Goal: Task Accomplishment & Management: Manage account settings

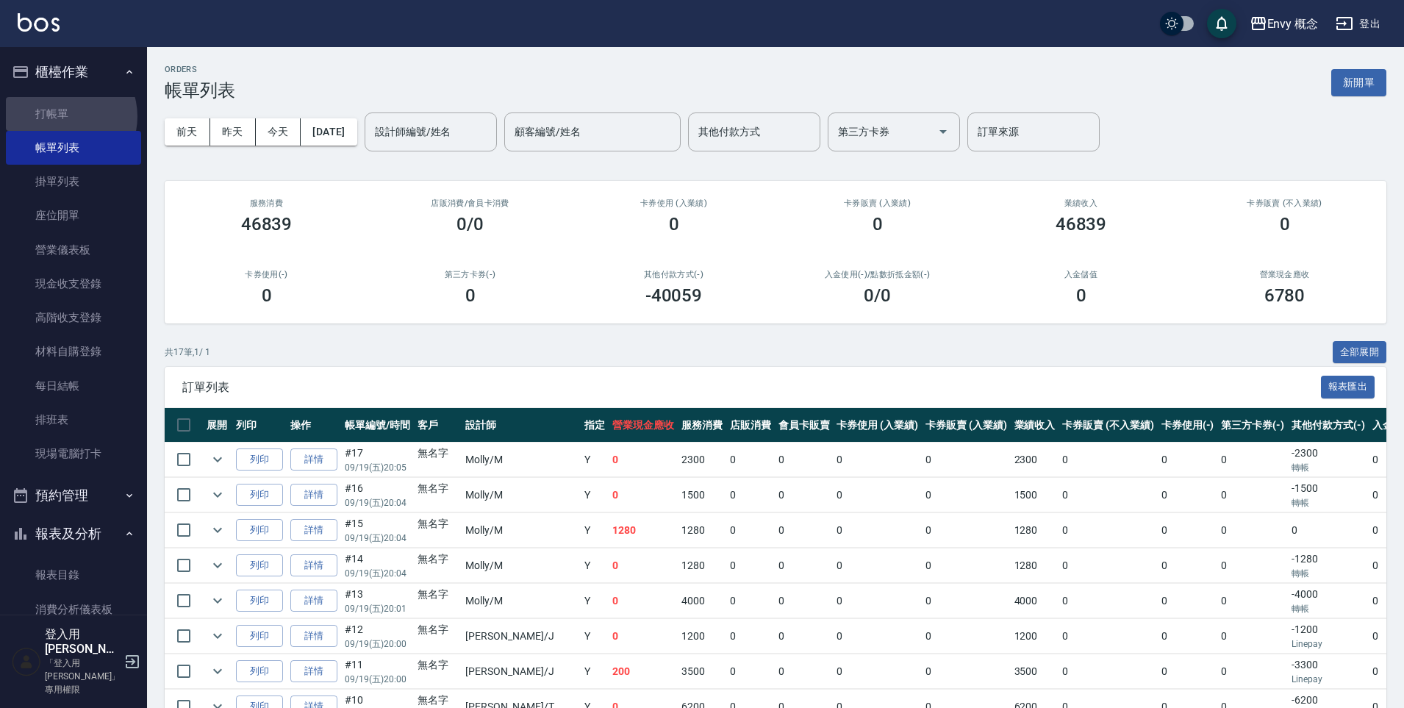
click at [62, 115] on link "打帳單" at bounding box center [73, 114] width 135 height 34
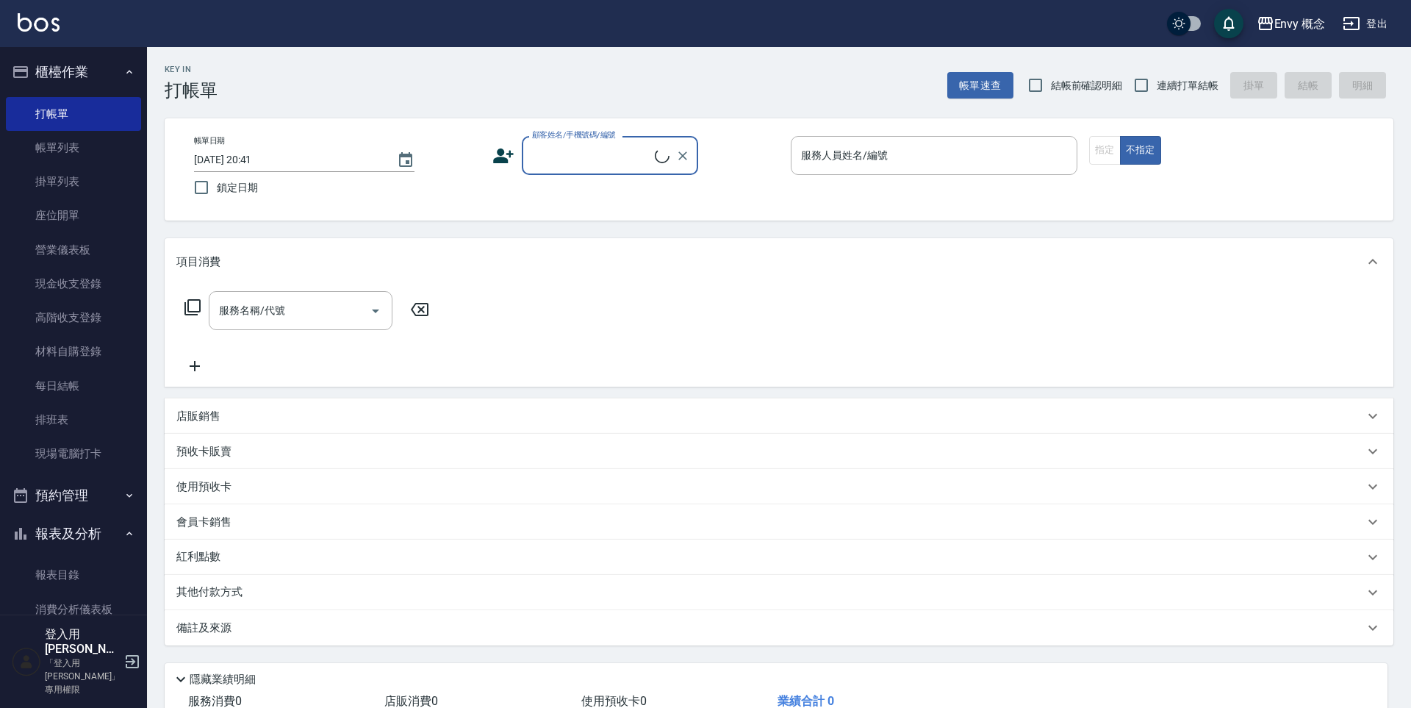
click at [553, 158] on input "顧客姓名/手機號碼/編號" at bounding box center [591, 156] width 126 height 26
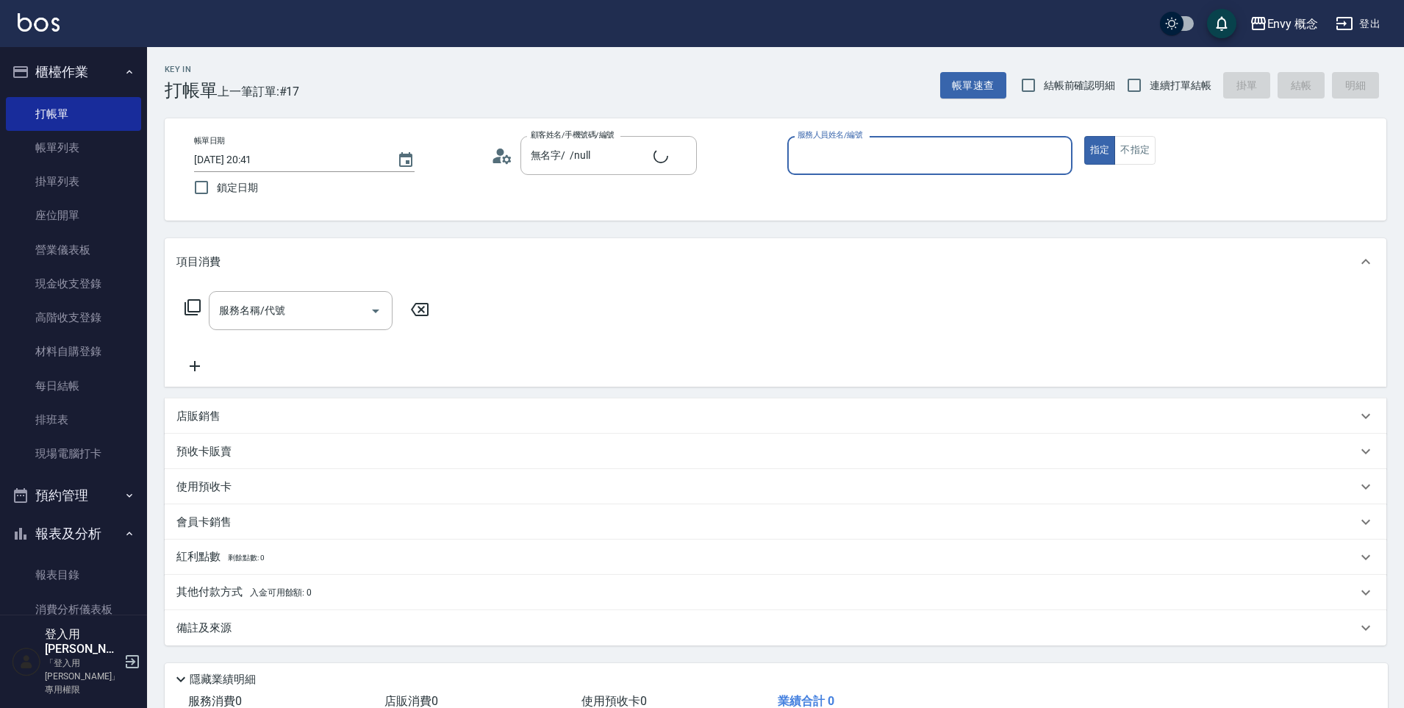
type input "無名字/ /null"
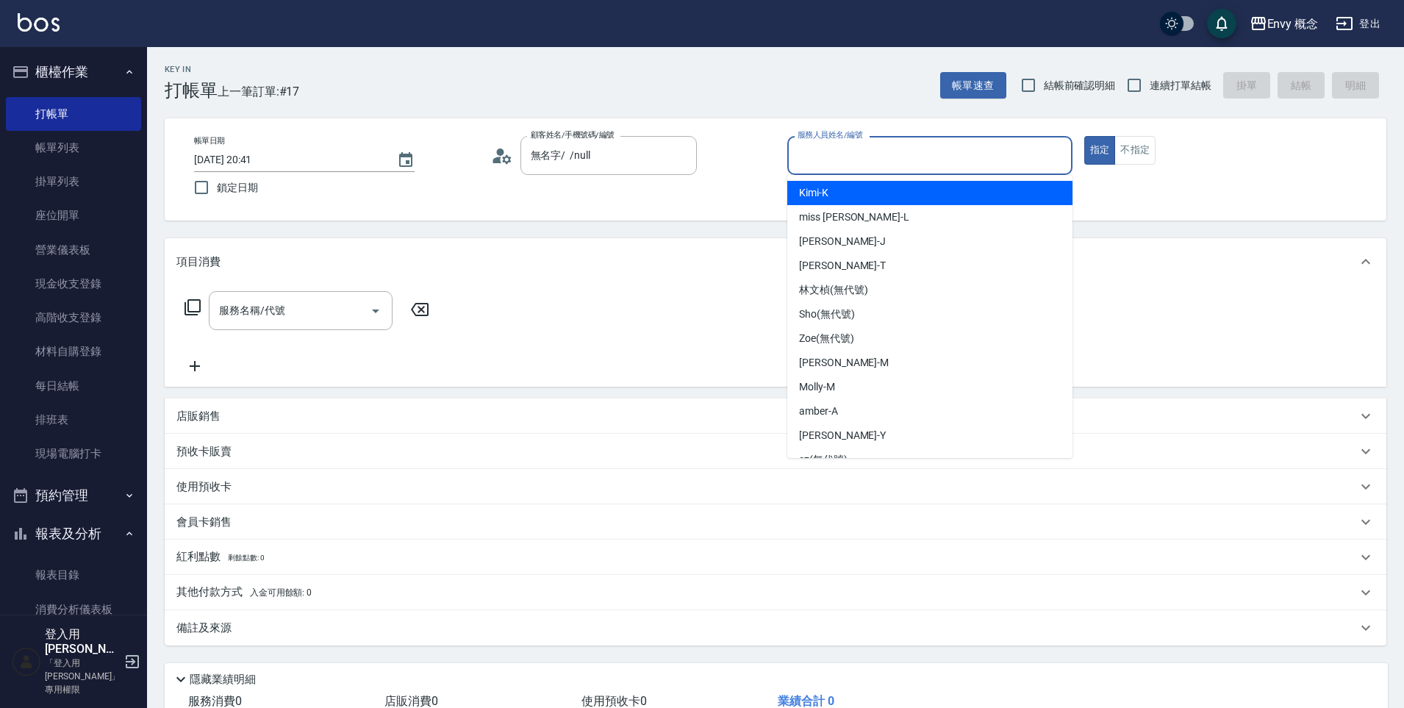
click at [828, 162] on input "服務人員姓名/編號" at bounding box center [930, 156] width 272 height 26
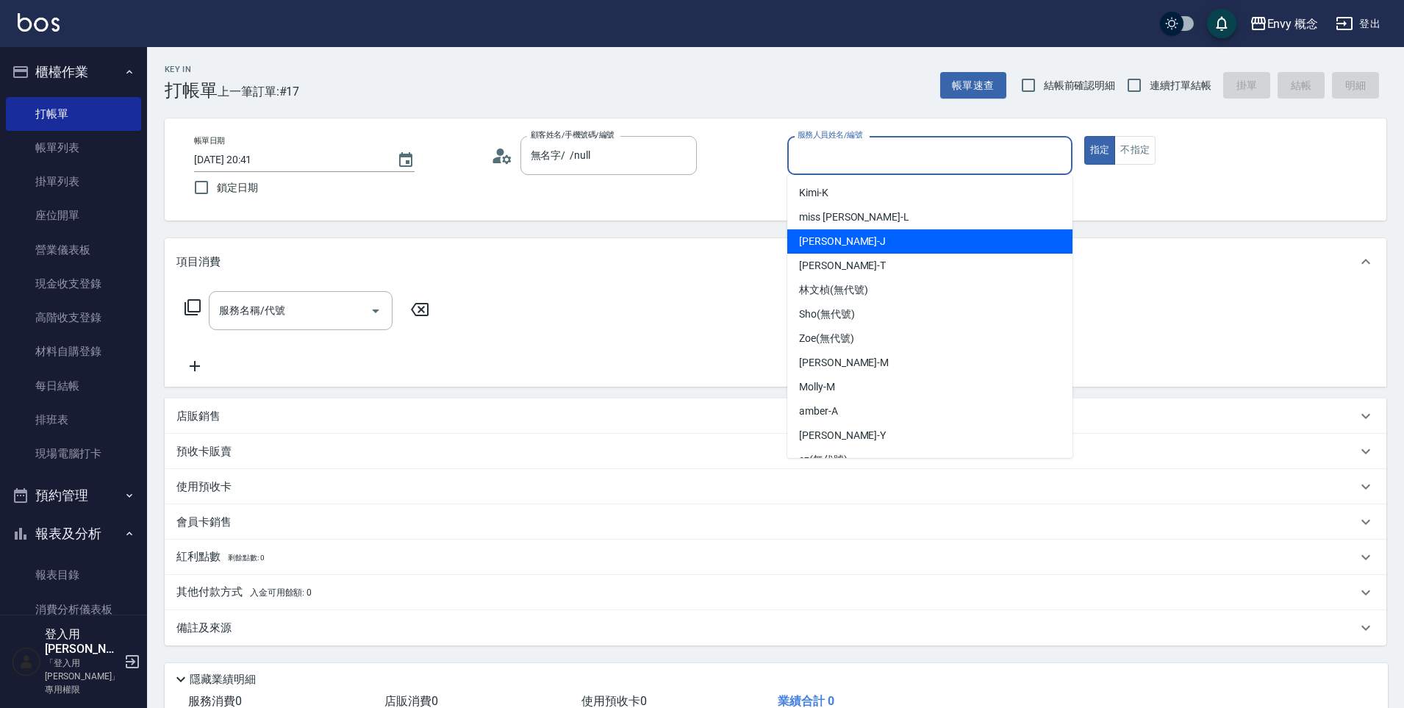
click at [827, 237] on span "Jessie -J" at bounding box center [842, 241] width 87 height 15
type input "Jessie-J"
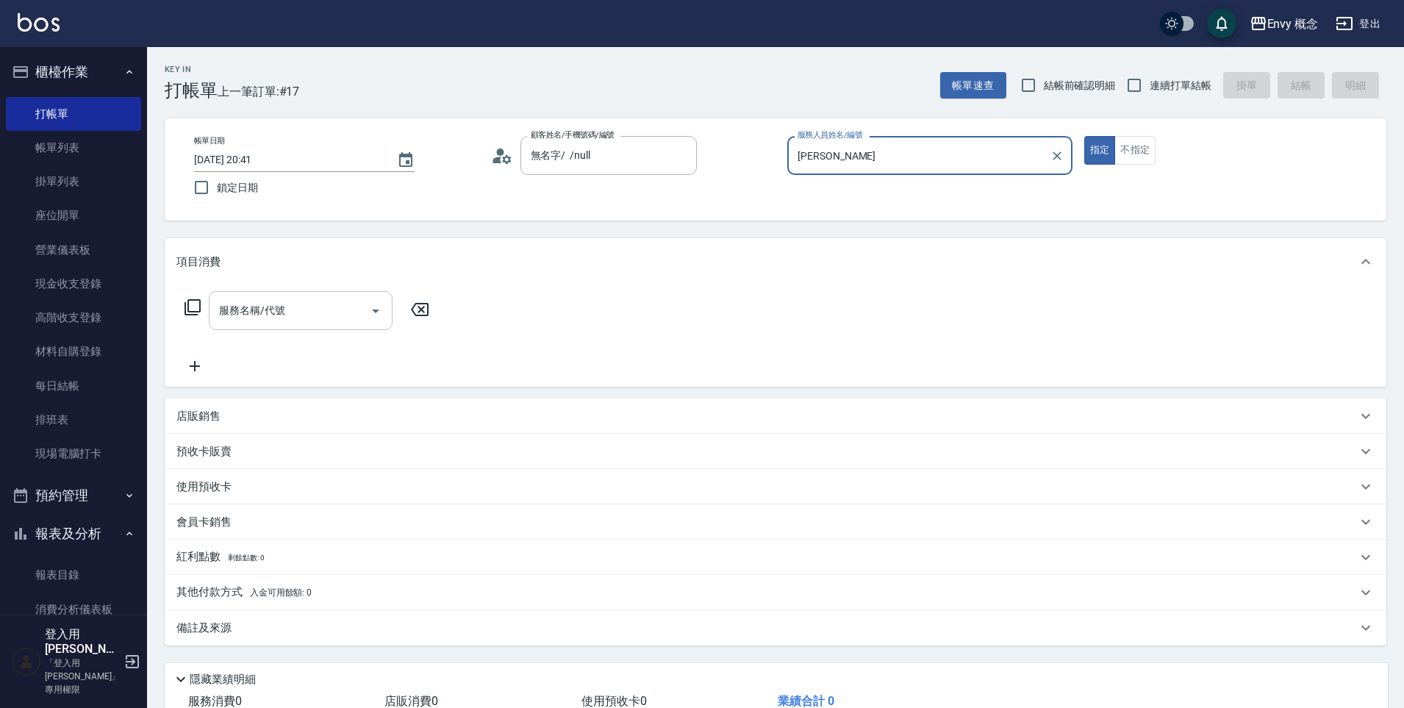
click at [329, 318] on input "服務名稱/代號" at bounding box center [289, 311] width 148 height 26
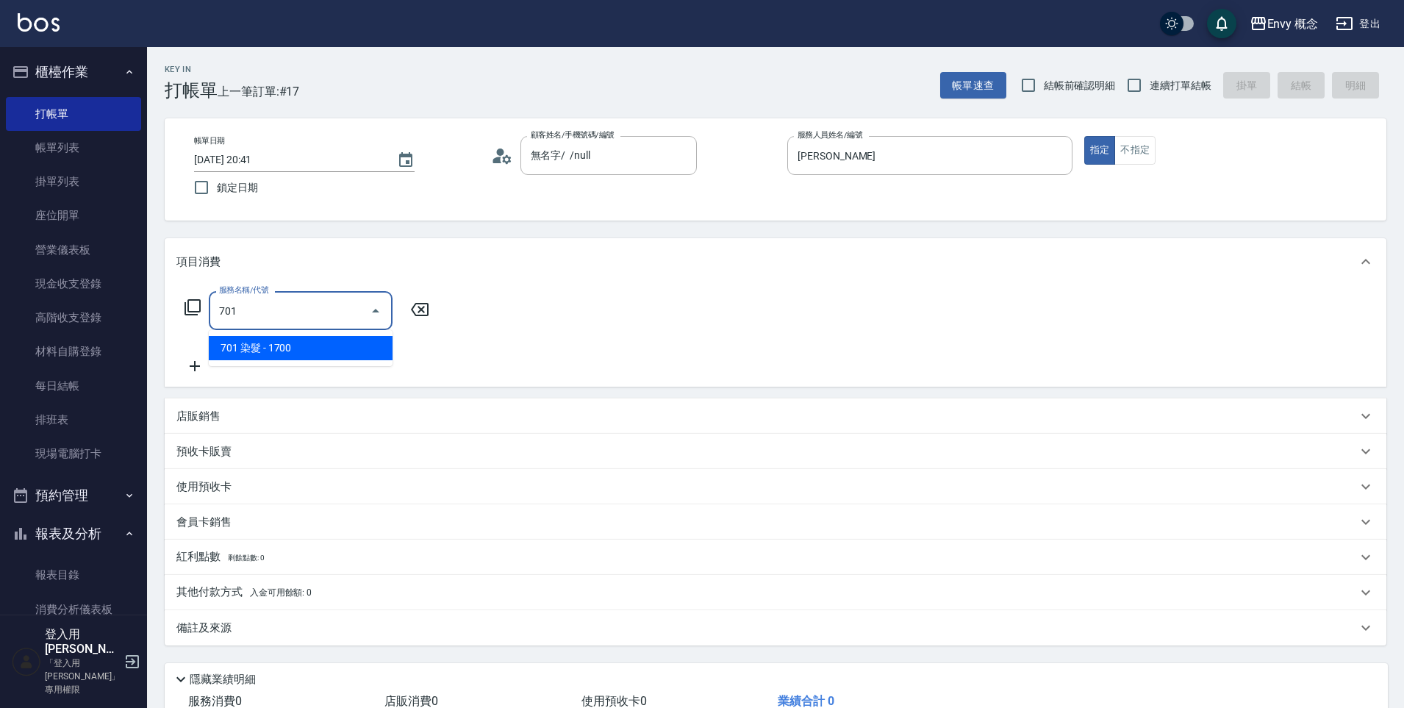
type input "701 染髮(701)"
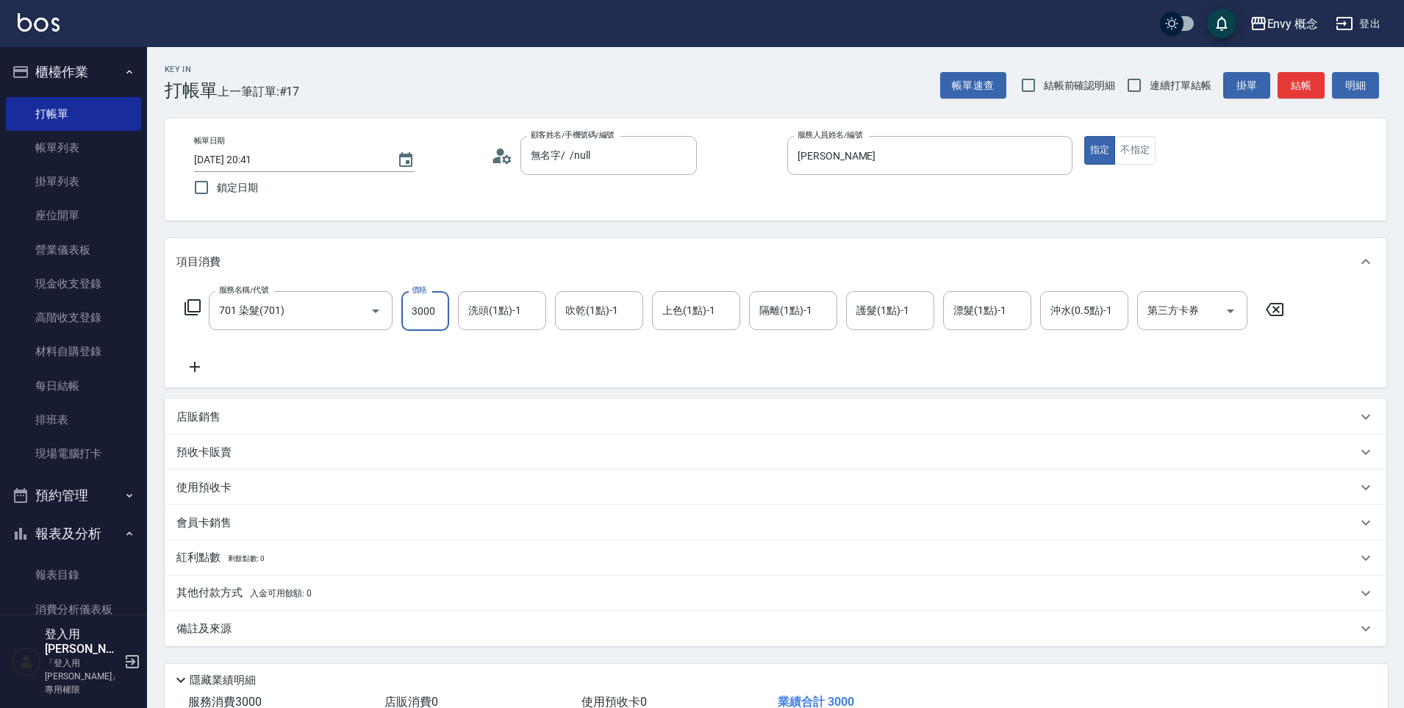
type input "3000"
click at [247, 587] on p "其他付款方式 入金可用餘額: 0" at bounding box center [243, 593] width 135 height 16
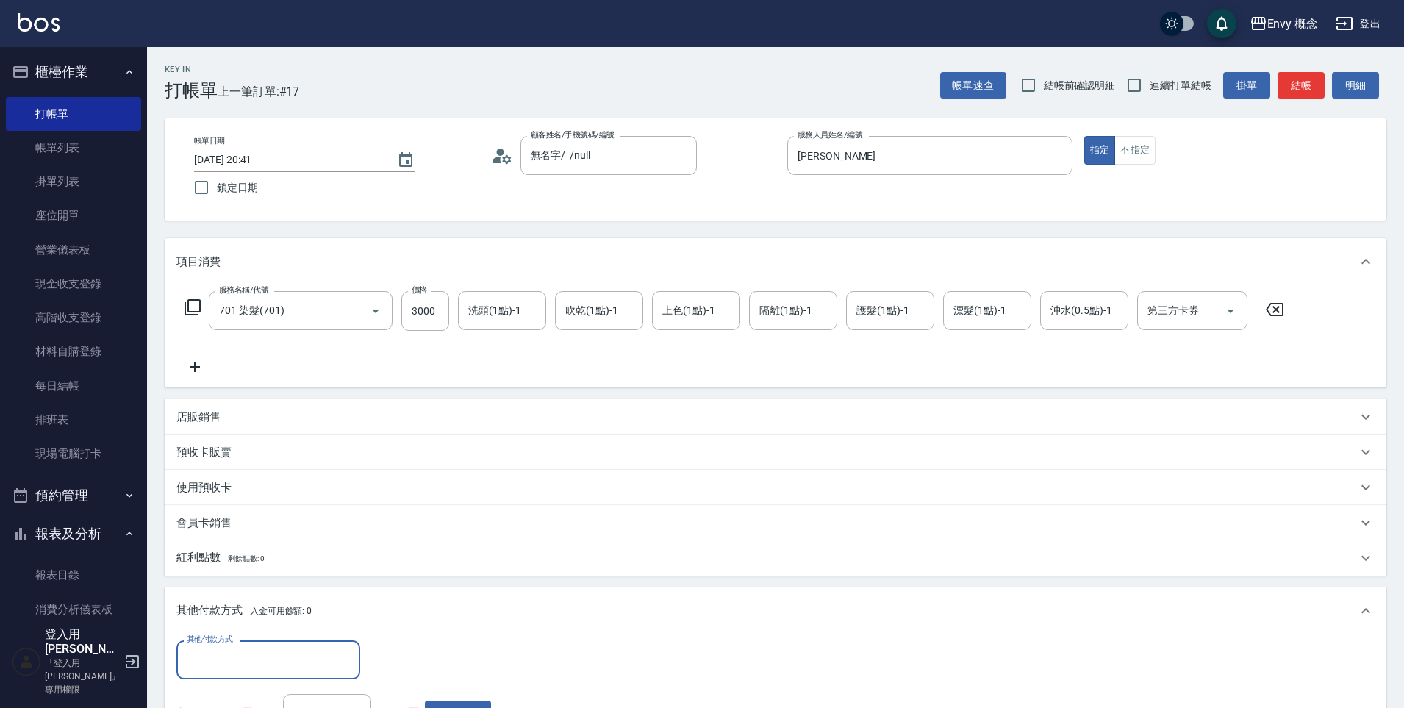
scroll to position [1, 0]
click at [232, 653] on input "其他付款方式" at bounding box center [268, 660] width 170 height 26
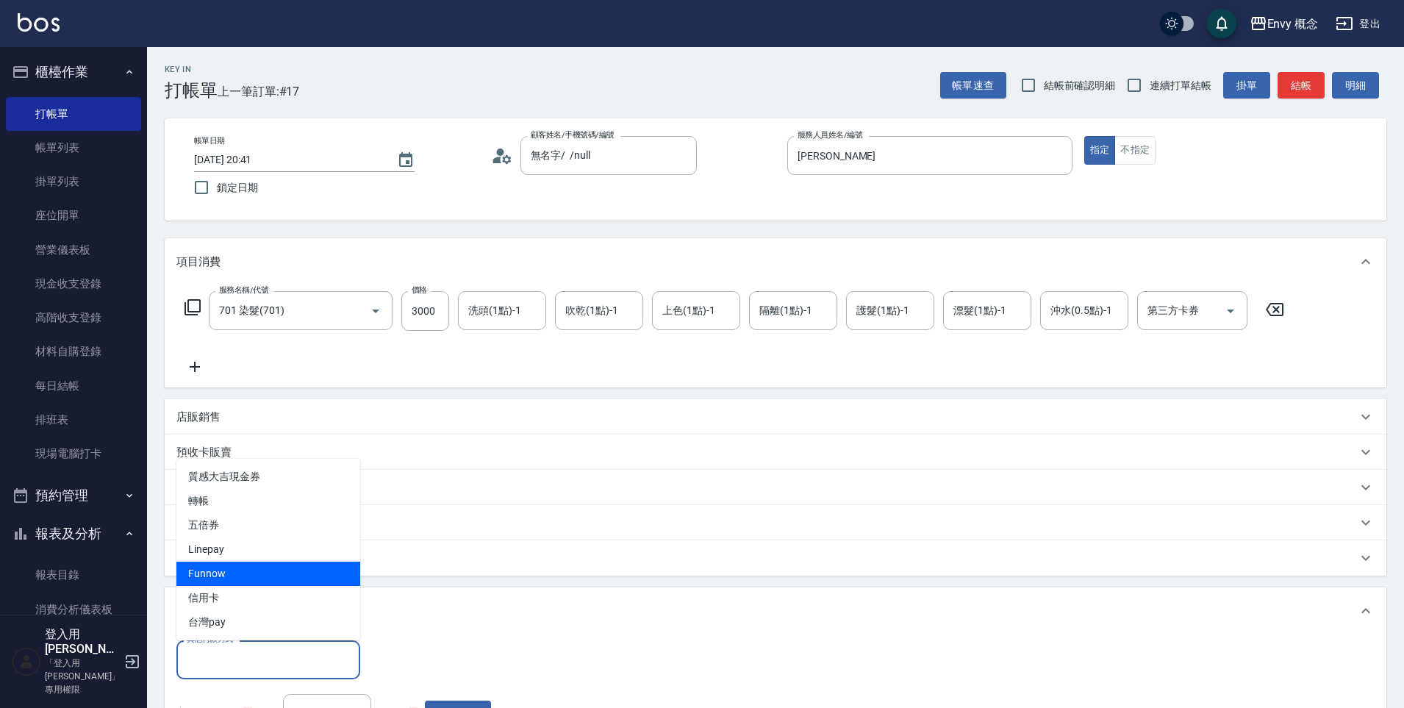
drag, startPoint x: 244, startPoint y: 582, endPoint x: 246, endPoint y: 559, distance: 22.9
click at [246, 559] on ul "質感大吉現金券 轉帳 五倍券 Linepay Funnow 信用卡 台灣pay" at bounding box center [268, 550] width 184 height 182
click at [246, 559] on span "Linepay" at bounding box center [268, 549] width 184 height 24
type input "Linepay"
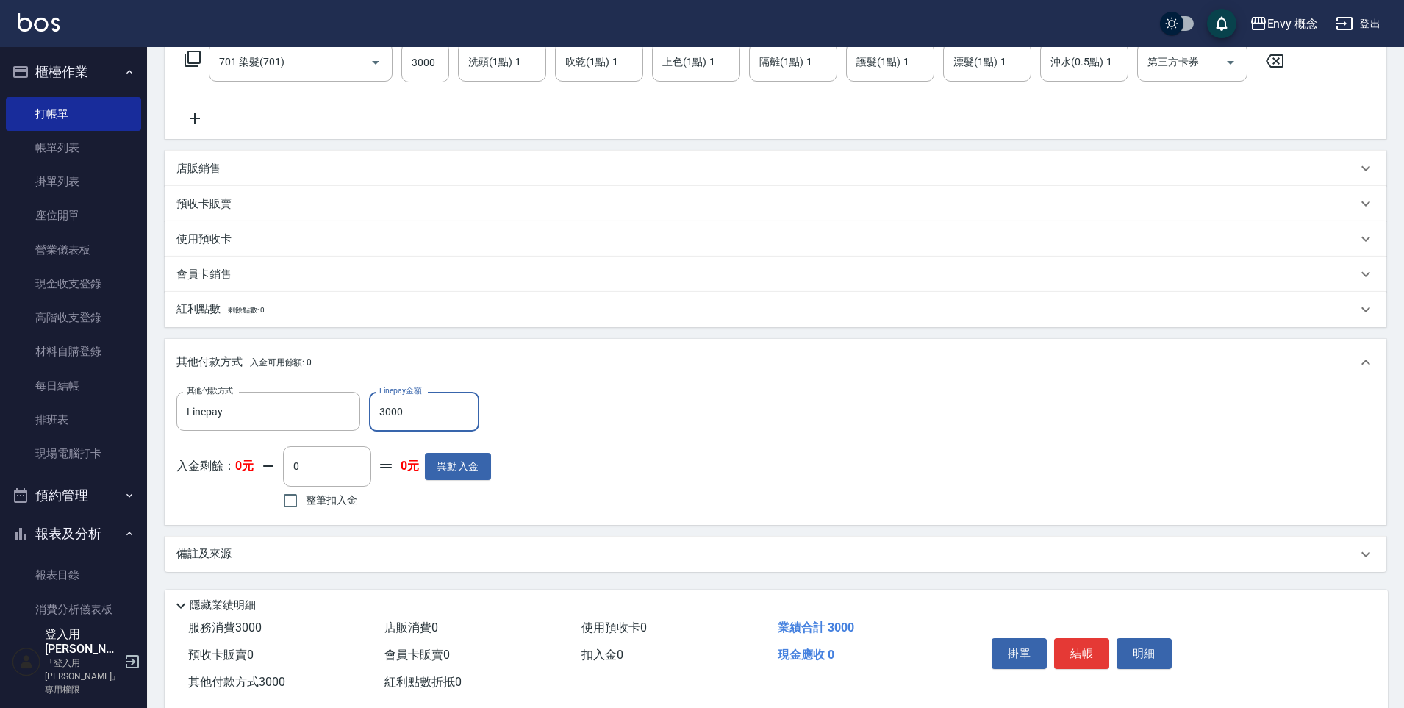
scroll to position [279, 0]
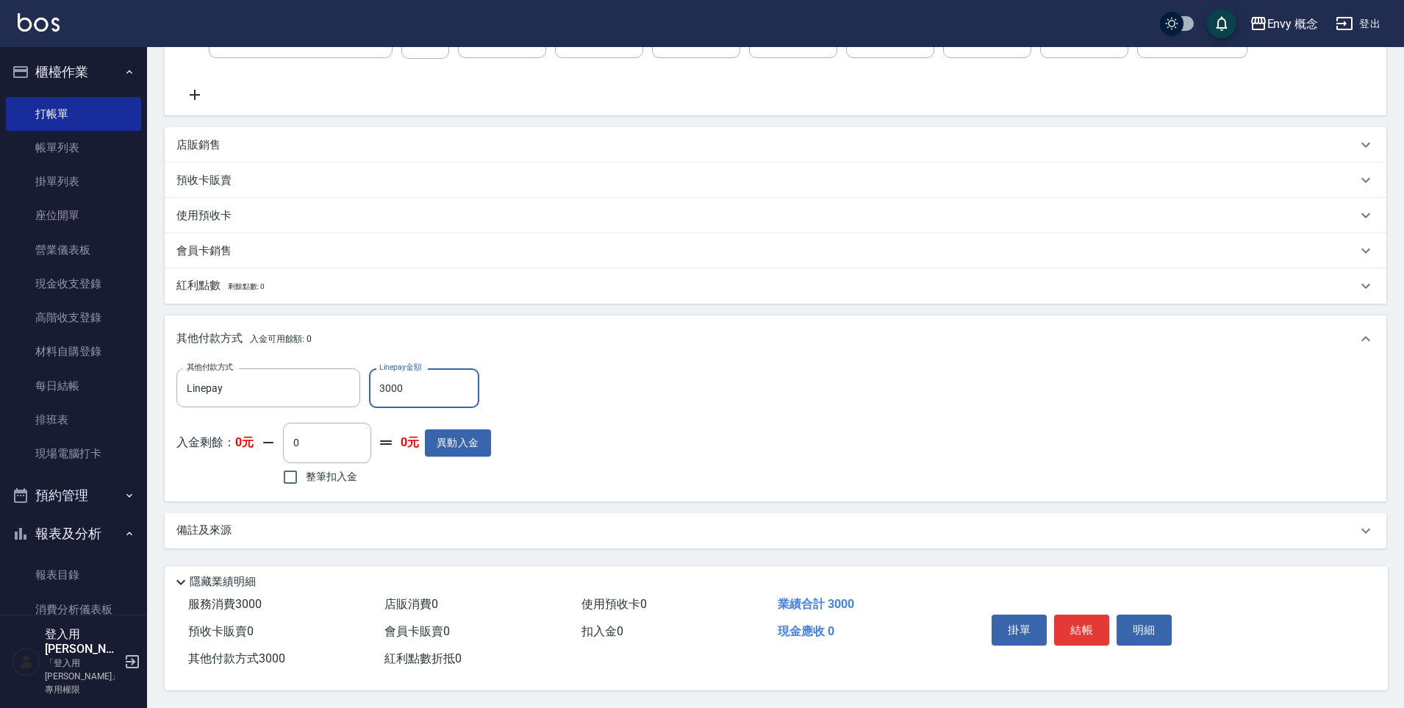
type input "3000"
click at [1084, 631] on button "結帳" at bounding box center [1081, 629] width 55 height 31
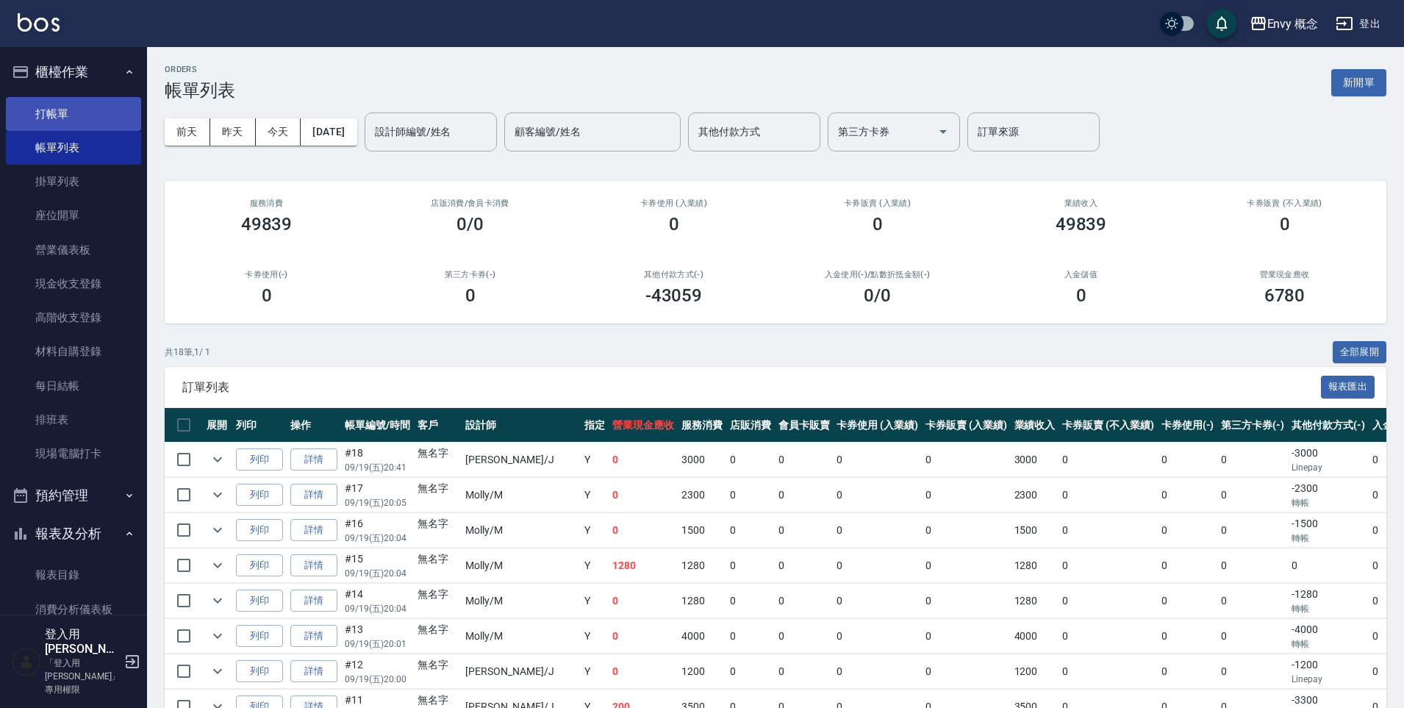
click at [82, 108] on link "打帳單" at bounding box center [73, 114] width 135 height 34
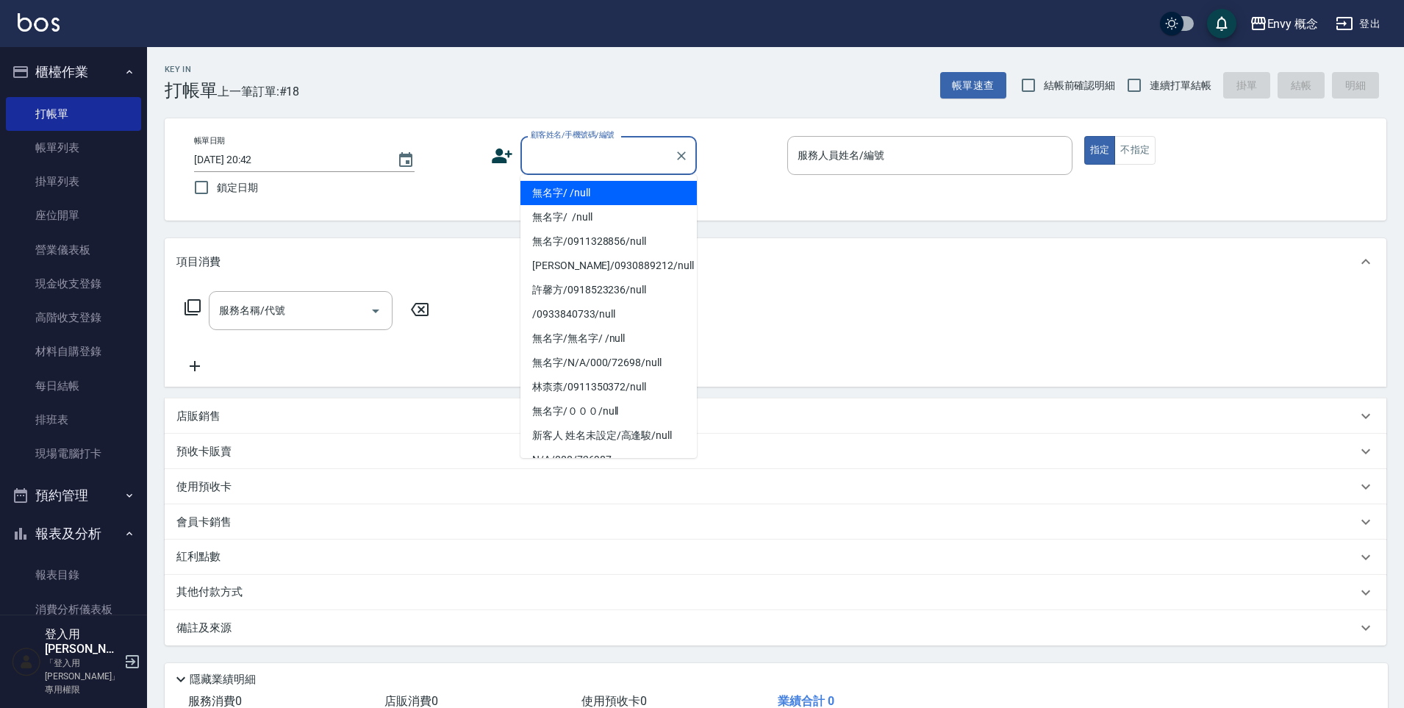
click at [564, 162] on input "顧客姓名/手機號碼/編號" at bounding box center [597, 156] width 141 height 26
click at [574, 192] on li "無名字/ /null" at bounding box center [608, 193] width 176 height 24
type input "無名字/ /null"
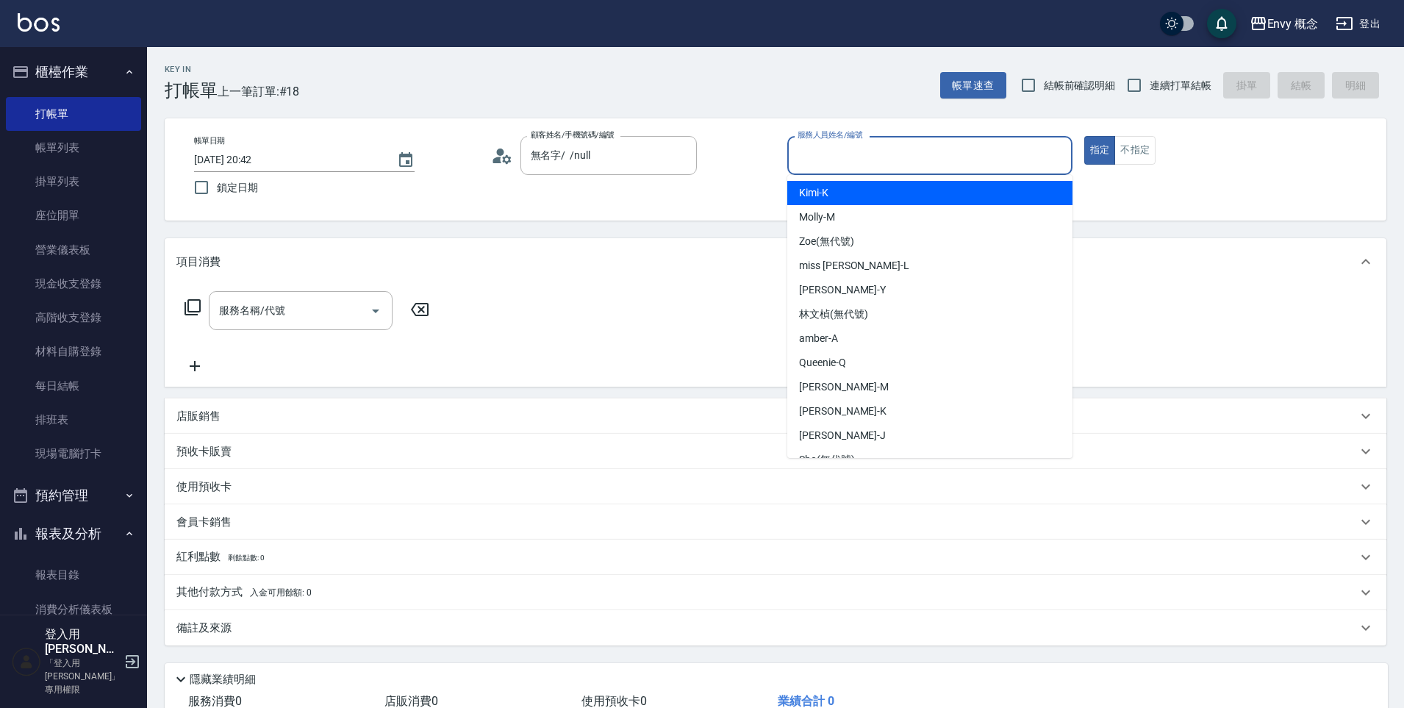
click at [894, 151] on input "服務人員姓名/編號" at bounding box center [930, 156] width 272 height 26
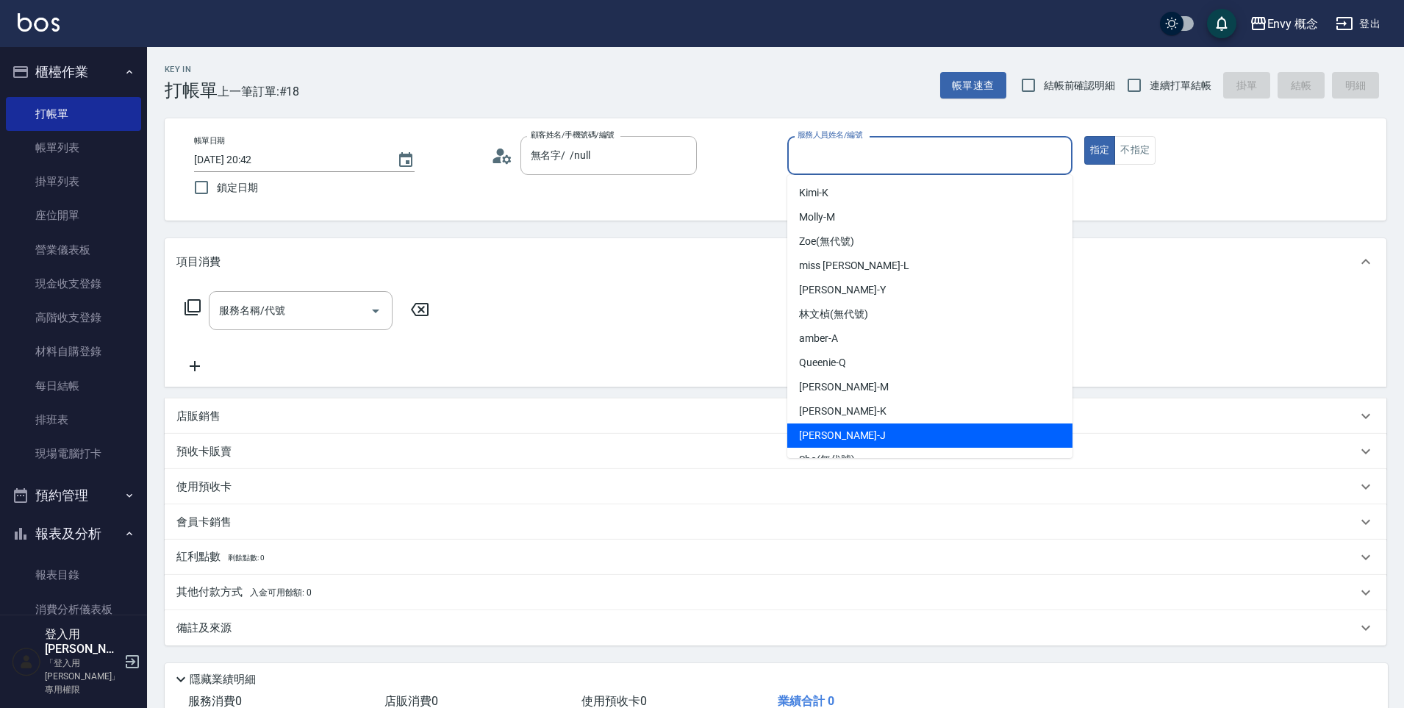
click at [868, 425] on div "Jessie -J" at bounding box center [929, 435] width 285 height 24
type input "Jessie-J"
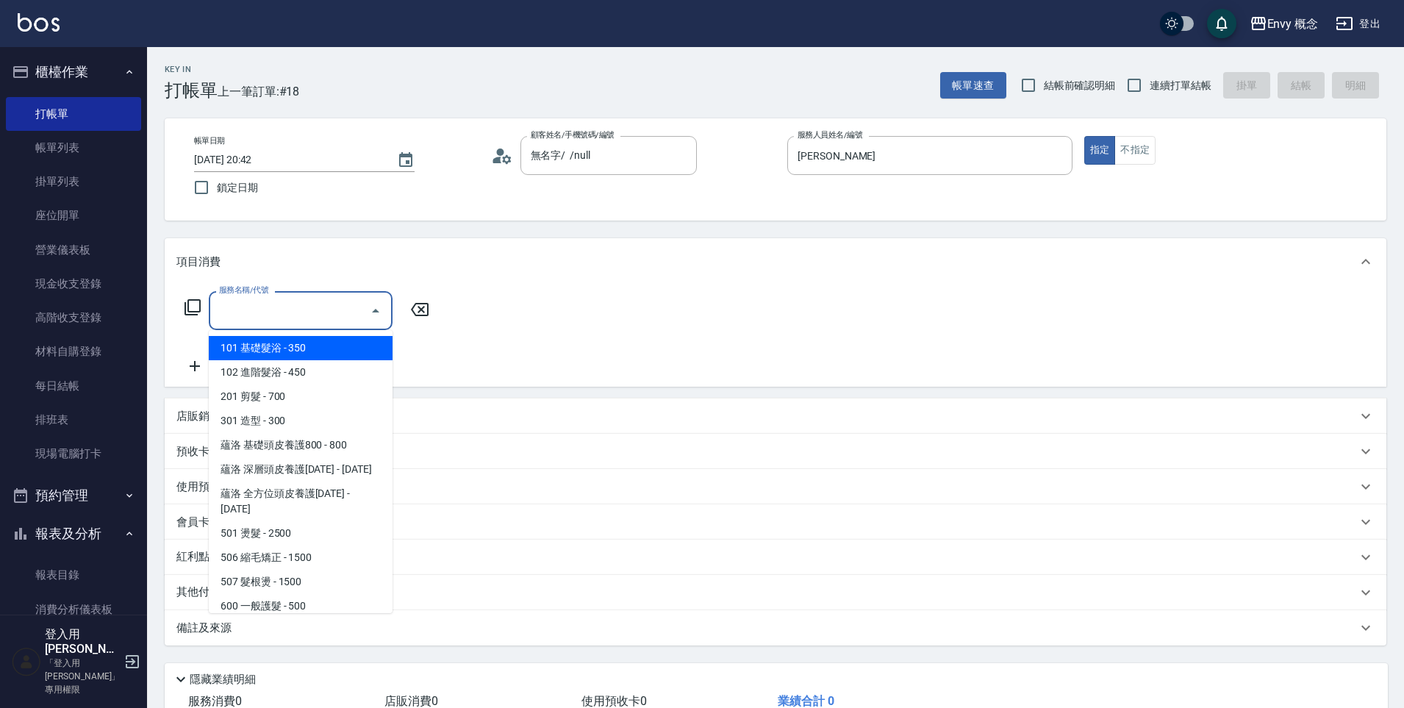
click at [286, 315] on input "服務名稱/代號" at bounding box center [289, 311] width 148 height 26
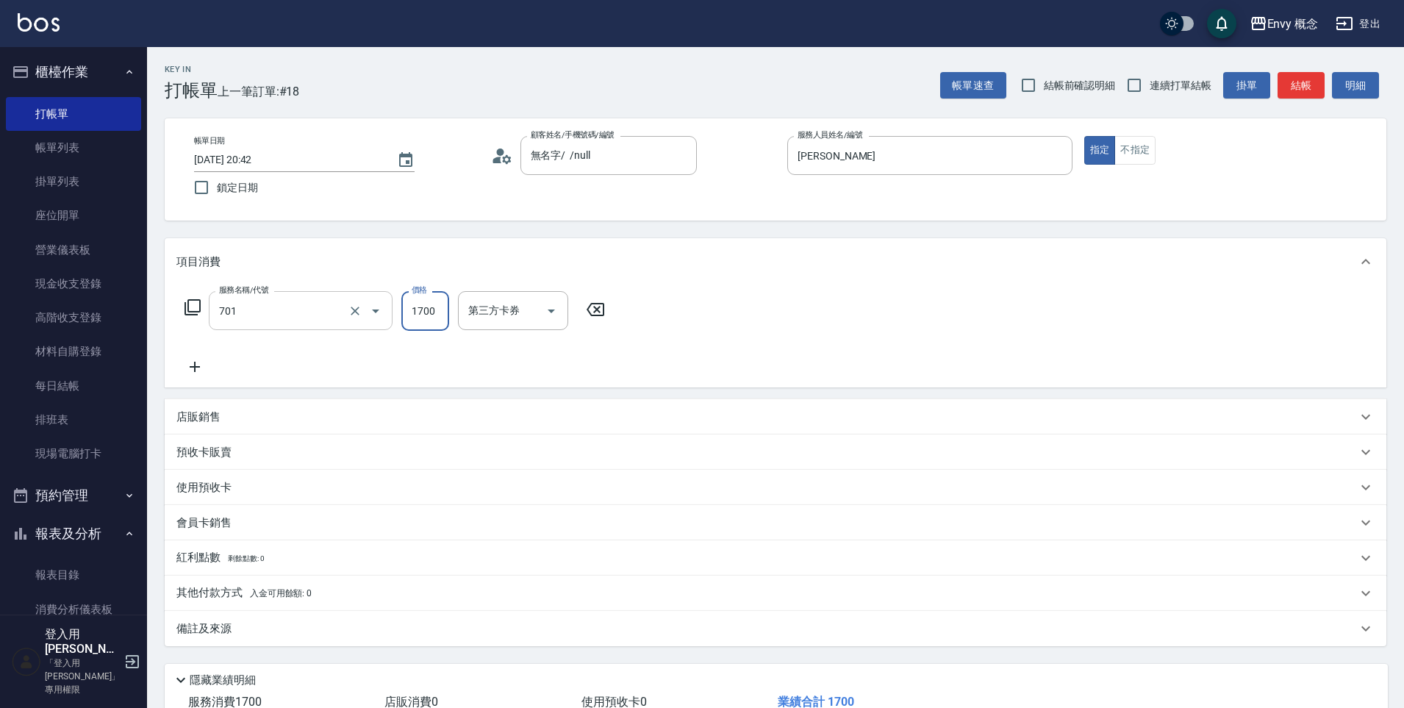
type input "701 染髮(701)"
type input "3000"
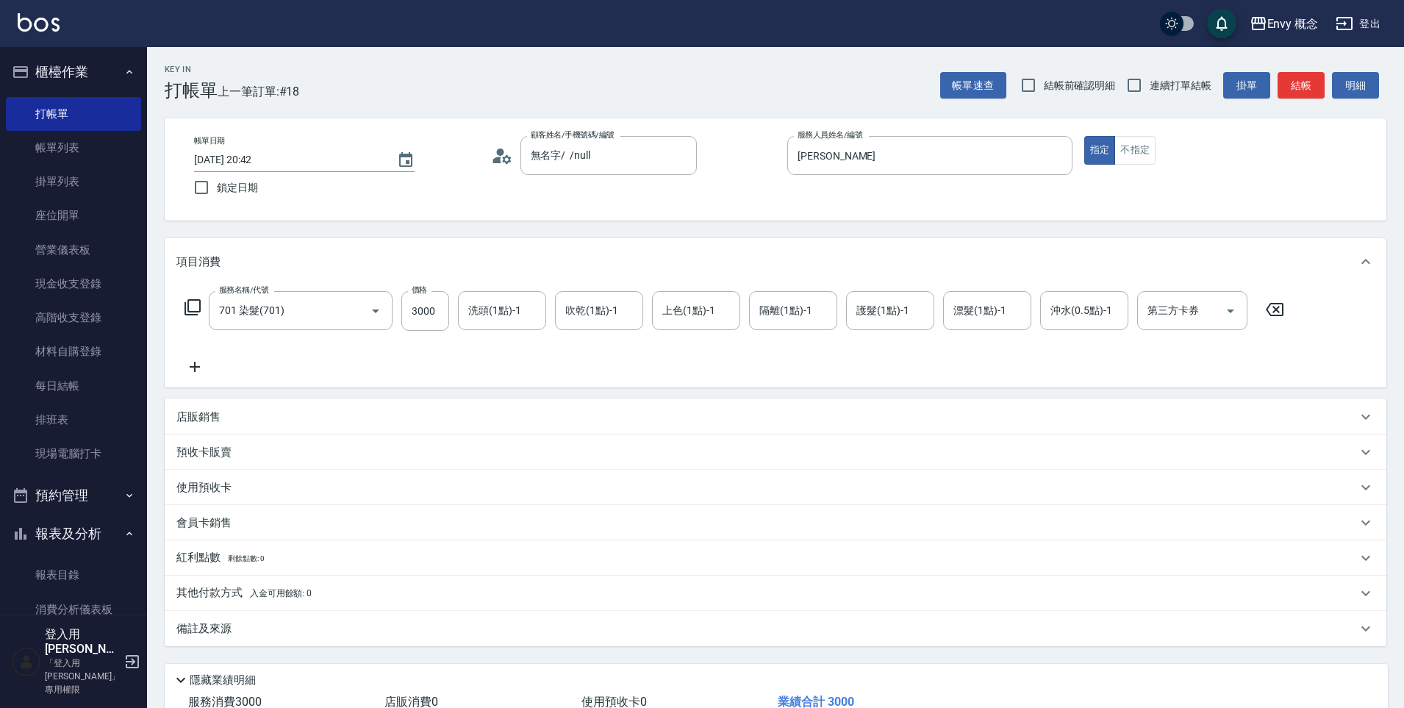
click at [215, 588] on p "其他付款方式 入金可用餘額: 0" at bounding box center [243, 593] width 135 height 16
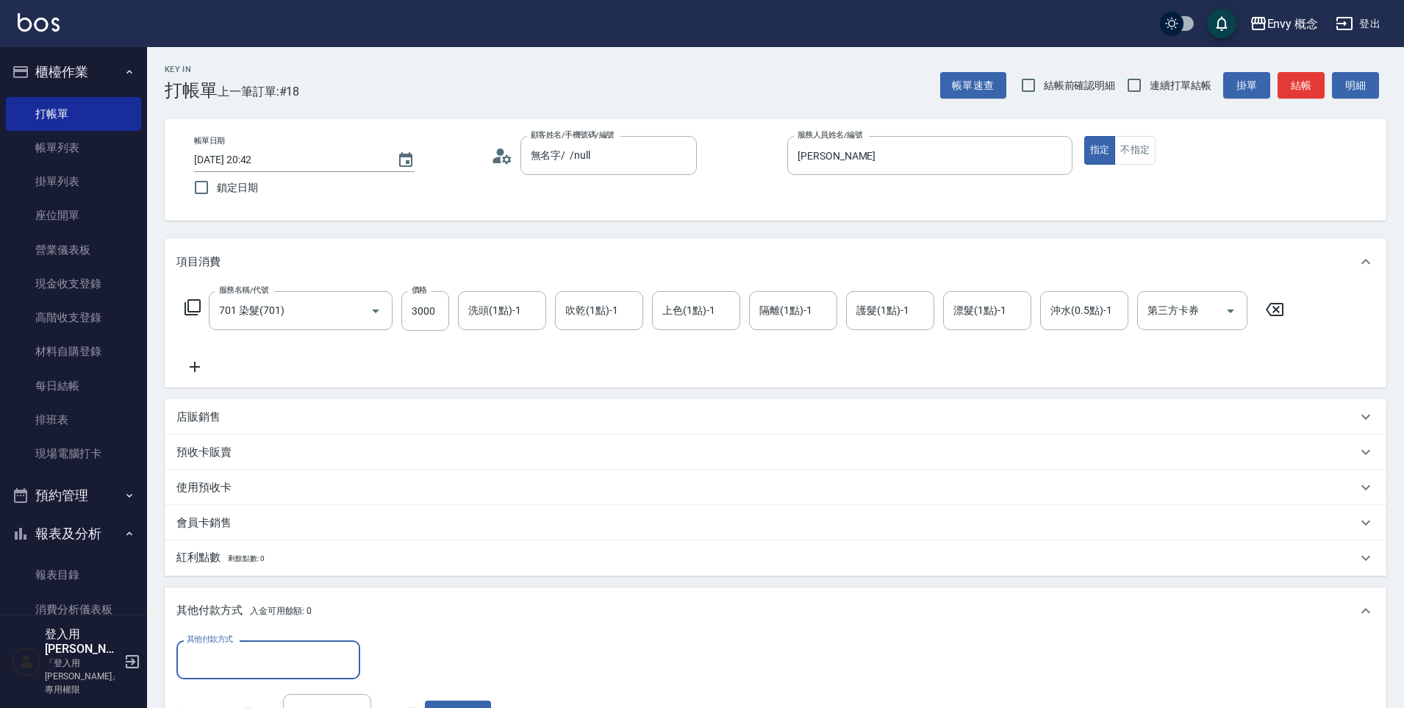
click at [245, 656] on input "其他付款方式" at bounding box center [268, 660] width 170 height 26
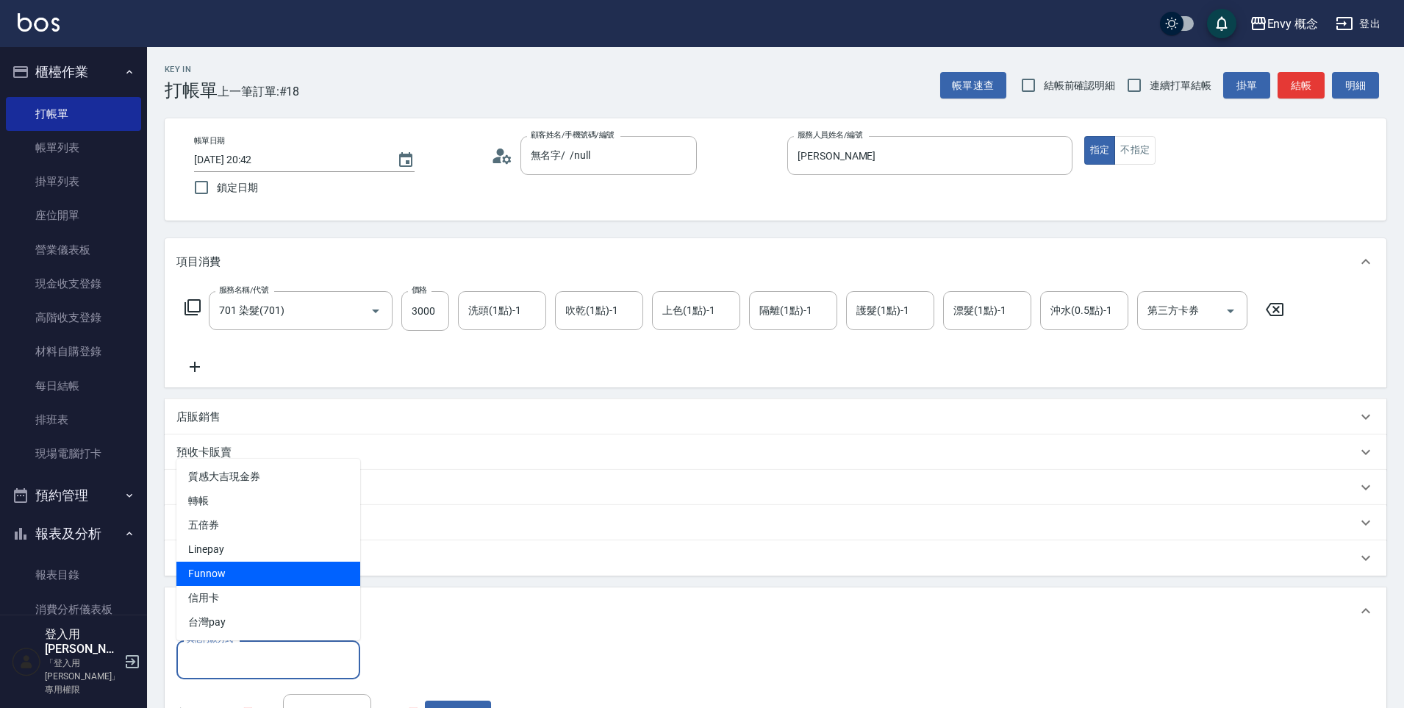
click at [235, 590] on span "信用卡" at bounding box center [268, 598] width 184 height 24
type input "信用卡"
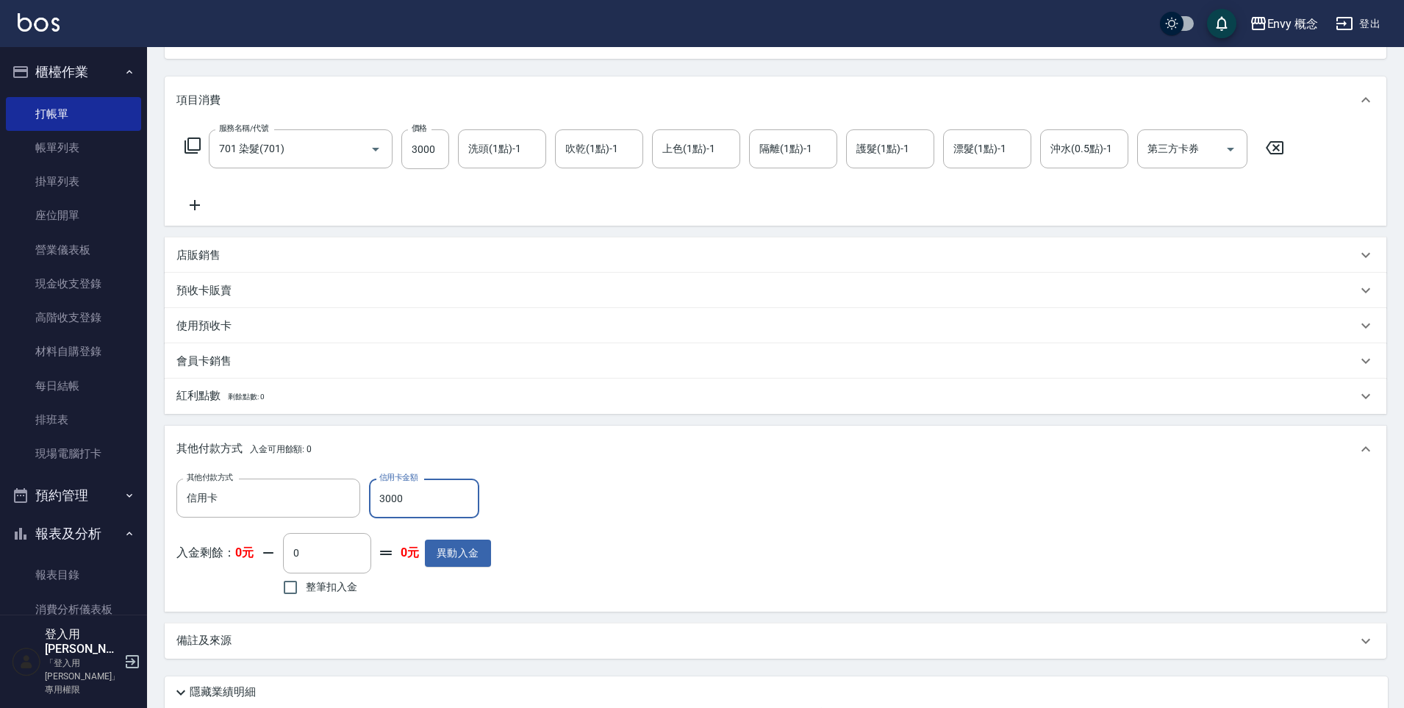
scroll to position [279, 0]
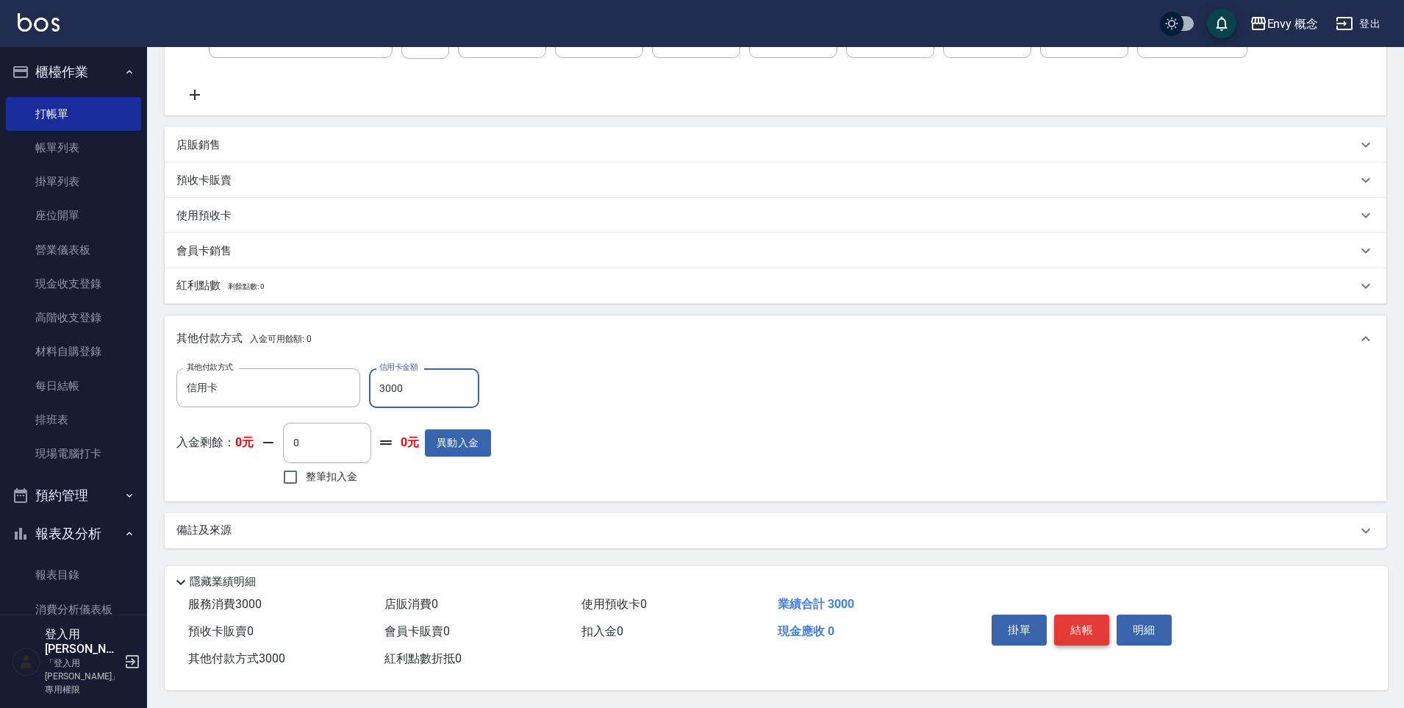
type input "3000"
click at [1080, 622] on button "結帳" at bounding box center [1081, 629] width 55 height 31
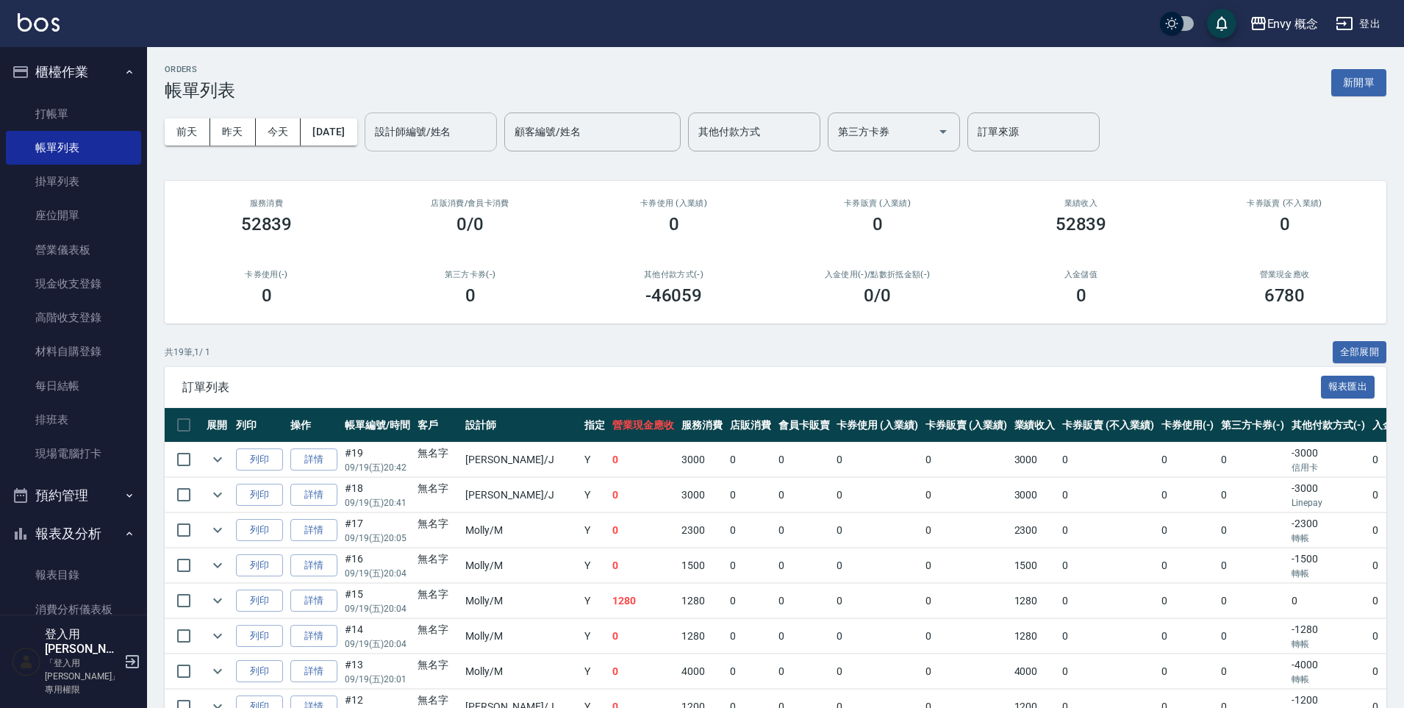
click at [456, 129] on input "設計師編號/姓名" at bounding box center [430, 132] width 119 height 26
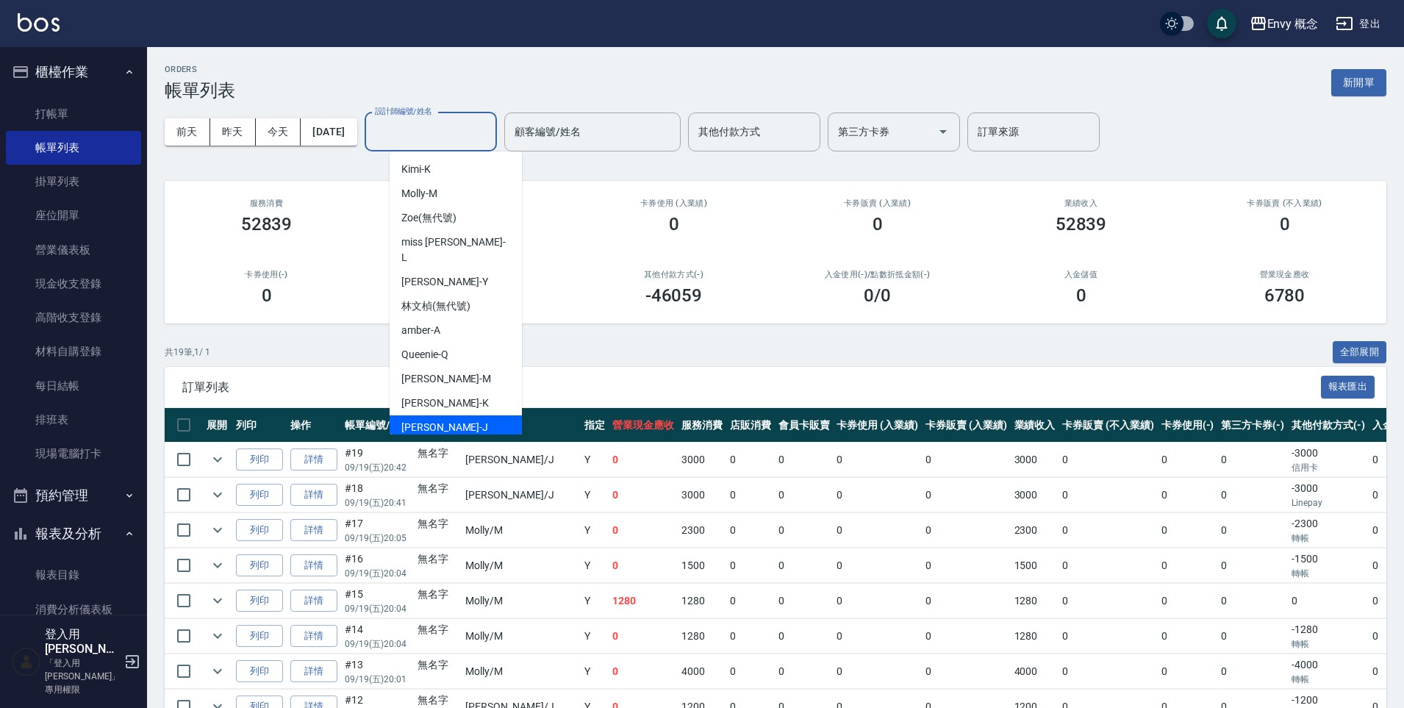
click at [460, 415] on div "Jessie -J" at bounding box center [455, 427] width 132 height 24
type input "Jessie-J"
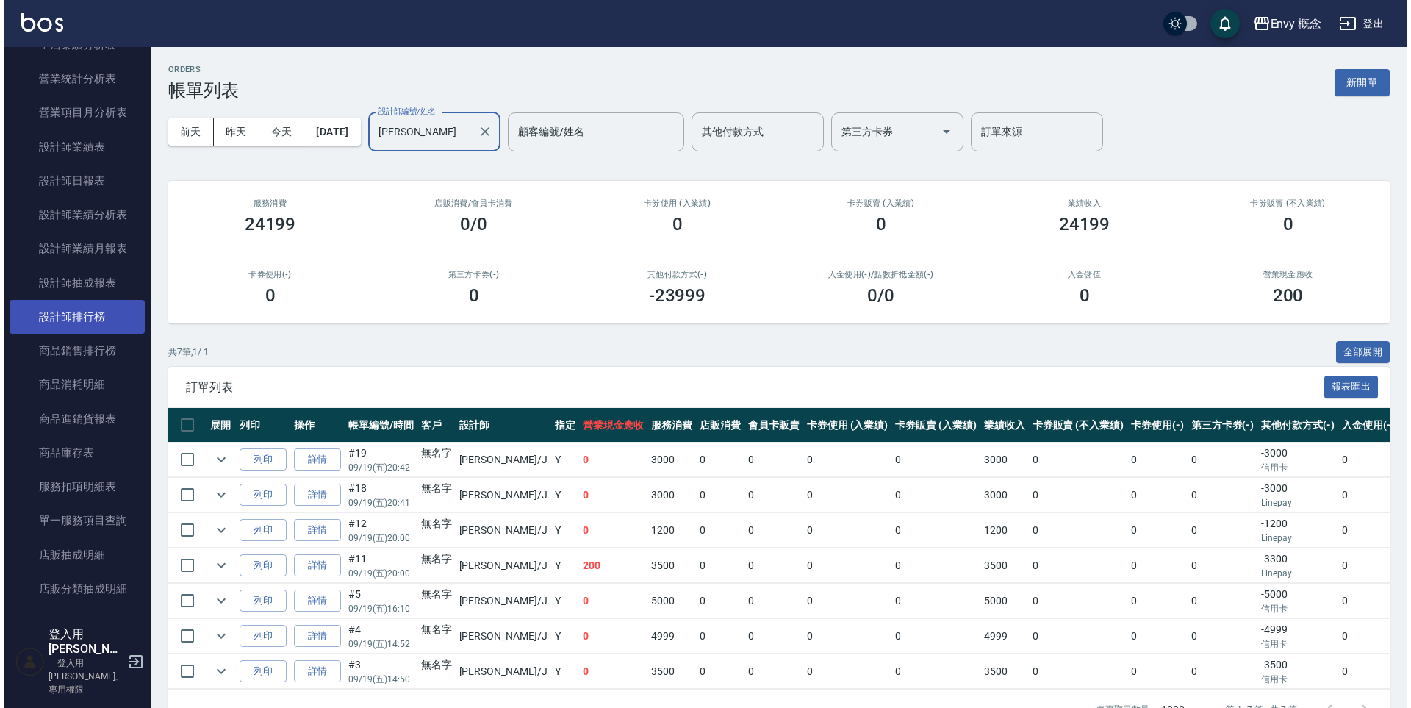
scroll to position [903, 0]
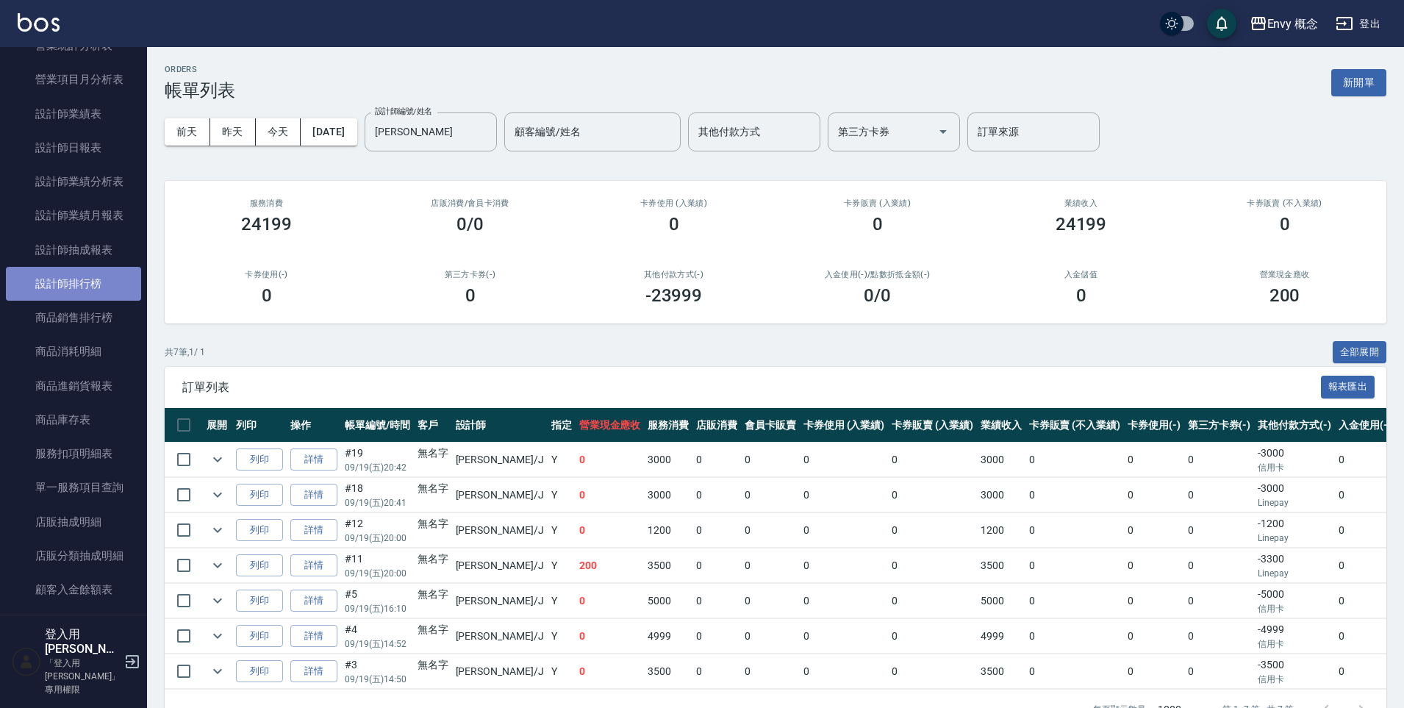
click at [90, 288] on link "設計師排行榜" at bounding box center [73, 284] width 135 height 34
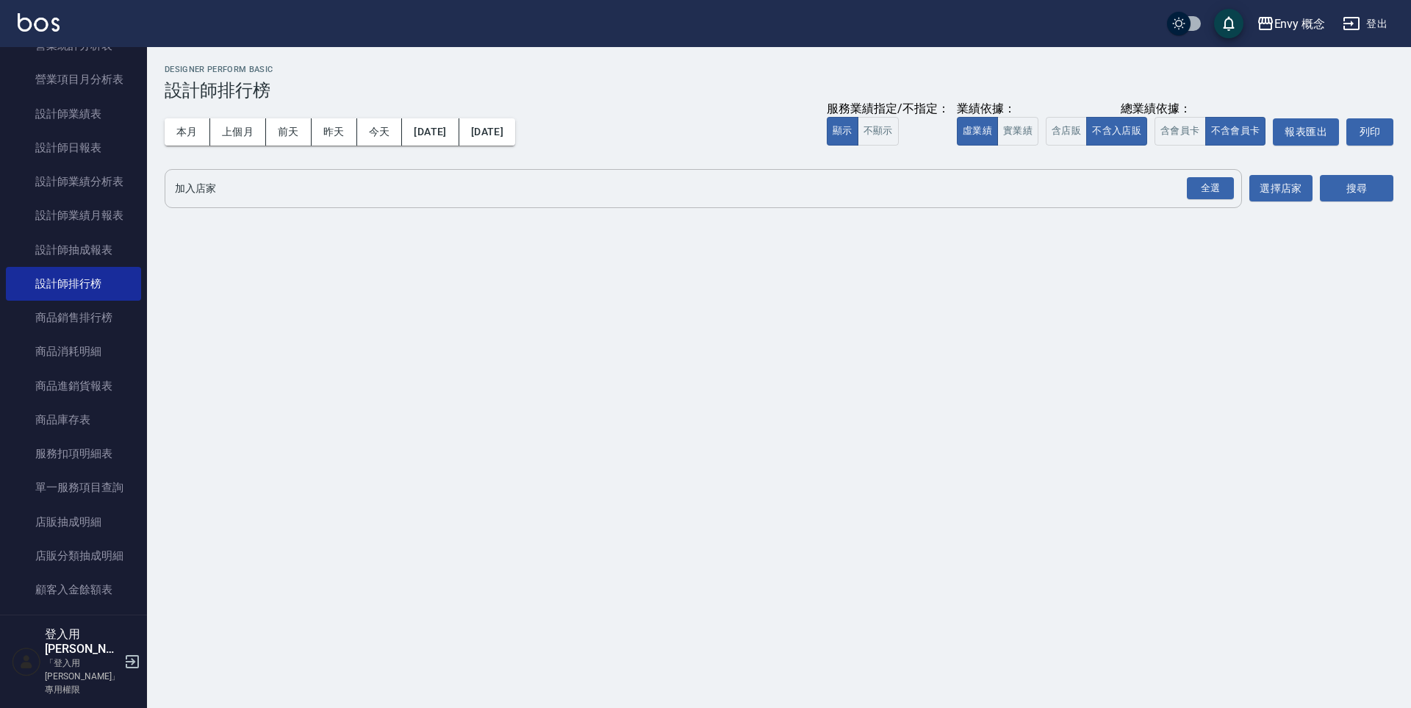
click at [316, 197] on input "加入店家" at bounding box center [692, 189] width 1042 height 26
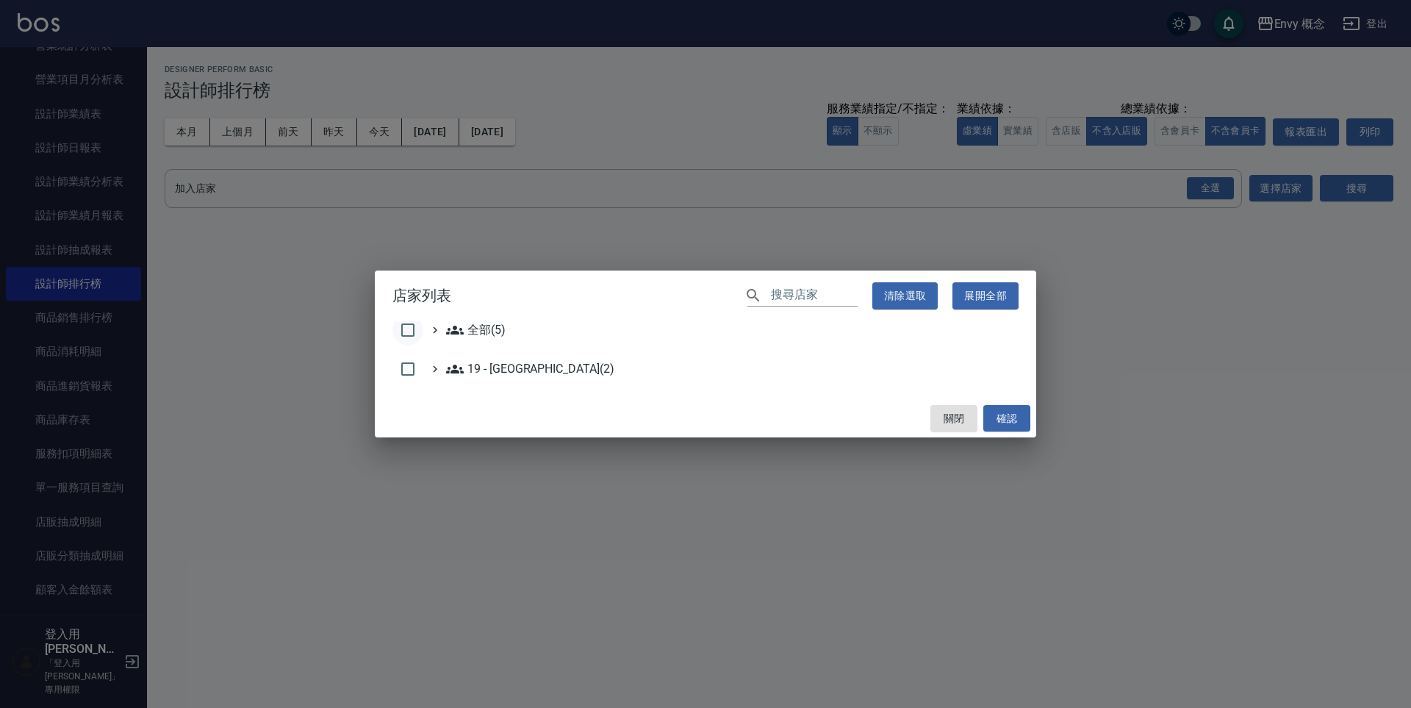
click at [405, 322] on input "checkbox" at bounding box center [407, 330] width 31 height 31
checkbox input "true"
click at [1019, 425] on button "確認" at bounding box center [1006, 418] width 47 height 27
checkbox input "false"
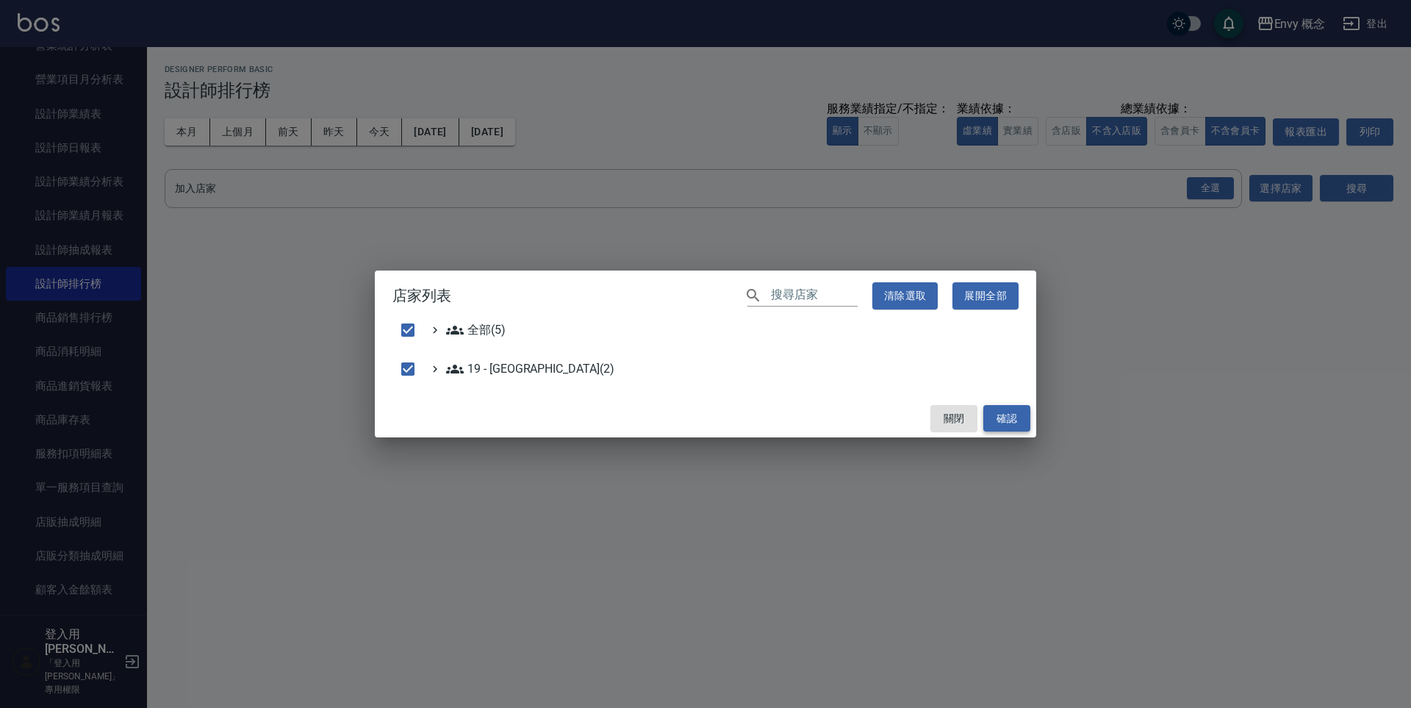
checkbox input "false"
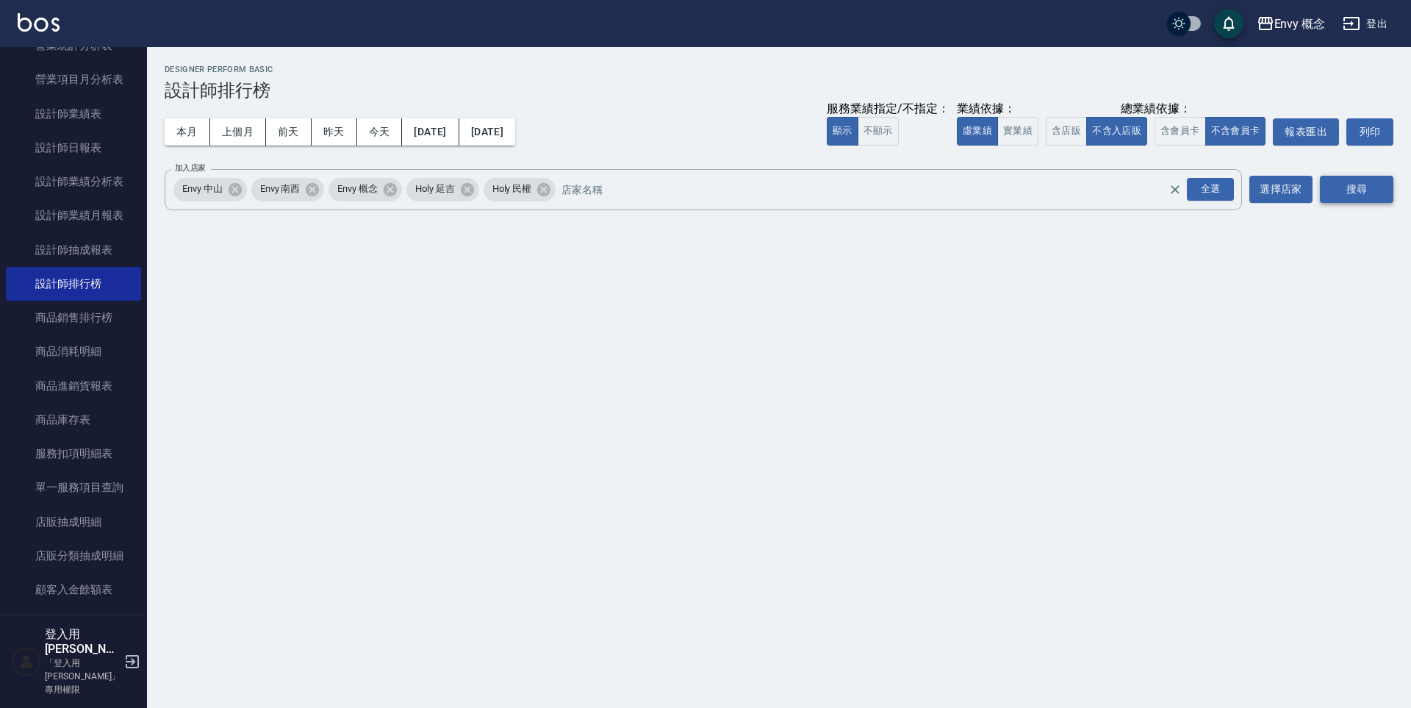
click at [1332, 198] on button "搜尋" at bounding box center [1356, 189] width 73 height 27
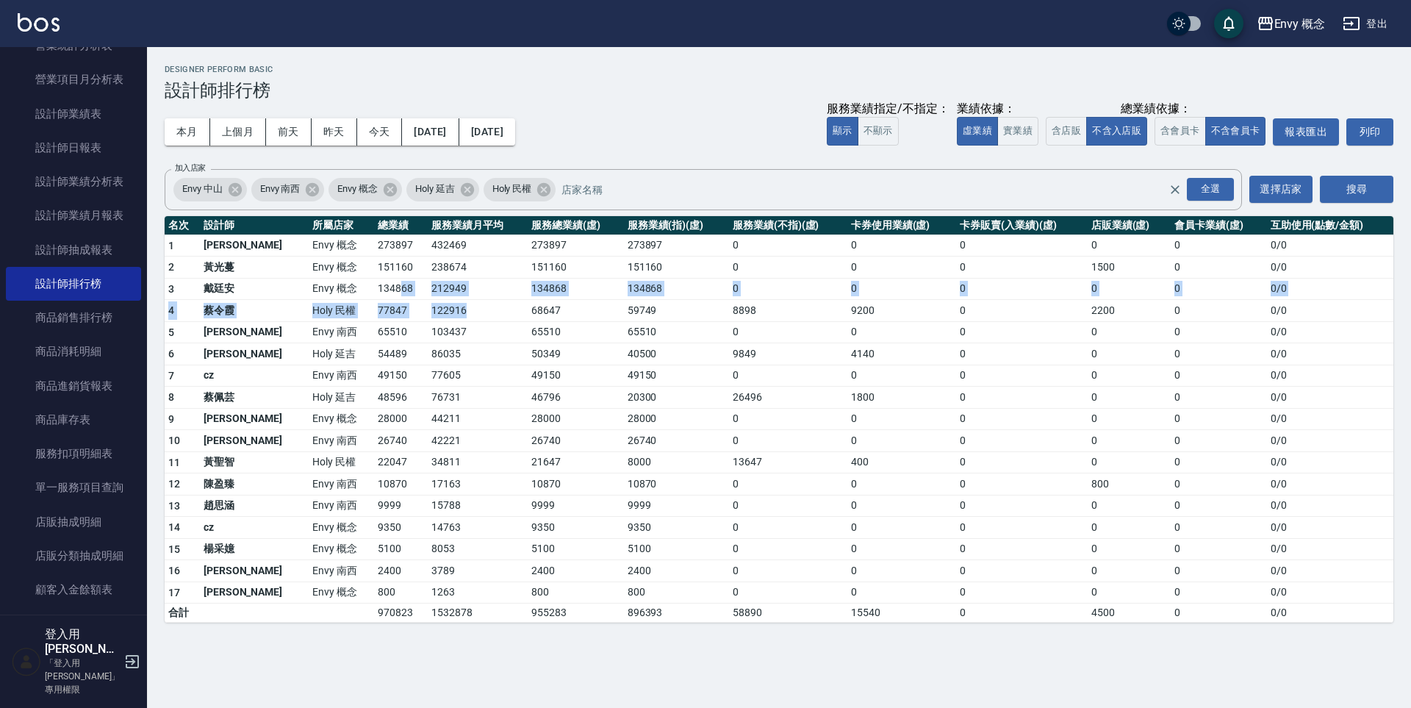
drag, startPoint x: 350, startPoint y: 284, endPoint x: 540, endPoint y: 345, distance: 199.6
click at [453, 323] on tbody "1 王文嘉 Envy 概念 273897 432469 273897 273897 0 0 0 0 0 0 / 0 2 黃光蔓 Envy 概念 151160 …" at bounding box center [779, 428] width 1229 height 388
drag, startPoint x: 540, startPoint y: 345, endPoint x: 531, endPoint y: 351, distance: 11.2
click at [535, 348] on td "50349" at bounding box center [576, 354] width 96 height 22
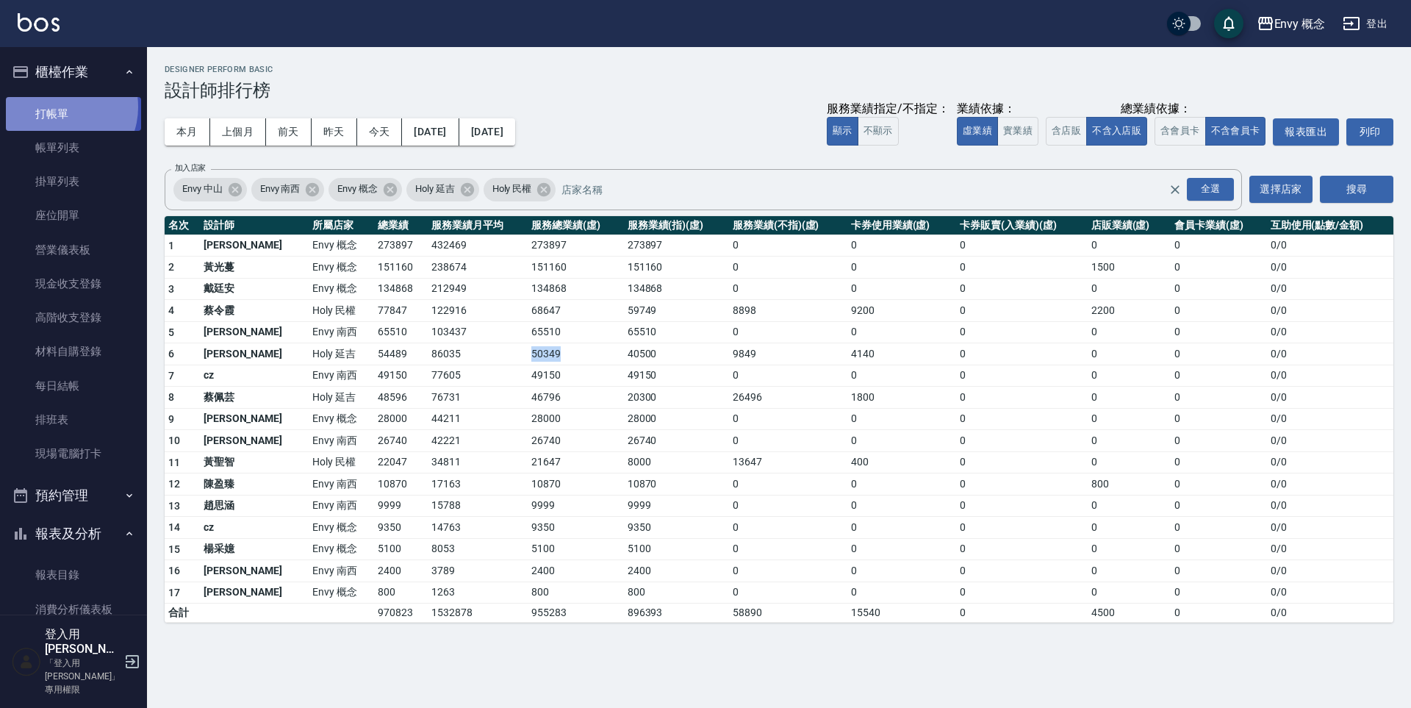
click at [60, 107] on link "打帳單" at bounding box center [73, 114] width 135 height 34
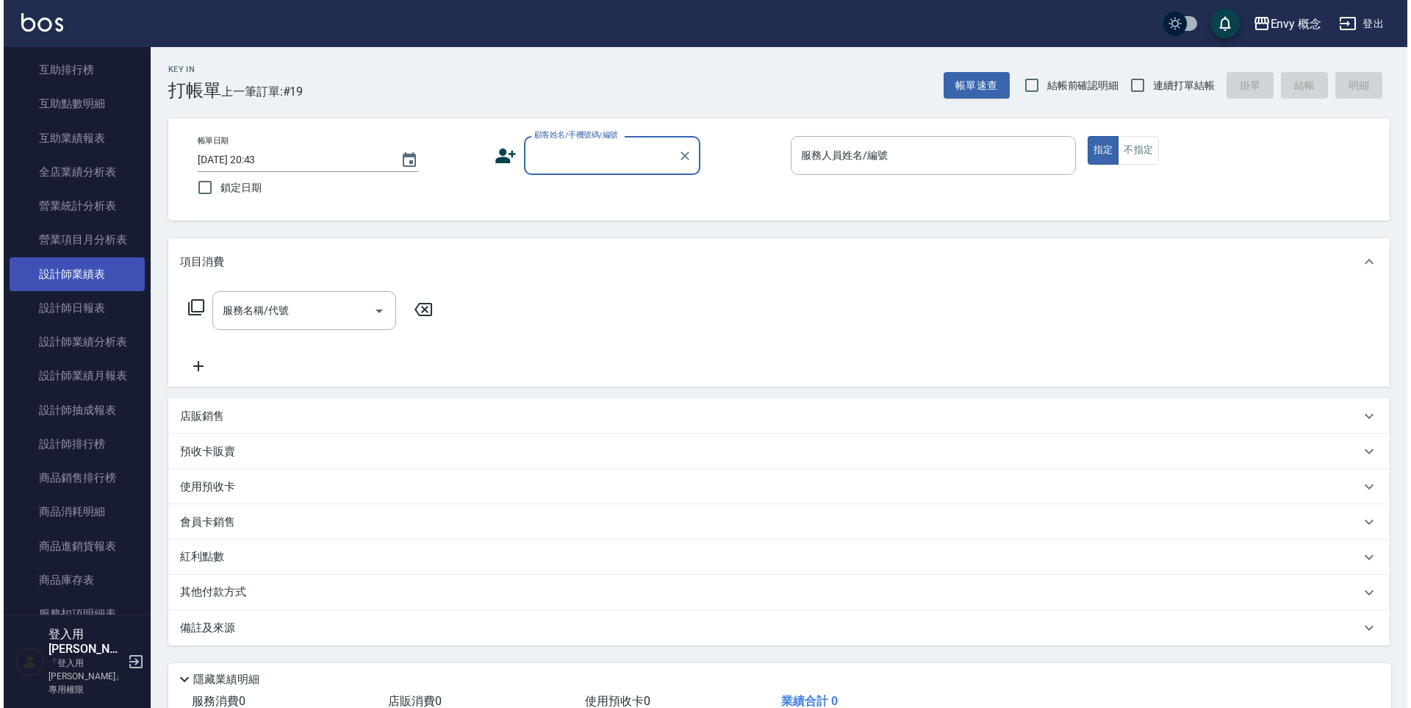
scroll to position [761, 0]
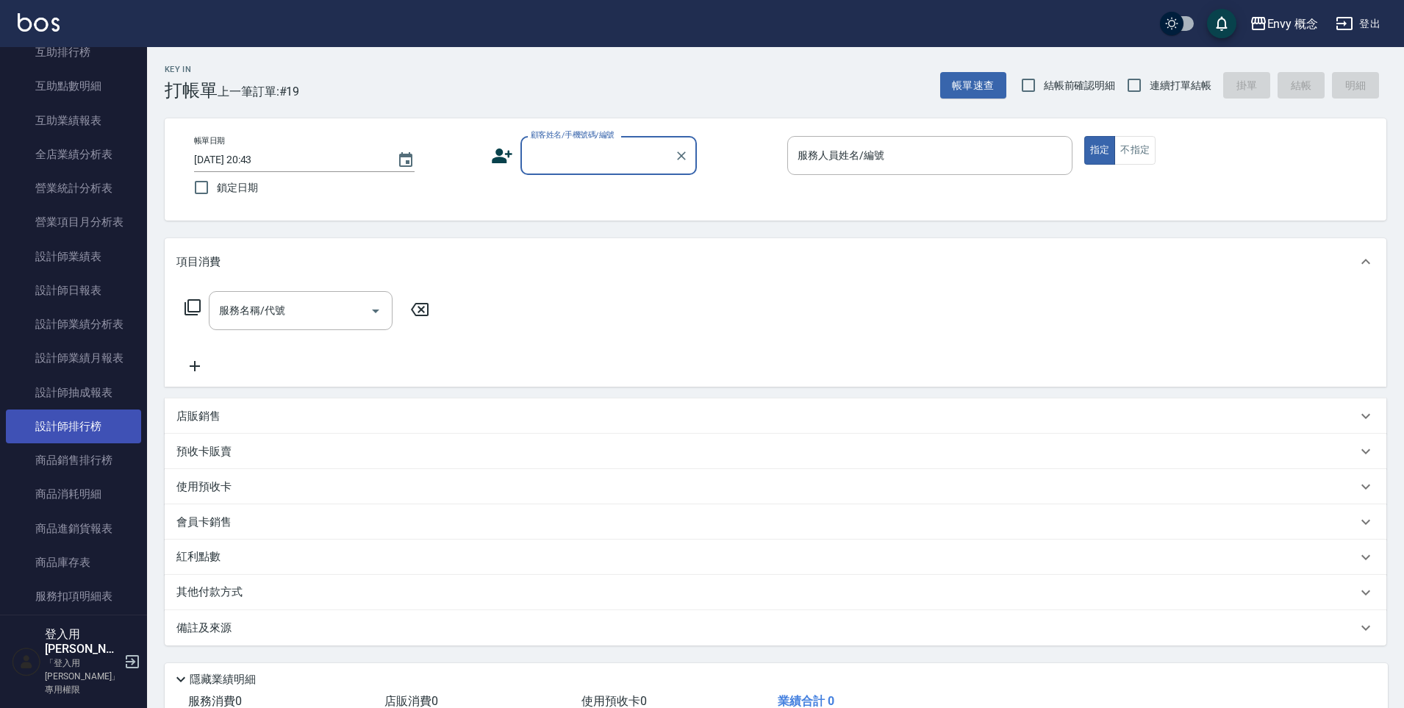
click at [88, 423] on link "設計師排行榜" at bounding box center [73, 426] width 135 height 34
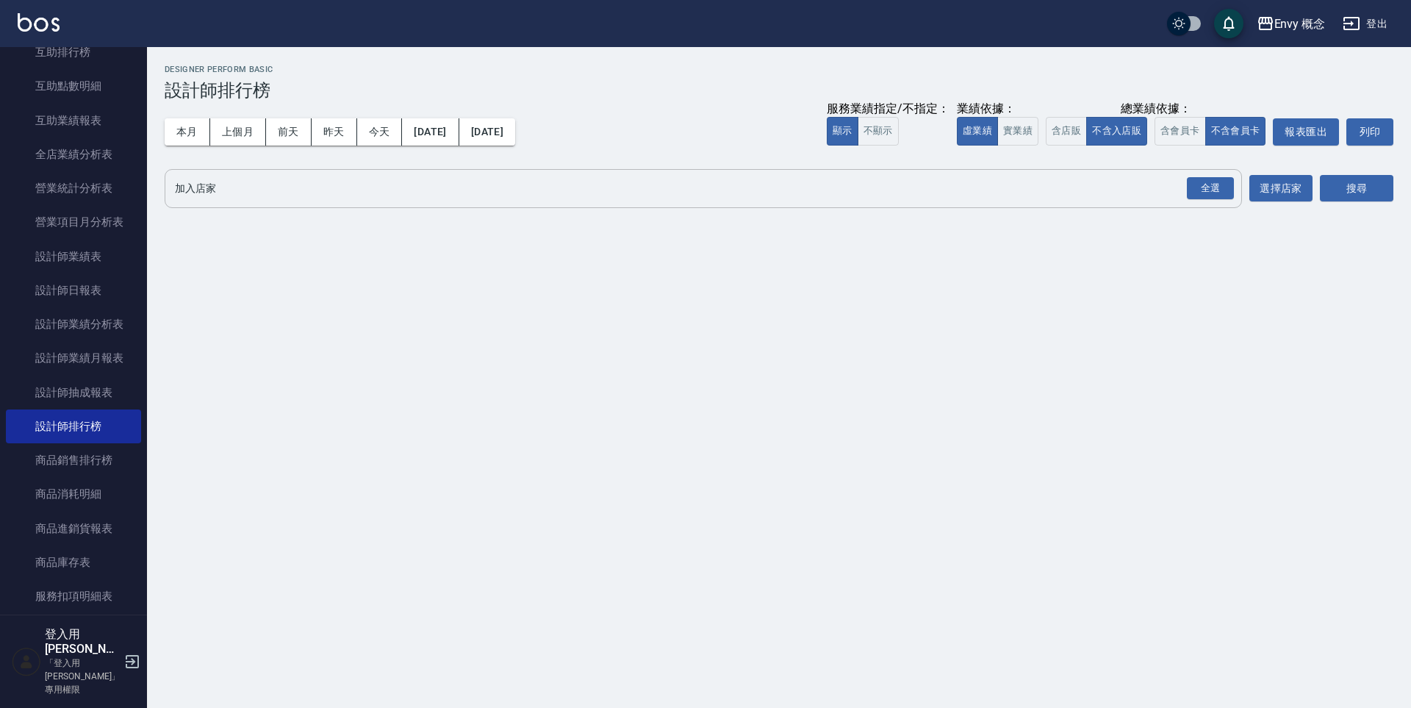
click at [378, 190] on input "加入店家" at bounding box center [692, 189] width 1042 height 26
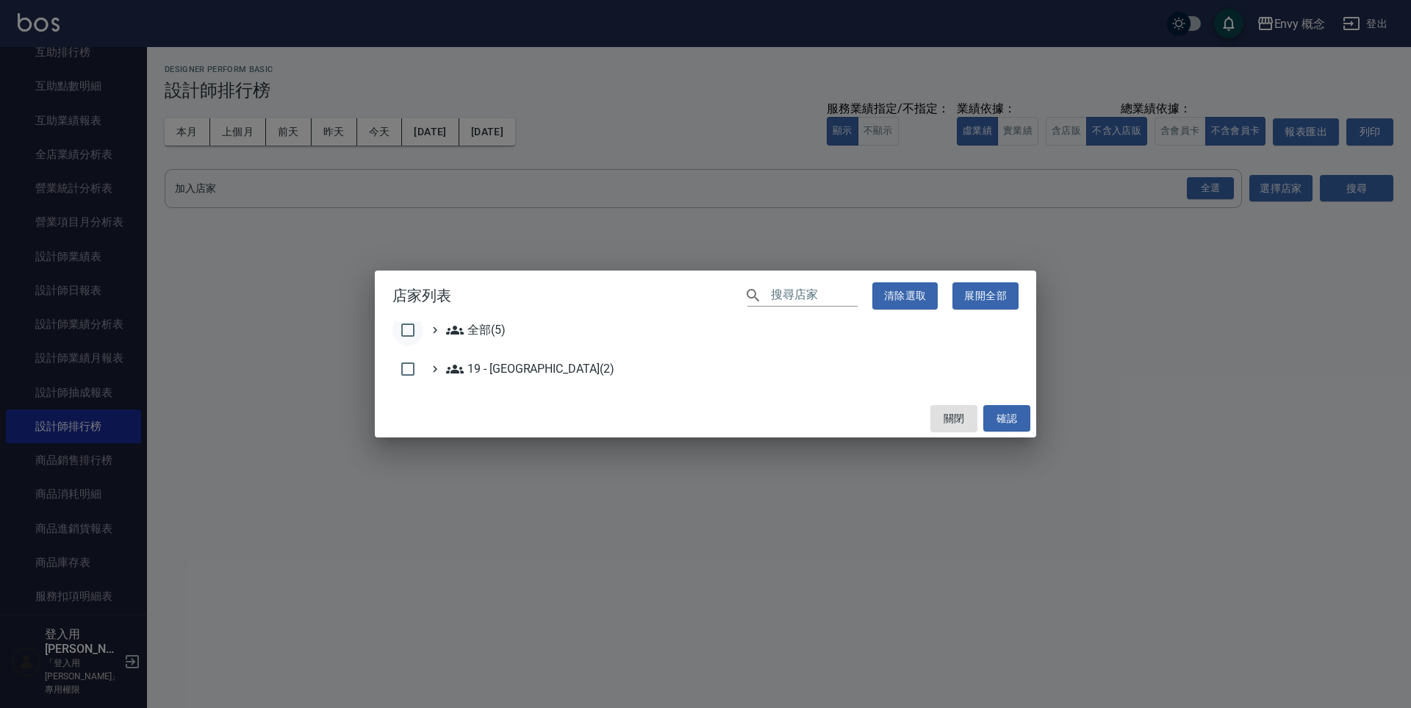
click at [415, 331] on input "checkbox" at bounding box center [407, 330] width 31 height 31
checkbox input "true"
click at [1023, 425] on button "確認" at bounding box center [1006, 418] width 47 height 27
checkbox input "false"
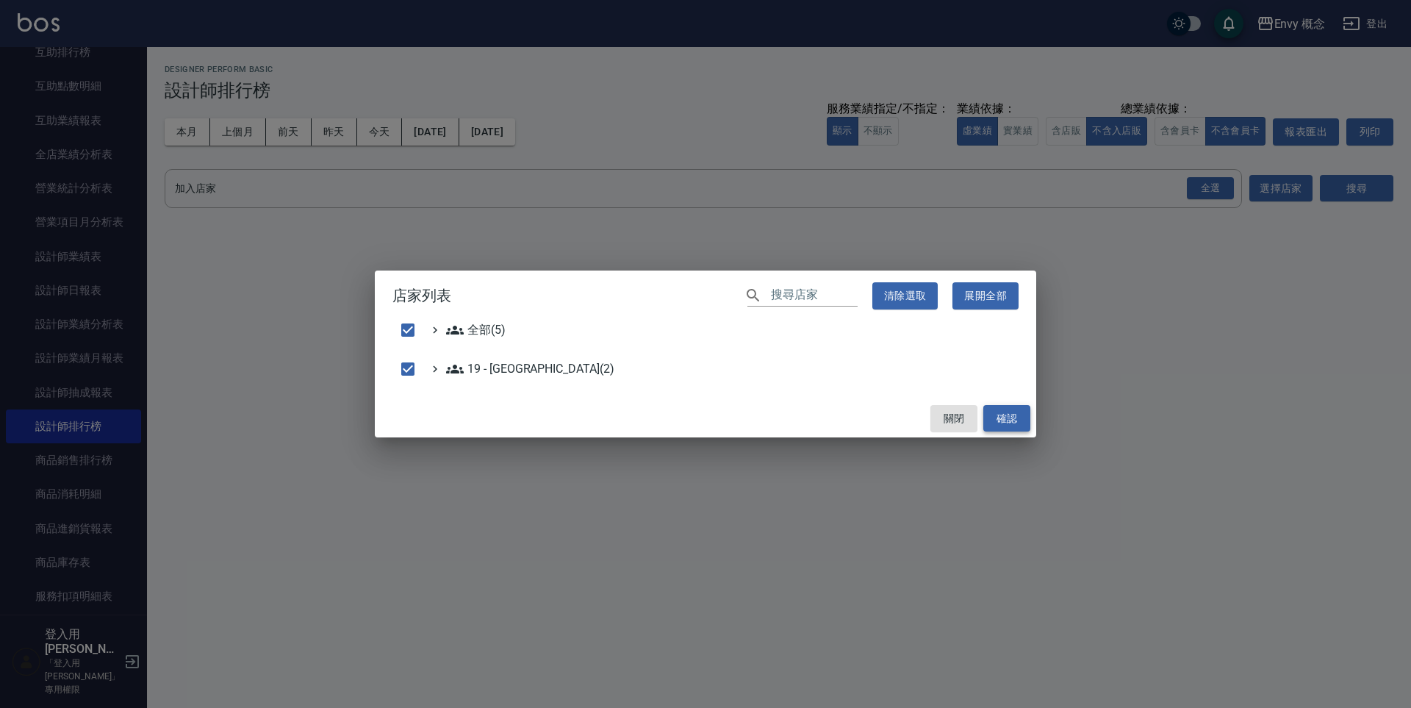
checkbox input "false"
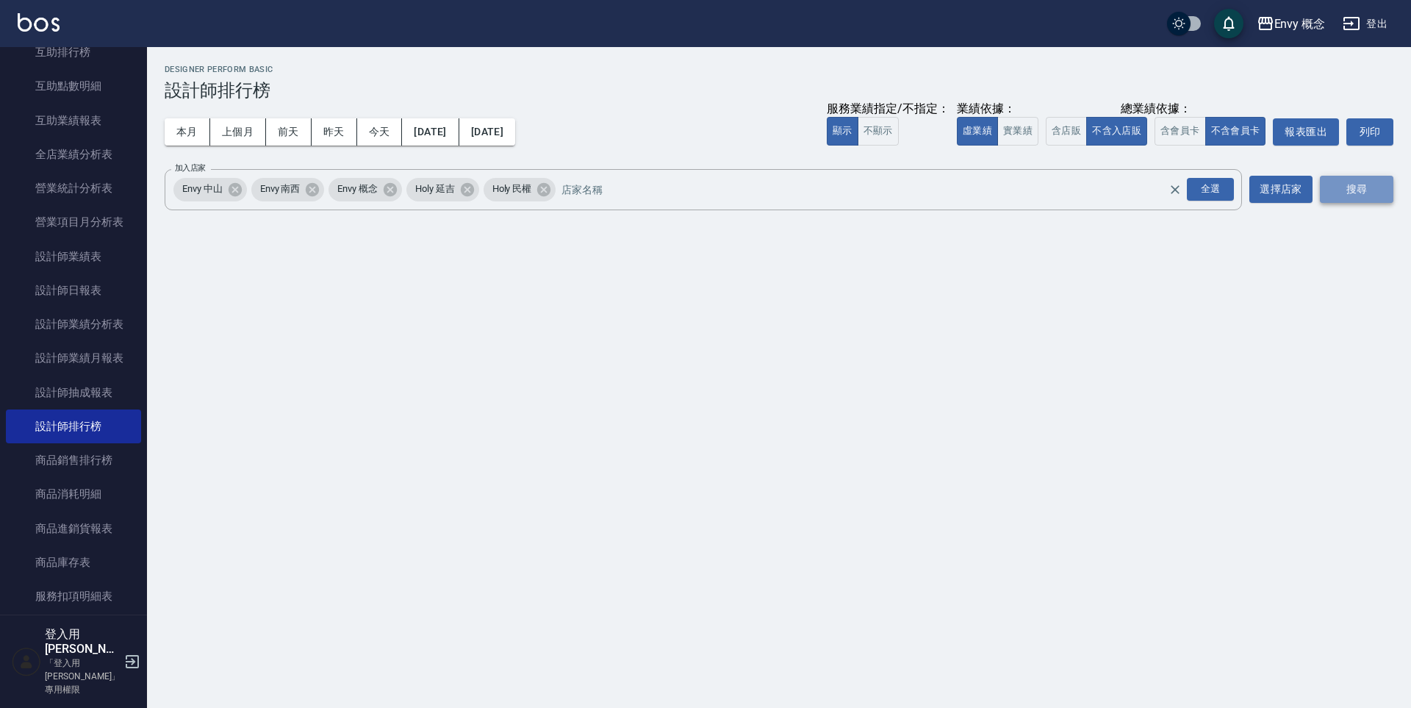
click at [1339, 187] on button "搜尋" at bounding box center [1356, 189] width 73 height 27
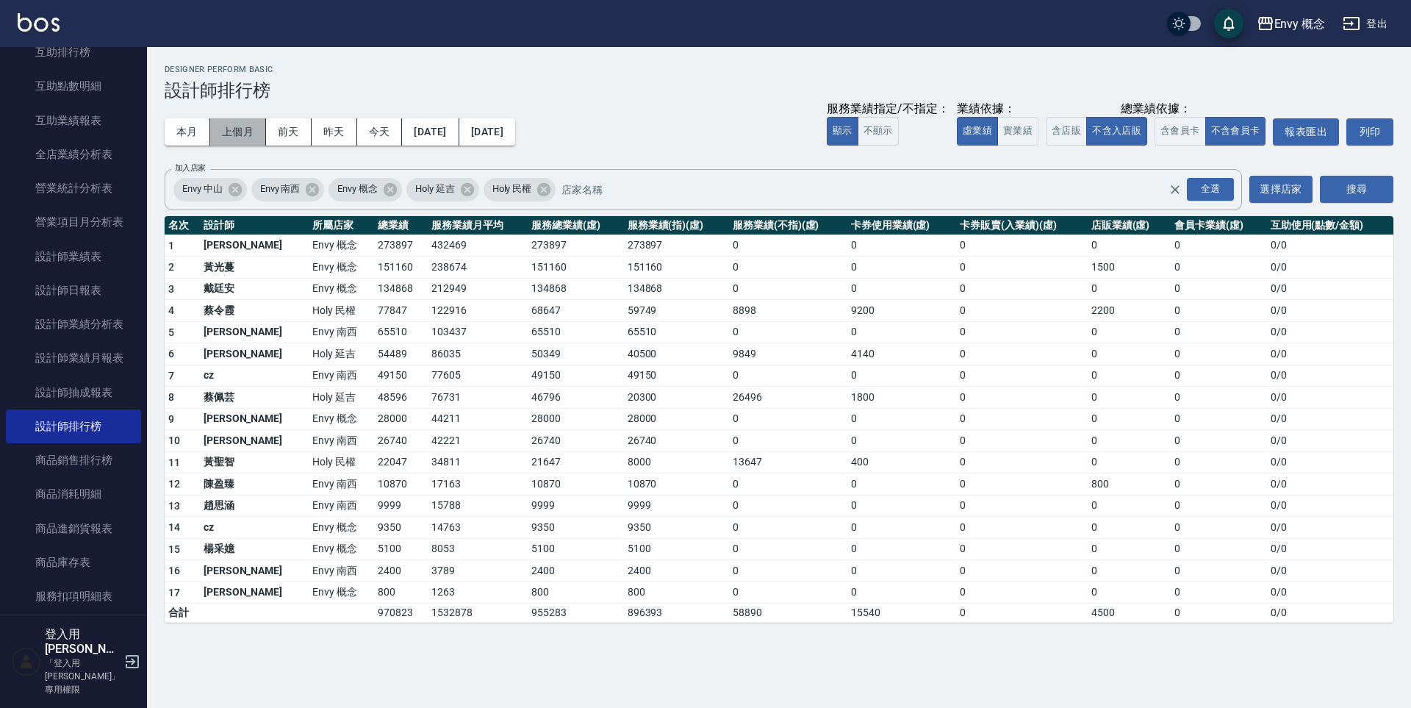
click at [242, 139] on button "上個月" at bounding box center [238, 131] width 56 height 27
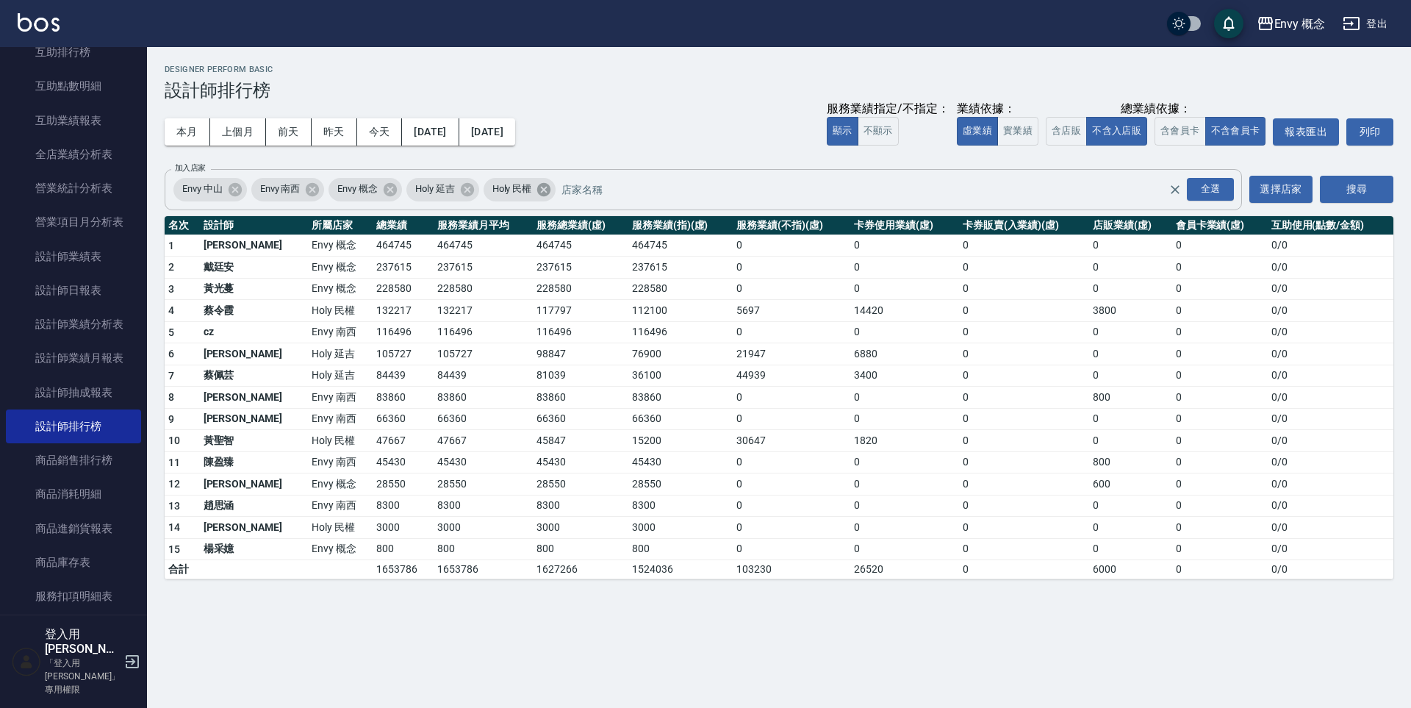
click at [546, 190] on icon at bounding box center [544, 190] width 16 height 16
click at [469, 192] on icon at bounding box center [466, 188] width 13 height 13
click at [315, 190] on icon at bounding box center [312, 190] width 16 height 16
click at [227, 193] on icon at bounding box center [235, 190] width 16 height 16
click at [1336, 192] on button "搜尋" at bounding box center [1356, 189] width 73 height 27
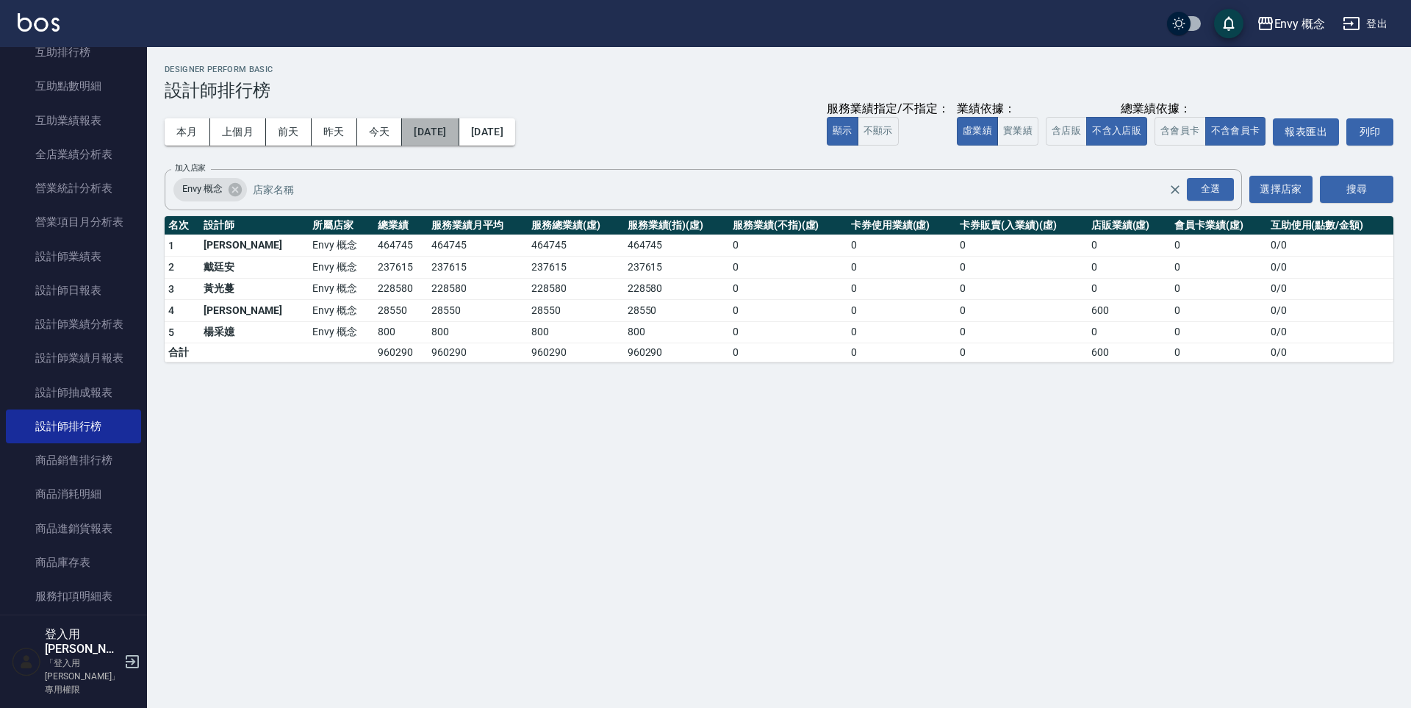
click at [436, 132] on button "2025/08/01" at bounding box center [430, 131] width 57 height 27
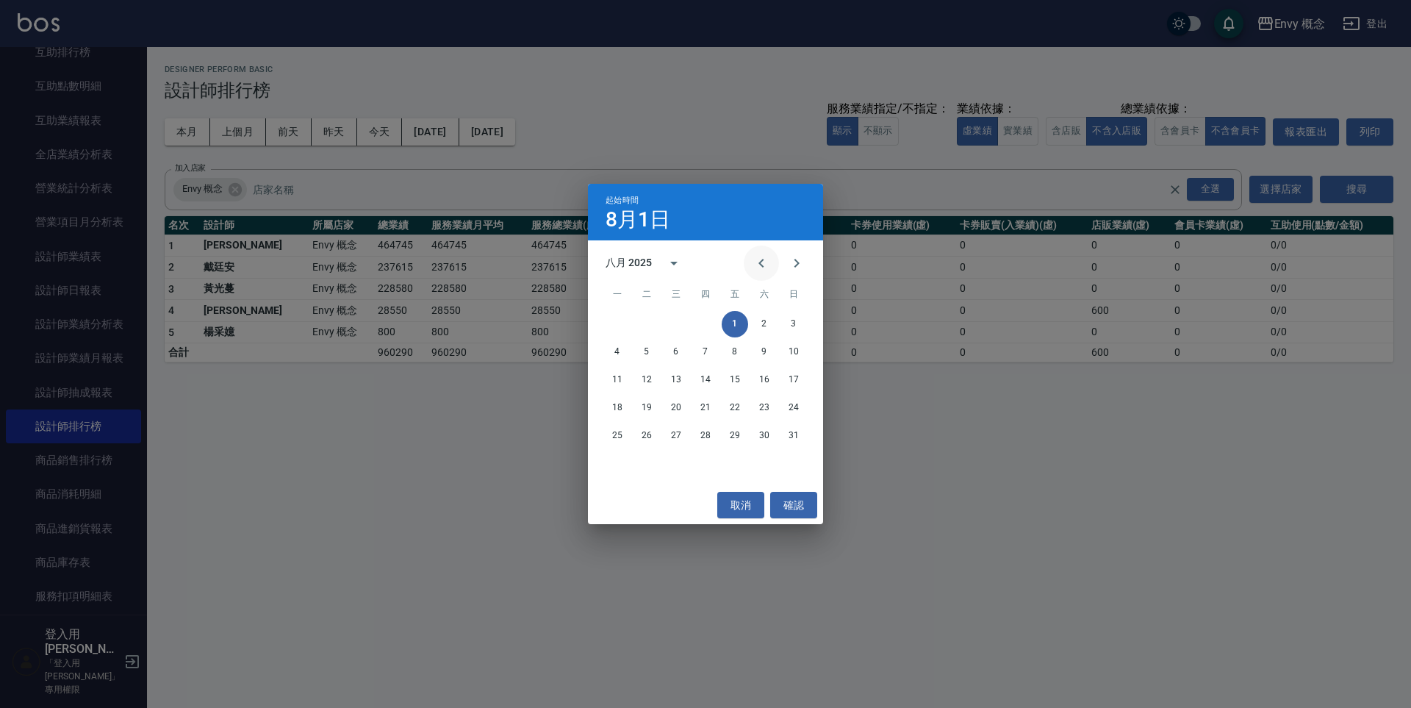
click at [761, 264] on icon "Previous month" at bounding box center [760, 263] width 5 height 9
click at [654, 321] on button "1" at bounding box center [646, 324] width 26 height 26
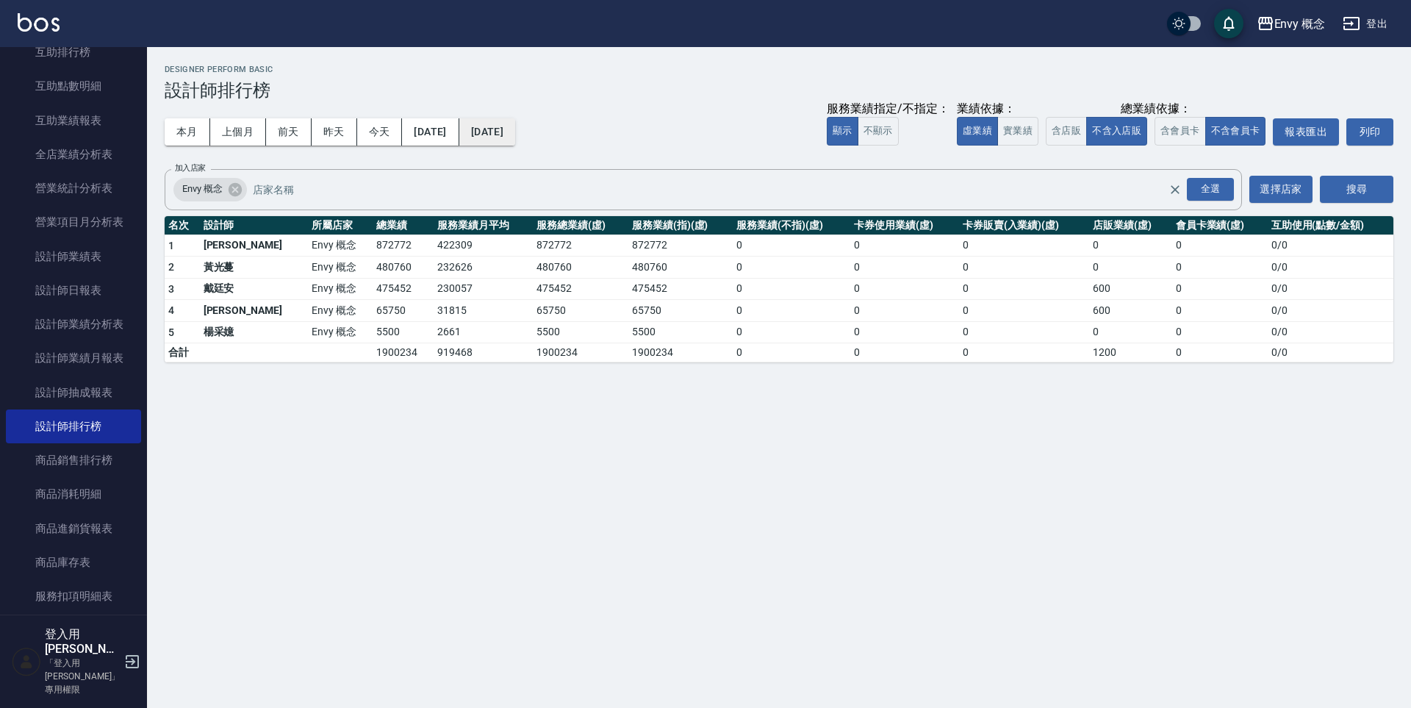
click at [515, 137] on button "[DATE]" at bounding box center [487, 131] width 56 height 27
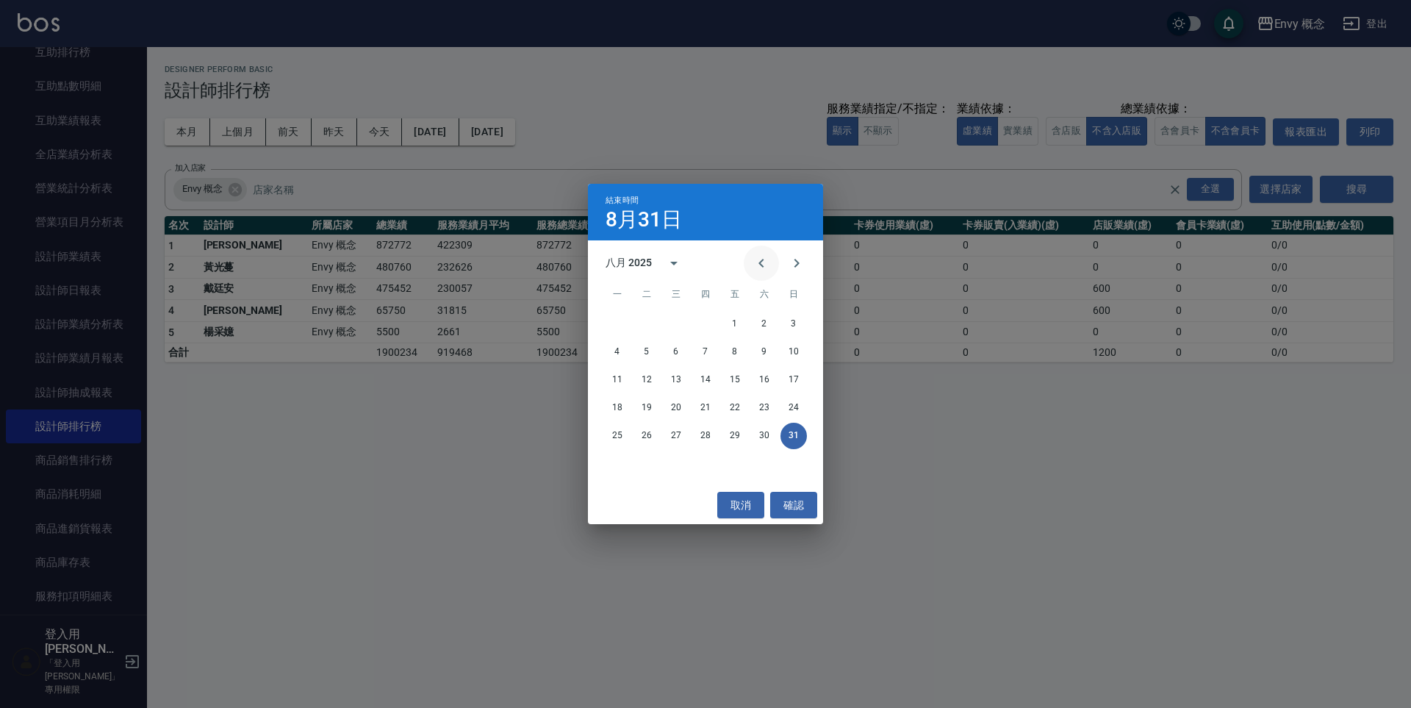
click at [771, 269] on button "Previous month" at bounding box center [761, 262] width 35 height 35
click at [707, 441] on button "31" at bounding box center [705, 436] width 26 height 26
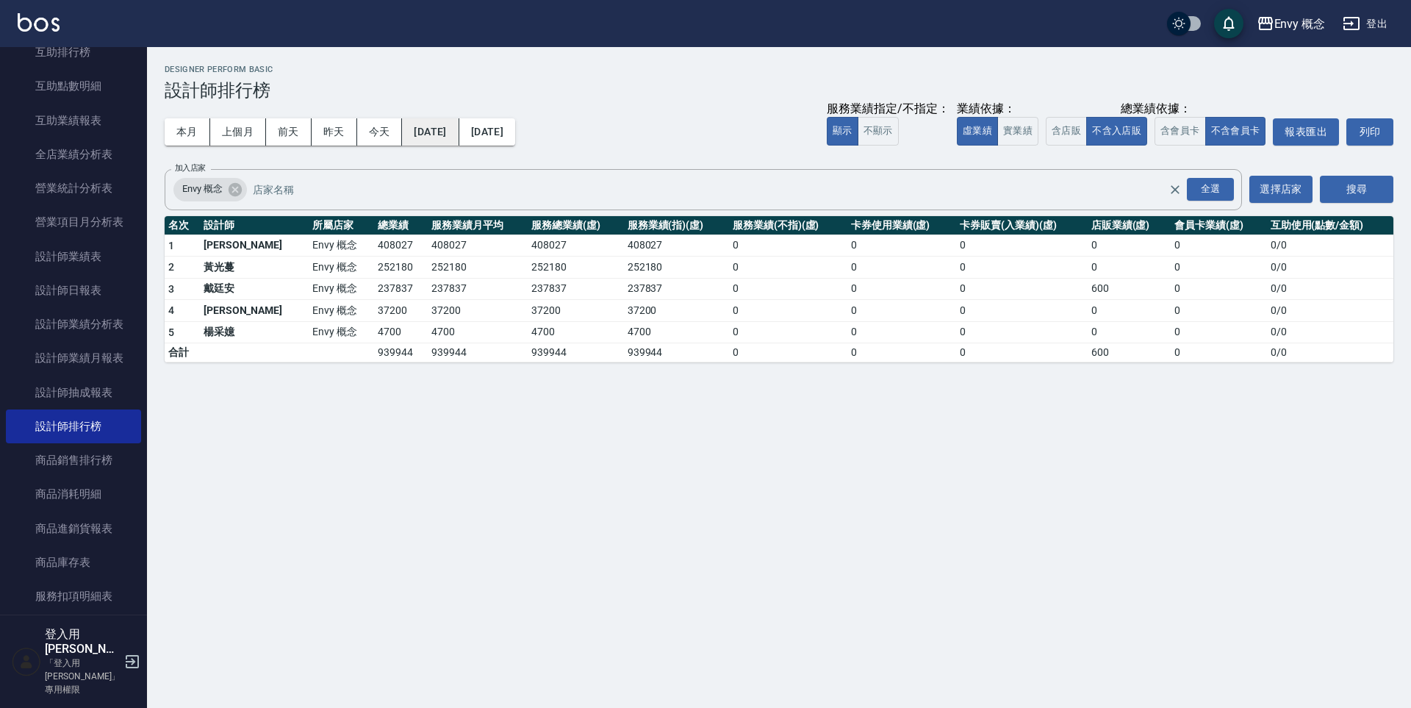
click at [459, 134] on button "2025/07/01" at bounding box center [430, 131] width 57 height 27
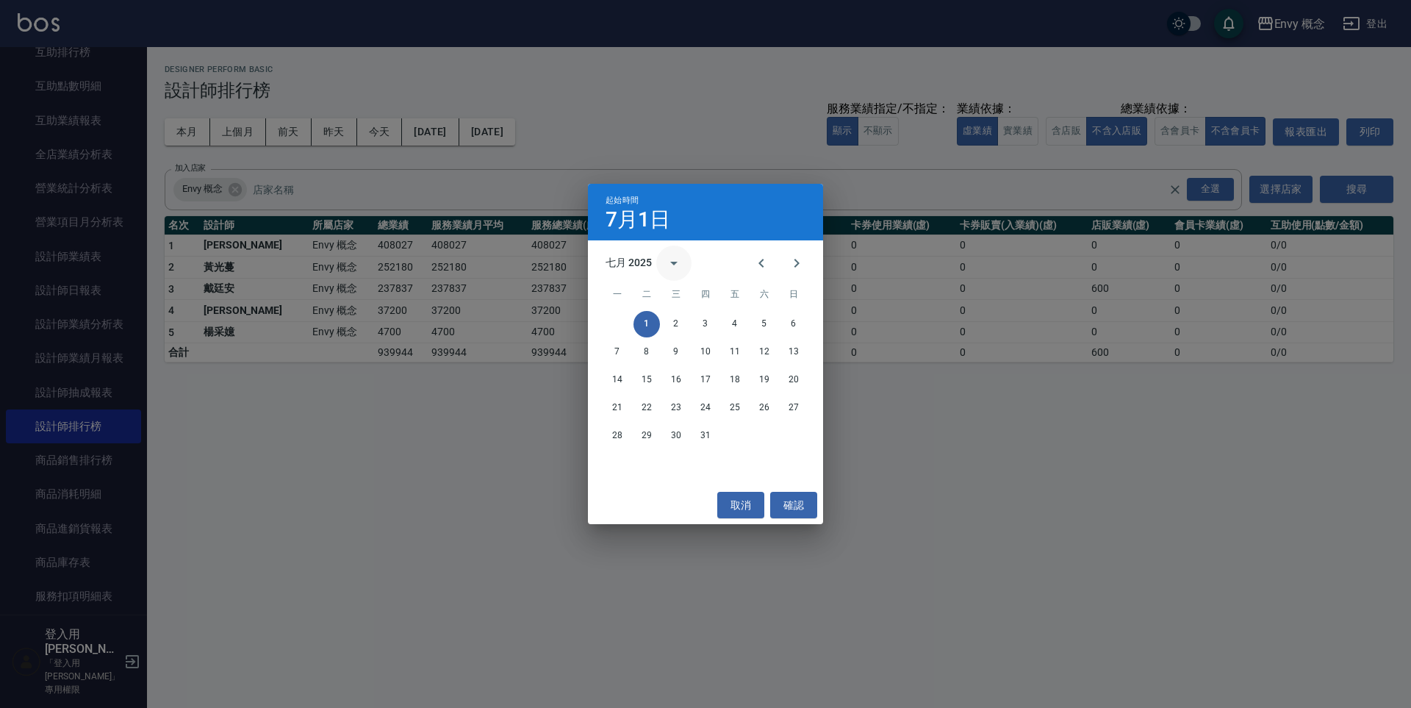
click at [677, 261] on icon "calendar view is open, switch to year view" at bounding box center [674, 263] width 18 height 18
click at [504, 168] on div "起始時間 7月1日 七月 2025 1900 1901 1902 1903 1904 1905 1906 1907 1908 1909 1910 1911 1…" at bounding box center [705, 354] width 1411 height 708
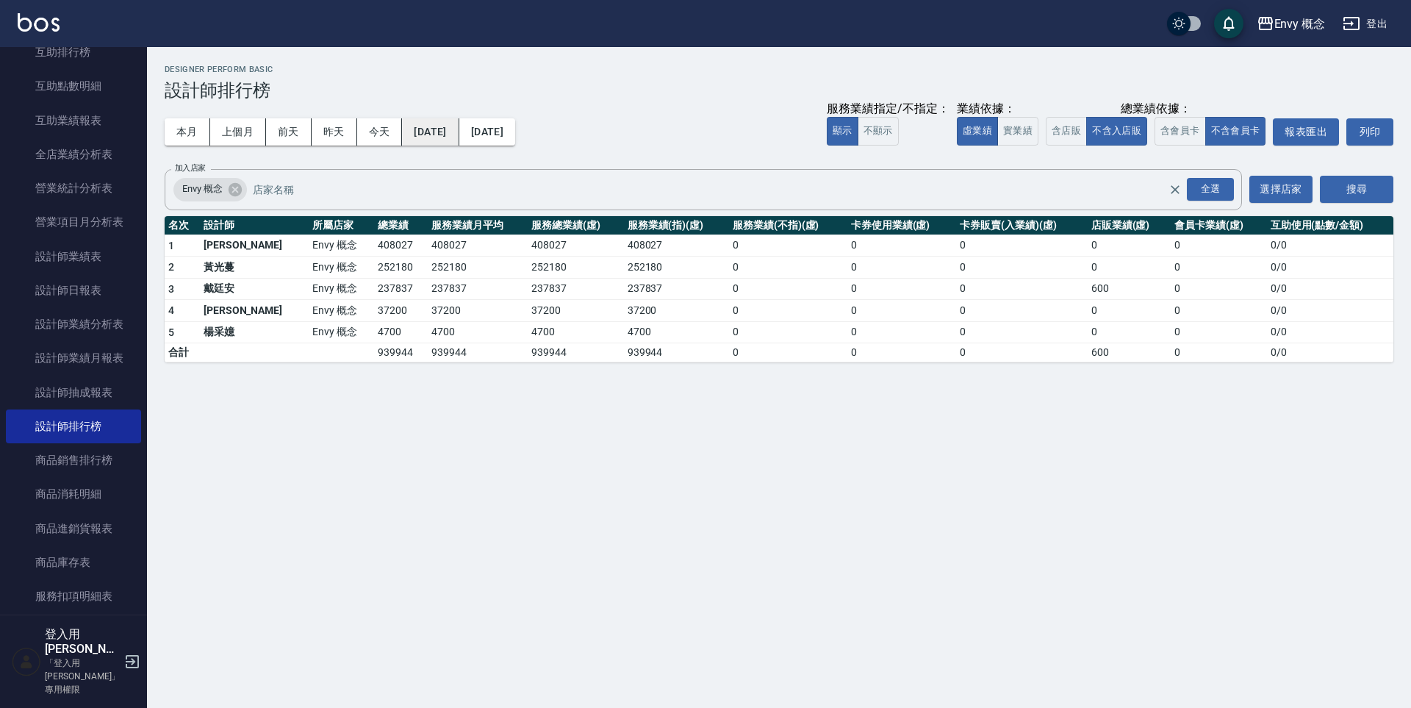
click at [459, 134] on button "2025/07/01" at bounding box center [430, 131] width 57 height 27
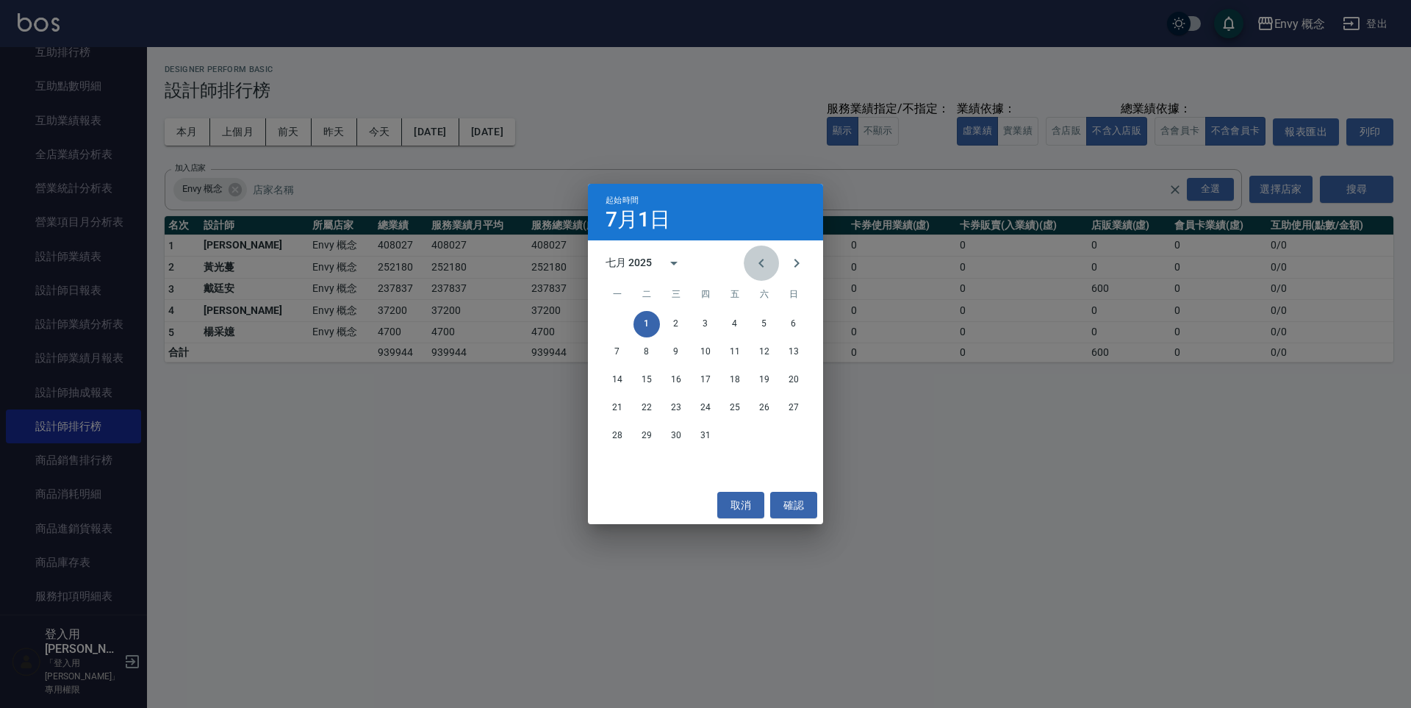
click at [755, 265] on icon "Previous month" at bounding box center [762, 263] width 18 height 18
click at [796, 327] on button "1" at bounding box center [793, 324] width 26 height 26
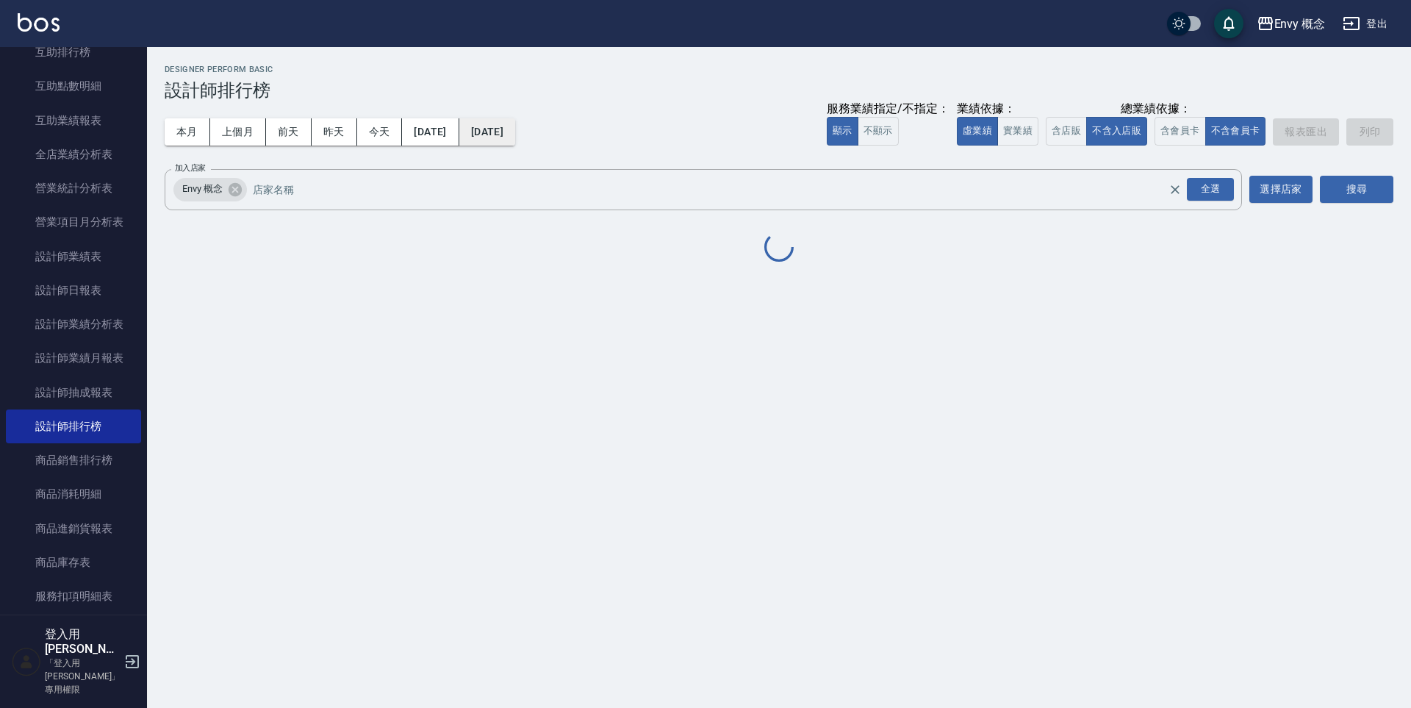
click at [515, 137] on button "2025/07/31" at bounding box center [487, 131] width 56 height 27
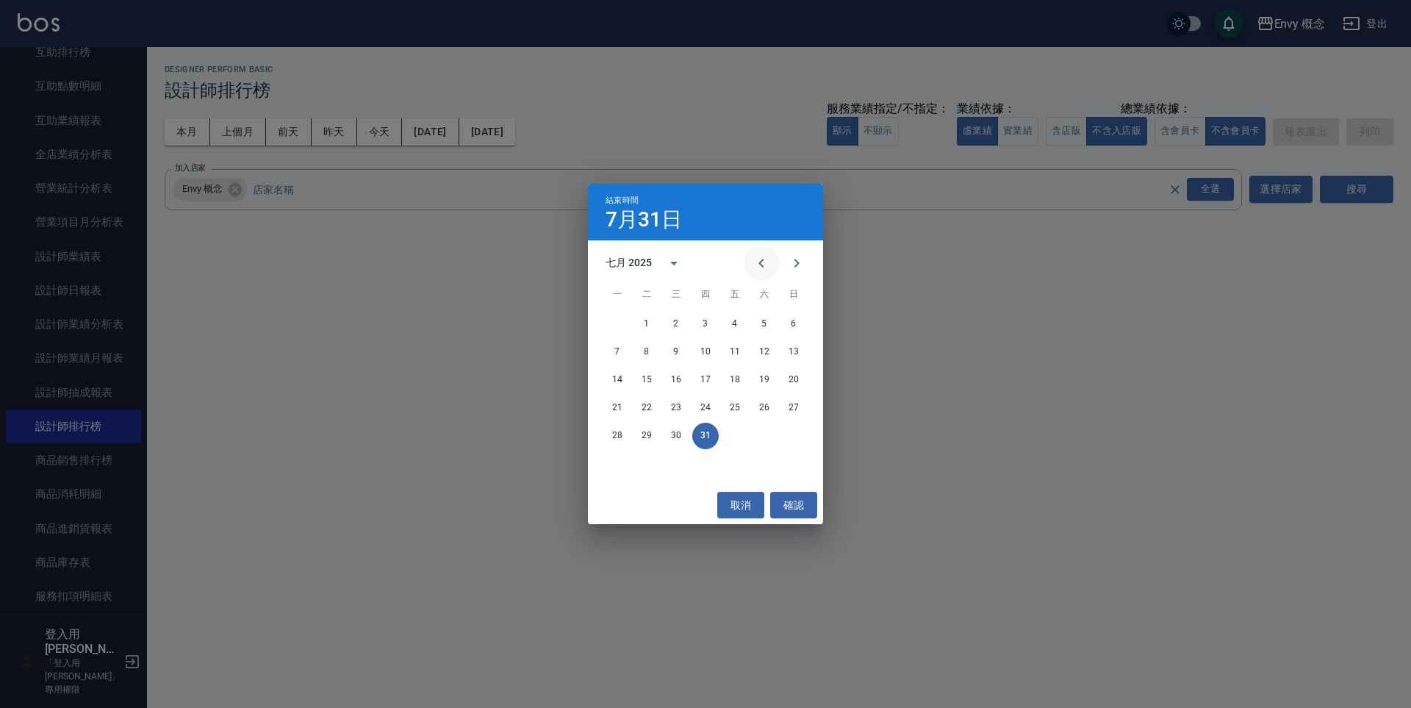
click at [763, 262] on icon "Previous month" at bounding box center [762, 263] width 18 height 18
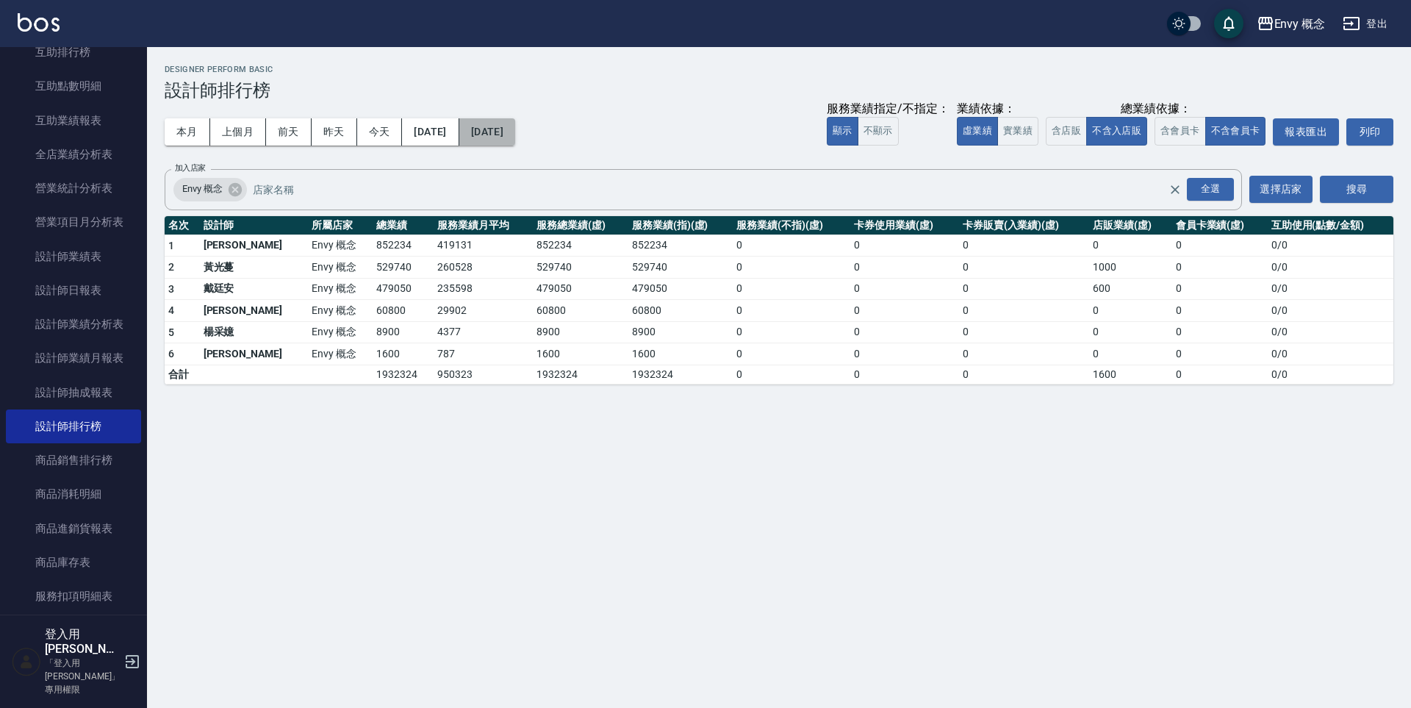
click at [515, 133] on button "2025/07/31" at bounding box center [487, 131] width 56 height 27
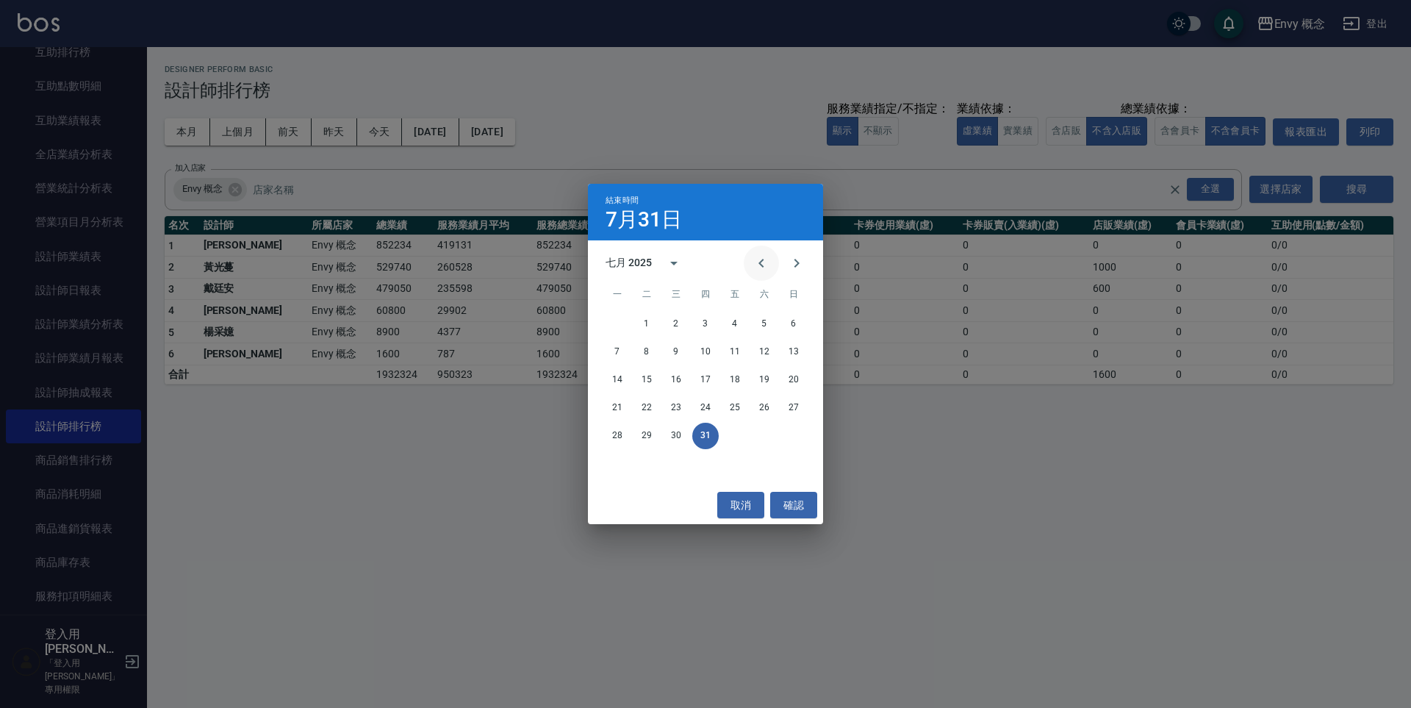
click at [757, 265] on icon "Previous month" at bounding box center [762, 263] width 18 height 18
click at [620, 463] on button "30" at bounding box center [617, 463] width 26 height 26
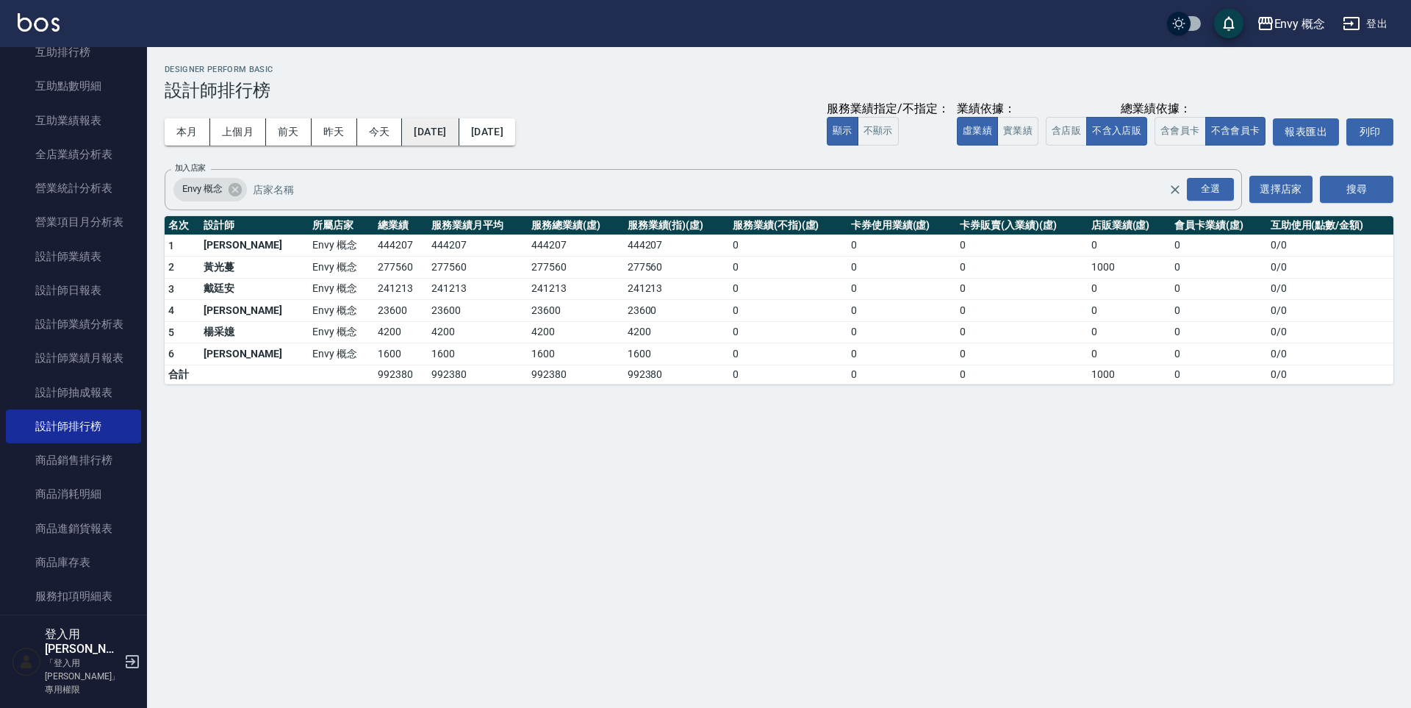
click at [445, 128] on button "2025/06/01" at bounding box center [430, 131] width 57 height 27
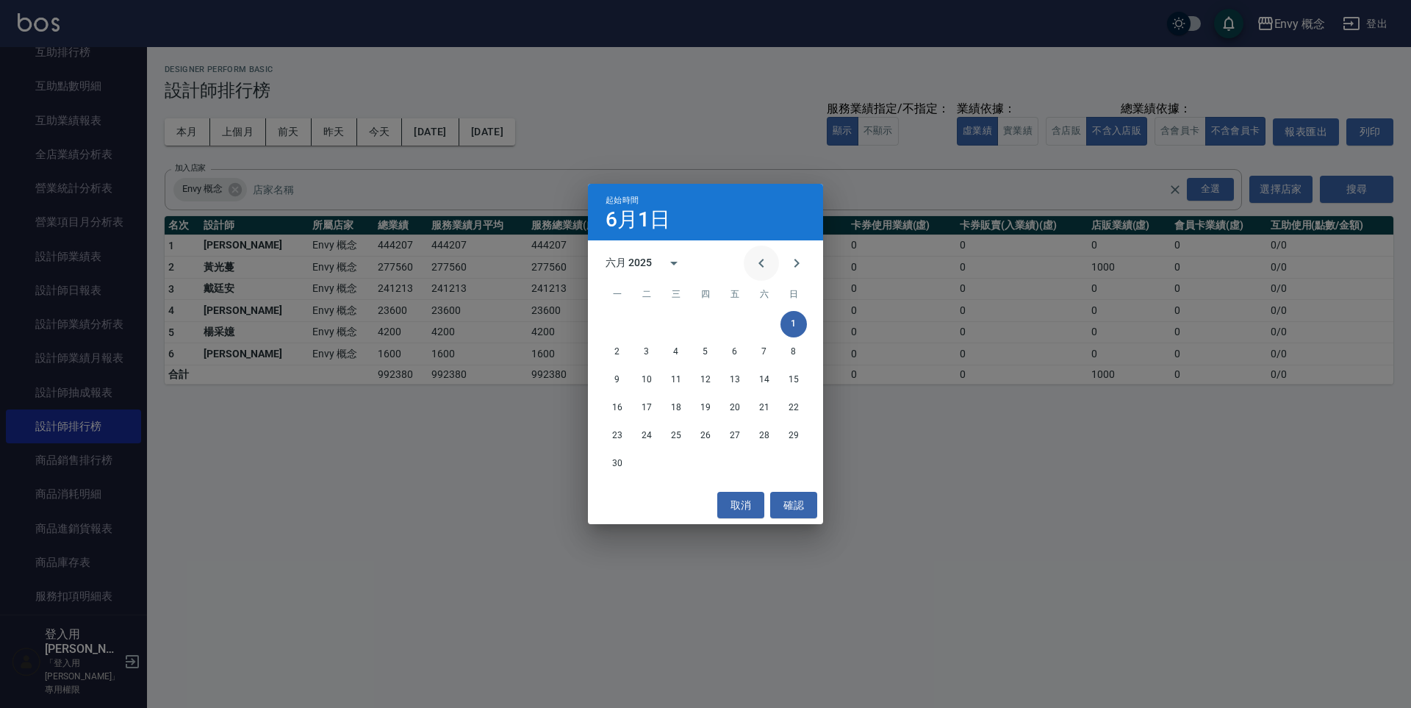
click at [764, 262] on icon "Previous month" at bounding box center [762, 263] width 18 height 18
click at [709, 317] on button "1" at bounding box center [705, 324] width 26 height 26
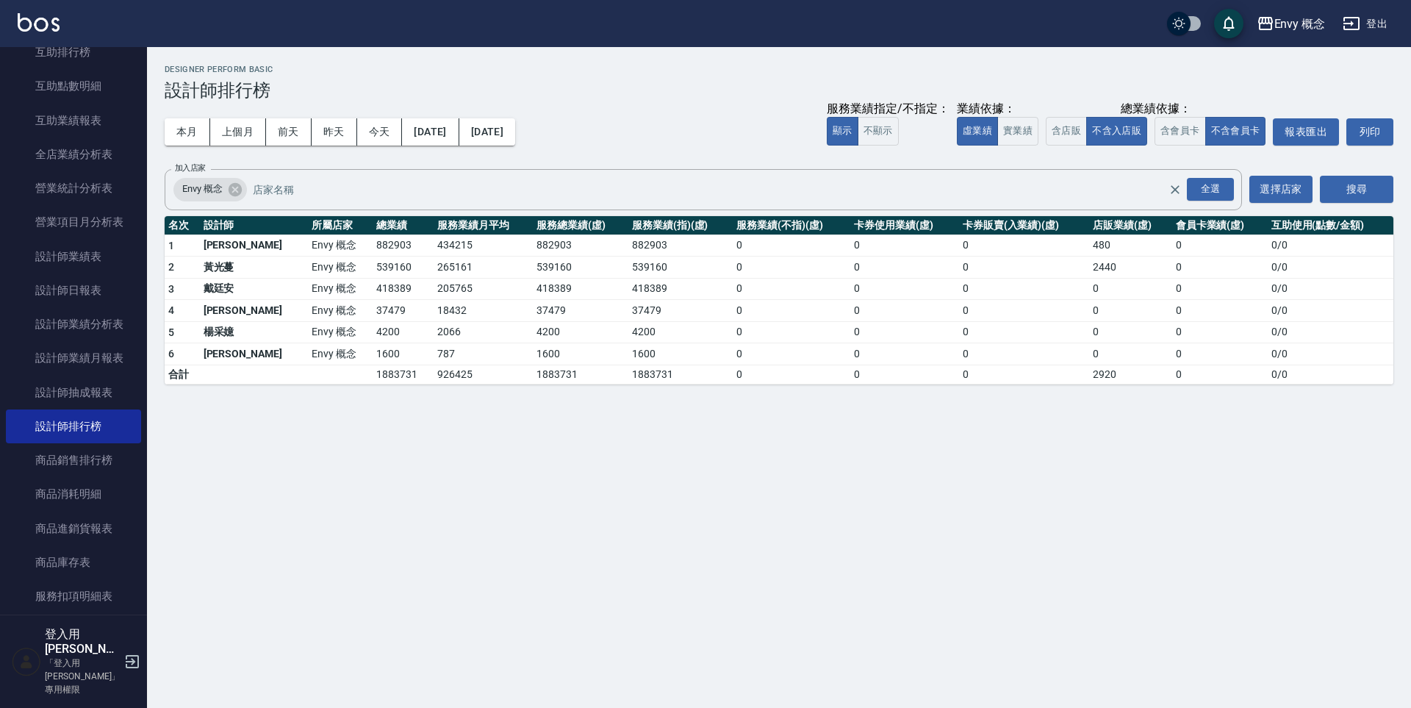
click at [560, 146] on div "本月 上個月 前天 昨天 今天 2025/05/01 2025/06/30 服務業績指定/不指定： 顯示 不顯示 業績依據： 虛業績 實業績 總業績依據： 含…" at bounding box center [779, 132] width 1229 height 62
click at [515, 140] on button "2025/06/30" at bounding box center [487, 131] width 56 height 27
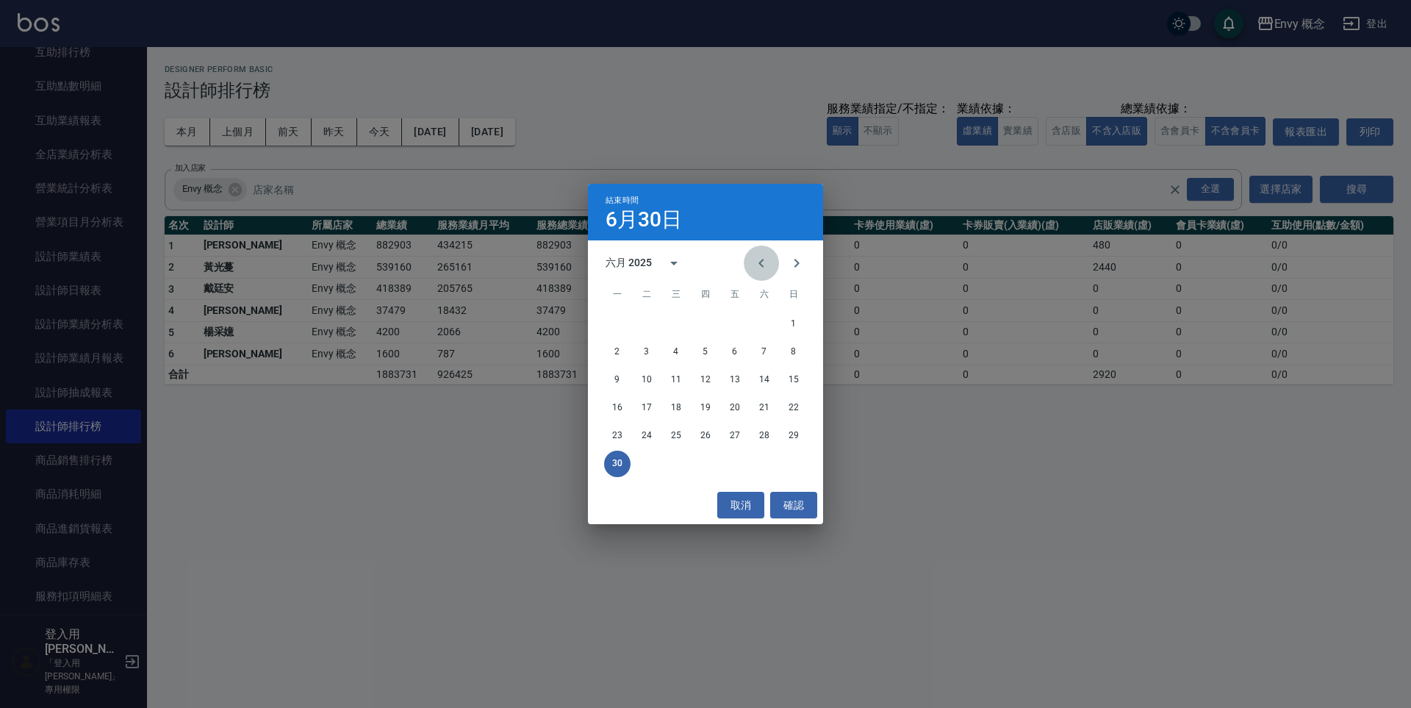
click at [758, 261] on icon "Previous month" at bounding box center [762, 263] width 18 height 18
click at [769, 439] on button "31" at bounding box center [764, 436] width 26 height 26
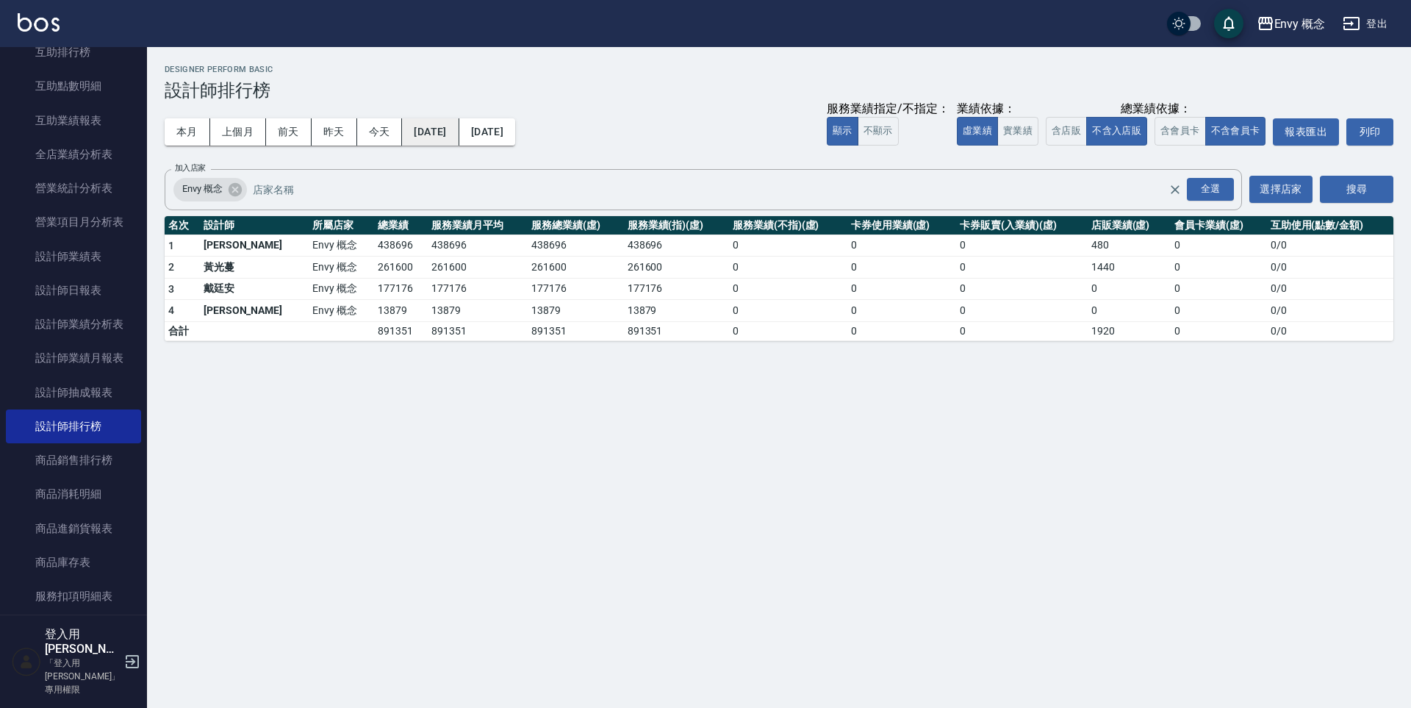
click at [459, 134] on button "2025/05/01" at bounding box center [430, 131] width 57 height 27
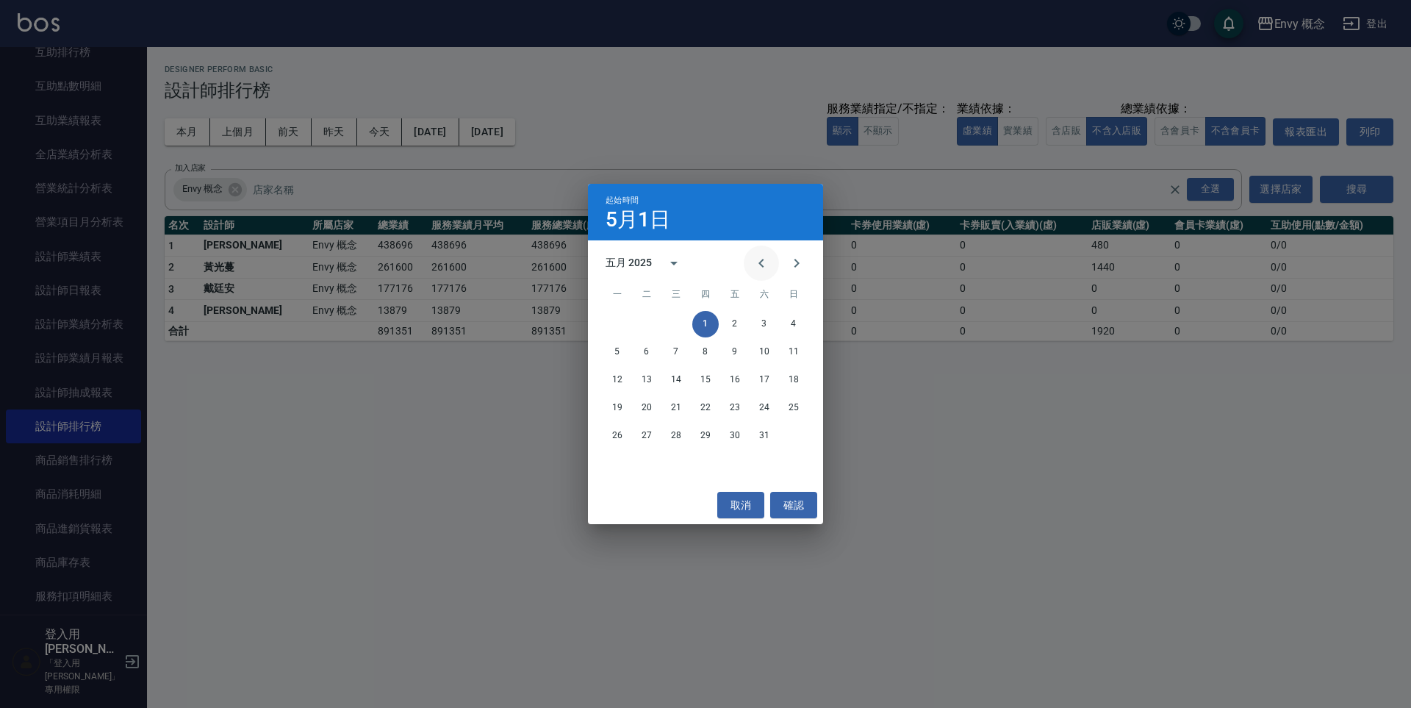
click at [763, 262] on icon "Previous month" at bounding box center [762, 263] width 18 height 18
click at [644, 325] on button "1" at bounding box center [646, 324] width 26 height 26
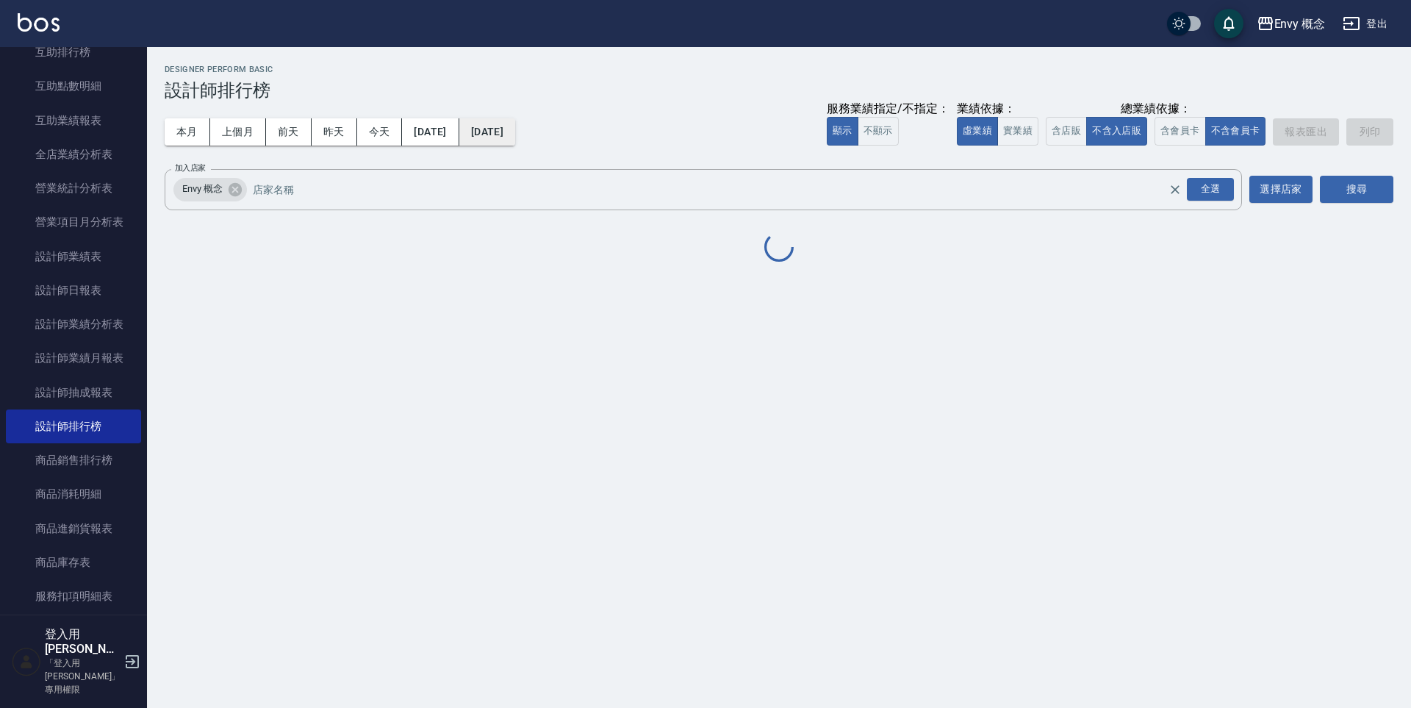
click at [515, 133] on button "2025/05/31" at bounding box center [487, 131] width 56 height 27
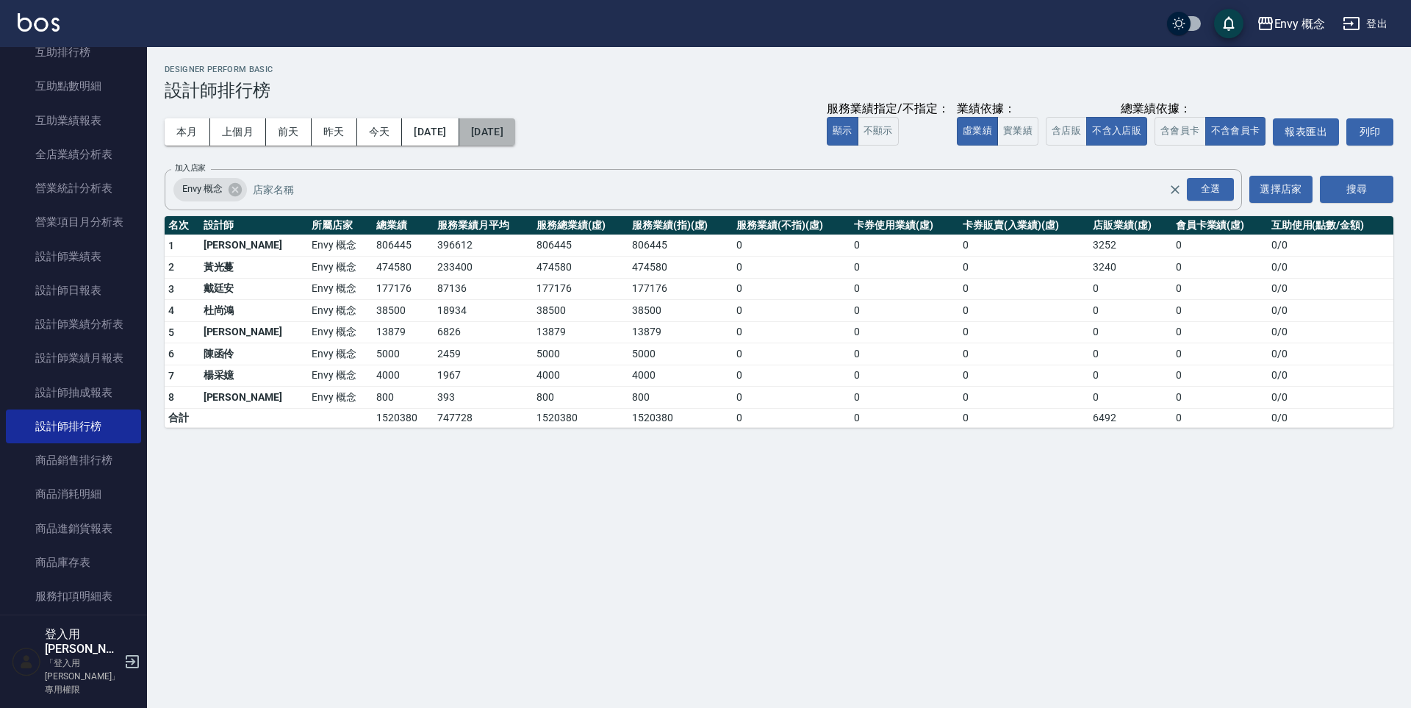
click at [515, 140] on button "2025/05/31" at bounding box center [487, 131] width 56 height 27
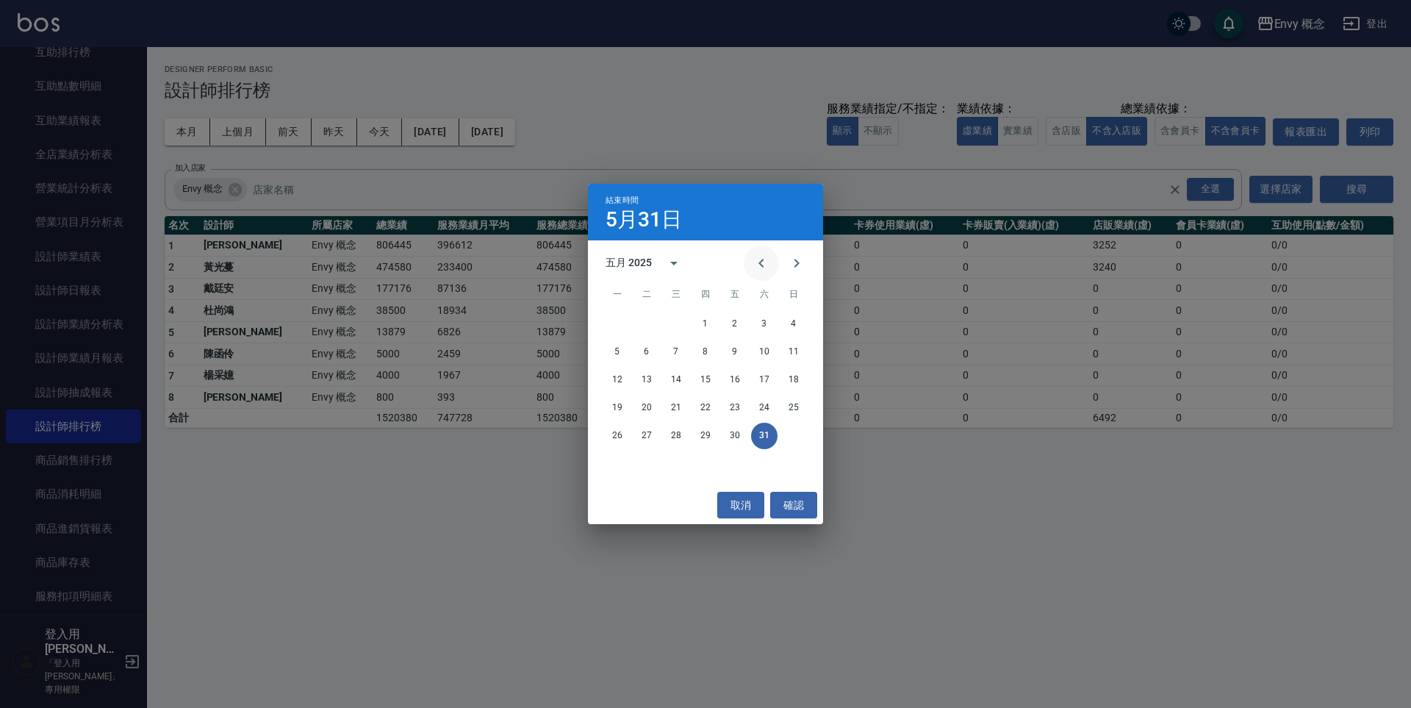
click at [758, 260] on icon "Previous month" at bounding box center [762, 263] width 18 height 18
click at [675, 432] on button "30" at bounding box center [676, 436] width 26 height 26
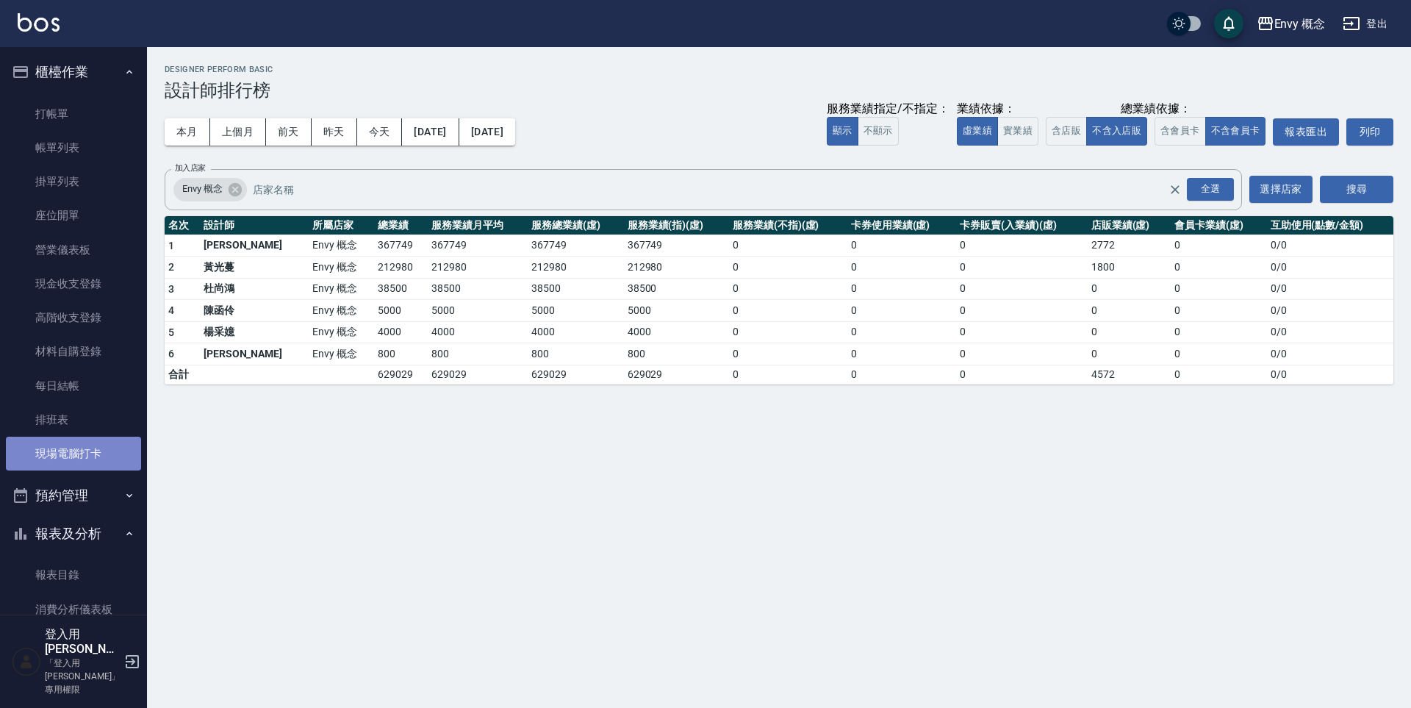
click at [96, 447] on link "現場電腦打卡" at bounding box center [73, 454] width 135 height 34
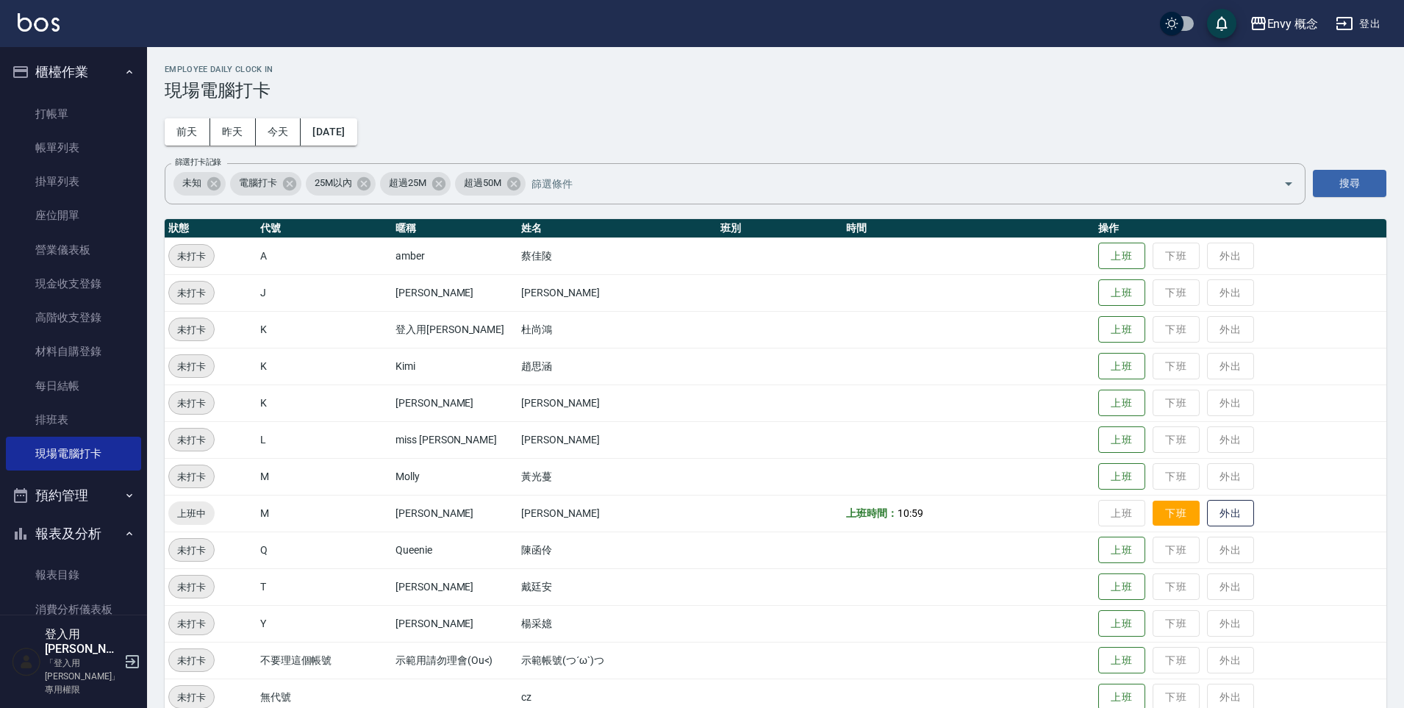
click at [1156, 510] on button "下班" at bounding box center [1175, 513] width 47 height 26
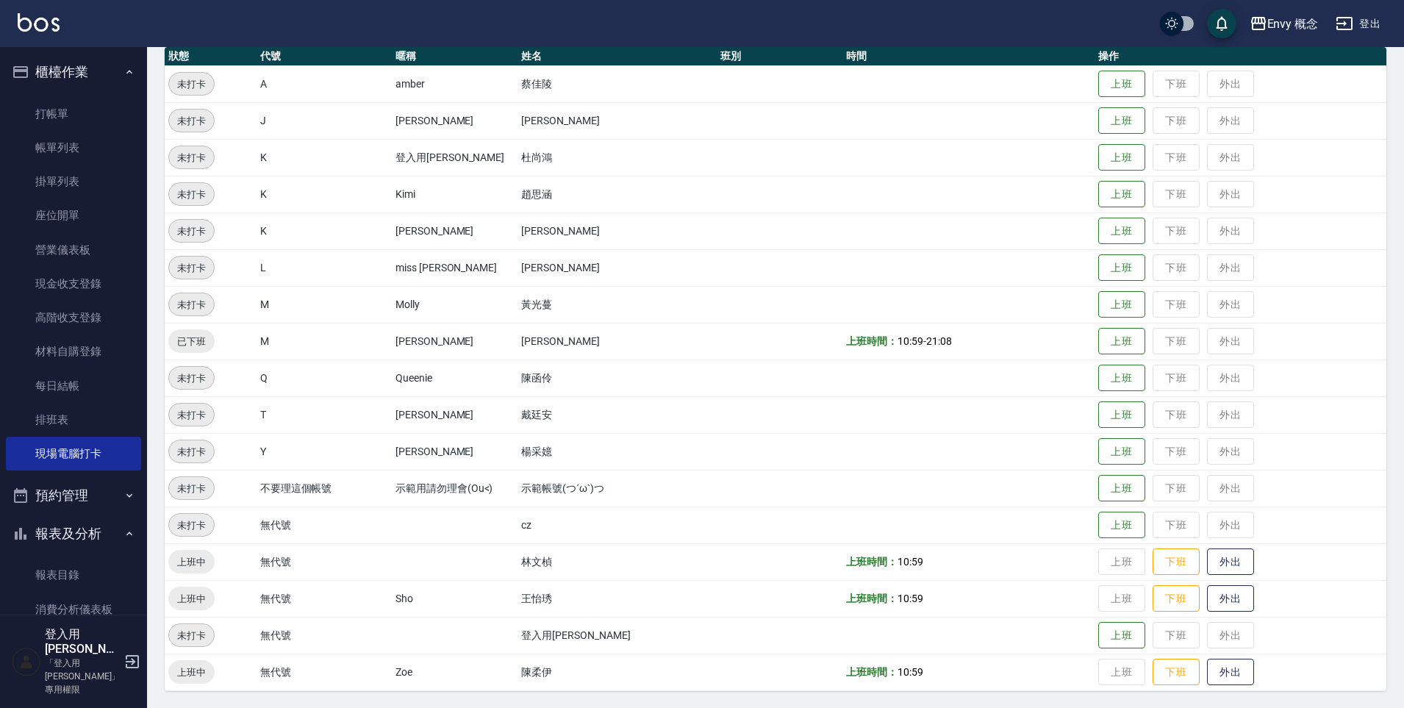
scroll to position [173, 0]
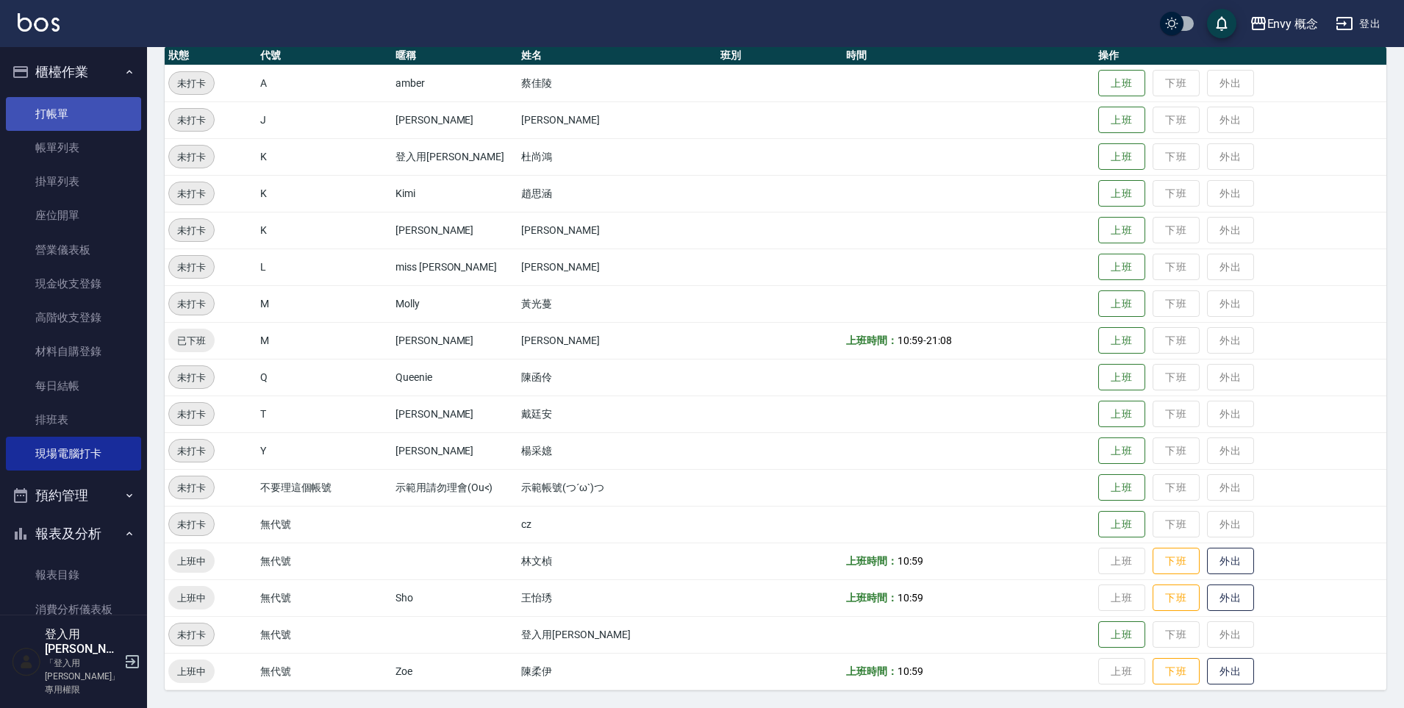
click at [49, 120] on link "打帳單" at bounding box center [73, 114] width 135 height 34
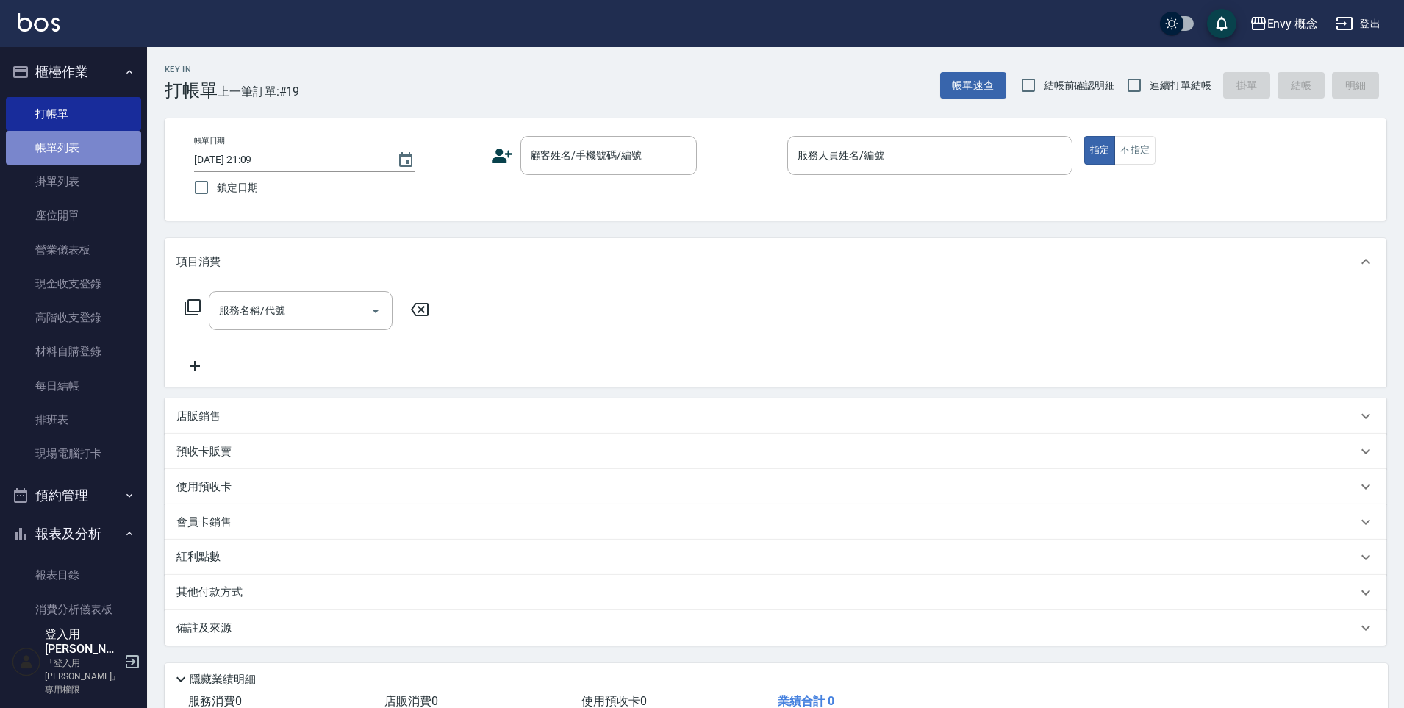
click at [103, 141] on link "帳單列表" at bounding box center [73, 148] width 135 height 34
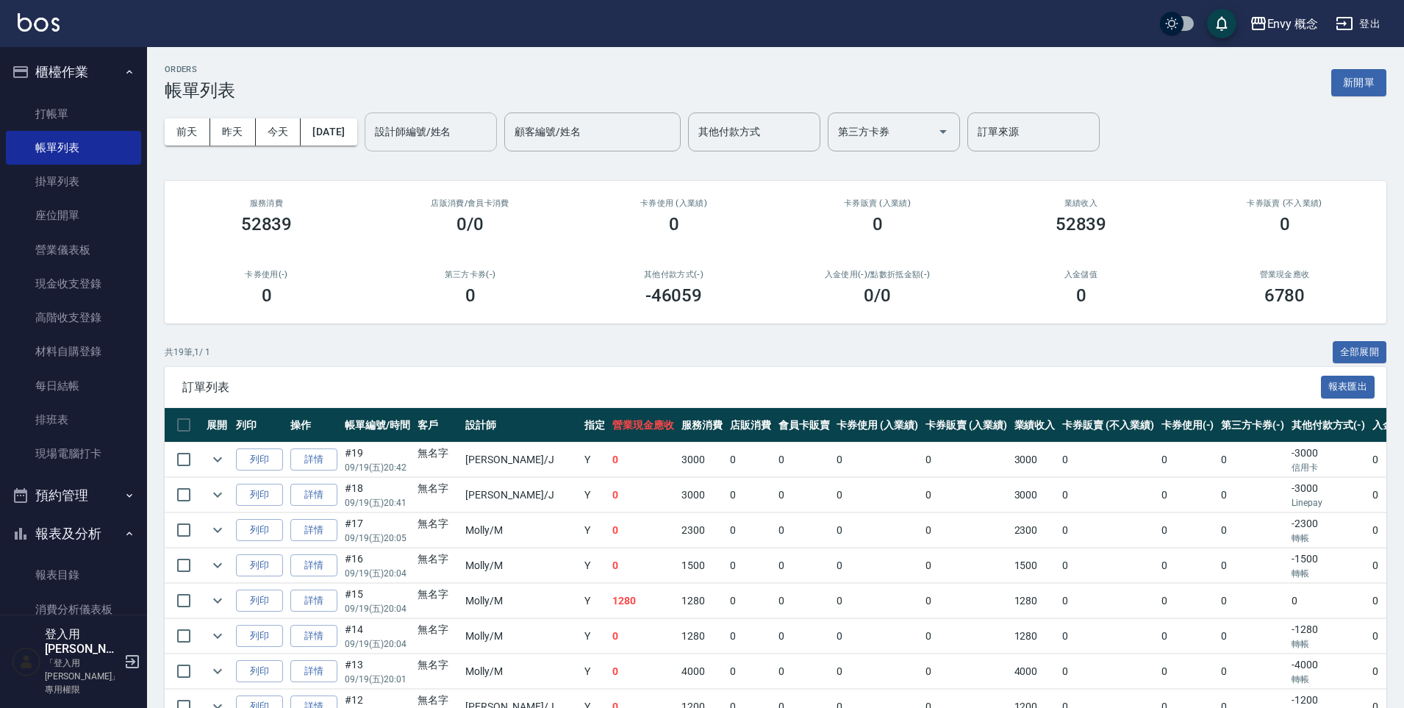
click at [478, 135] on input "設計師編號/姓名" at bounding box center [430, 132] width 119 height 26
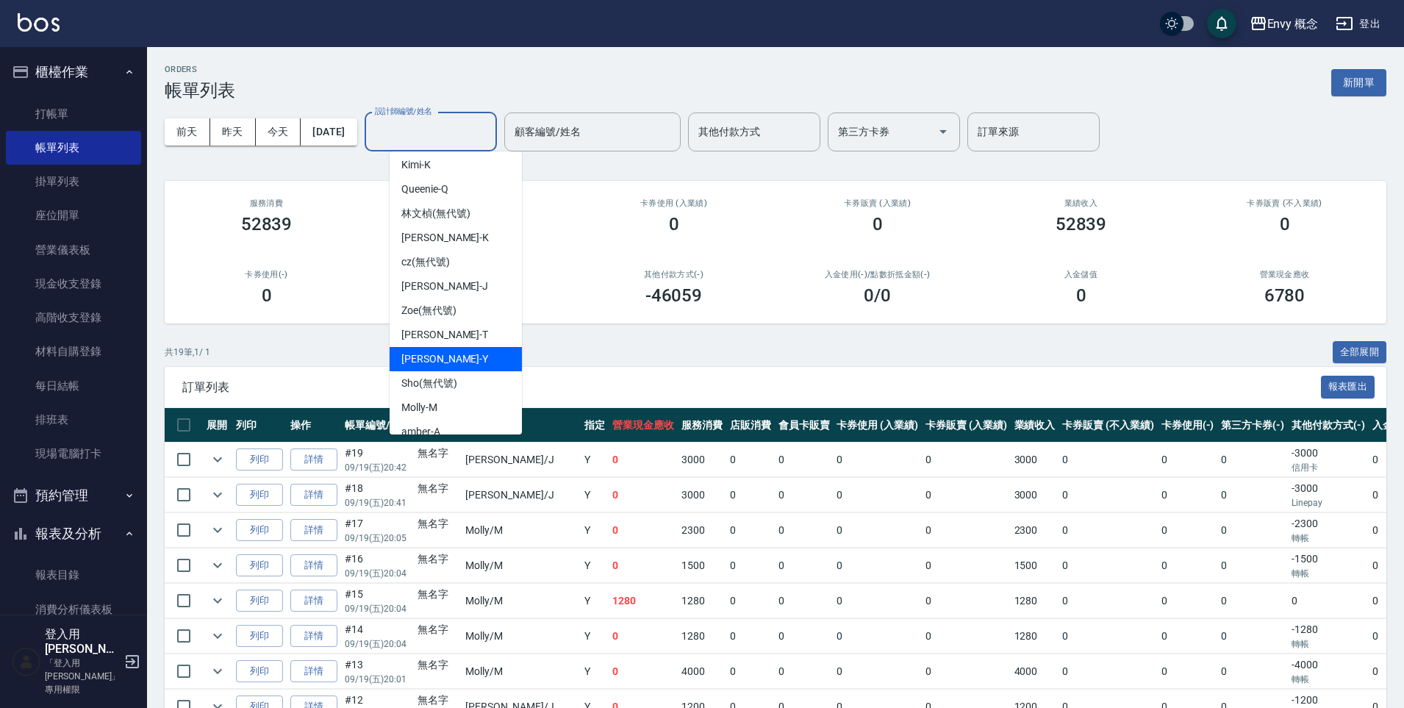
scroll to position [131, 0]
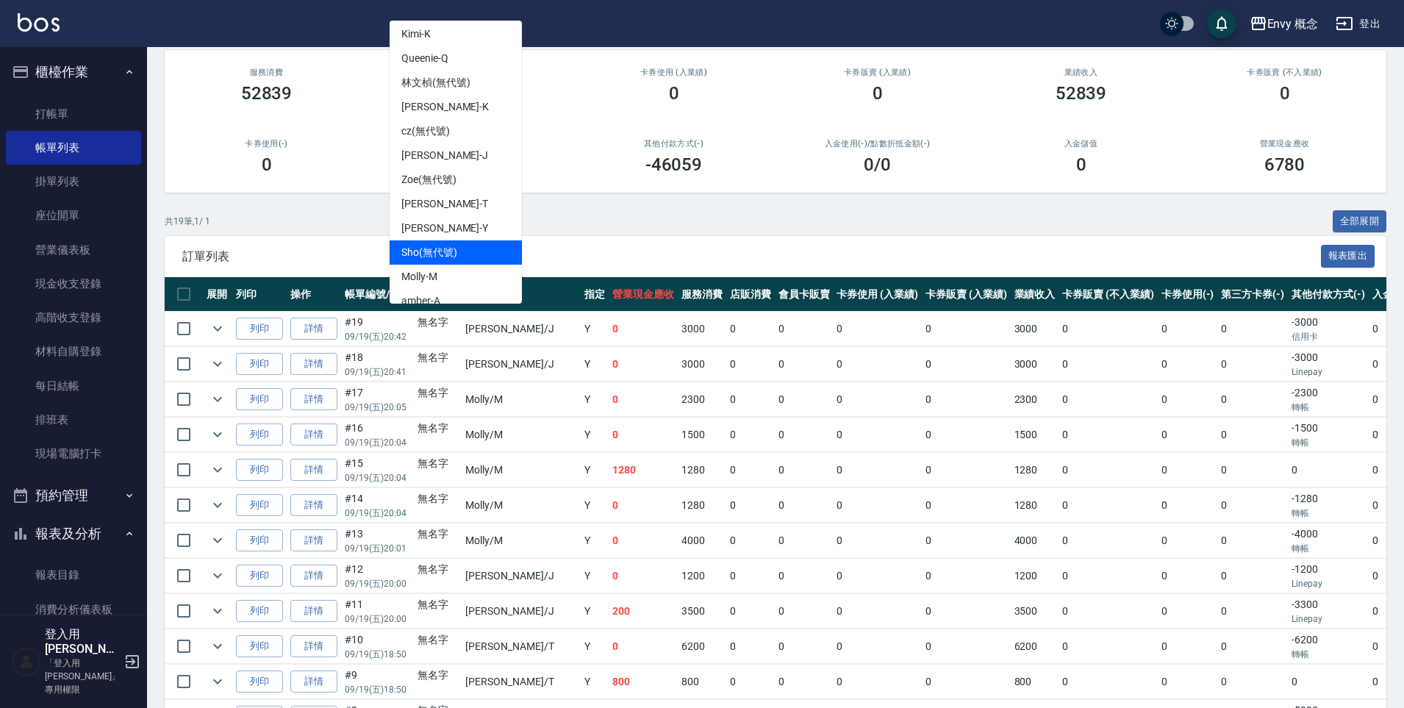
click at [467, 246] on div "Sho (無代號)" at bounding box center [455, 252] width 132 height 24
type input "Sho(無代號)"
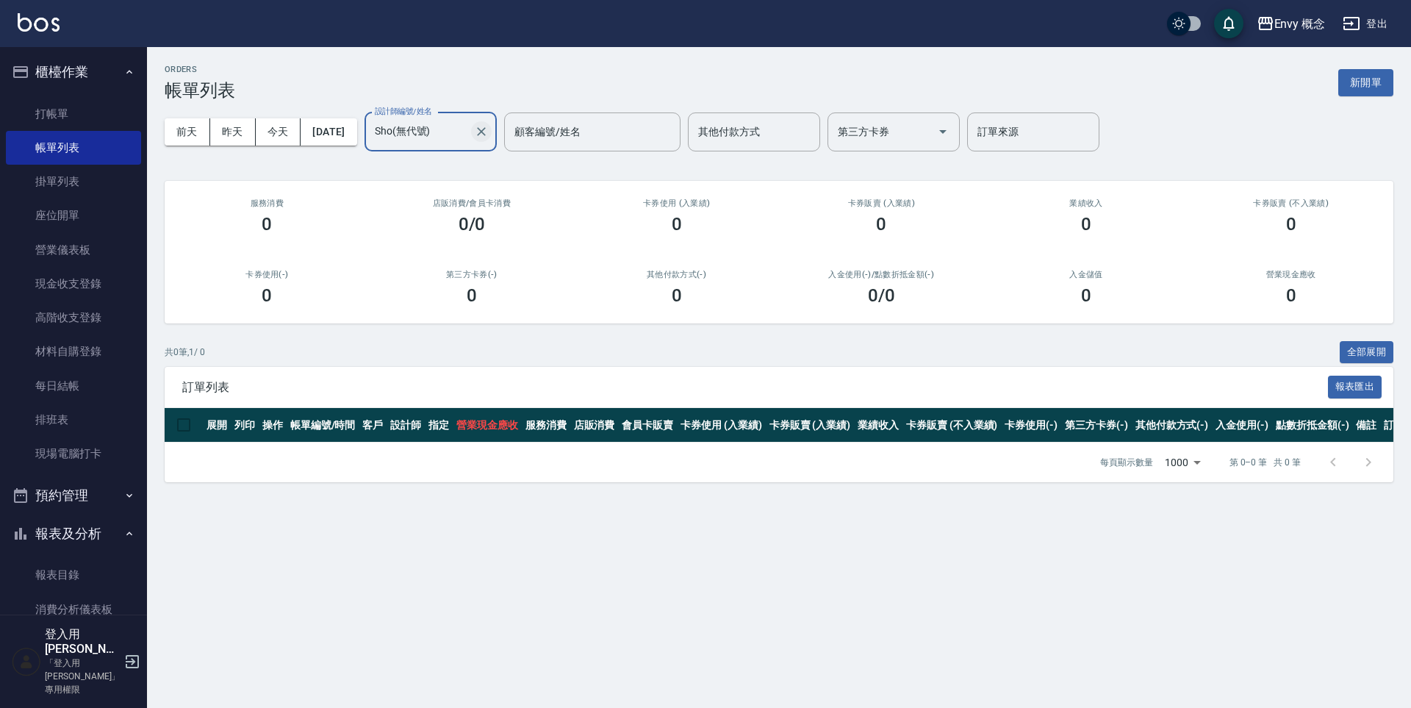
click at [489, 129] on icon "Clear" at bounding box center [481, 131] width 15 height 15
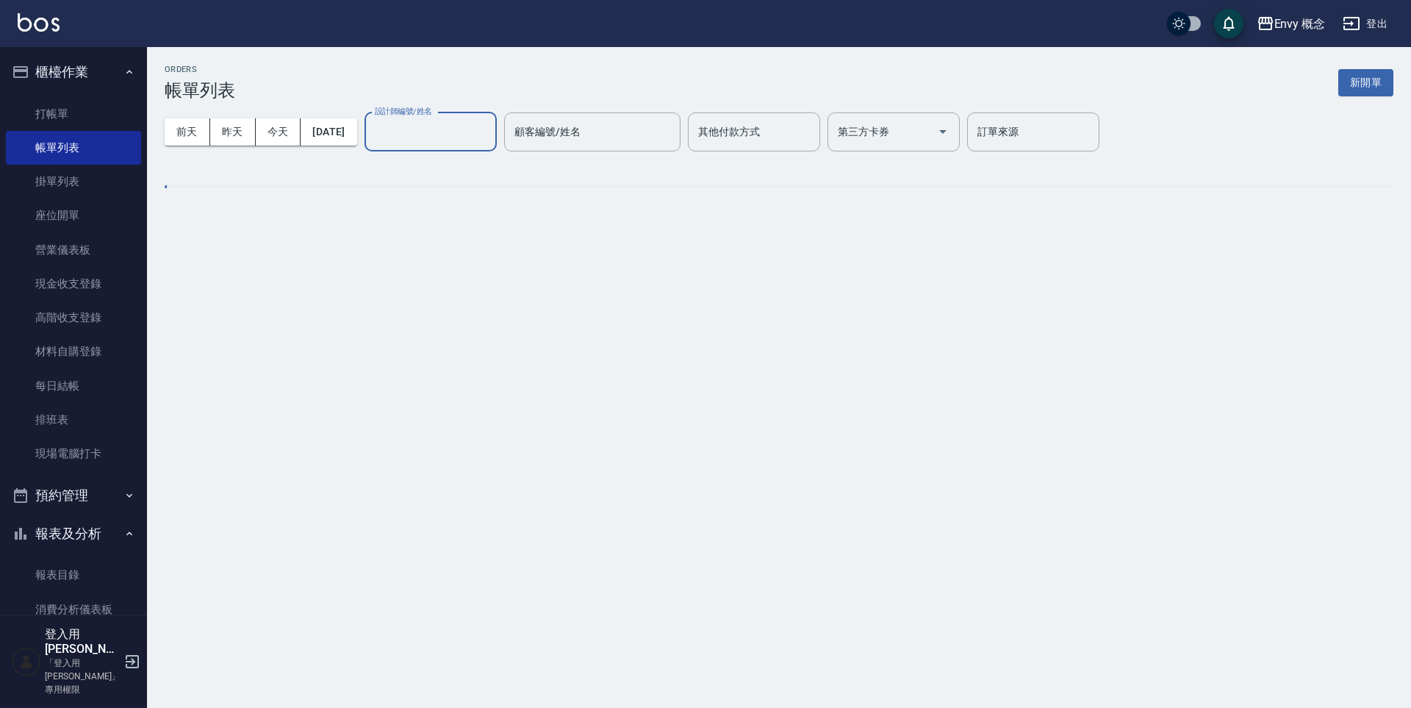
click at [466, 134] on input "設計師編號/姓名" at bounding box center [430, 132] width 119 height 26
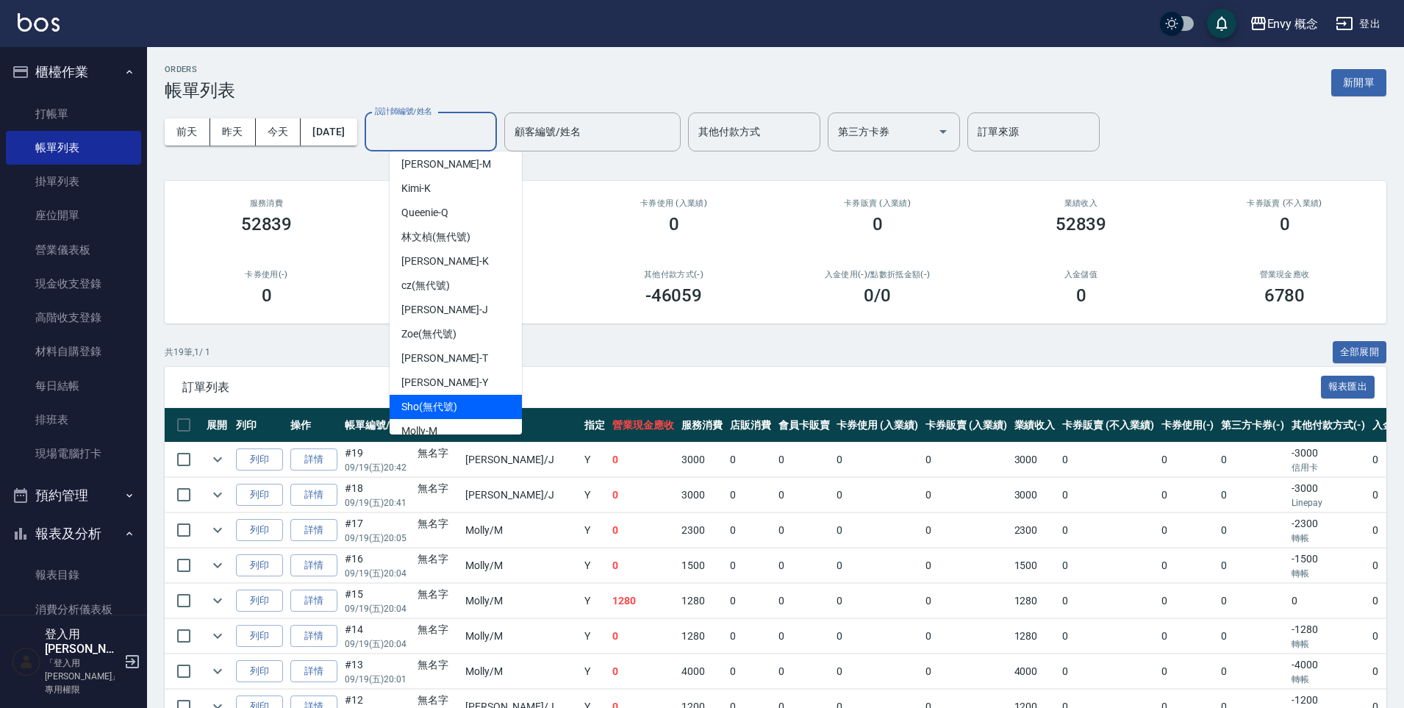
scroll to position [68, 0]
click at [461, 395] on div "Molly -M" at bounding box center [455, 407] width 132 height 24
type input "Molly-M"
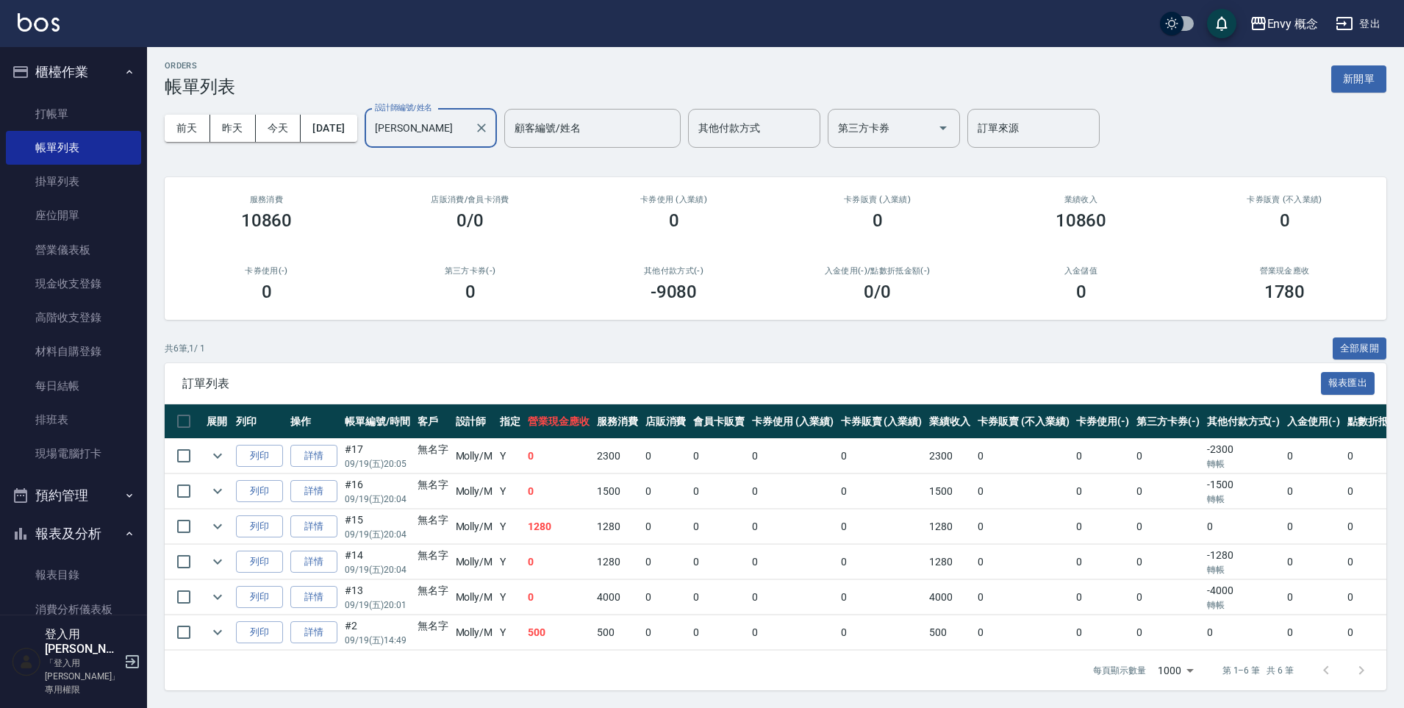
scroll to position [15, 0]
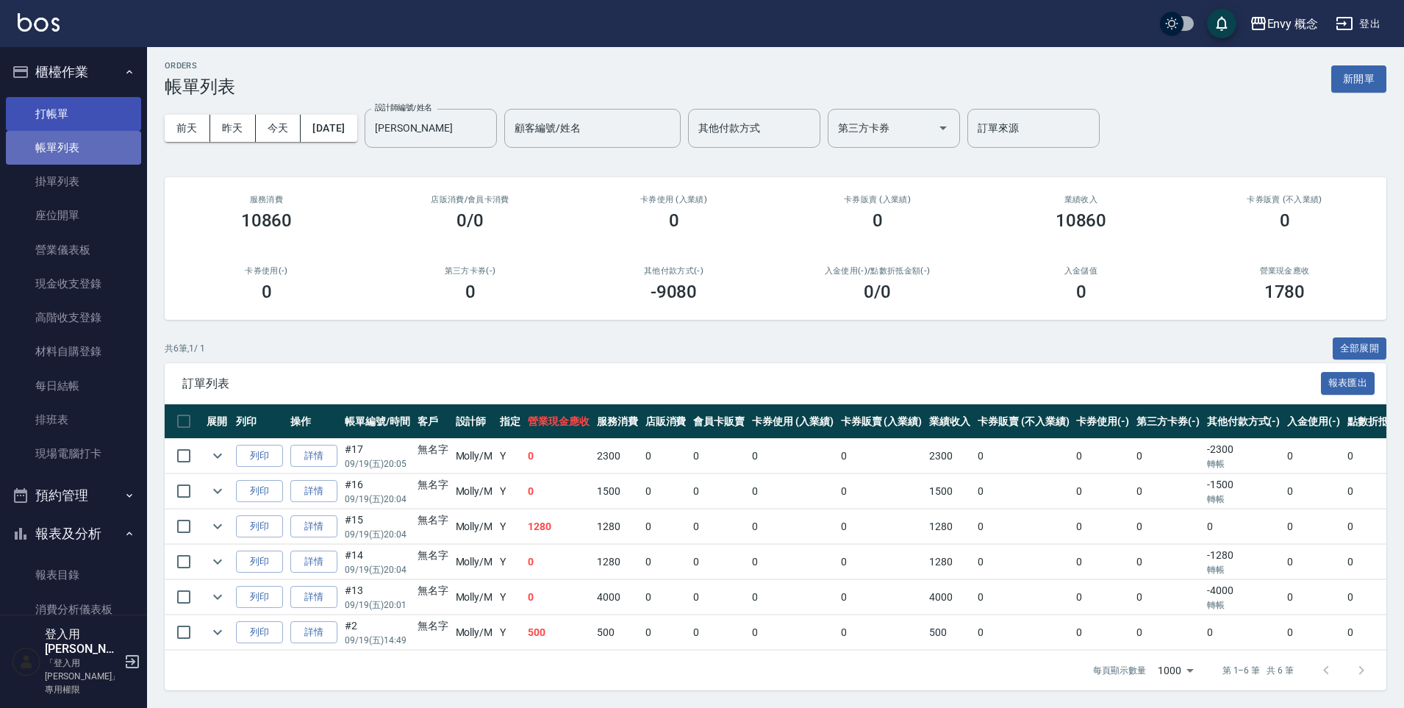
drag, startPoint x: 118, startPoint y: 136, endPoint x: 114, endPoint y: 124, distance: 12.3
click at [118, 135] on link "帳單列表" at bounding box center [73, 148] width 135 height 34
click at [114, 124] on link "打帳單" at bounding box center [73, 114] width 135 height 34
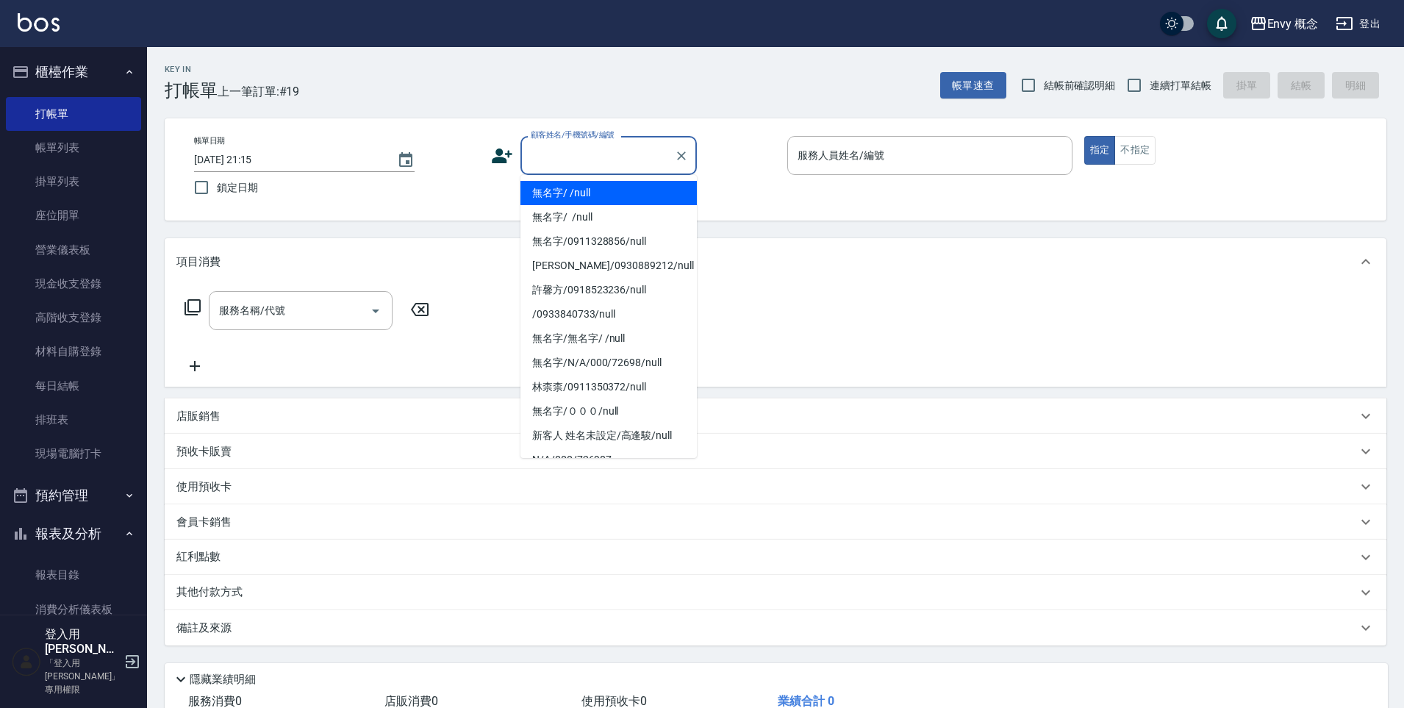
click at [572, 157] on input "顧客姓名/手機號碼/編號" at bounding box center [597, 156] width 141 height 26
click at [581, 202] on li "無名字/ /null" at bounding box center [608, 193] width 176 height 24
type input "無名字/ /null"
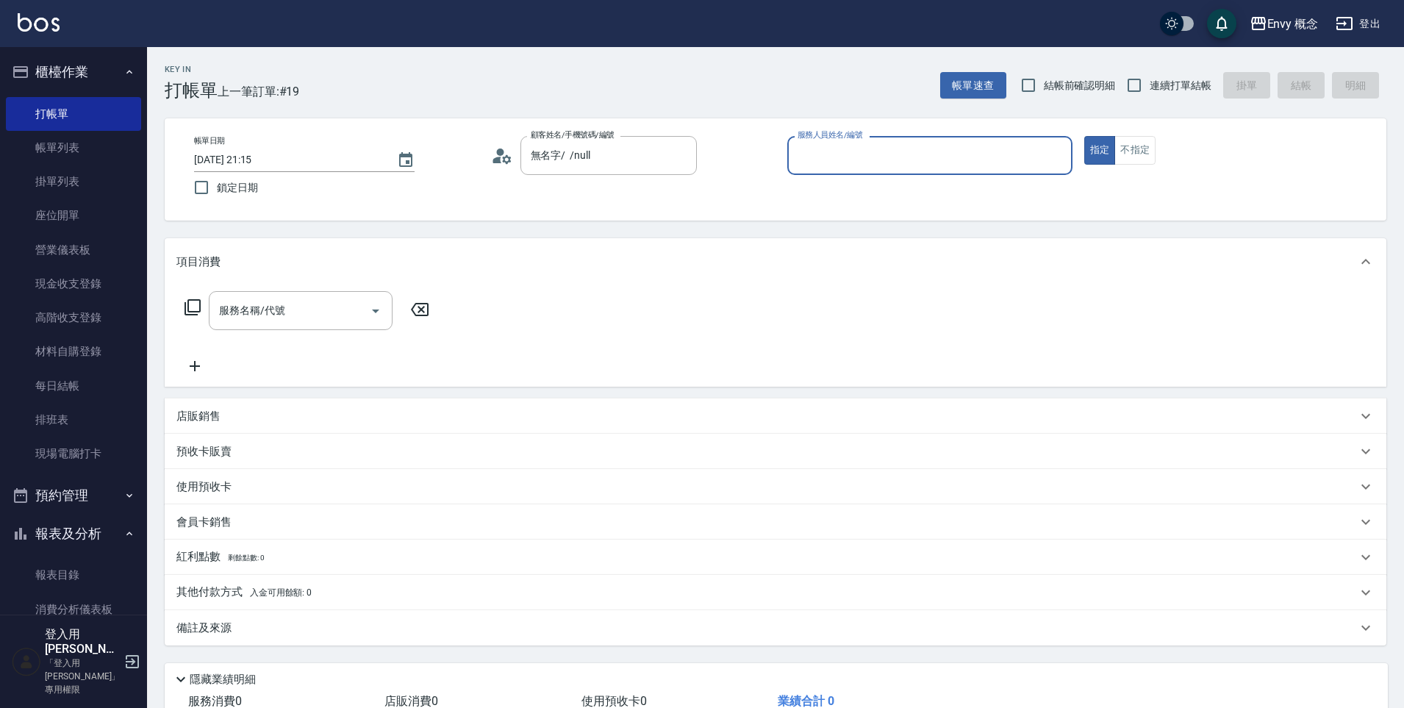
click at [825, 166] on input "服務人員姓名/編號" at bounding box center [930, 156] width 272 height 26
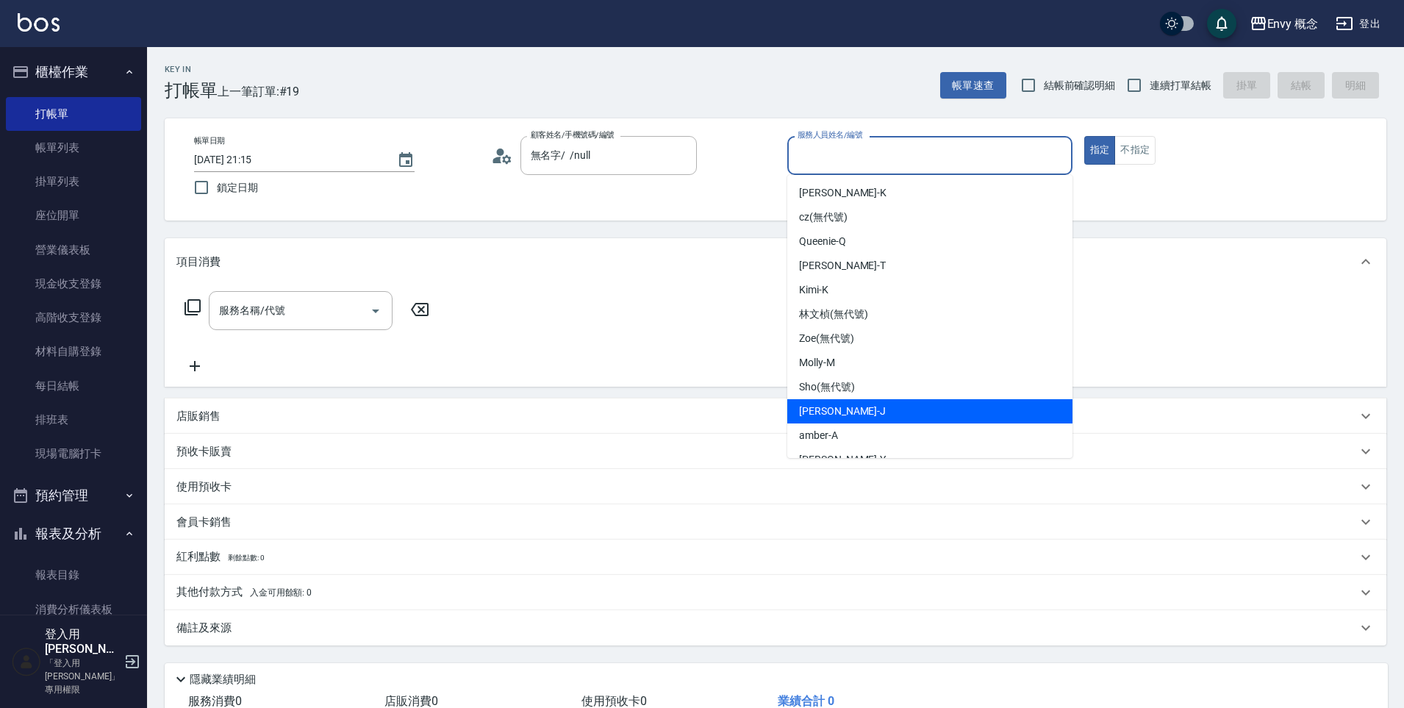
click at [830, 417] on span "Jessie -J" at bounding box center [842, 410] width 87 height 15
type input "Jessie-J"
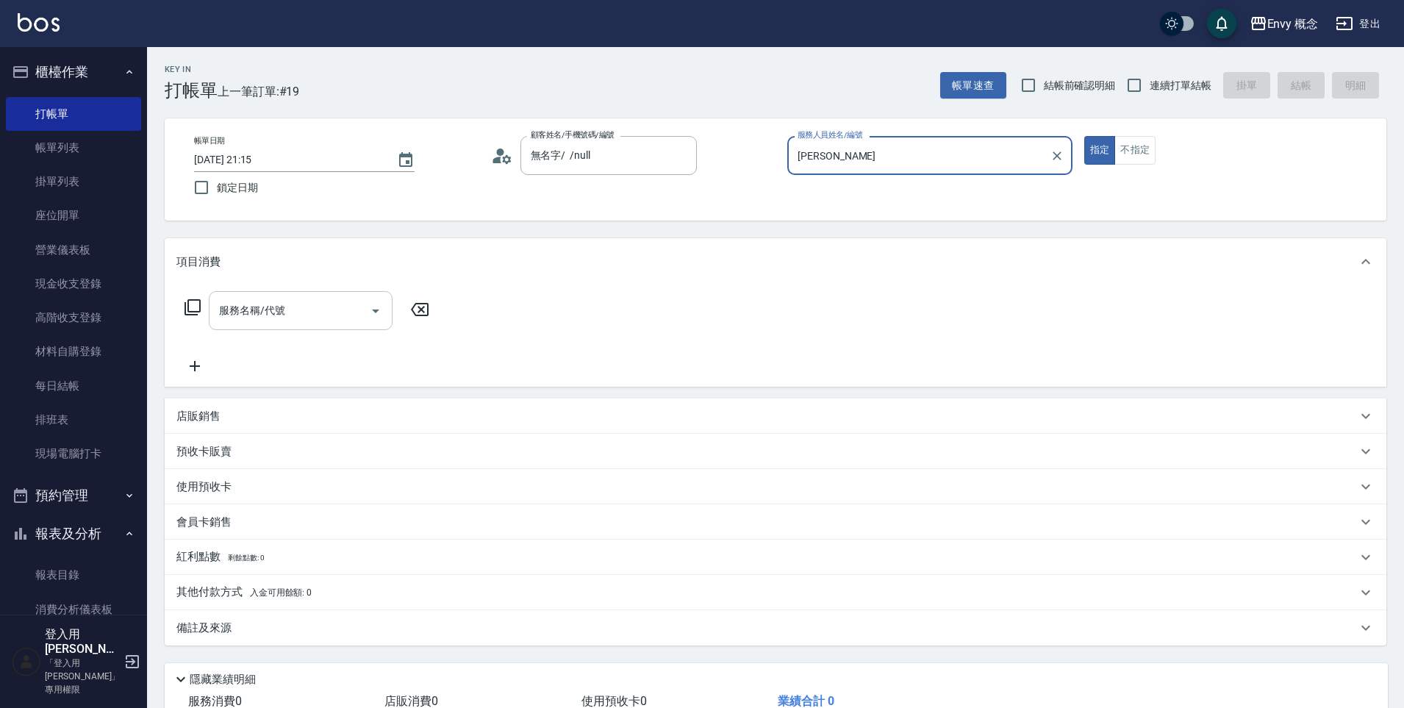
click at [357, 305] on input "服務名稱/代號" at bounding box center [289, 311] width 148 height 26
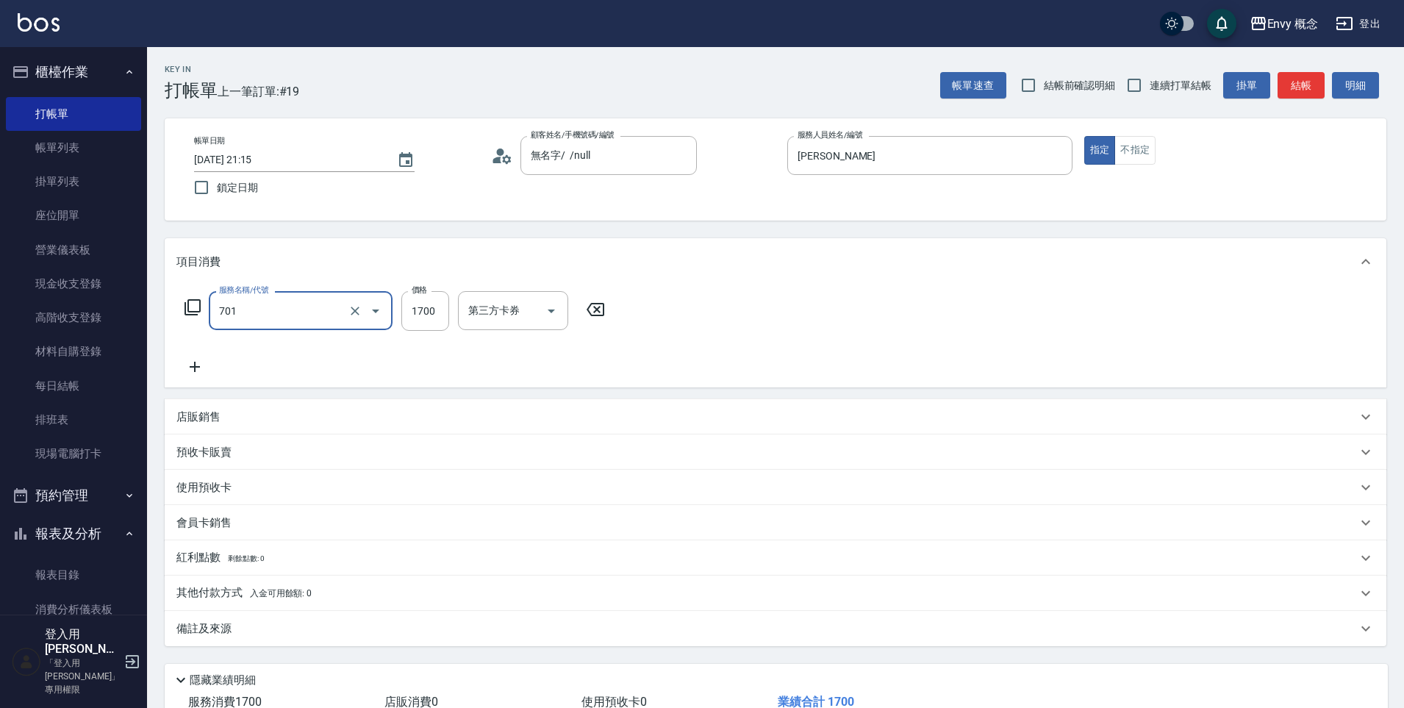
type input "701 染髮(701)"
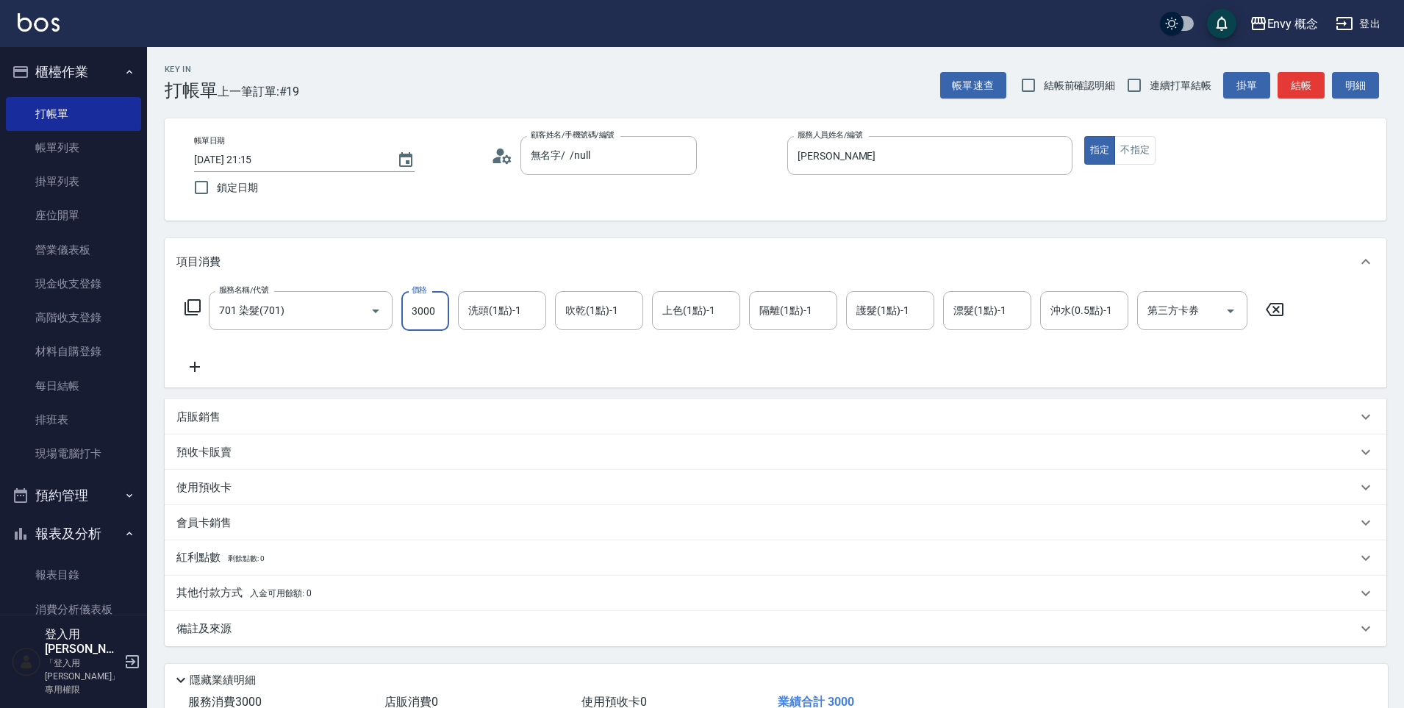
type input "3000"
click at [229, 594] on p "其他付款方式 入金可用餘額: 0" at bounding box center [243, 593] width 135 height 16
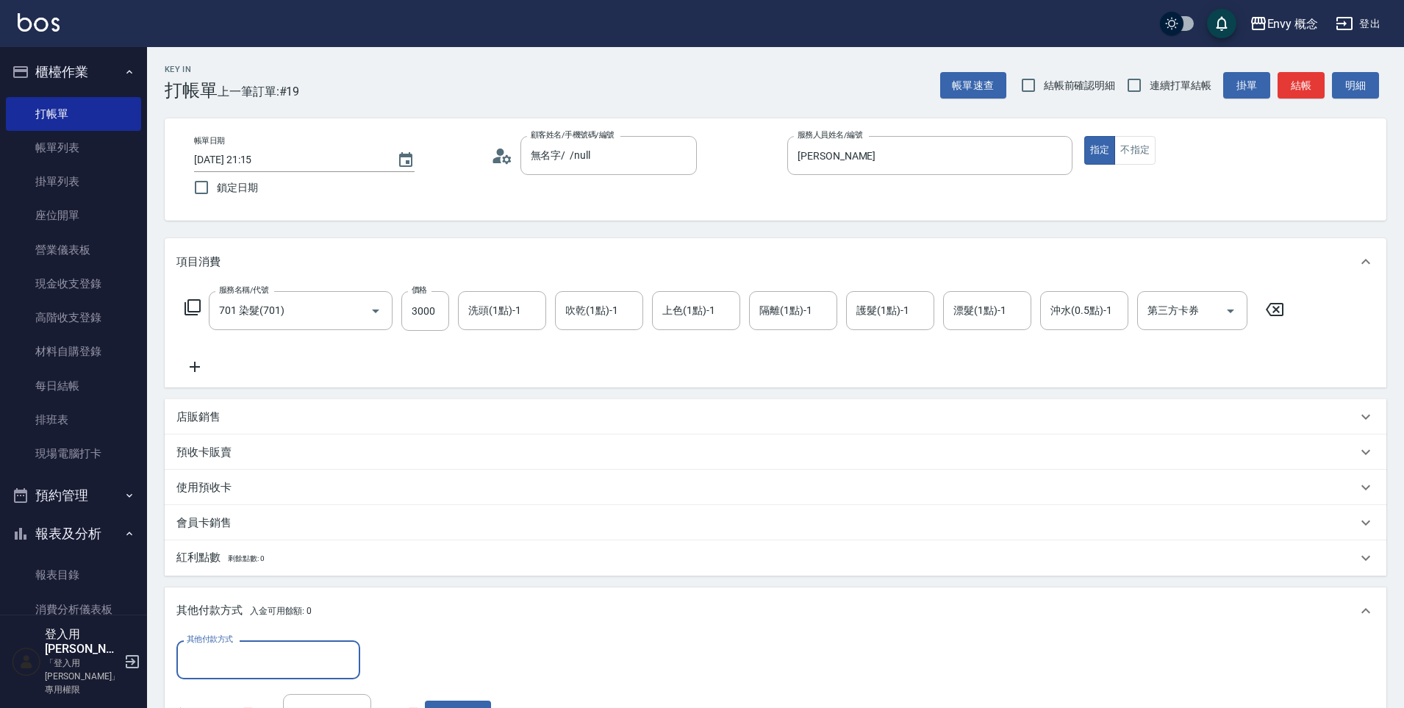
click at [234, 647] on input "其他付款方式" at bounding box center [268, 660] width 170 height 26
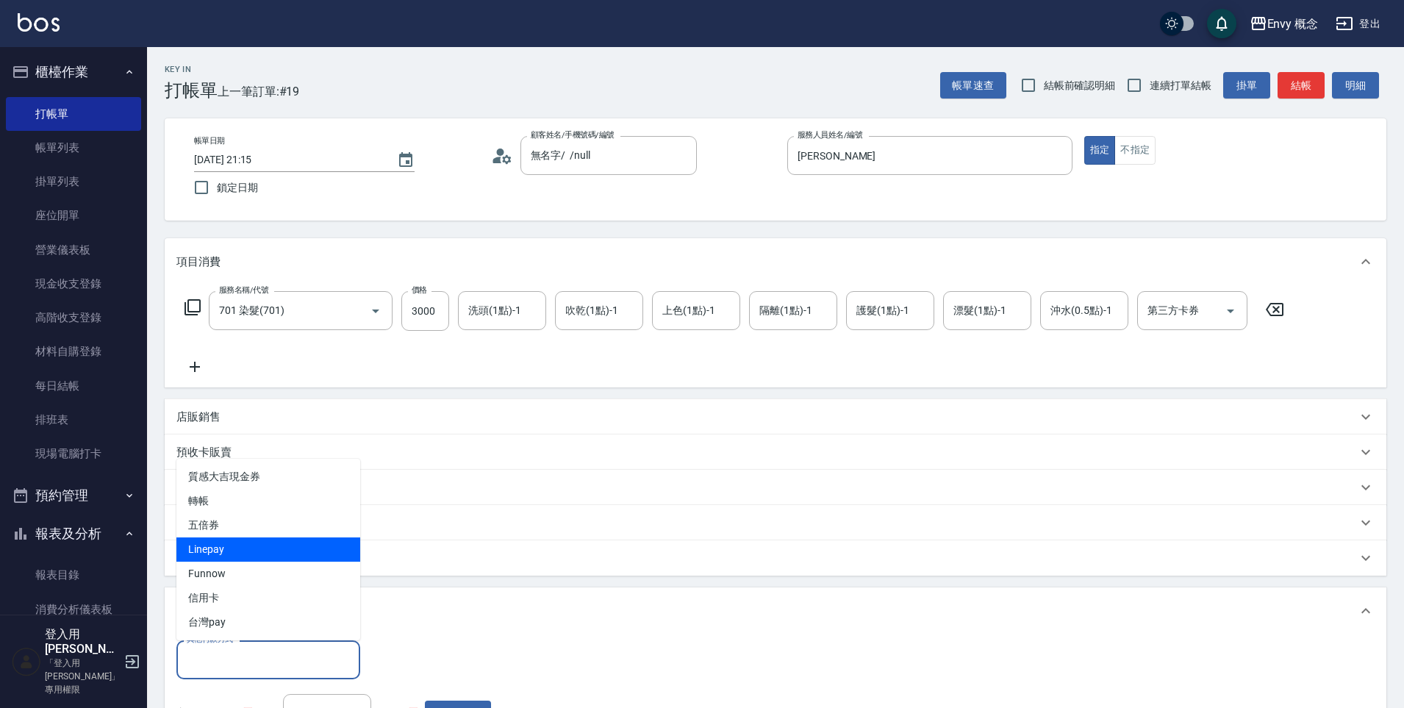
click at [209, 542] on span "Linepay" at bounding box center [268, 549] width 184 height 24
type input "Linepay"
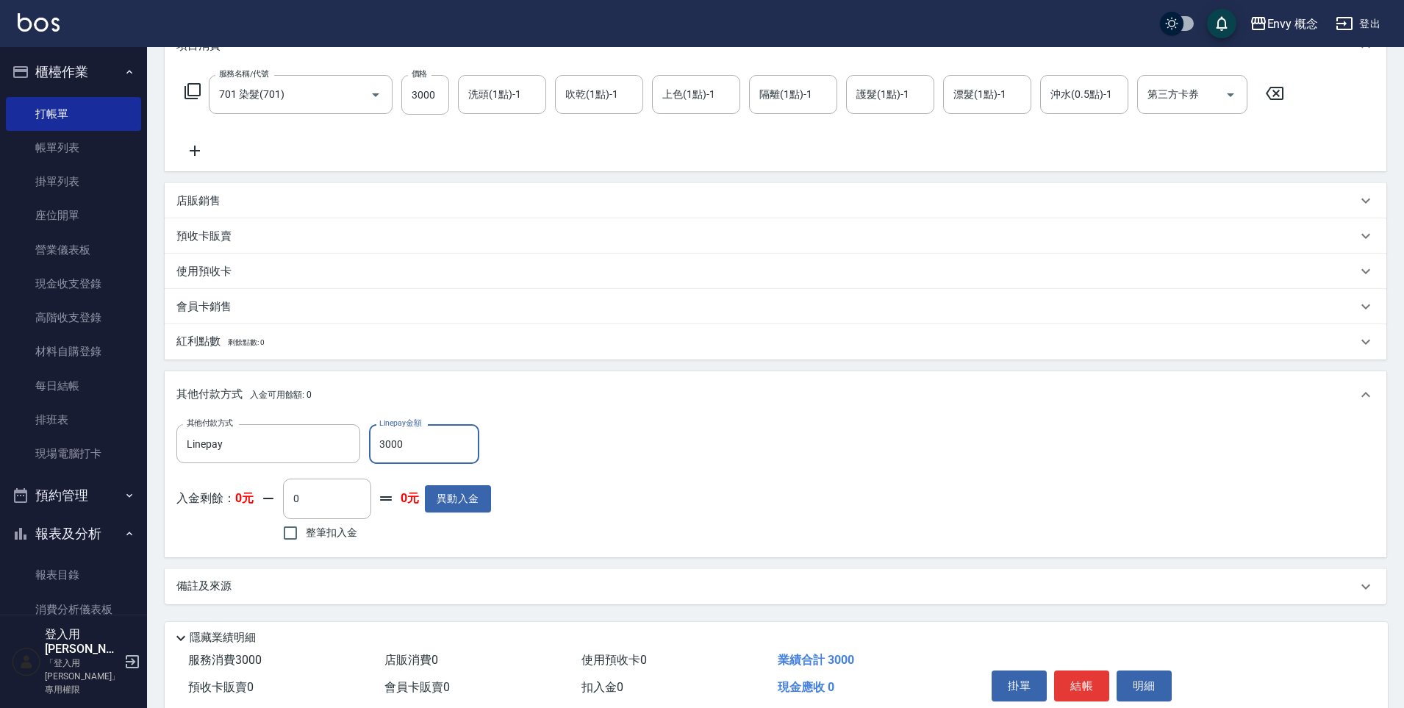
scroll to position [279, 0]
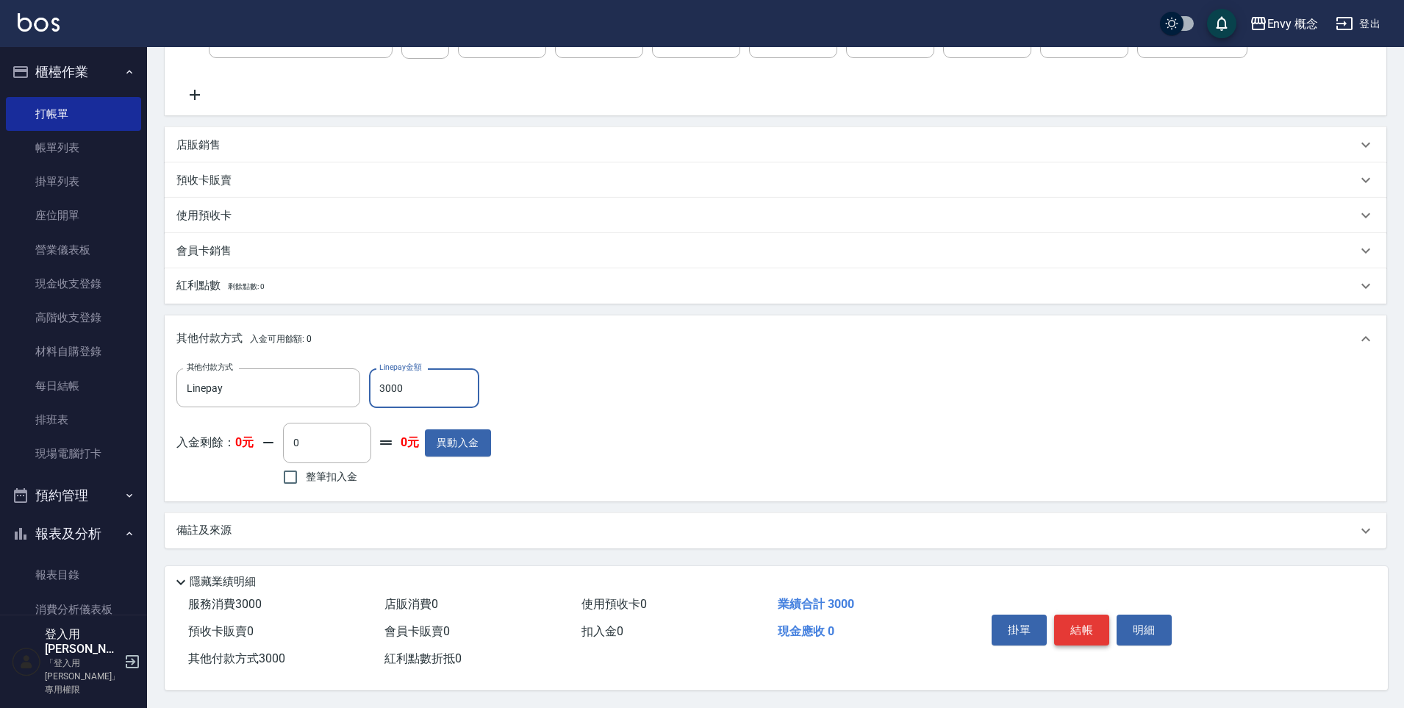
type input "3000"
click at [1066, 621] on button "結帳" at bounding box center [1081, 629] width 55 height 31
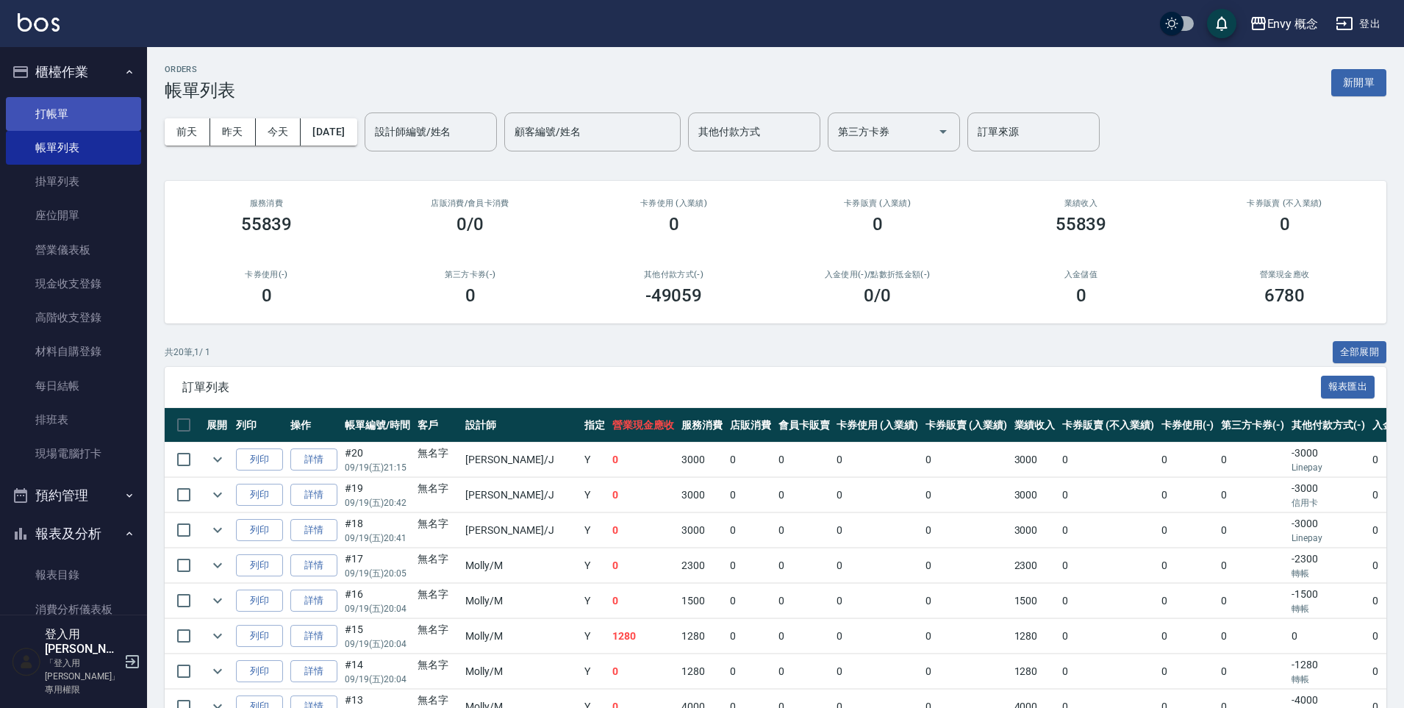
click at [82, 99] on link "打帳單" at bounding box center [73, 114] width 135 height 34
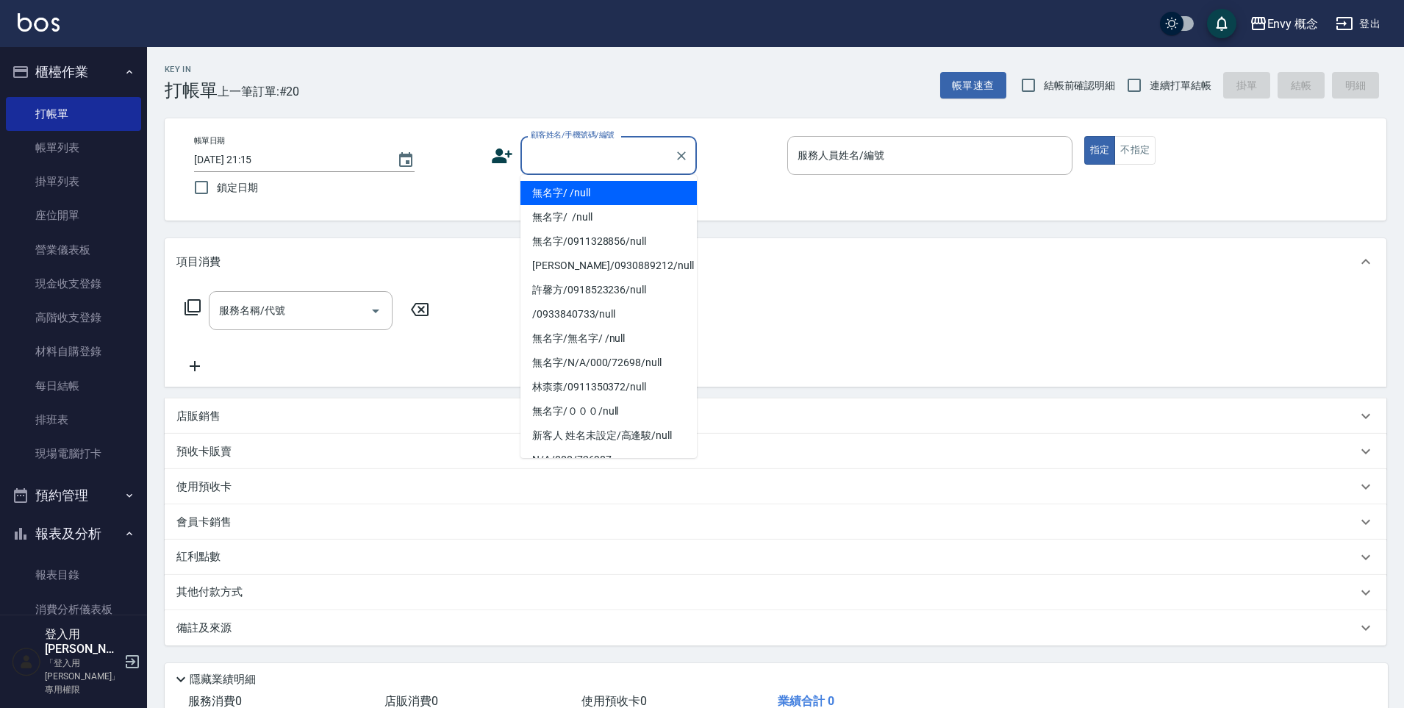
click at [596, 167] on input "顧客姓名/手機號碼/編號" at bounding box center [597, 156] width 141 height 26
drag, startPoint x: 608, startPoint y: 194, endPoint x: 860, endPoint y: 178, distance: 251.9
click at [608, 194] on li "無名字/ /null" at bounding box center [608, 193] width 176 height 24
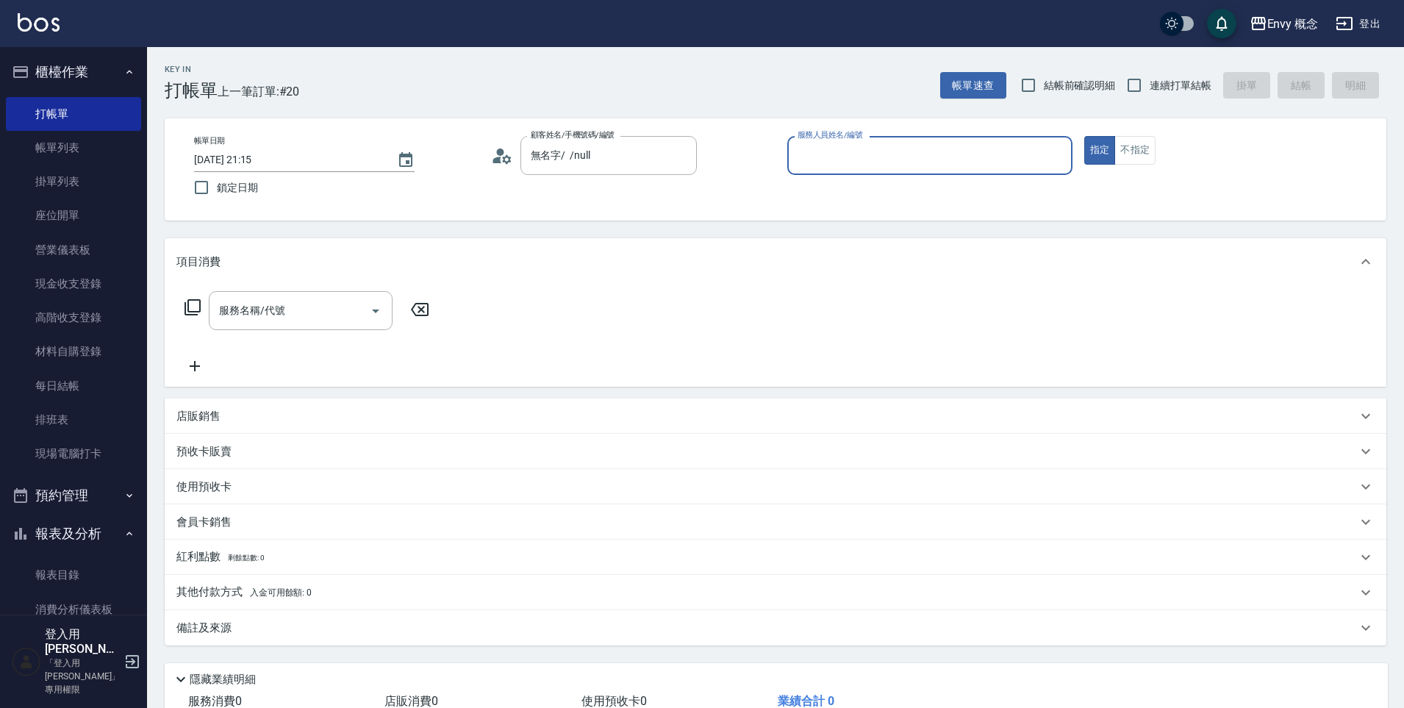
type input "無名字/ /null"
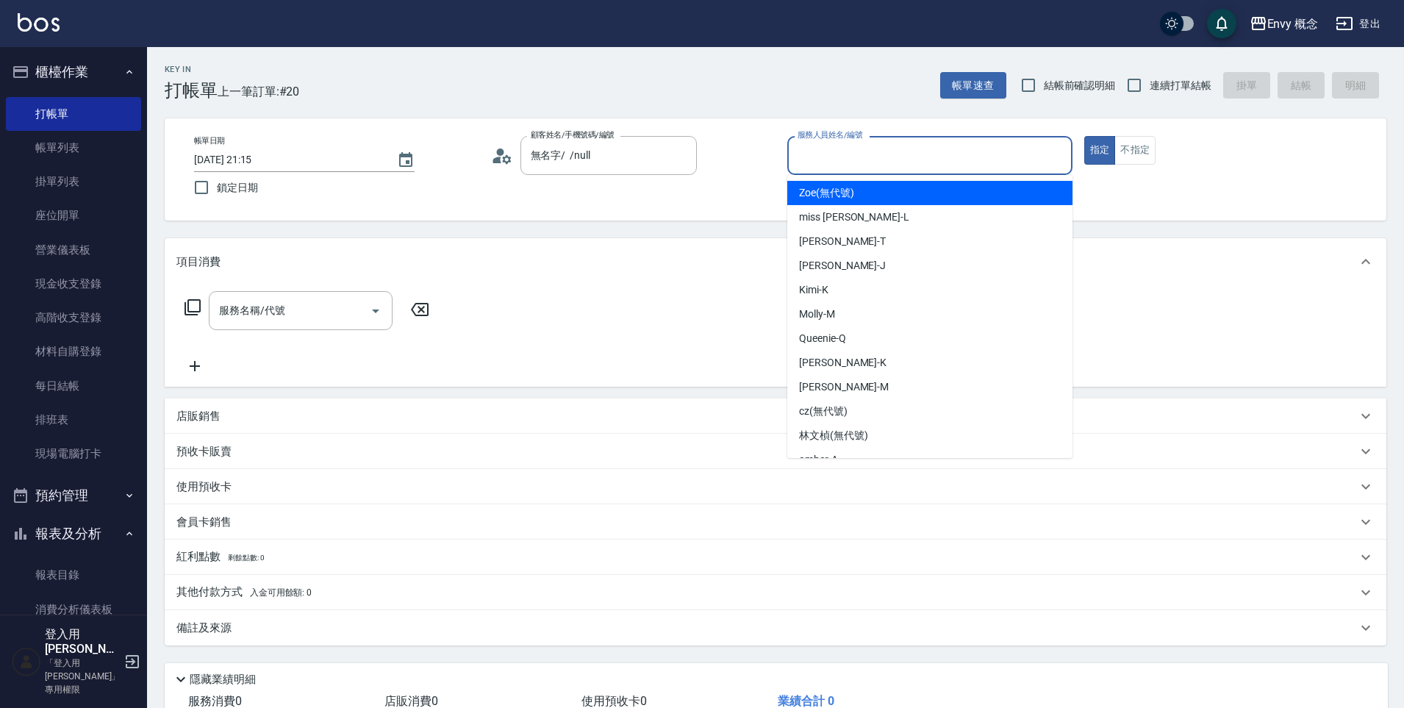
click at [859, 156] on input "服務人員姓名/編號" at bounding box center [930, 156] width 272 height 26
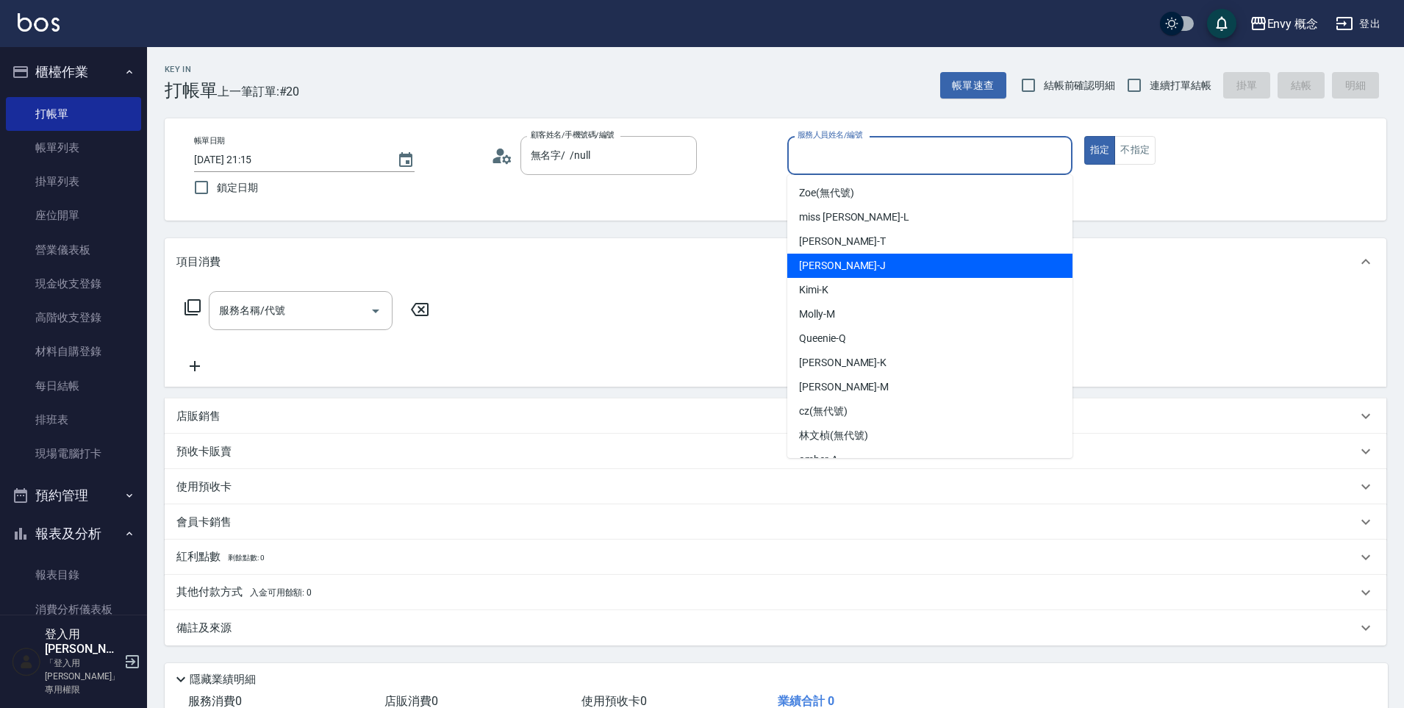
click at [852, 259] on div "Jessie -J" at bounding box center [929, 266] width 285 height 24
type input "Jessie-J"
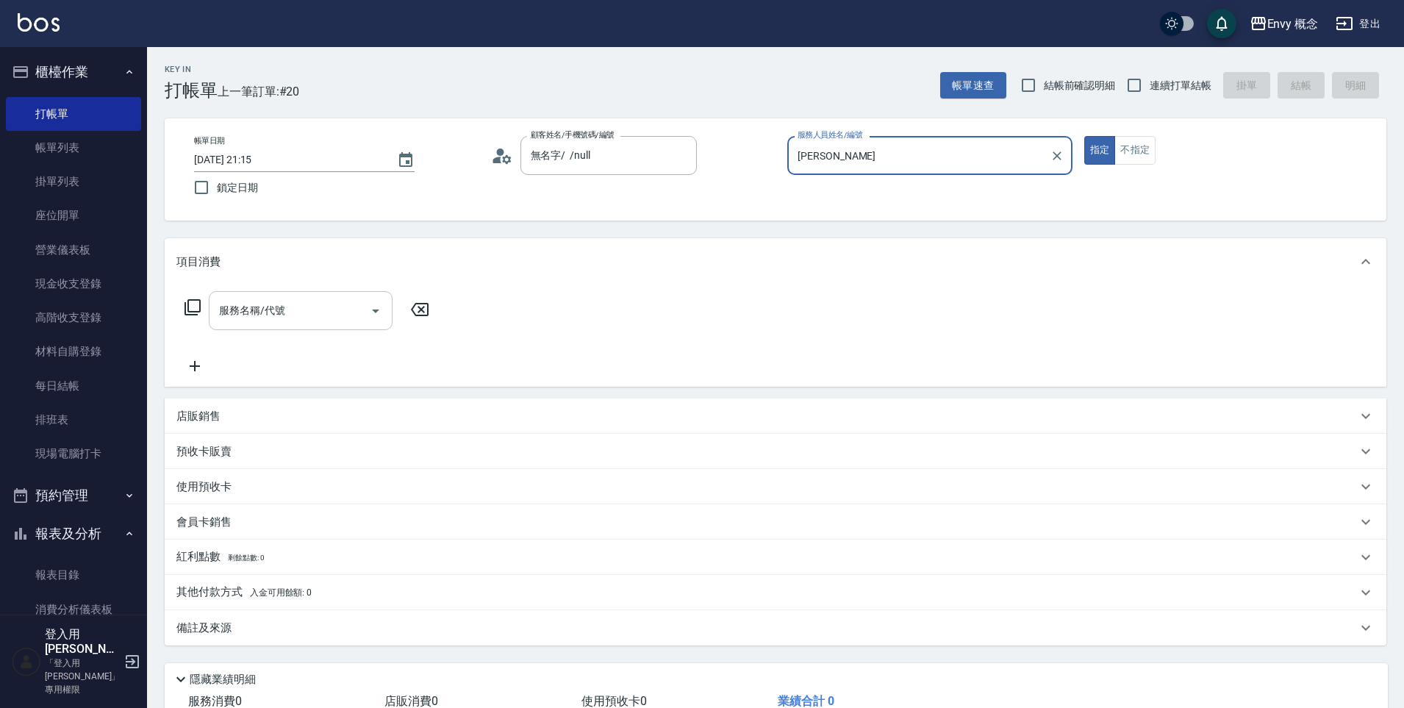
click at [312, 298] on input "服務名稱/代號" at bounding box center [289, 311] width 148 height 26
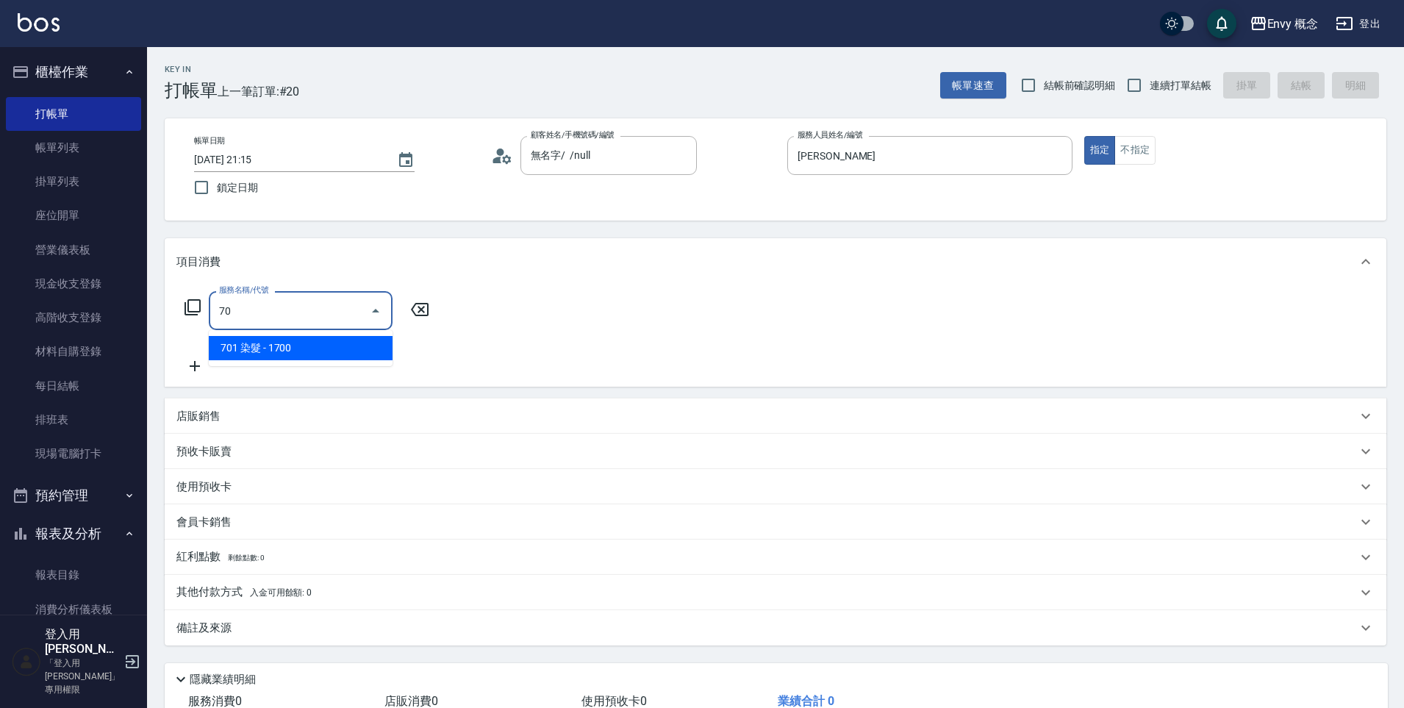
type input "701"
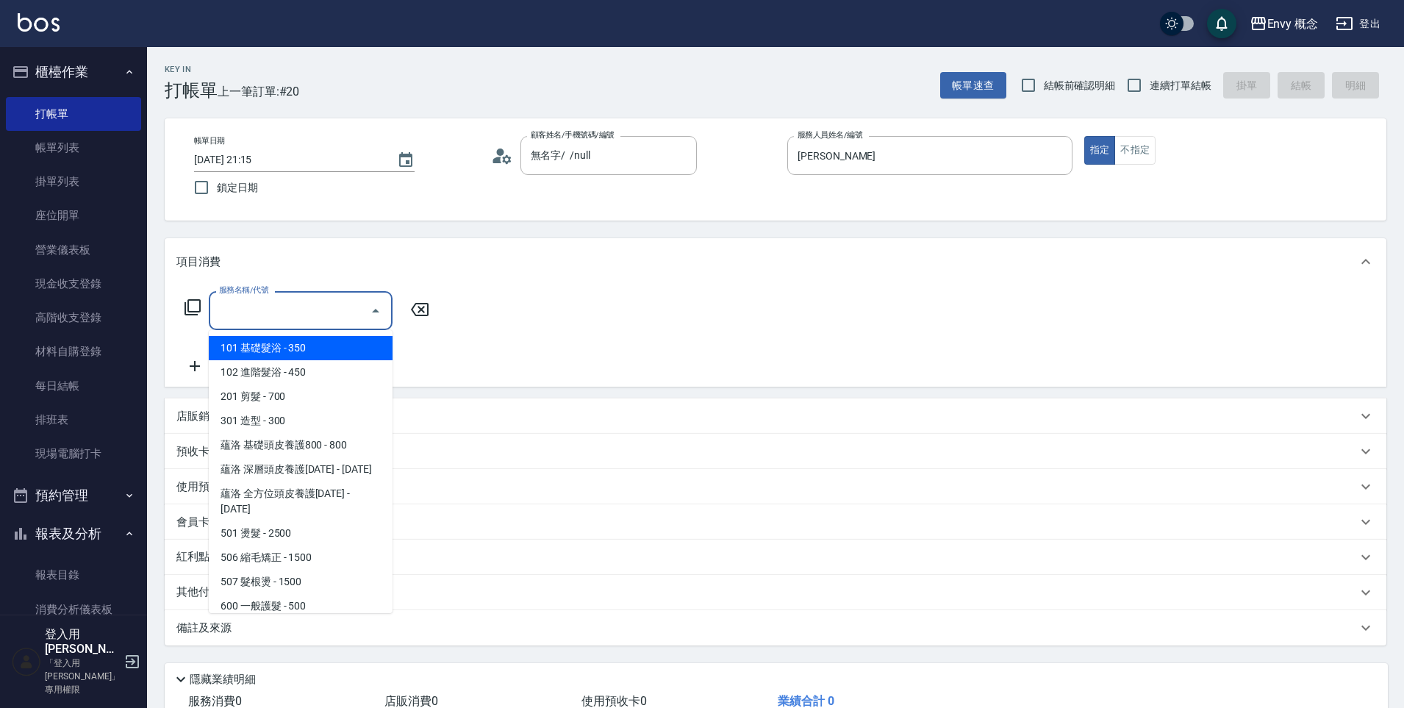
type input "0"
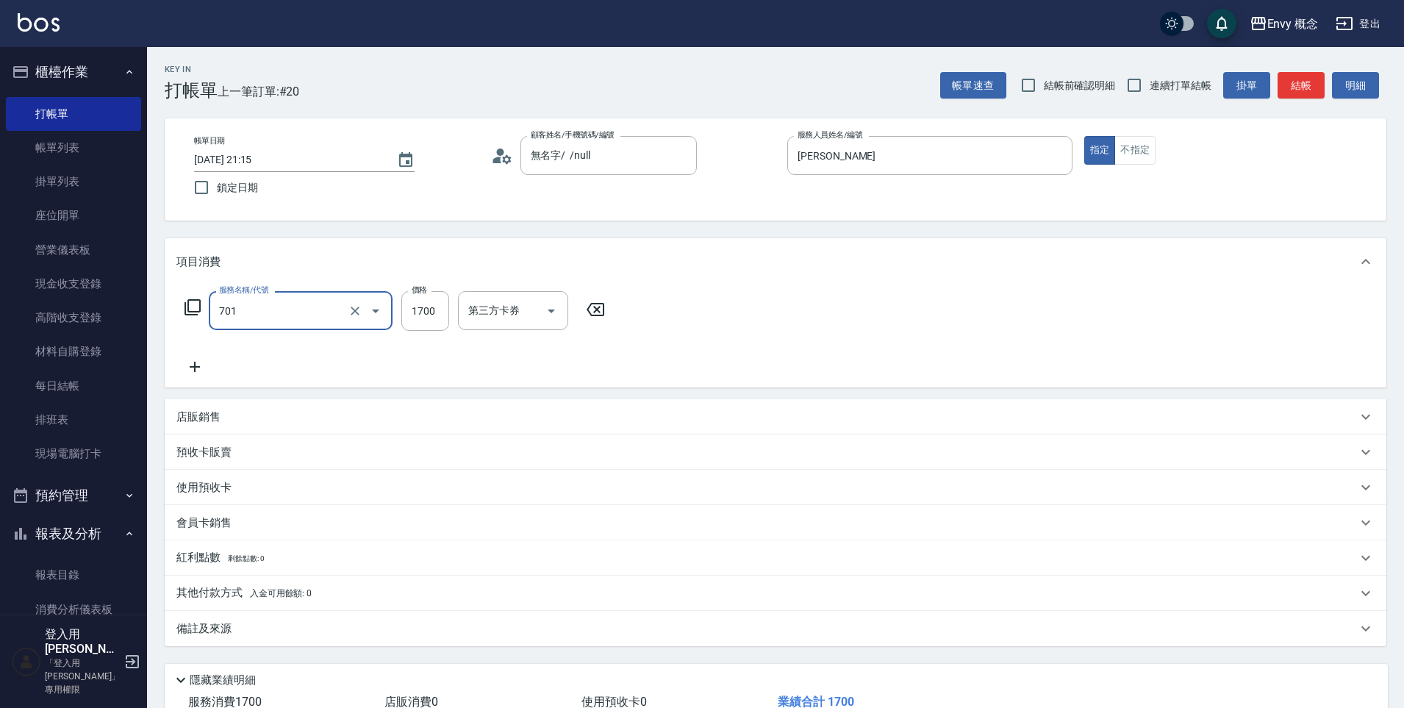
type input "701 染髮(701)"
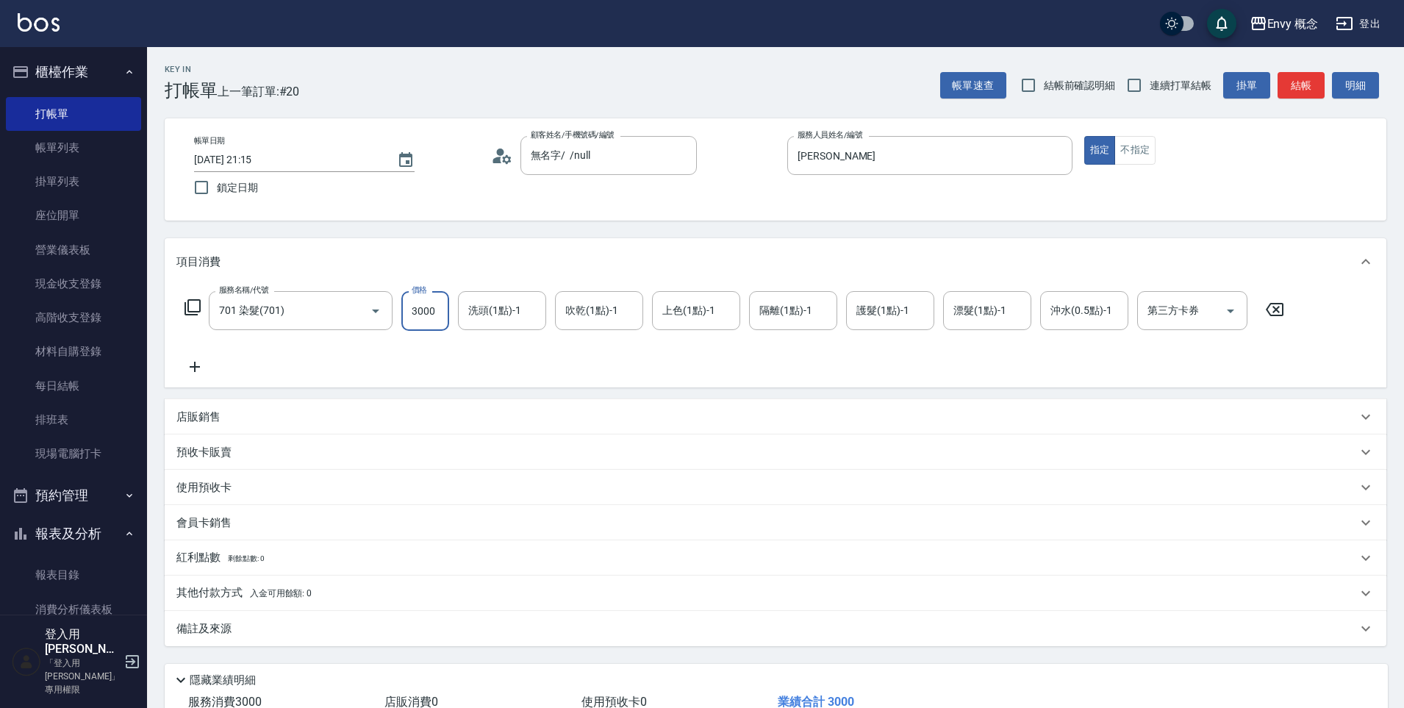
type input "3000"
drag, startPoint x: 280, startPoint y: 587, endPoint x: 279, endPoint y: 595, distance: 7.4
click at [280, 588] on span "入金可用餘額: 0" at bounding box center [281, 593] width 62 height 10
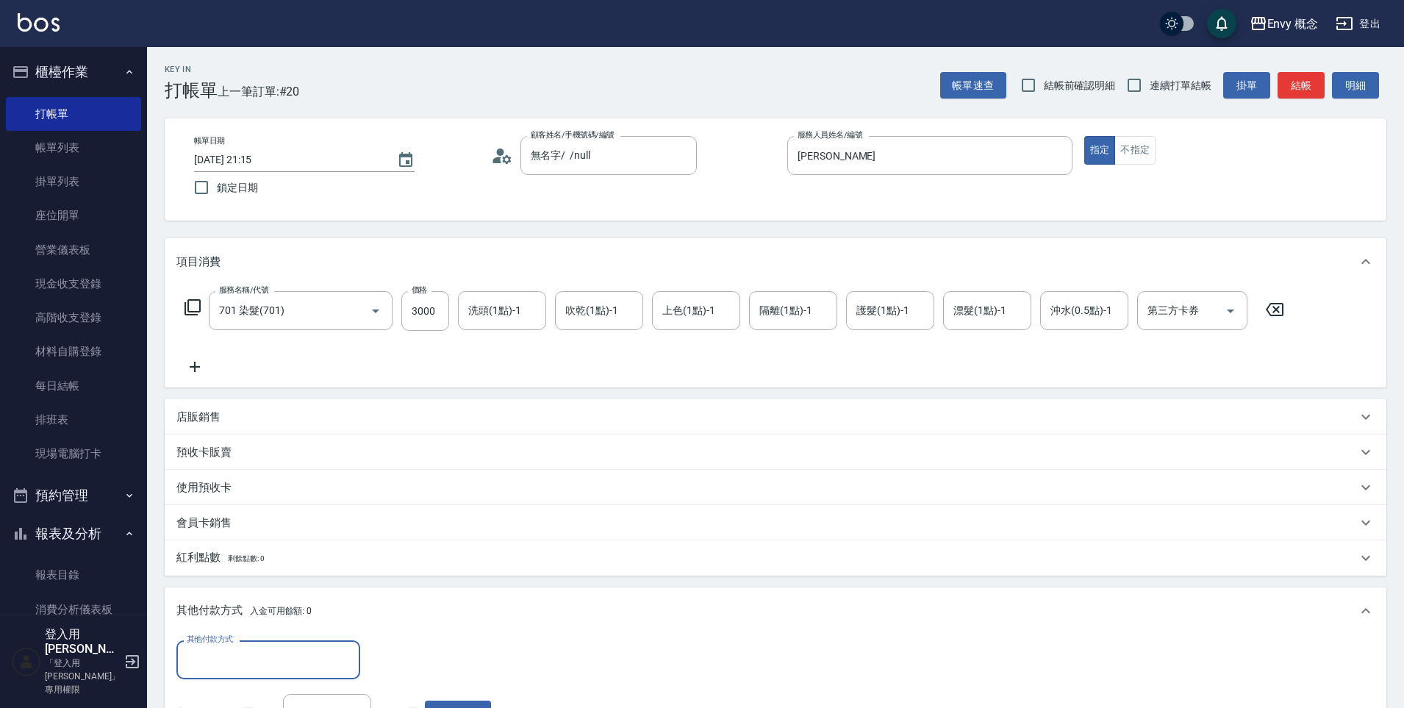
click at [272, 647] on input "其他付款方式" at bounding box center [268, 660] width 170 height 26
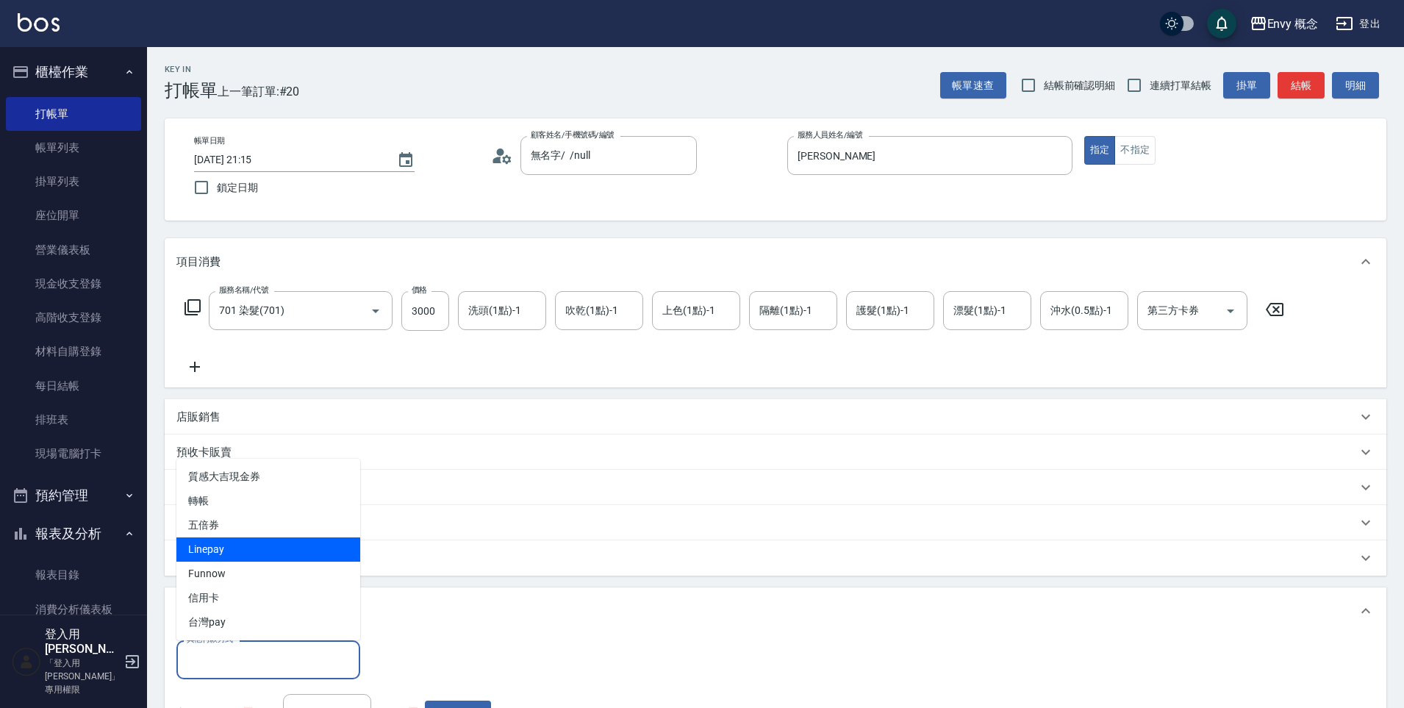
click at [249, 556] on span "Linepay" at bounding box center [268, 549] width 184 height 24
type input "Linepay"
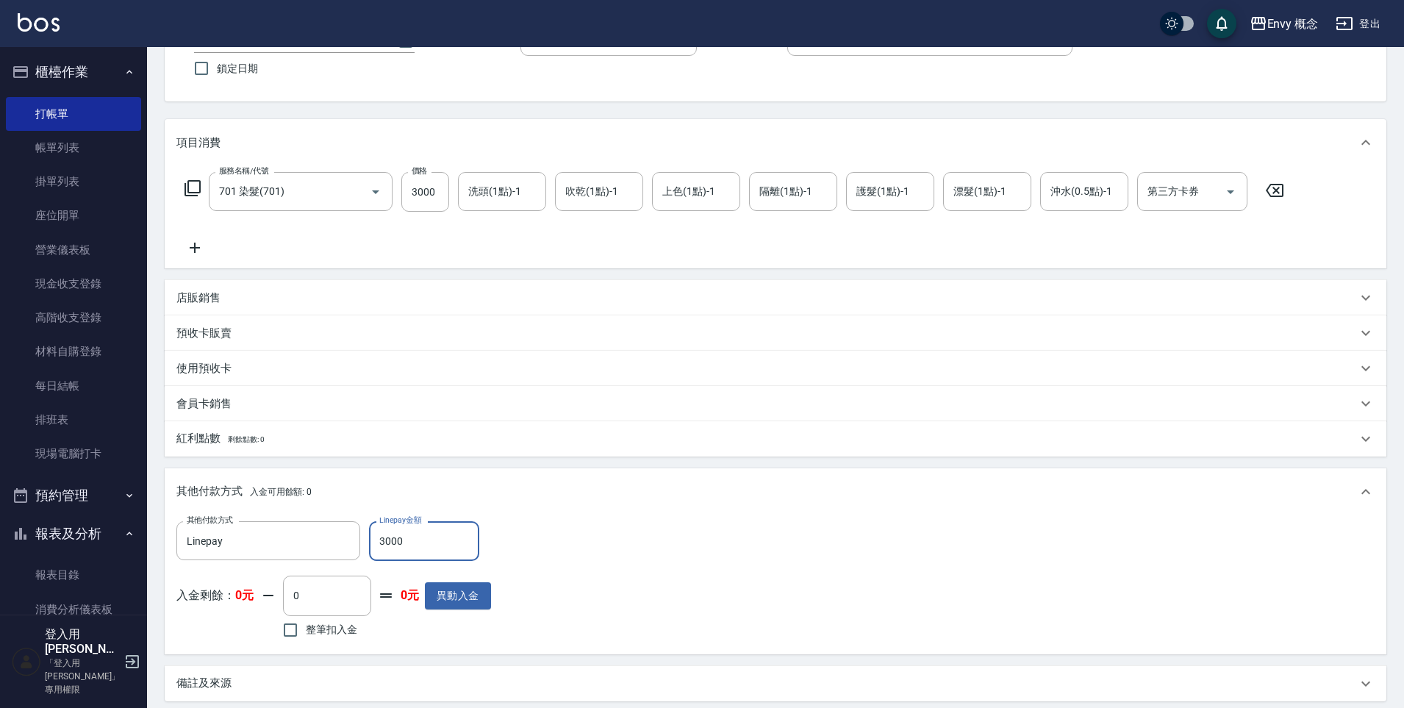
scroll to position [279, 0]
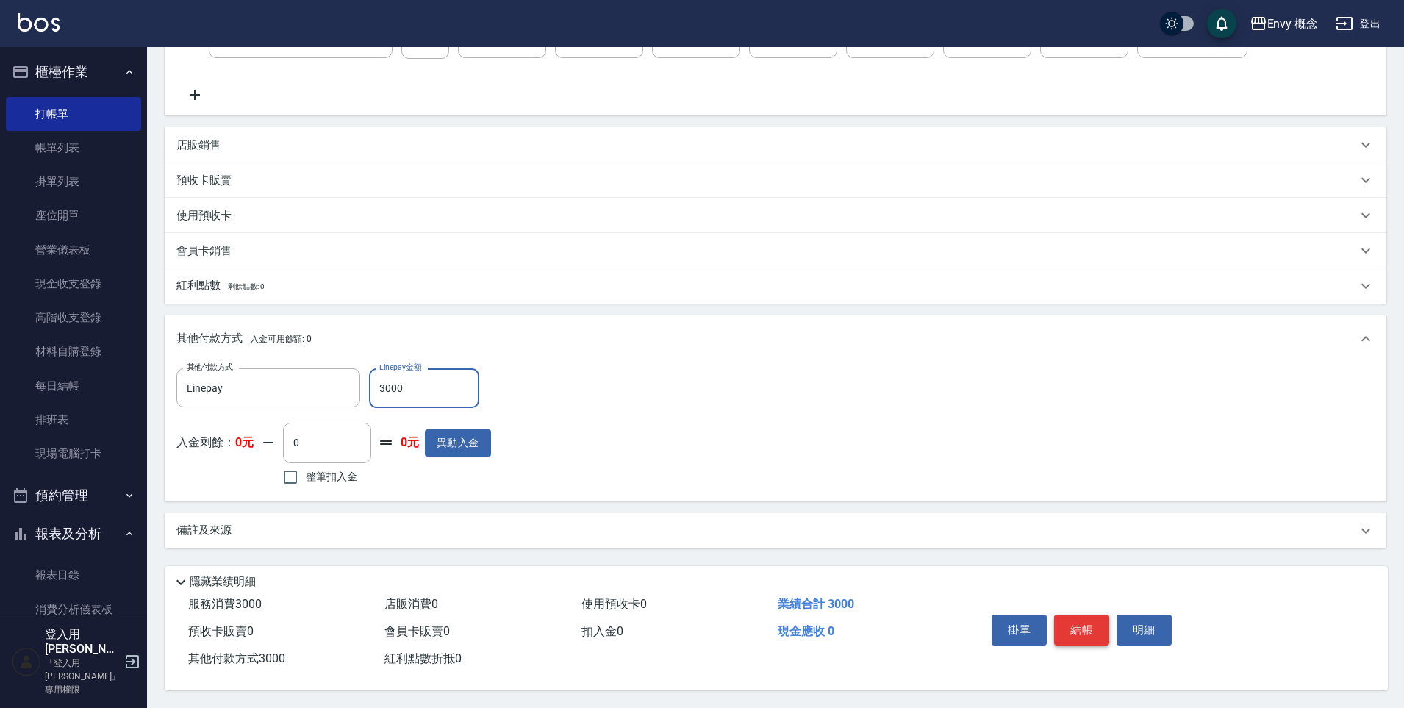
type input "3000"
click at [1080, 616] on button "結帳" at bounding box center [1081, 629] width 55 height 31
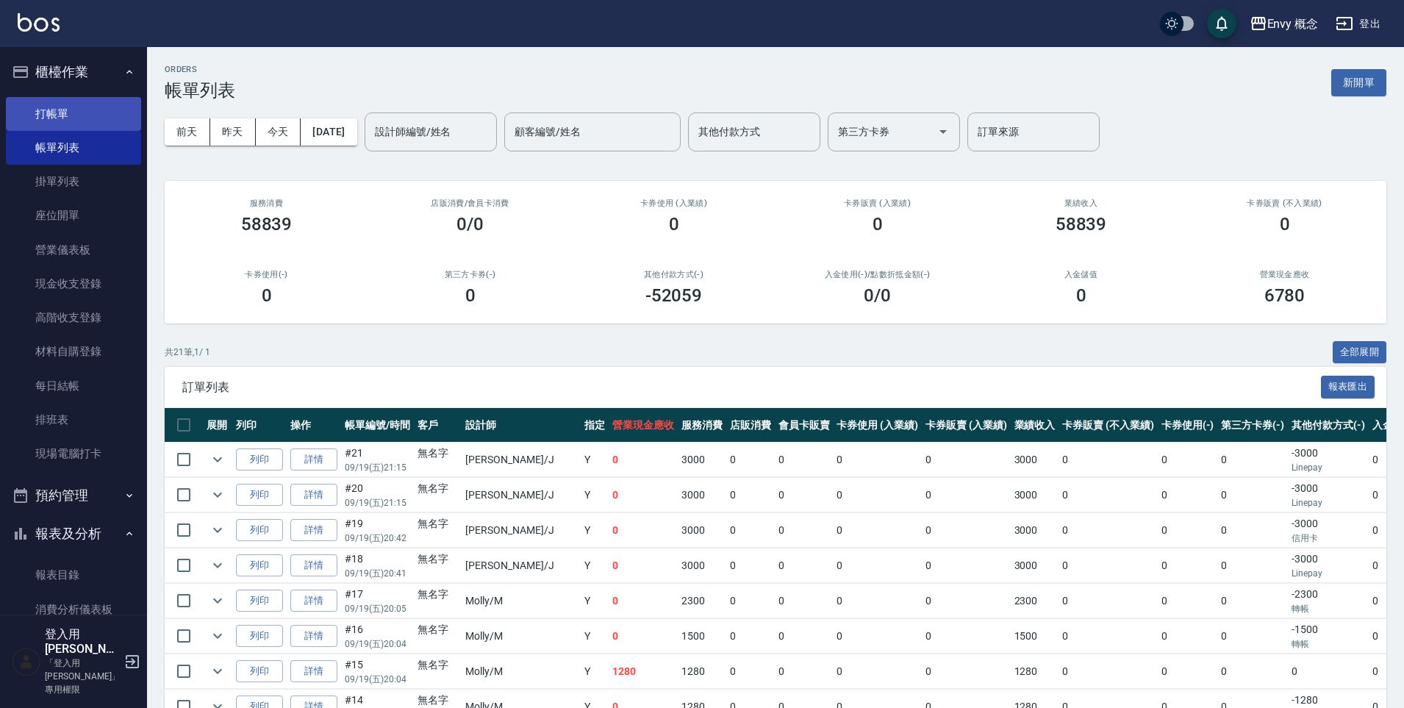
click at [105, 108] on link "打帳單" at bounding box center [73, 114] width 135 height 34
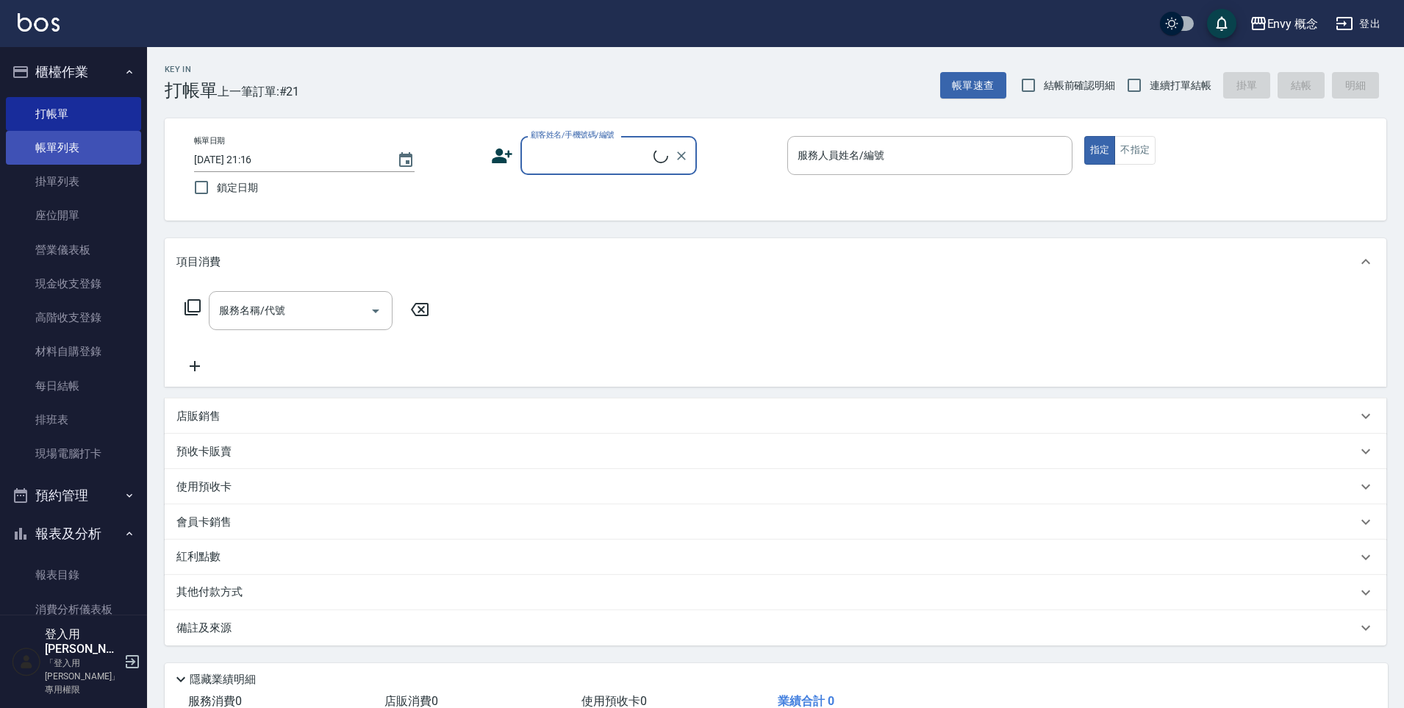
click at [73, 151] on link "帳單列表" at bounding box center [73, 148] width 135 height 34
click at [101, 150] on link "帳單列表" at bounding box center [73, 148] width 135 height 34
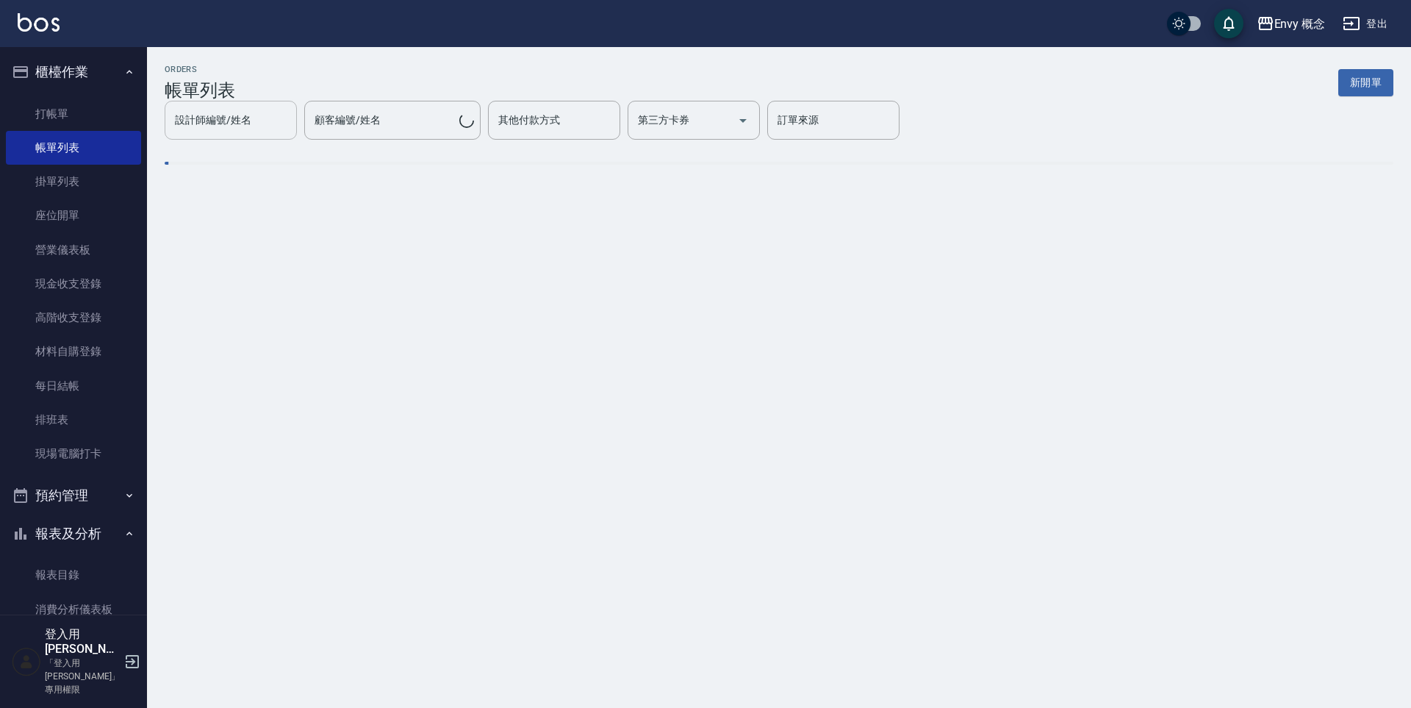
click at [297, 125] on div "設計師編號/姓名 設計師編號/姓名" at bounding box center [231, 120] width 132 height 39
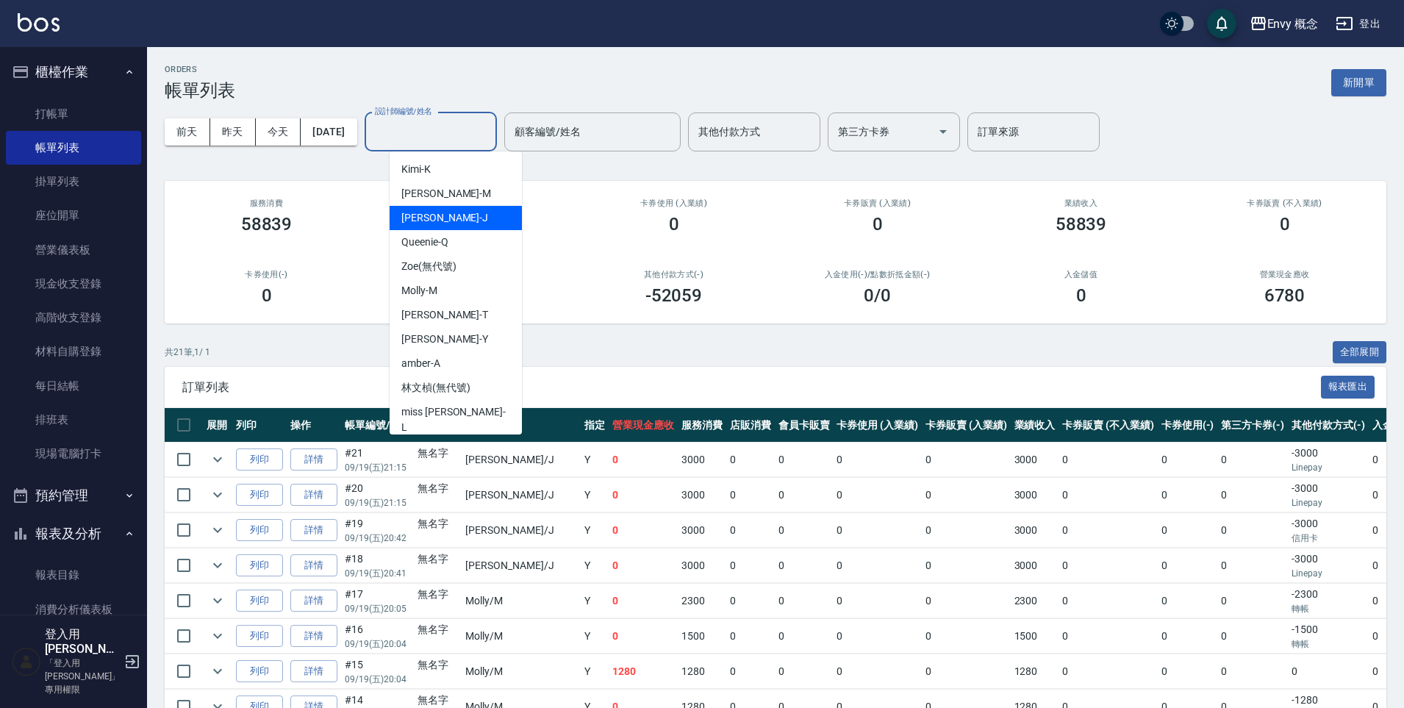
click at [444, 215] on div "Jessie -J" at bounding box center [455, 218] width 132 height 24
type input "Jessie-J"
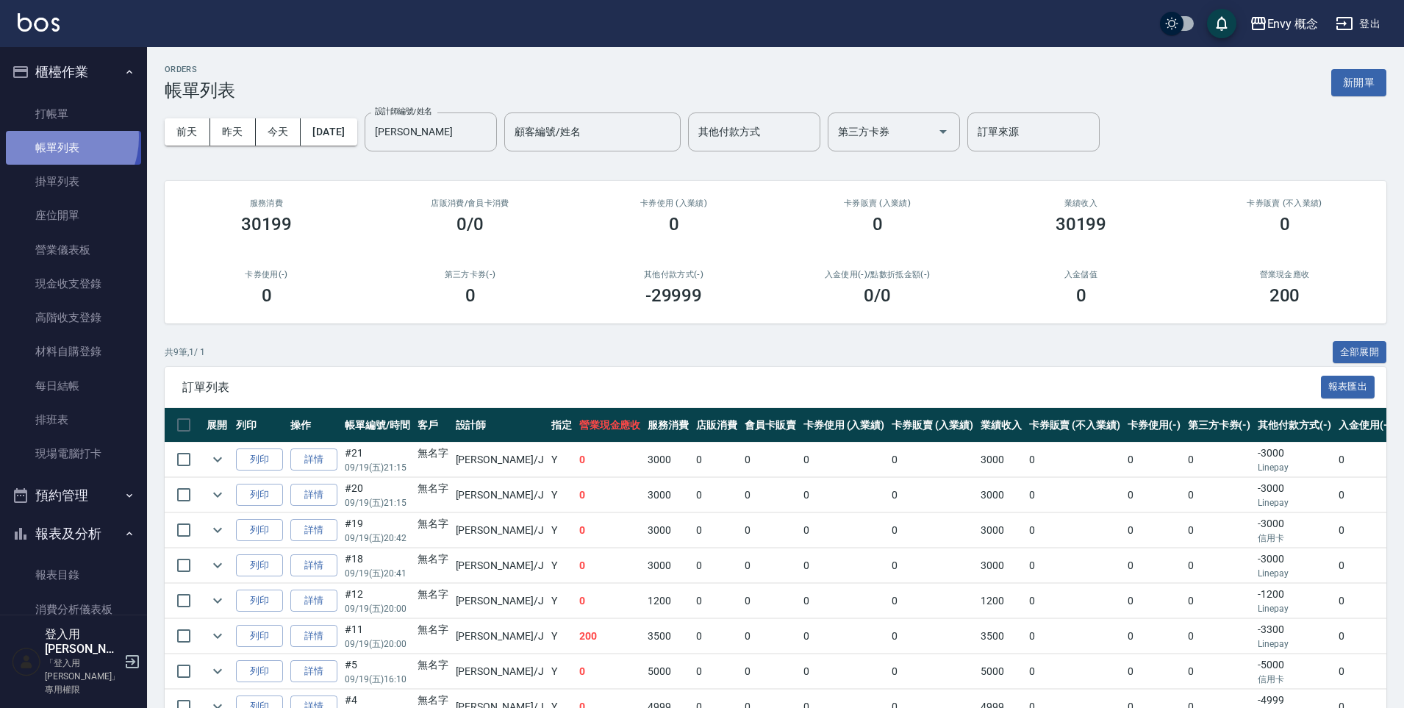
click at [51, 137] on link "帳單列表" at bounding box center [73, 148] width 135 height 34
click at [53, 121] on link "打帳單" at bounding box center [73, 114] width 135 height 34
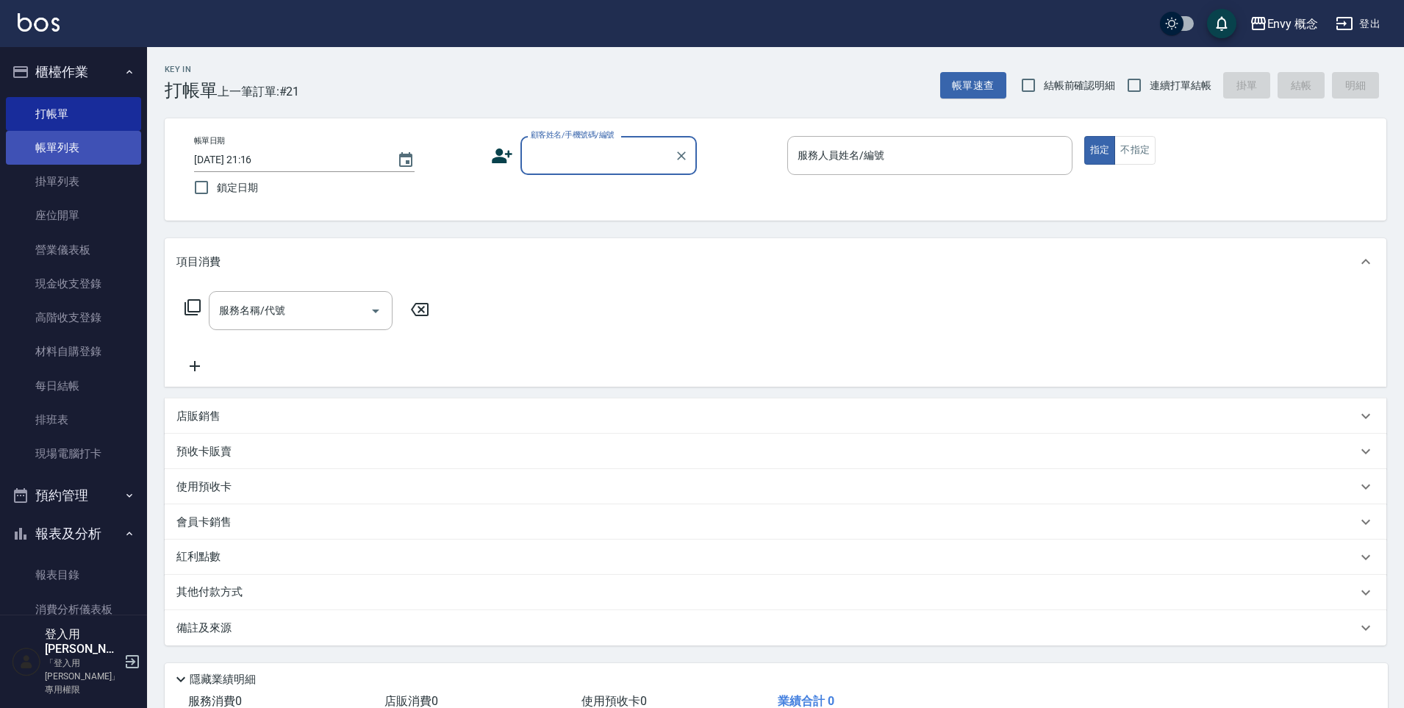
click at [79, 140] on link "帳單列表" at bounding box center [73, 148] width 135 height 34
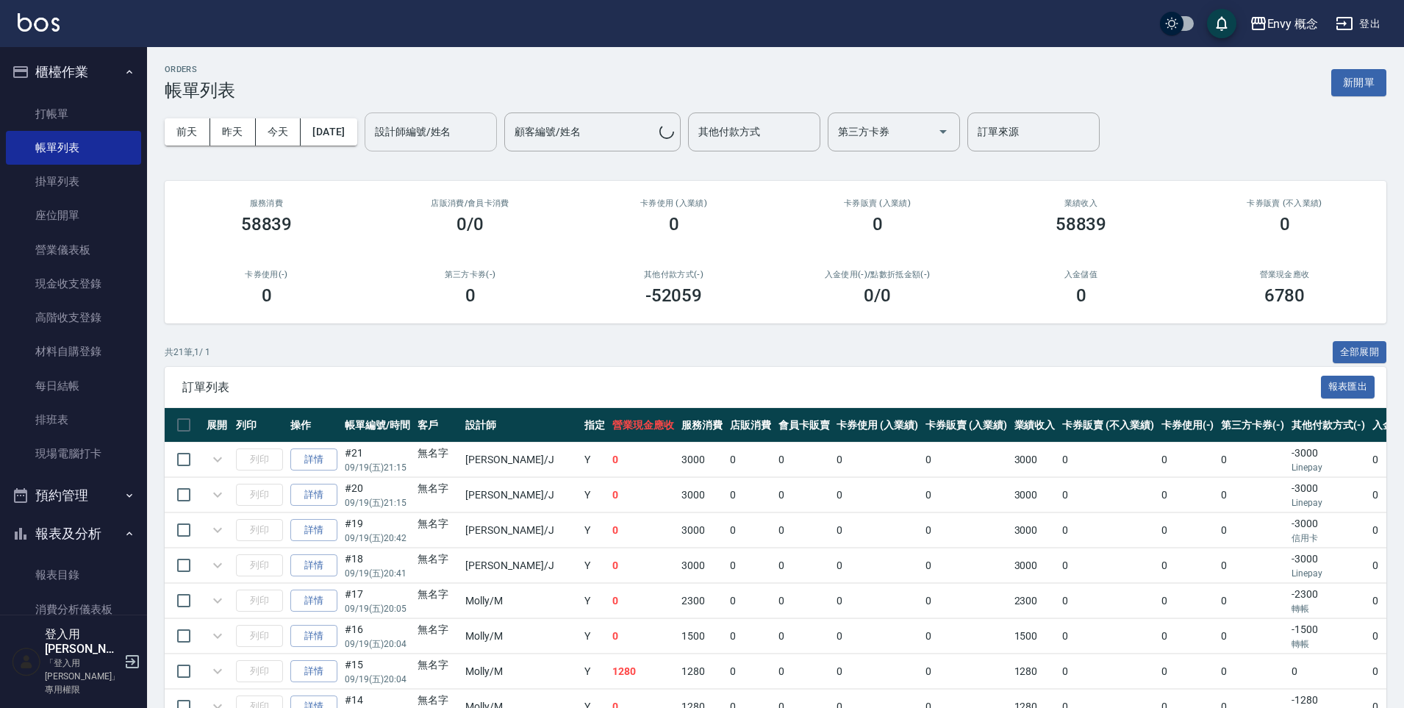
click at [409, 123] on input "設計師編號/姓名" at bounding box center [430, 132] width 119 height 26
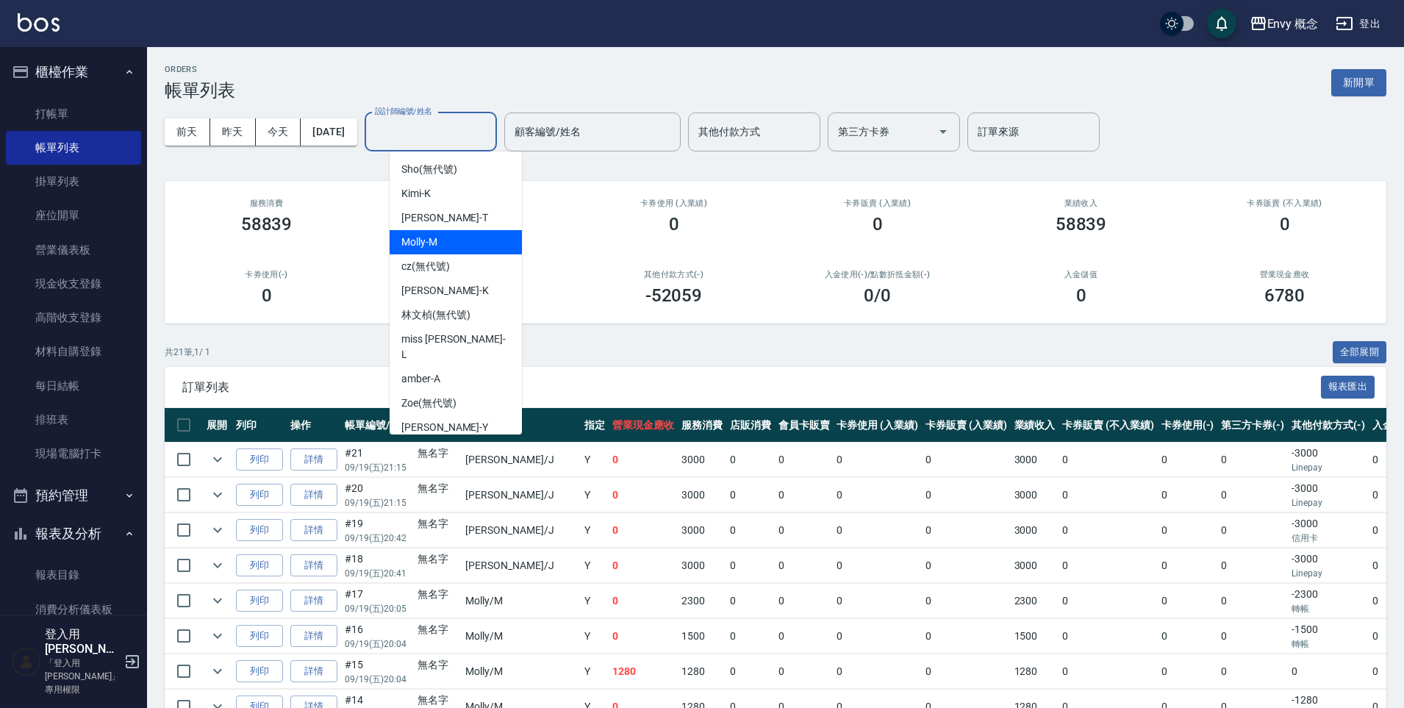
click at [442, 245] on div "Molly -M" at bounding box center [455, 242] width 132 height 24
type input "Molly-M"
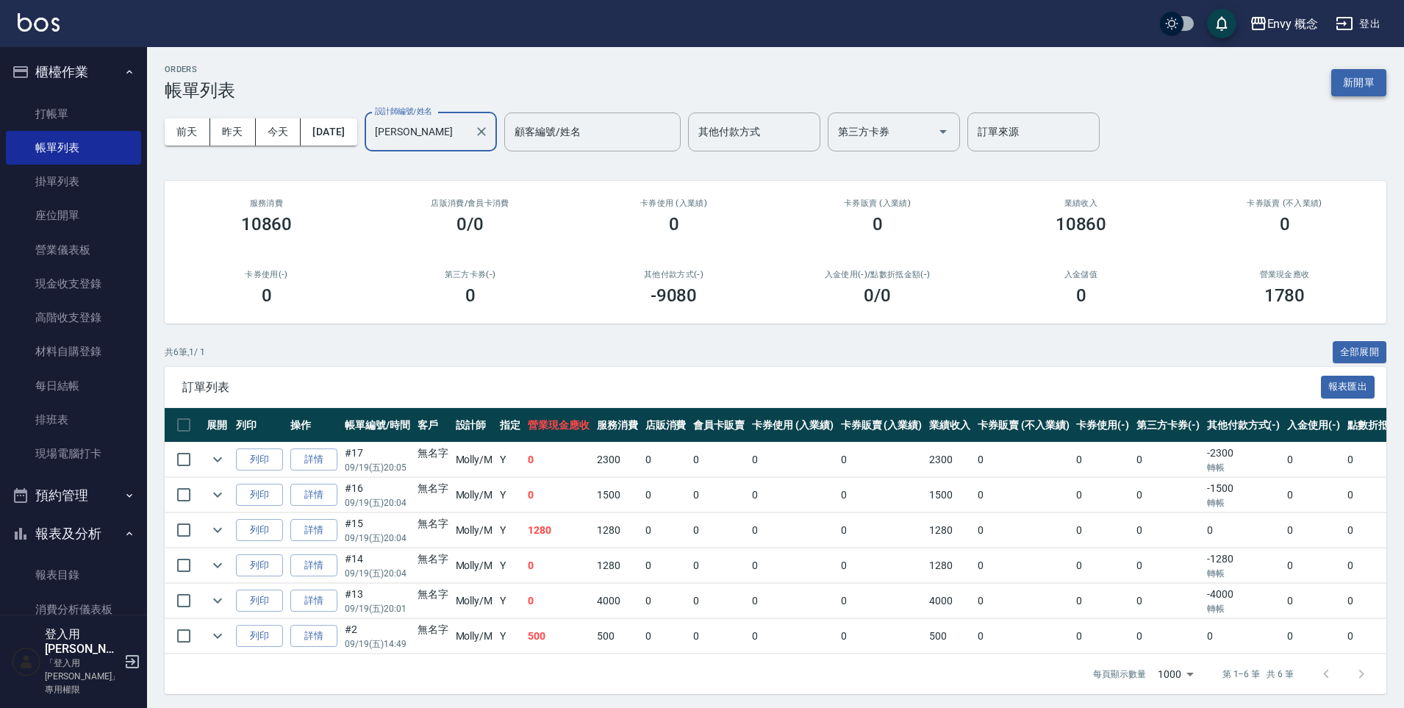
drag, startPoint x: 1360, startPoint y: 90, endPoint x: 1351, endPoint y: 85, distance: 9.6
click at [1359, 90] on button "新開單" at bounding box center [1358, 82] width 55 height 27
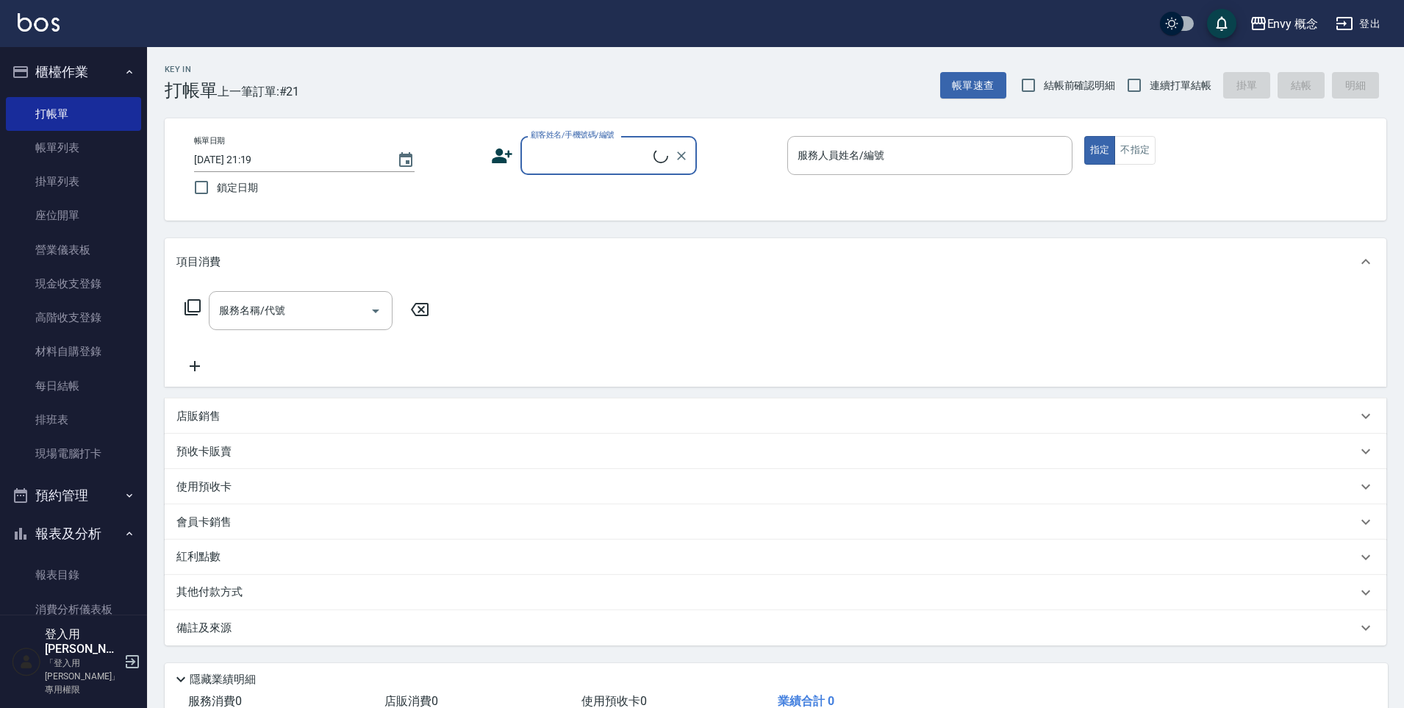
click at [550, 150] on input "顧客姓名/手機號碼/編號" at bounding box center [590, 156] width 126 height 26
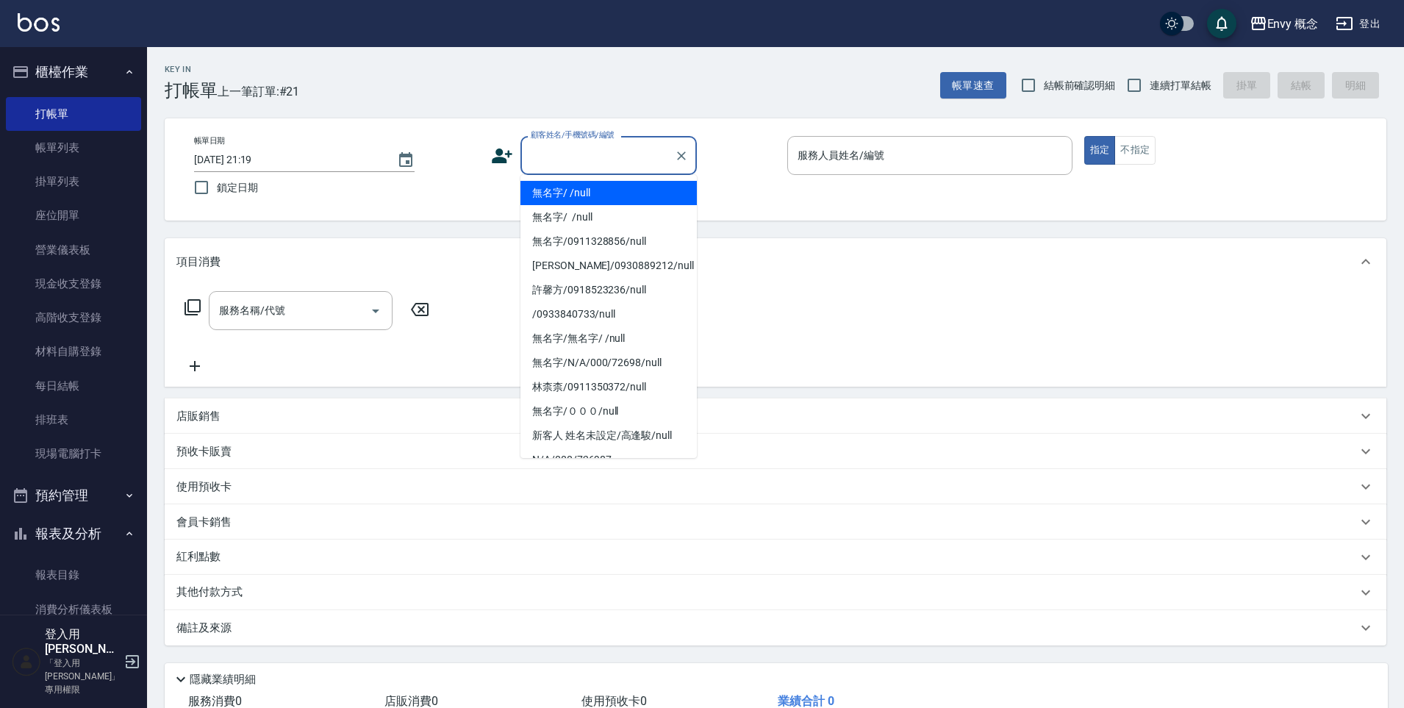
click at [565, 189] on li "無名字/ /null" at bounding box center [608, 193] width 176 height 24
type input "無名字/ /null"
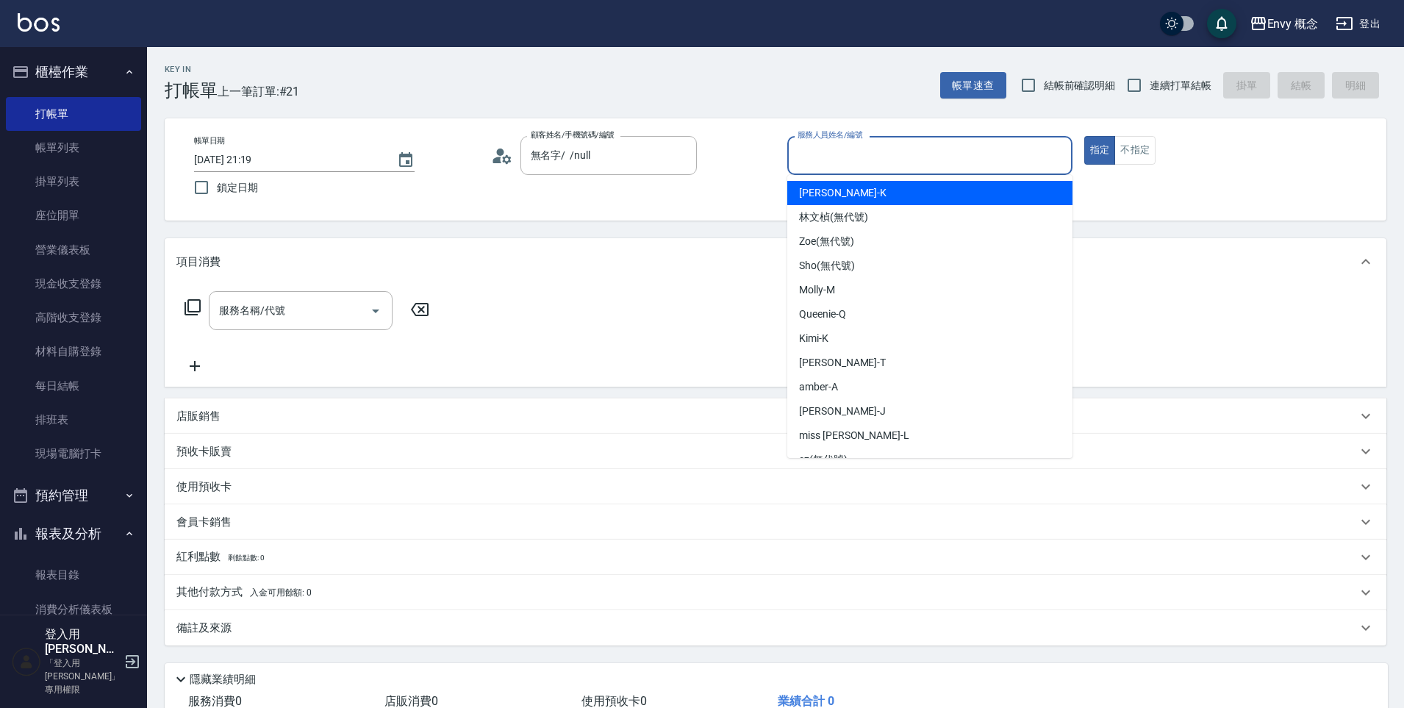
click at [861, 147] on input "服務人員姓名/編號" at bounding box center [930, 156] width 272 height 26
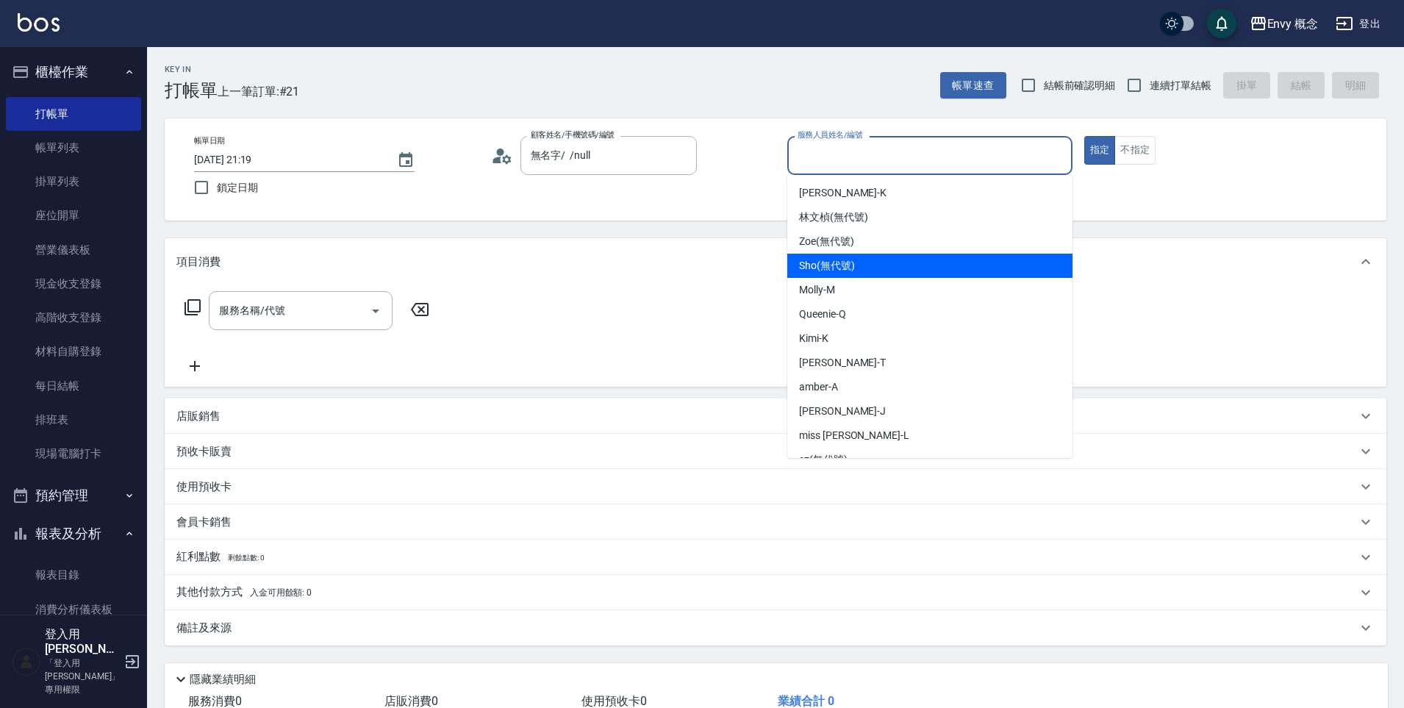
click at [846, 270] on span "Sho (無代號)" at bounding box center [827, 265] width 56 height 15
type input "Sho(無代號)"
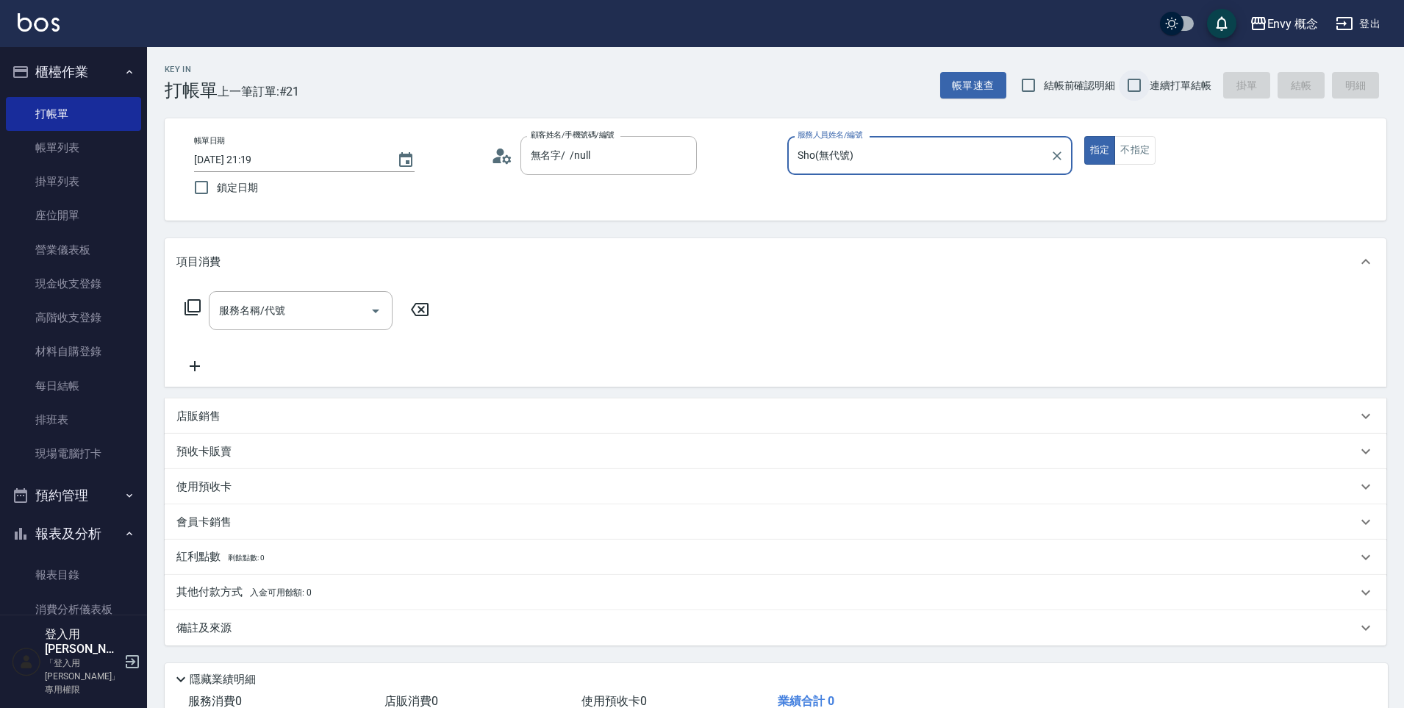
click at [1134, 83] on input "連續打單結帳" at bounding box center [1133, 85] width 31 height 31
checkbox input "true"
click at [1005, 156] on input "Sho(無代號)" at bounding box center [919, 156] width 250 height 26
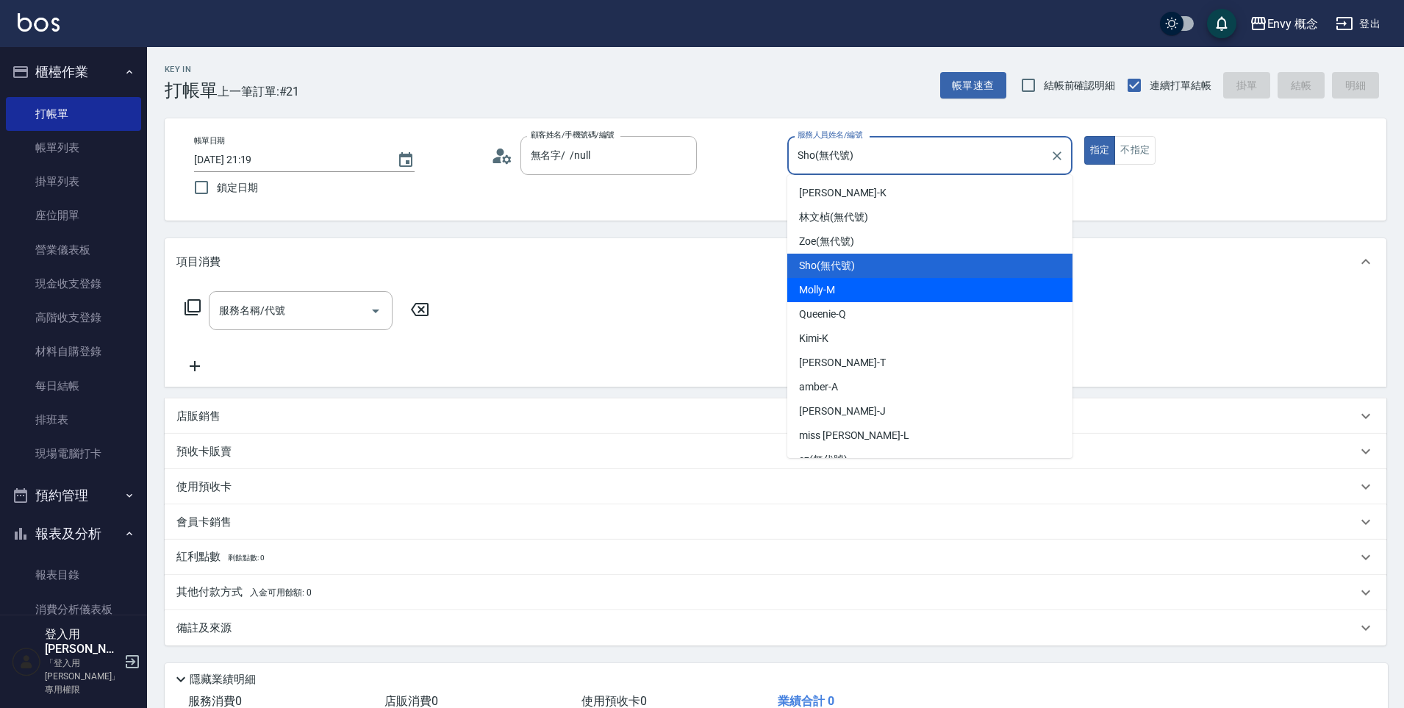
click at [960, 299] on div "Molly -M" at bounding box center [929, 290] width 285 height 24
type input "Molly-M"
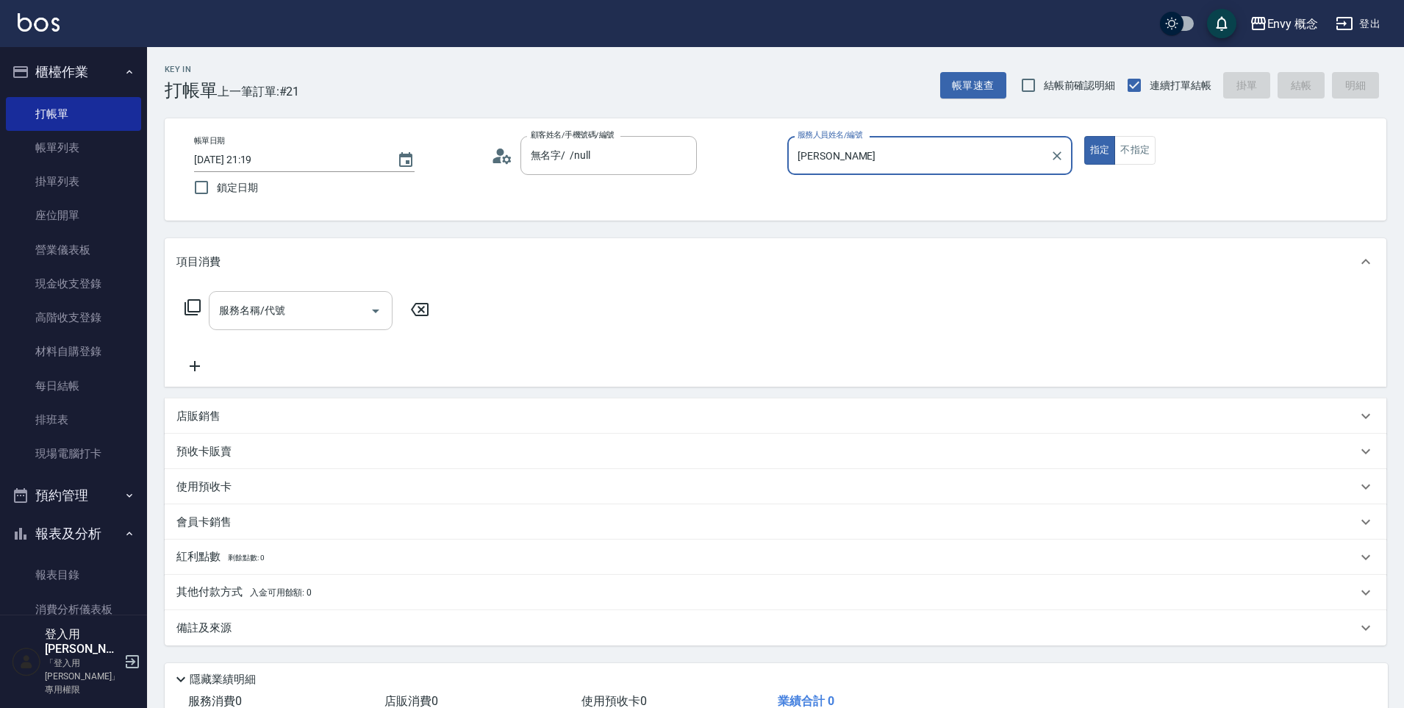
click at [303, 315] on input "服務名稱/代號" at bounding box center [289, 311] width 148 height 26
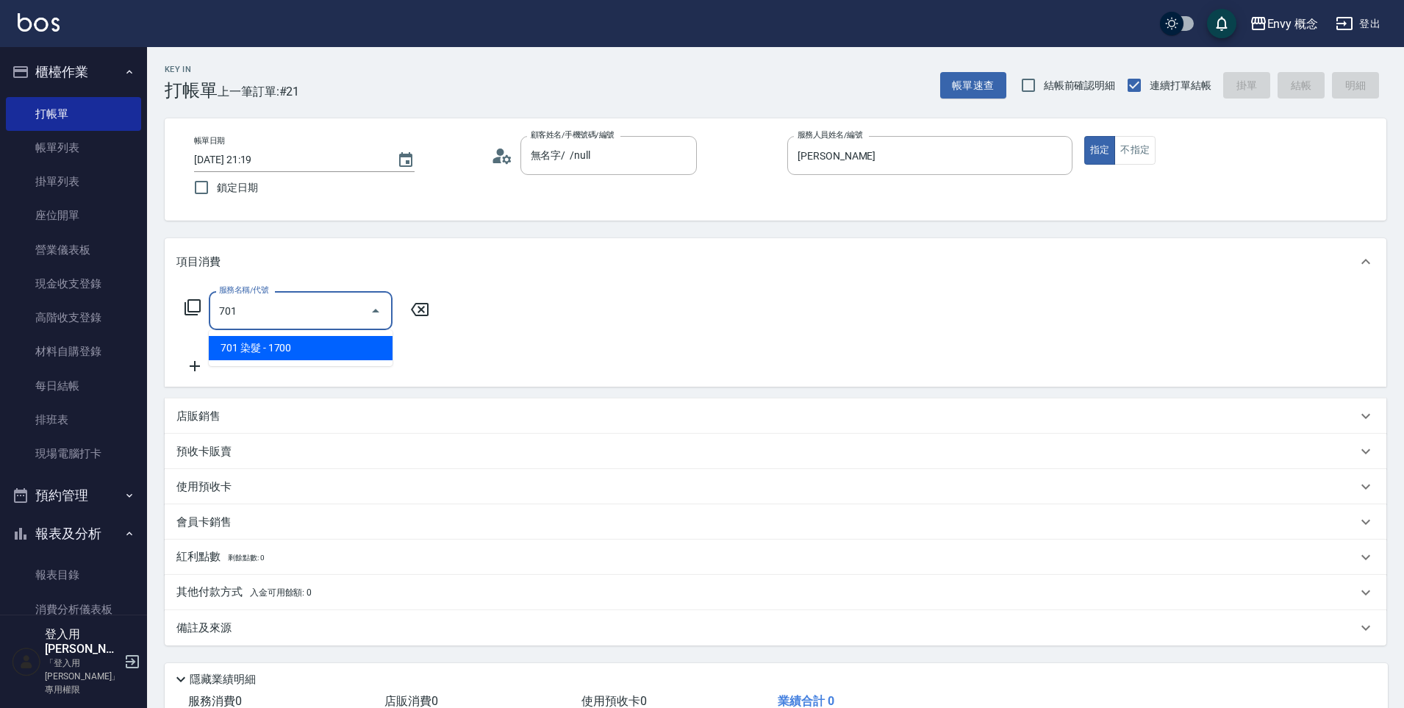
type input "701 染髮(701)"
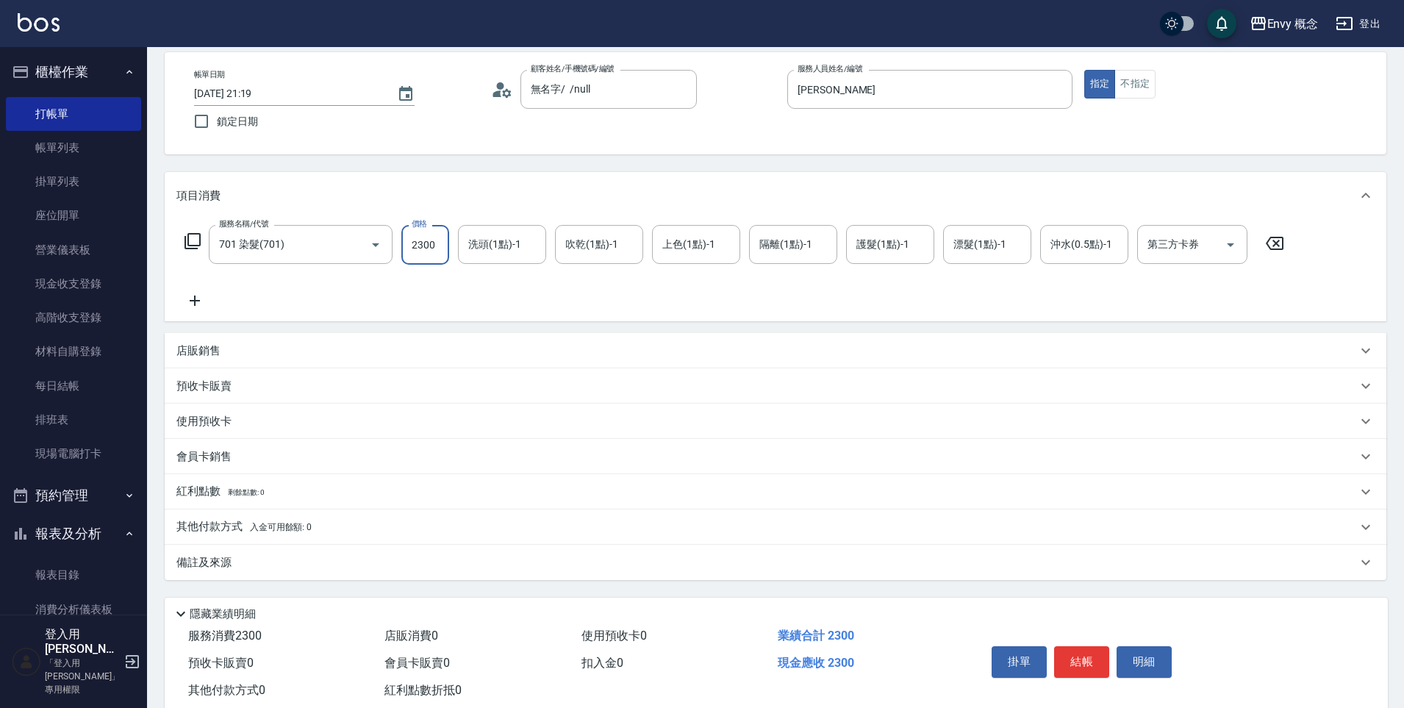
scroll to position [104, 0]
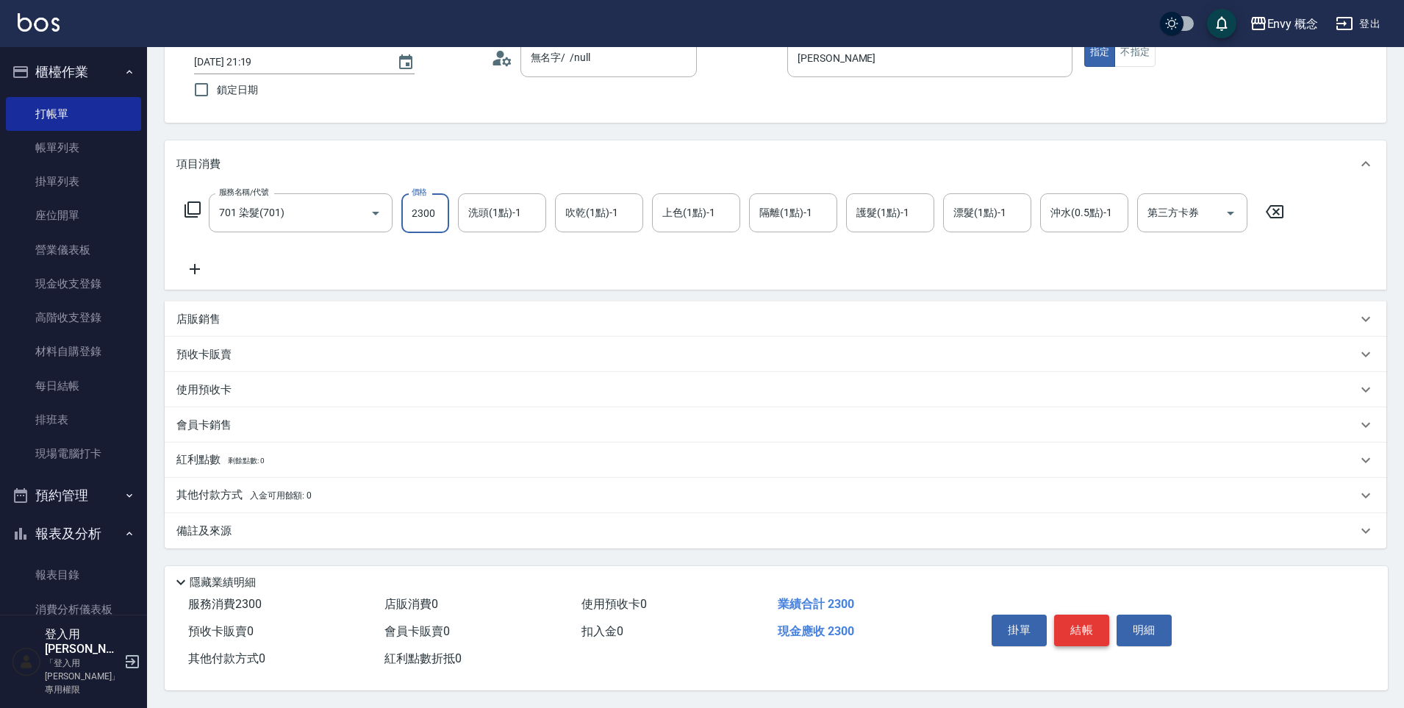
type input "2300"
drag, startPoint x: 1073, startPoint y: 608, endPoint x: 1075, endPoint y: 600, distance: 8.4
click at [1072, 614] on button "結帳" at bounding box center [1081, 629] width 55 height 31
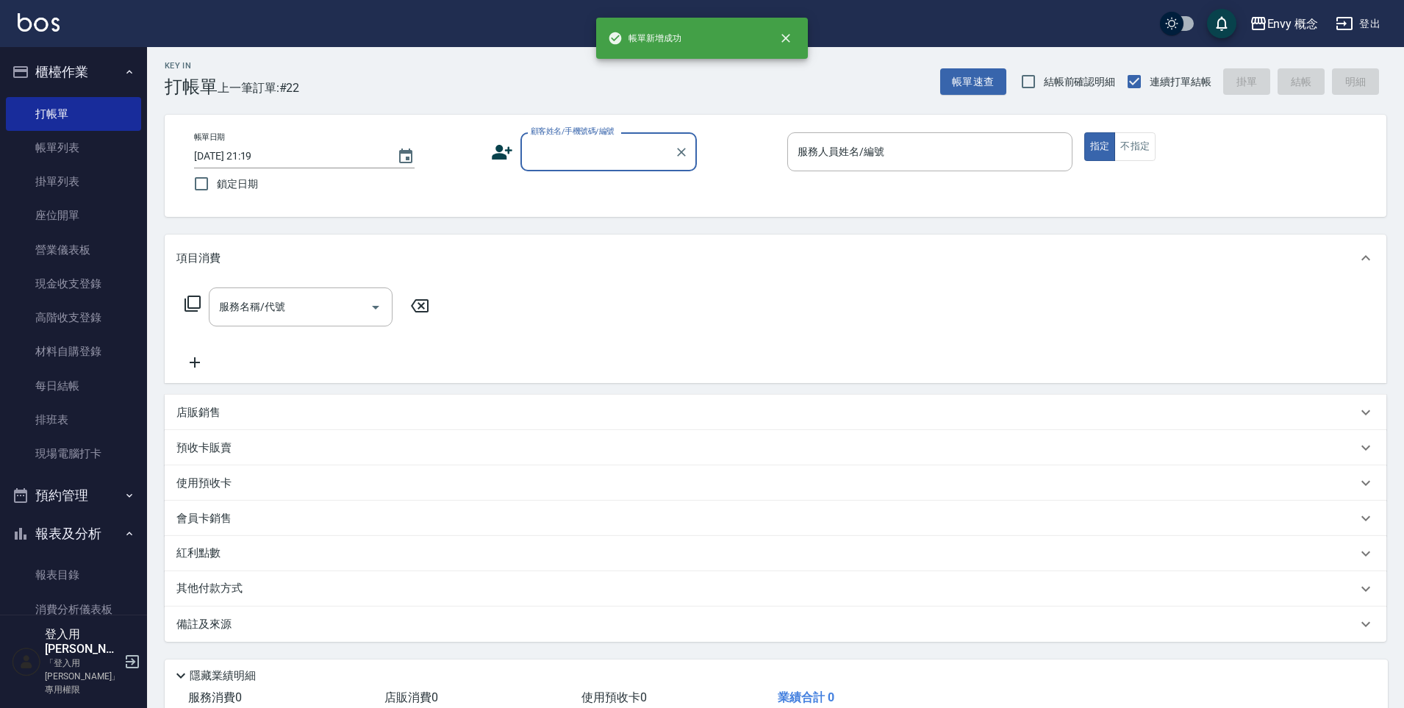
scroll to position [0, 0]
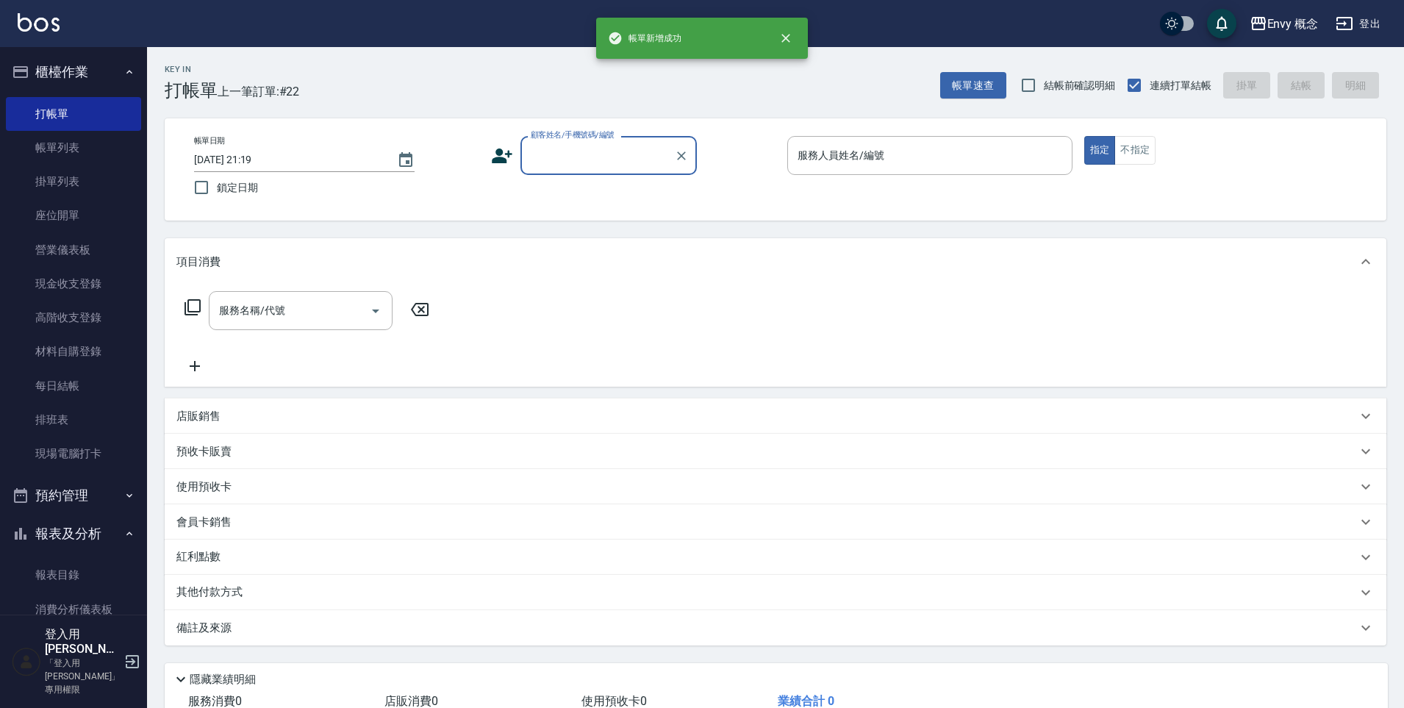
click at [621, 159] on input "顧客姓名/手機號碼/編號" at bounding box center [597, 156] width 141 height 26
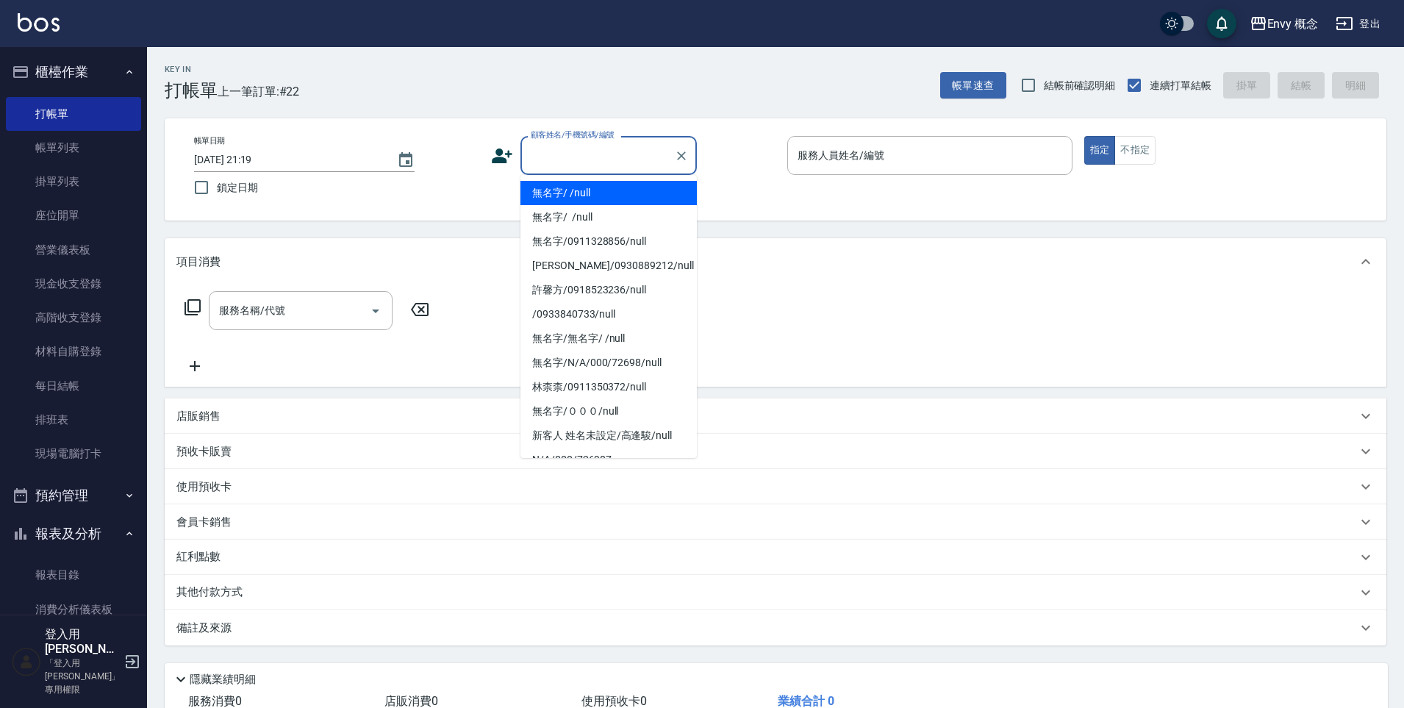
click at [558, 189] on li "無名字/ /null" at bounding box center [608, 193] width 176 height 24
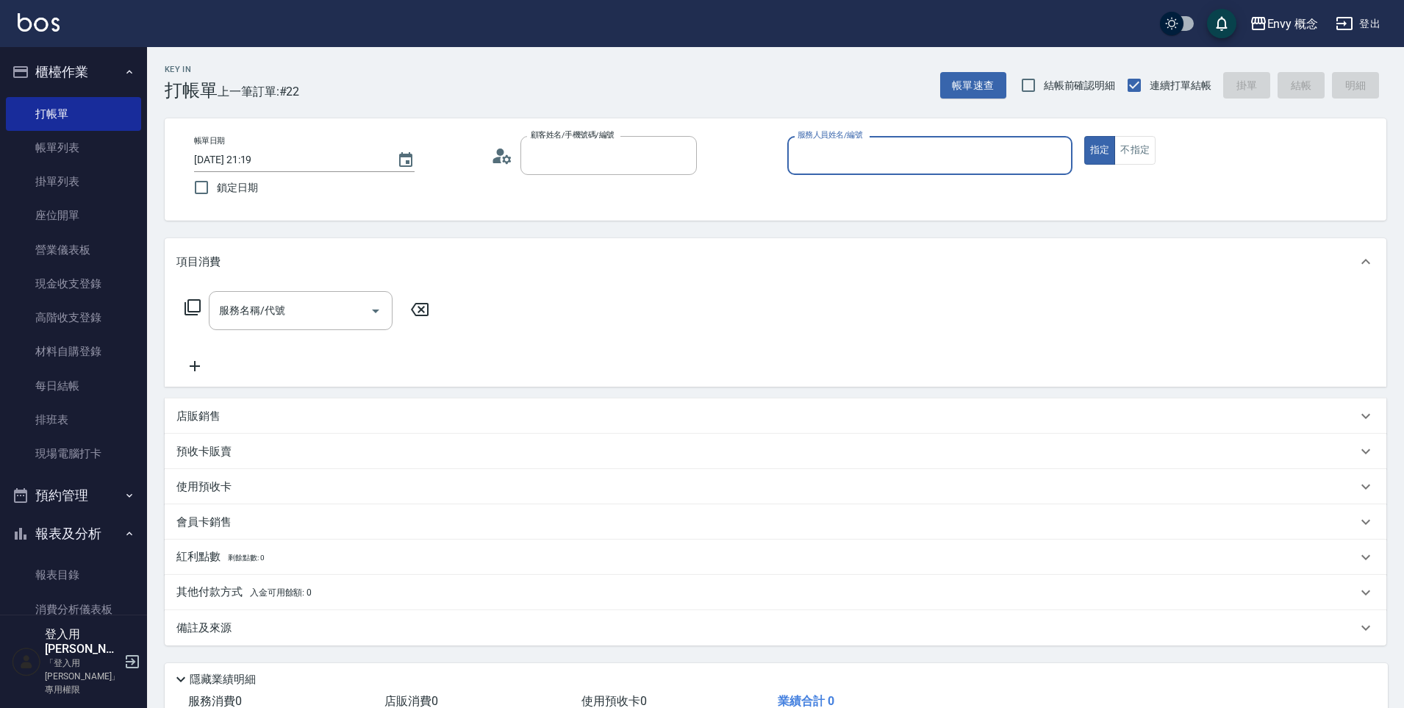
type input "無名字/ /null"
click at [847, 158] on input "服務人員姓名/編號" at bounding box center [930, 156] width 272 height 26
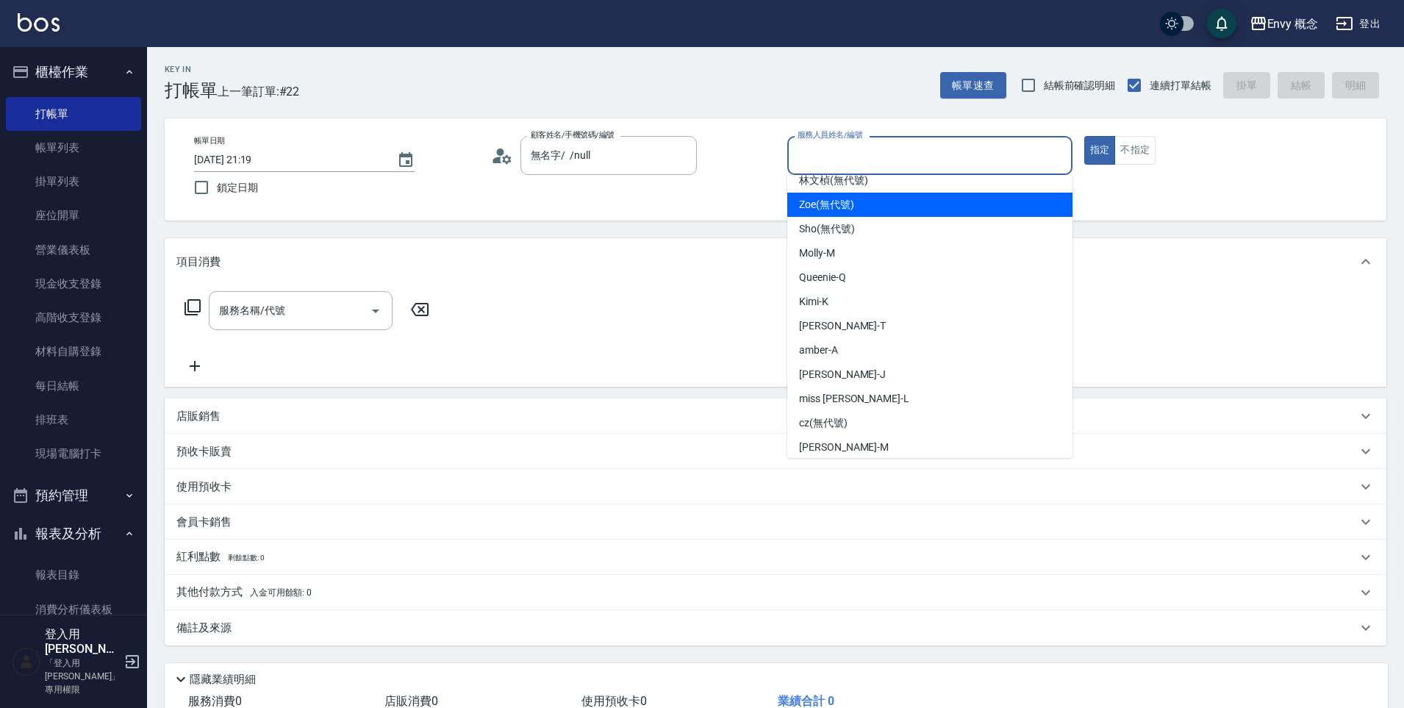
scroll to position [68, 0]
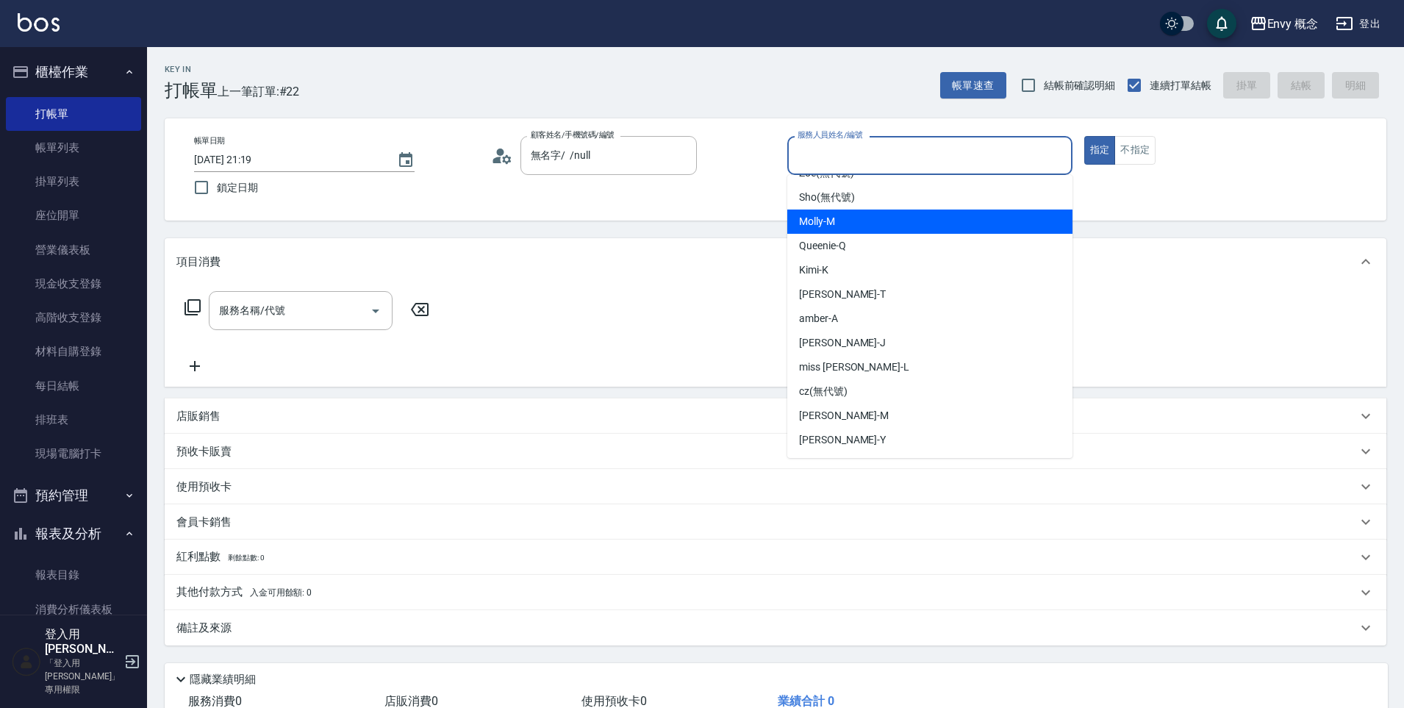
click at [825, 220] on span "Molly -M" at bounding box center [817, 221] width 36 height 15
type input "Molly-M"
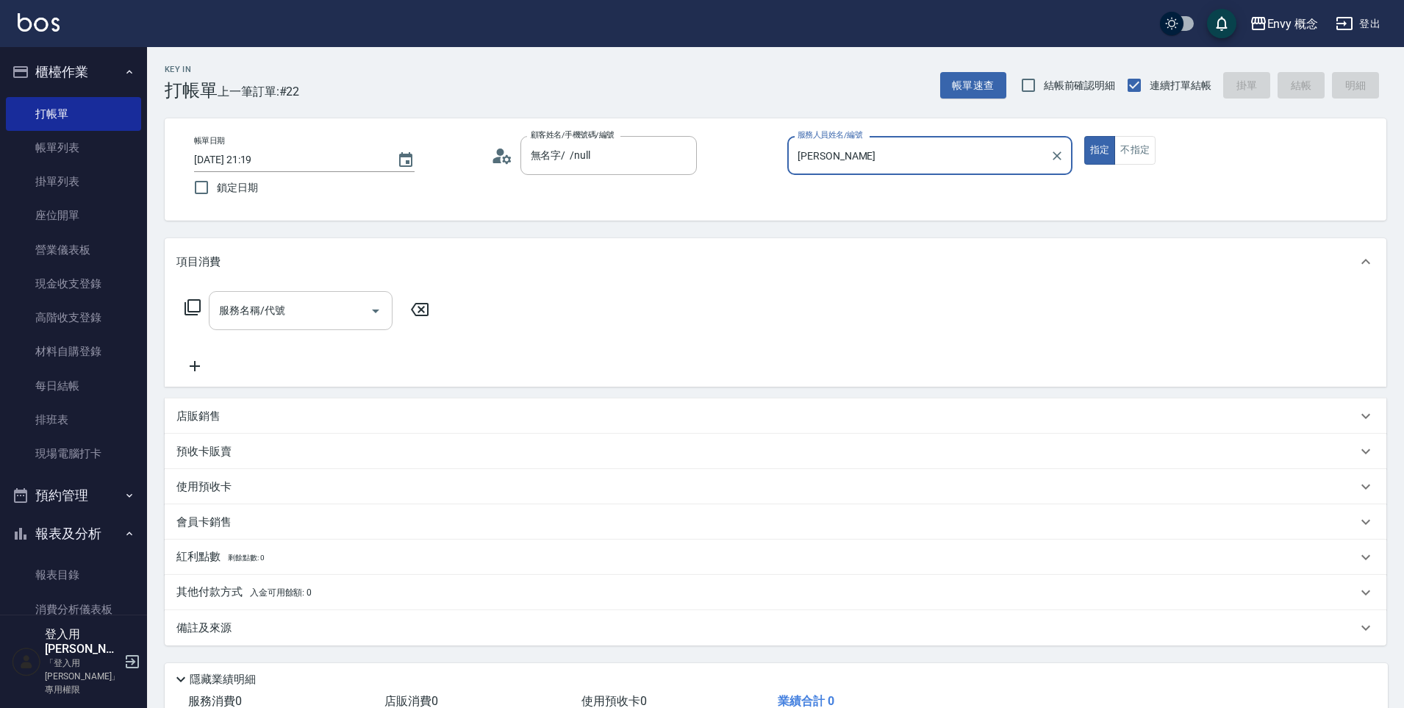
click at [299, 317] on input "服務名稱/代號" at bounding box center [289, 311] width 148 height 26
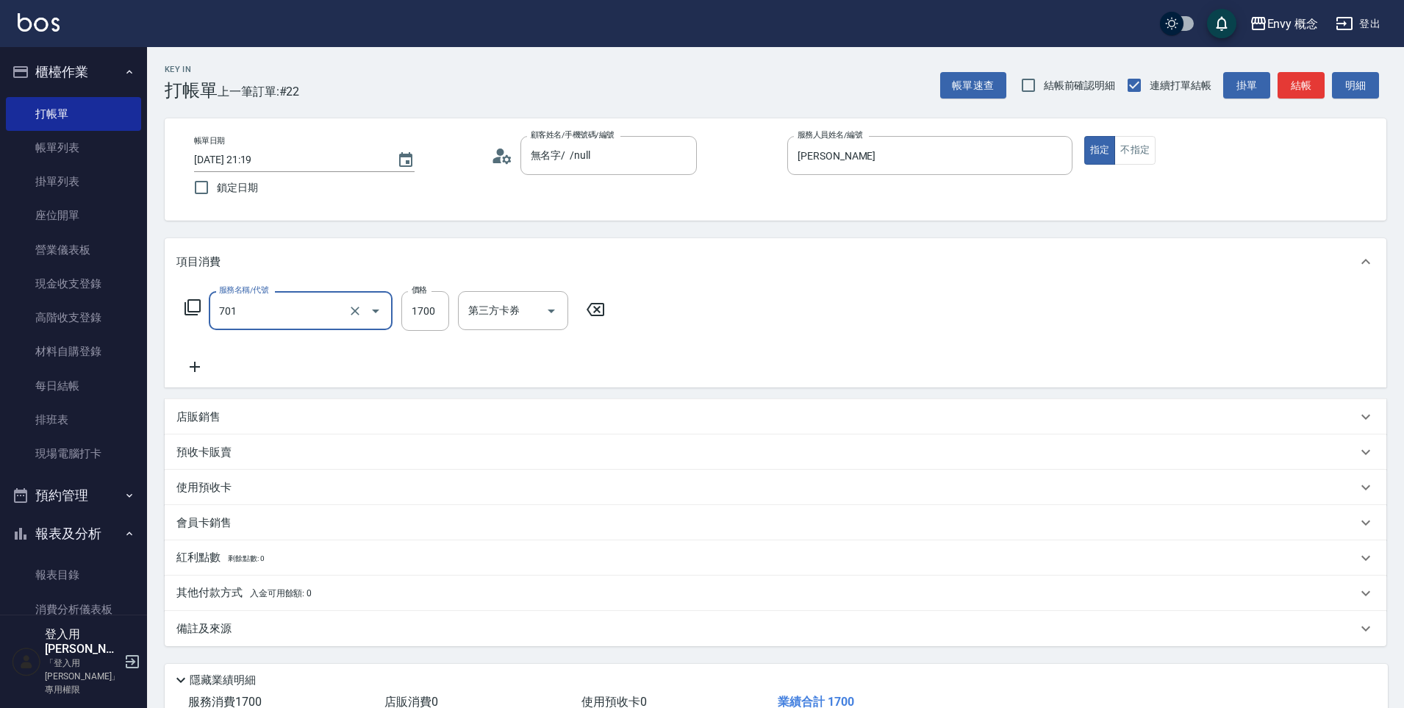
type input "701 染髮(701)"
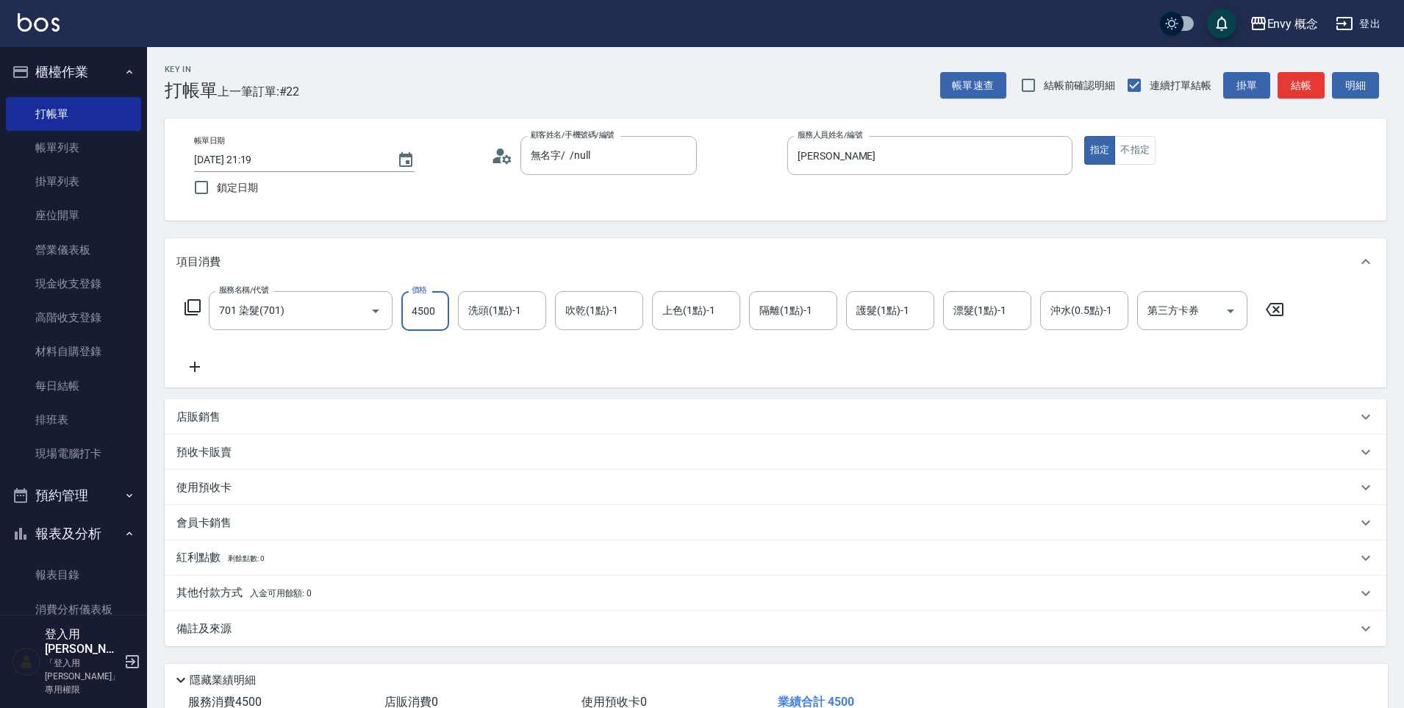
scroll to position [104, 0]
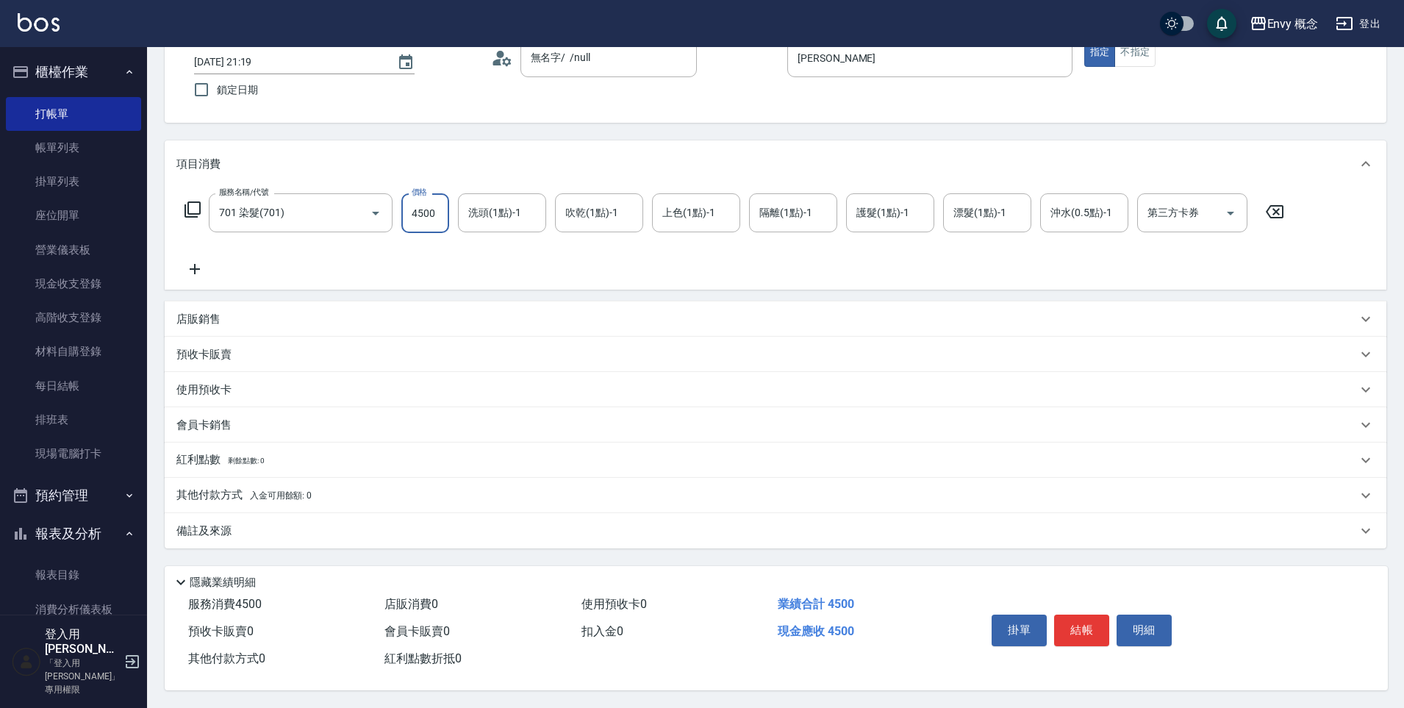
type input "4500"
click at [425, 478] on div "其他付款方式 入金可用餘額: 0" at bounding box center [775, 495] width 1221 height 35
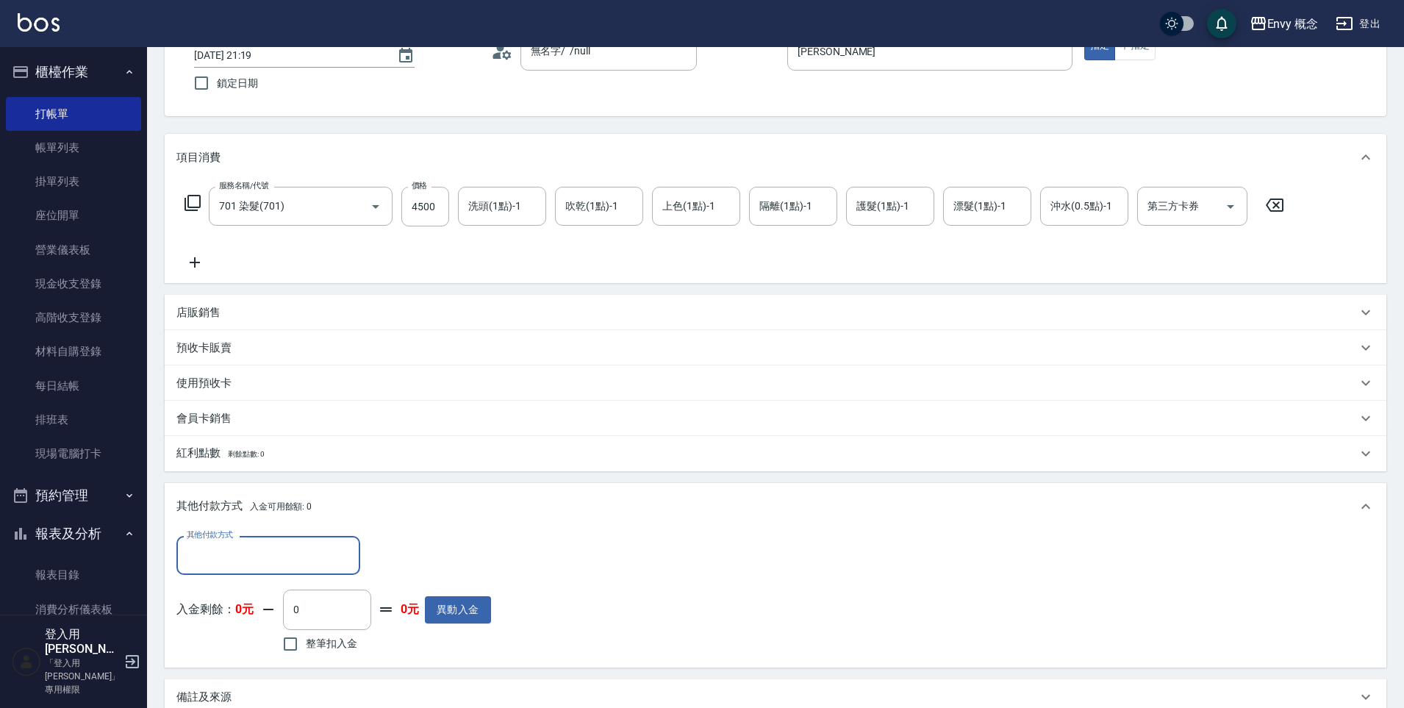
scroll to position [0, 0]
click at [264, 553] on input "其他付款方式" at bounding box center [268, 555] width 170 height 26
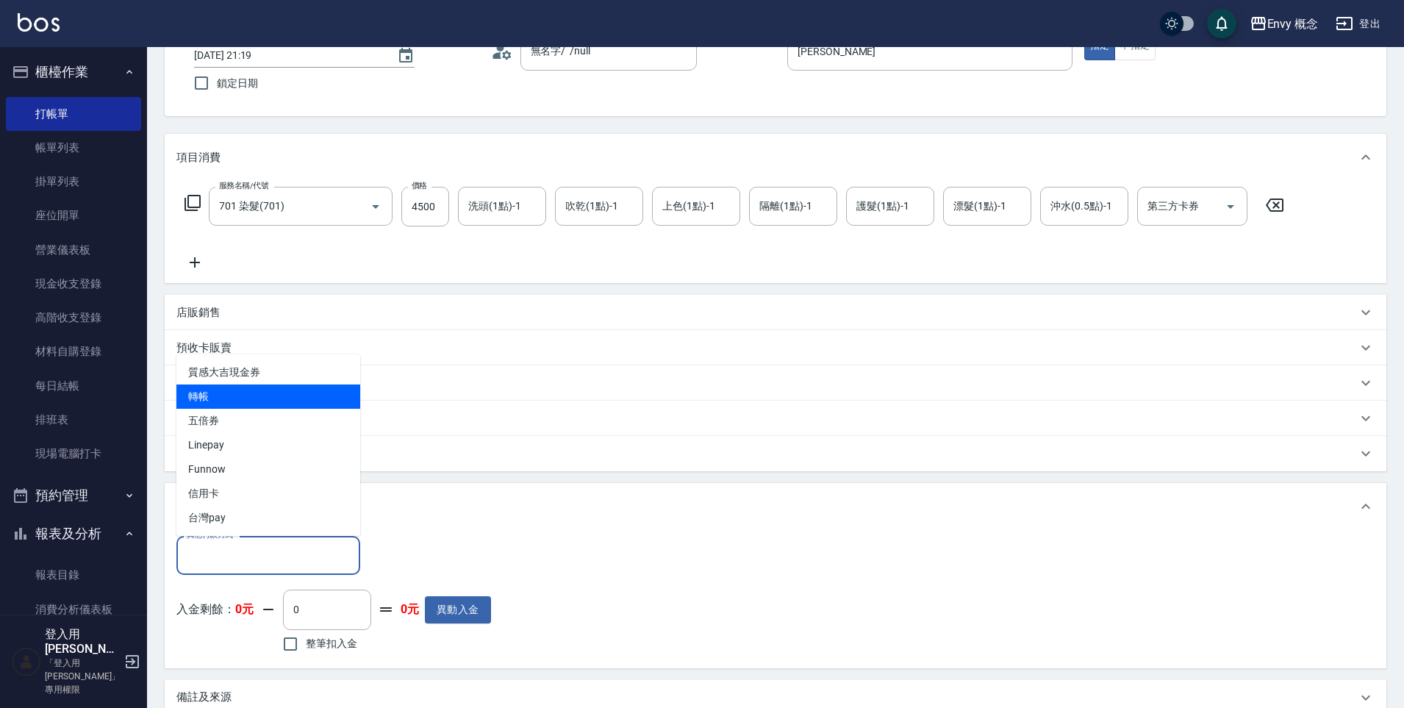
click at [223, 397] on span "轉帳" at bounding box center [268, 396] width 184 height 24
type input "轉帳"
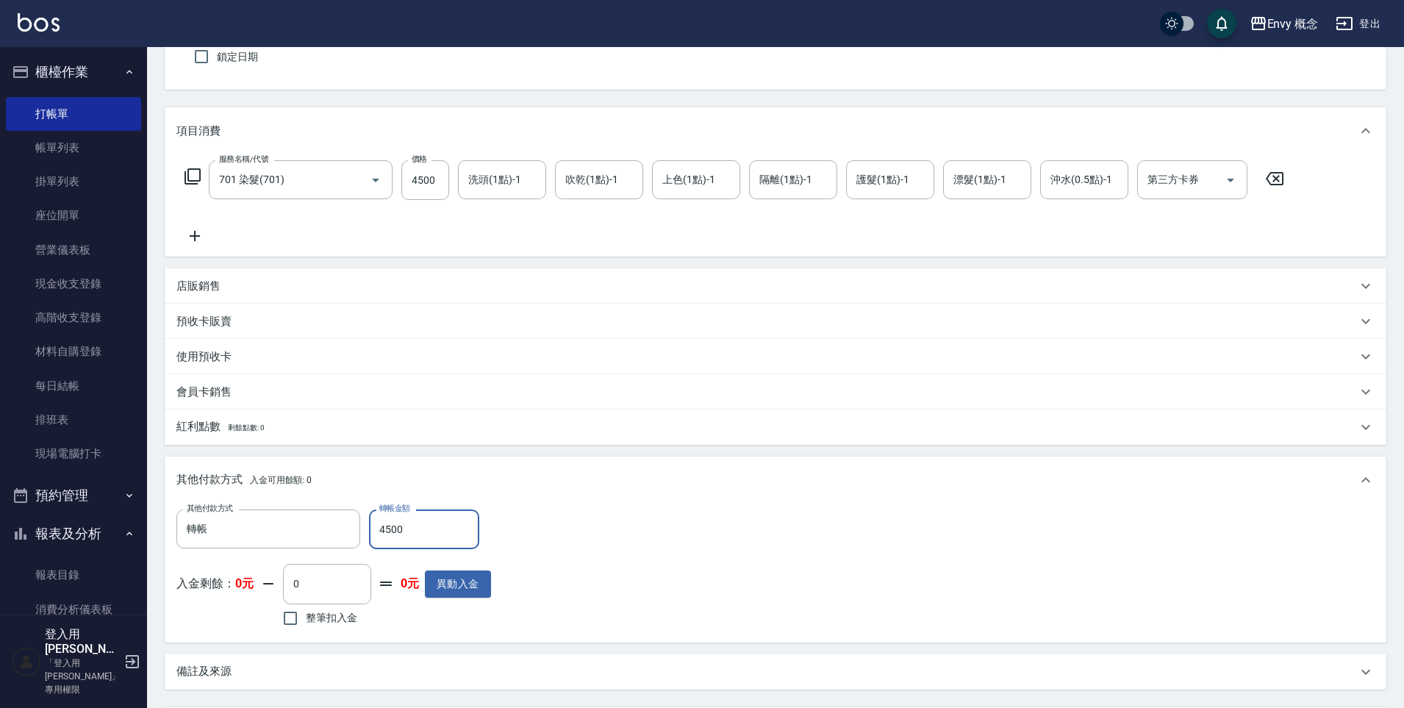
scroll to position [279, 0]
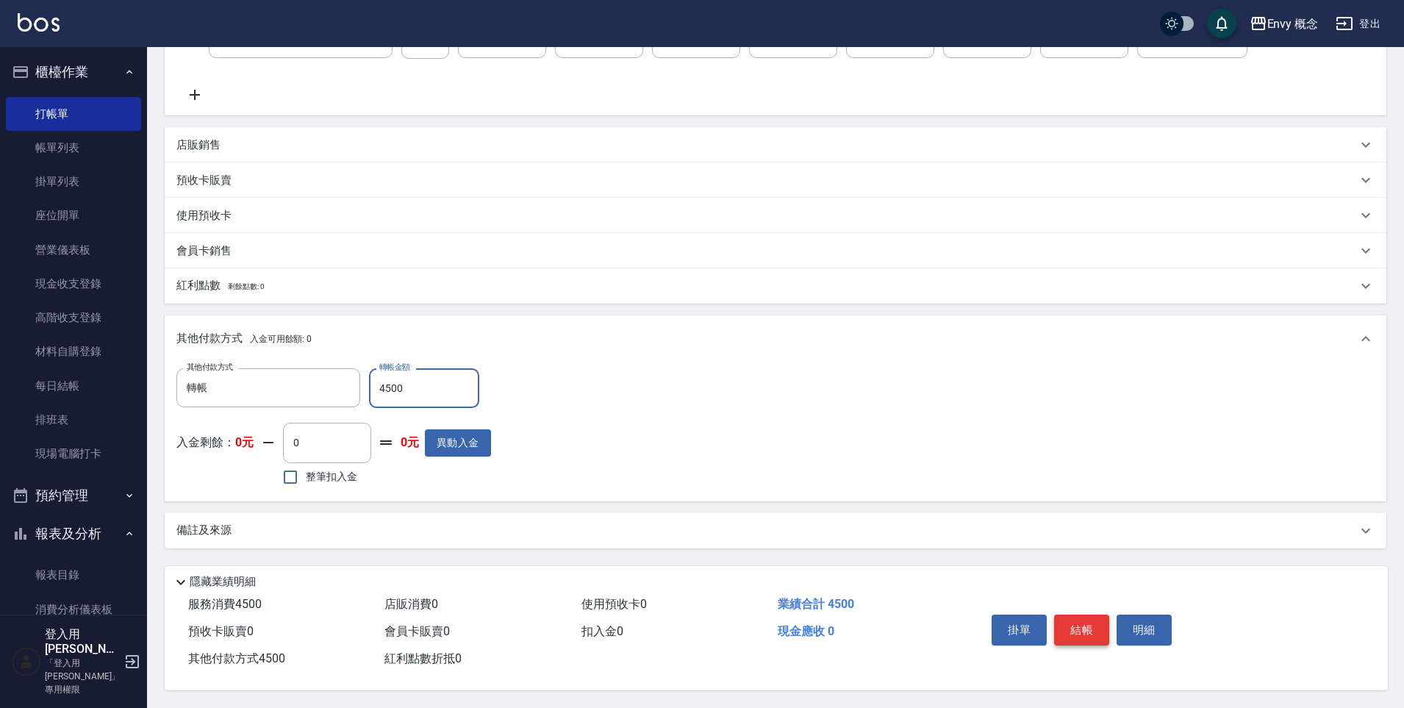
type input "4500"
click at [1079, 624] on button "結帳" at bounding box center [1081, 629] width 55 height 31
type input "2025/09/19 21:20"
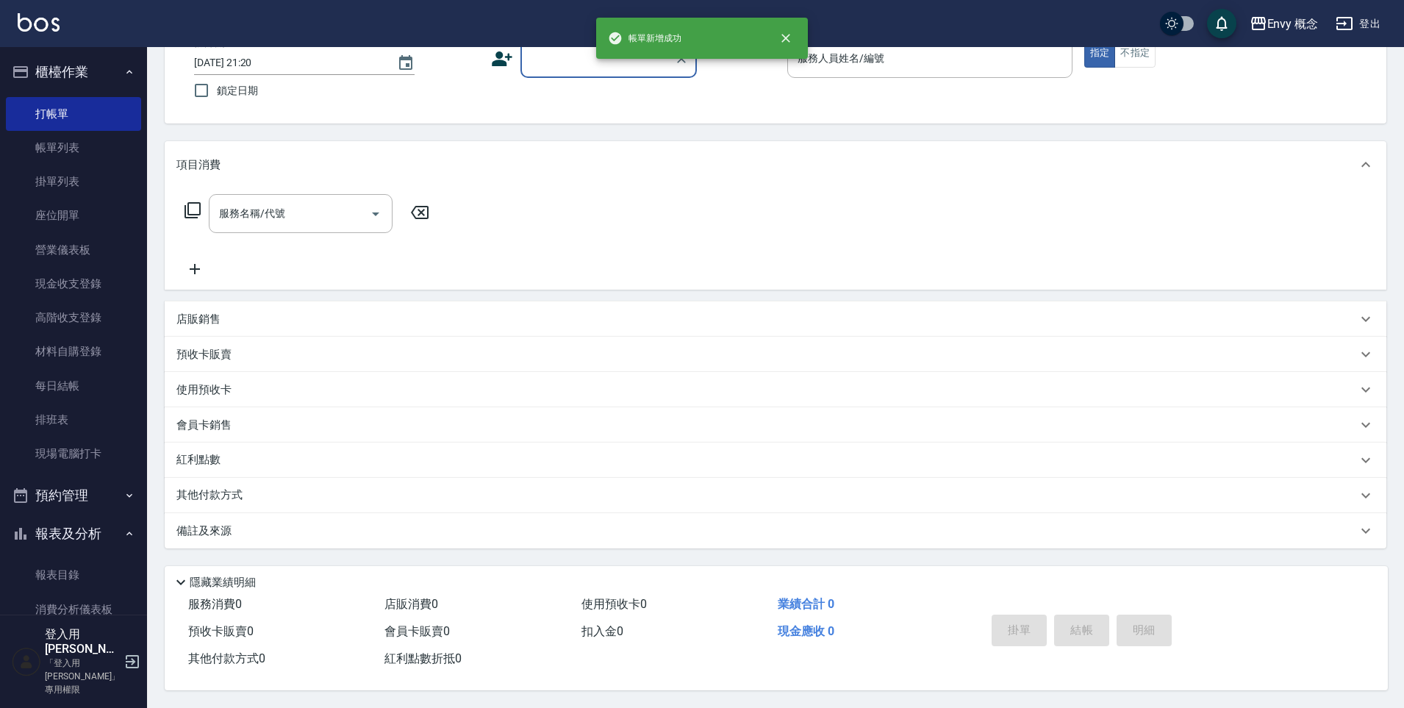
scroll to position [0, 0]
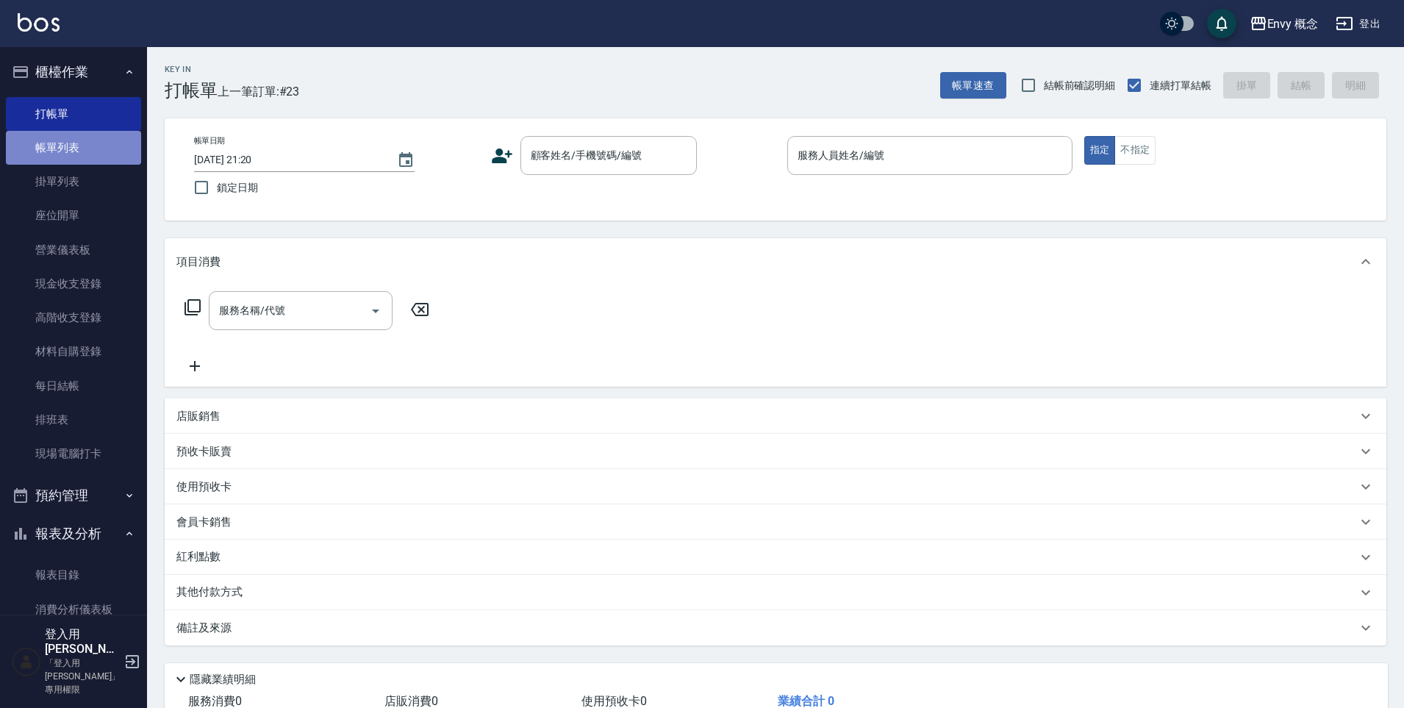
click at [73, 147] on link "帳單列表" at bounding box center [73, 148] width 135 height 34
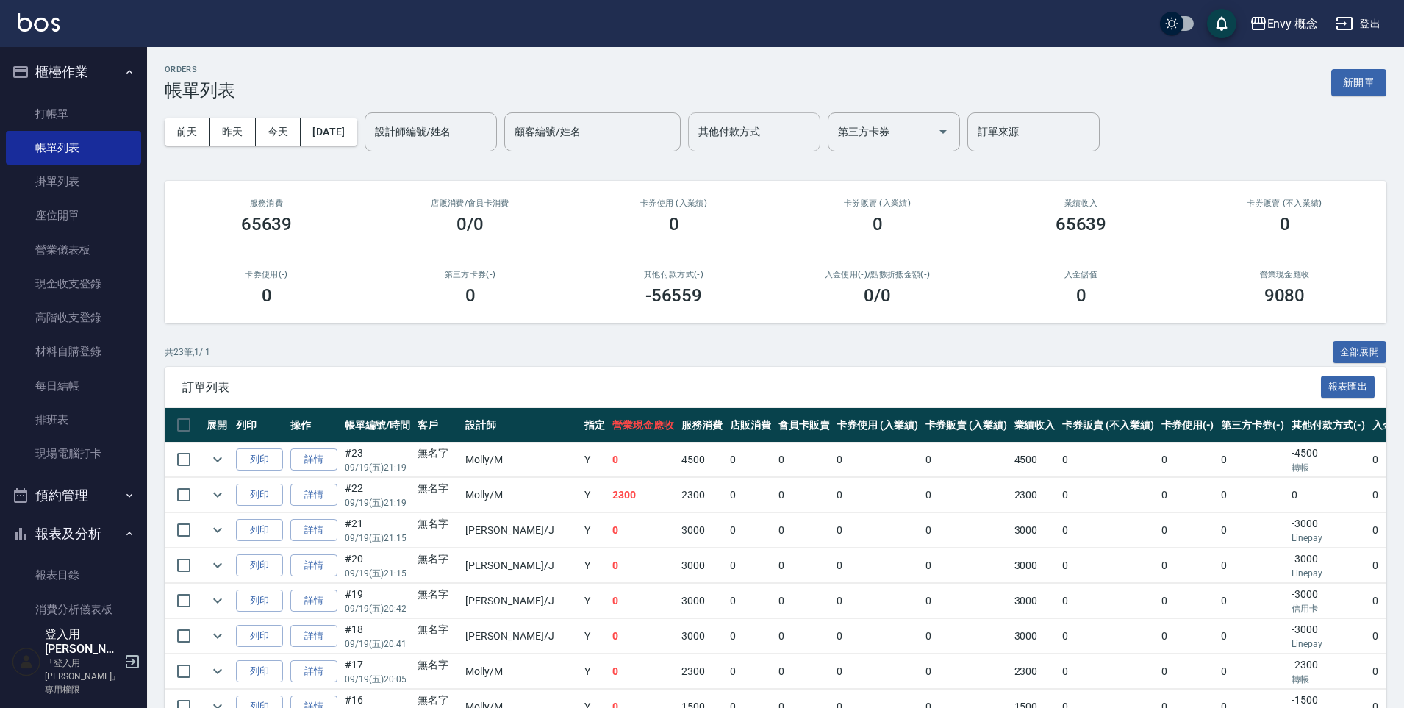
click at [765, 134] on input "其他付款方式" at bounding box center [753, 132] width 119 height 26
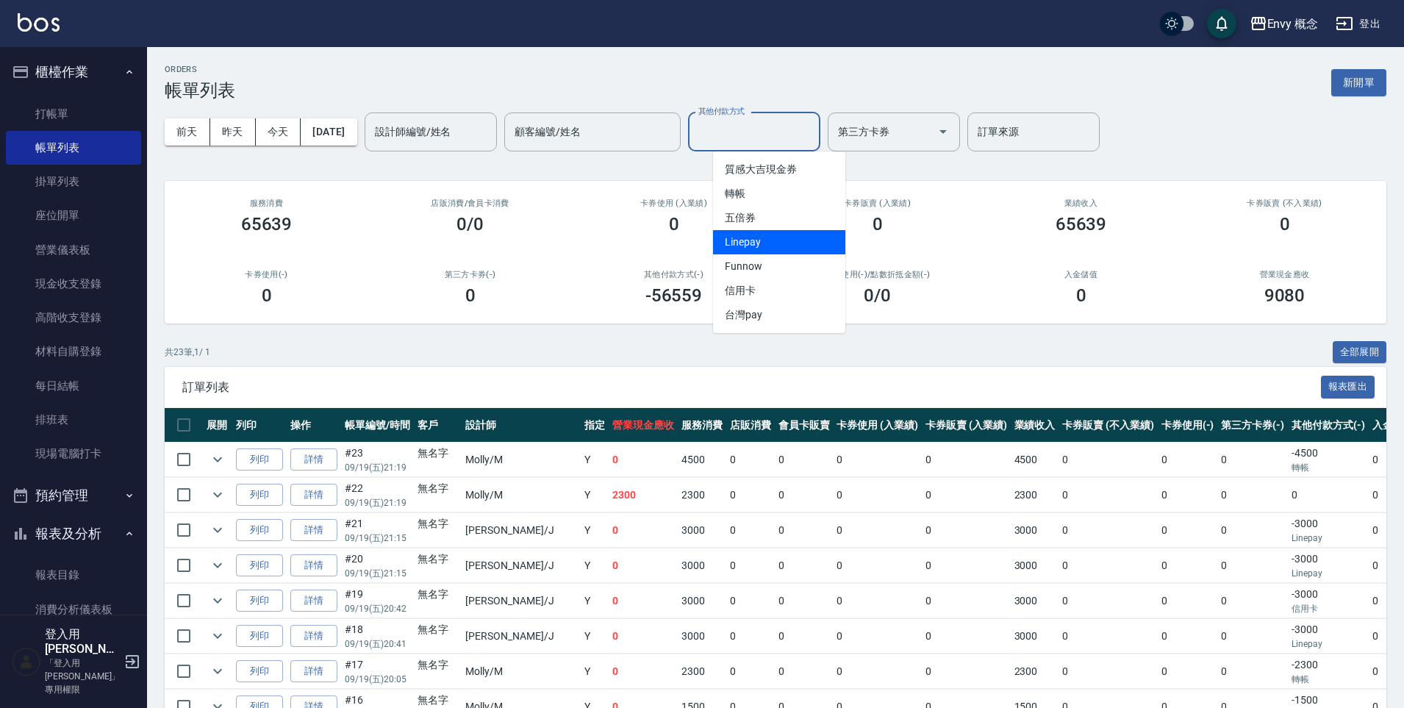
drag, startPoint x: 778, startPoint y: 248, endPoint x: 783, endPoint y: 242, distance: 7.9
click at [778, 249] on span "Linepay" at bounding box center [779, 242] width 132 height 24
type input "Linepay"
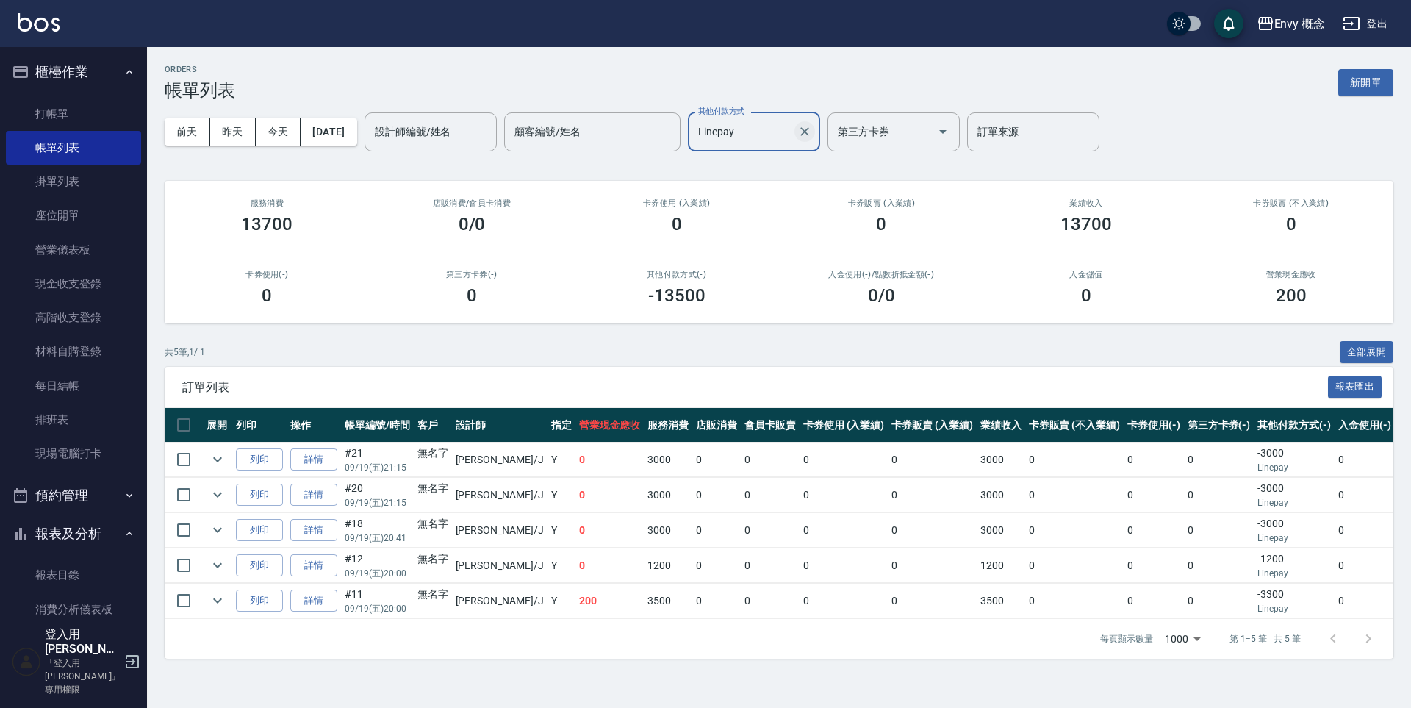
click at [809, 129] on icon "Clear" at bounding box center [804, 131] width 9 height 9
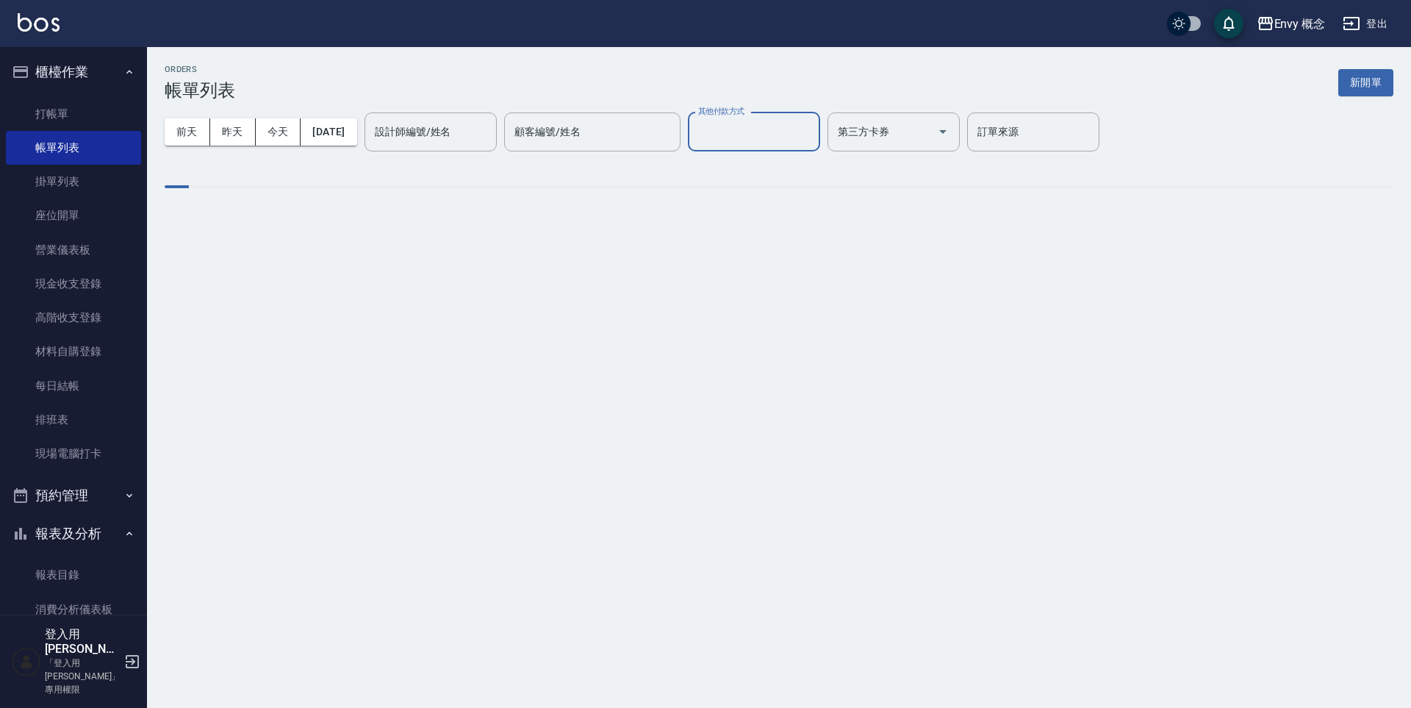
click at [800, 130] on input "其他付款方式" at bounding box center [753, 132] width 119 height 26
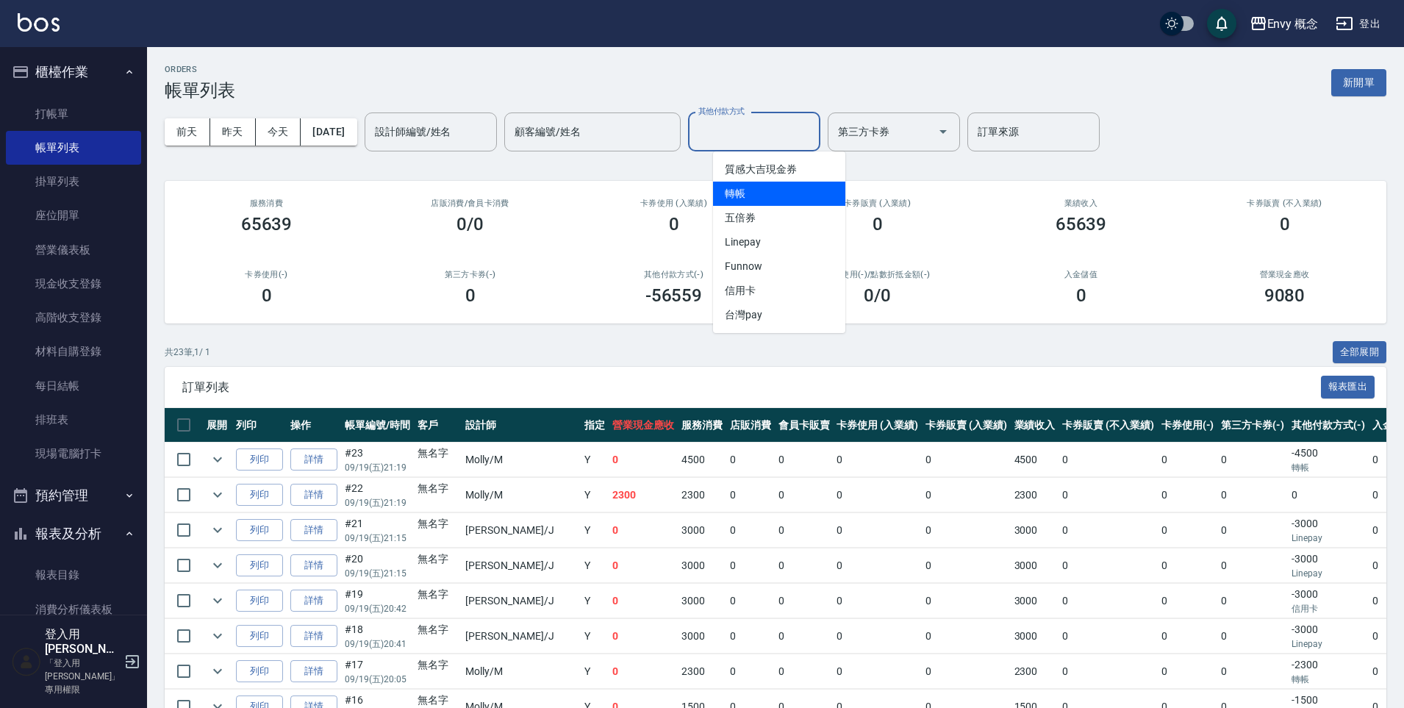
click at [773, 189] on span "轉帳" at bounding box center [779, 194] width 132 height 24
type input "轉帳"
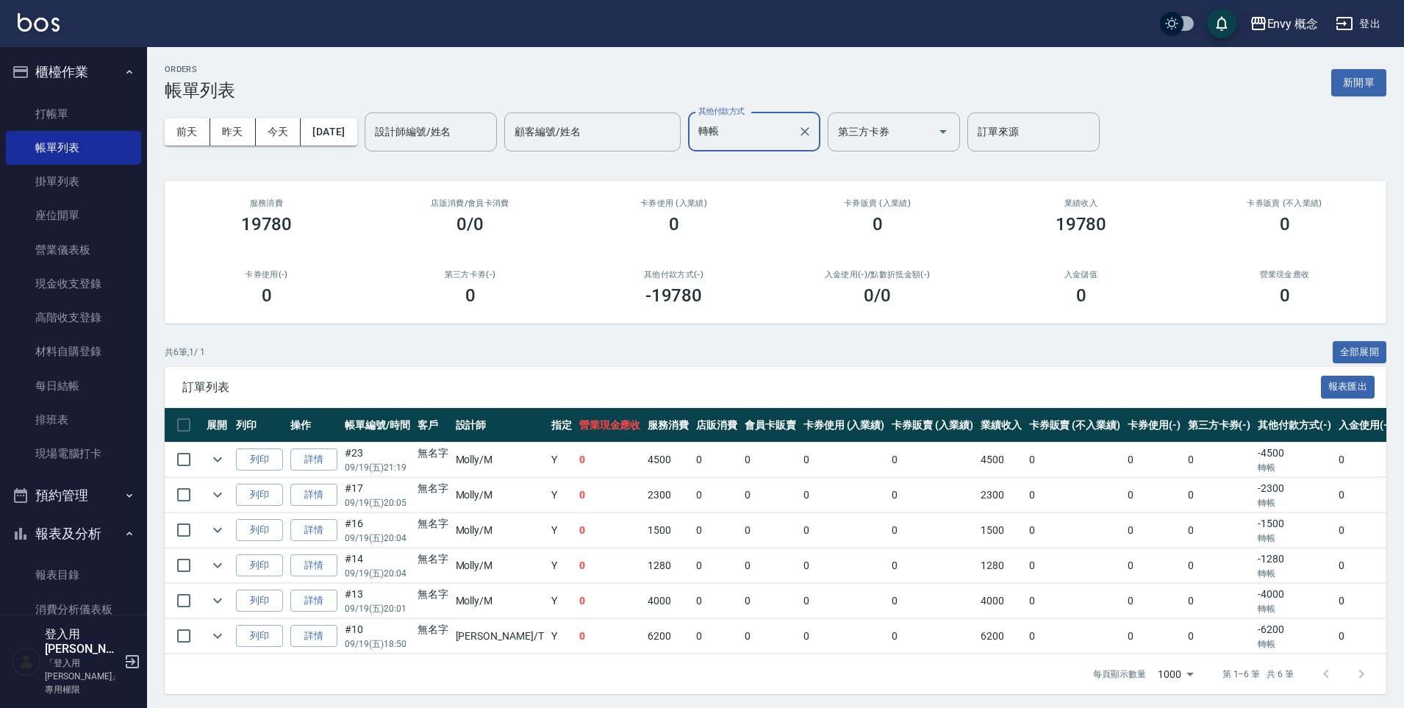
drag, startPoint x: 830, startPoint y: 129, endPoint x: 823, endPoint y: 125, distance: 7.6
click at [812, 129] on icon "Clear" at bounding box center [804, 131] width 15 height 15
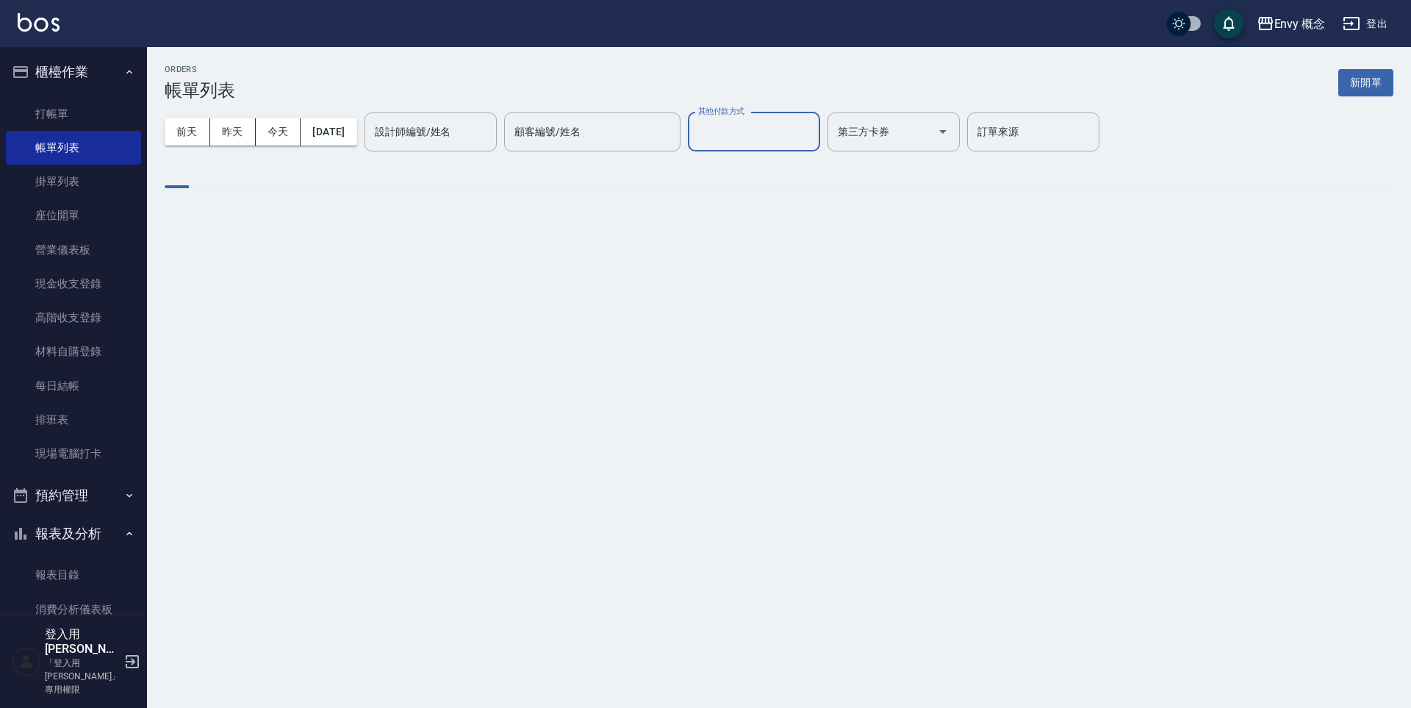
click at [792, 139] on input "其他付款方式" at bounding box center [753, 132] width 119 height 26
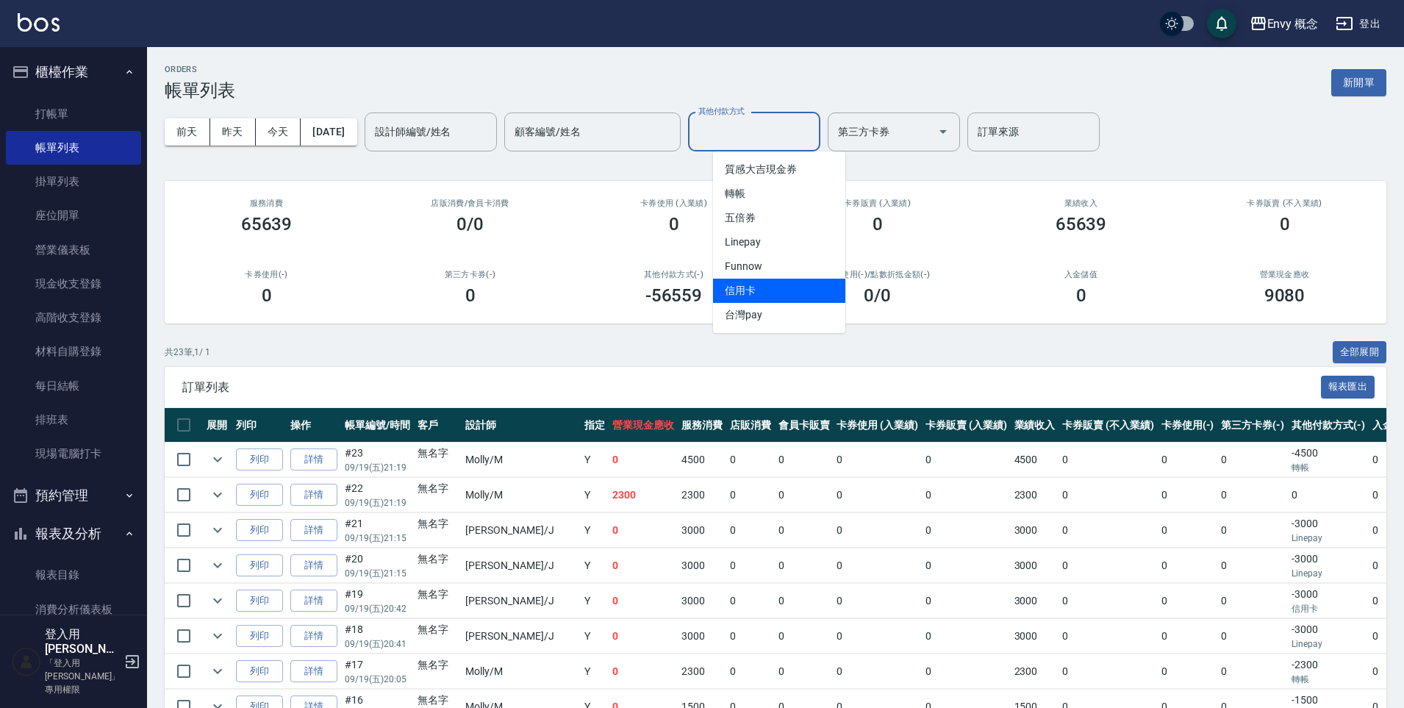
click at [748, 283] on span "信用卡" at bounding box center [779, 291] width 132 height 24
type input "信用卡"
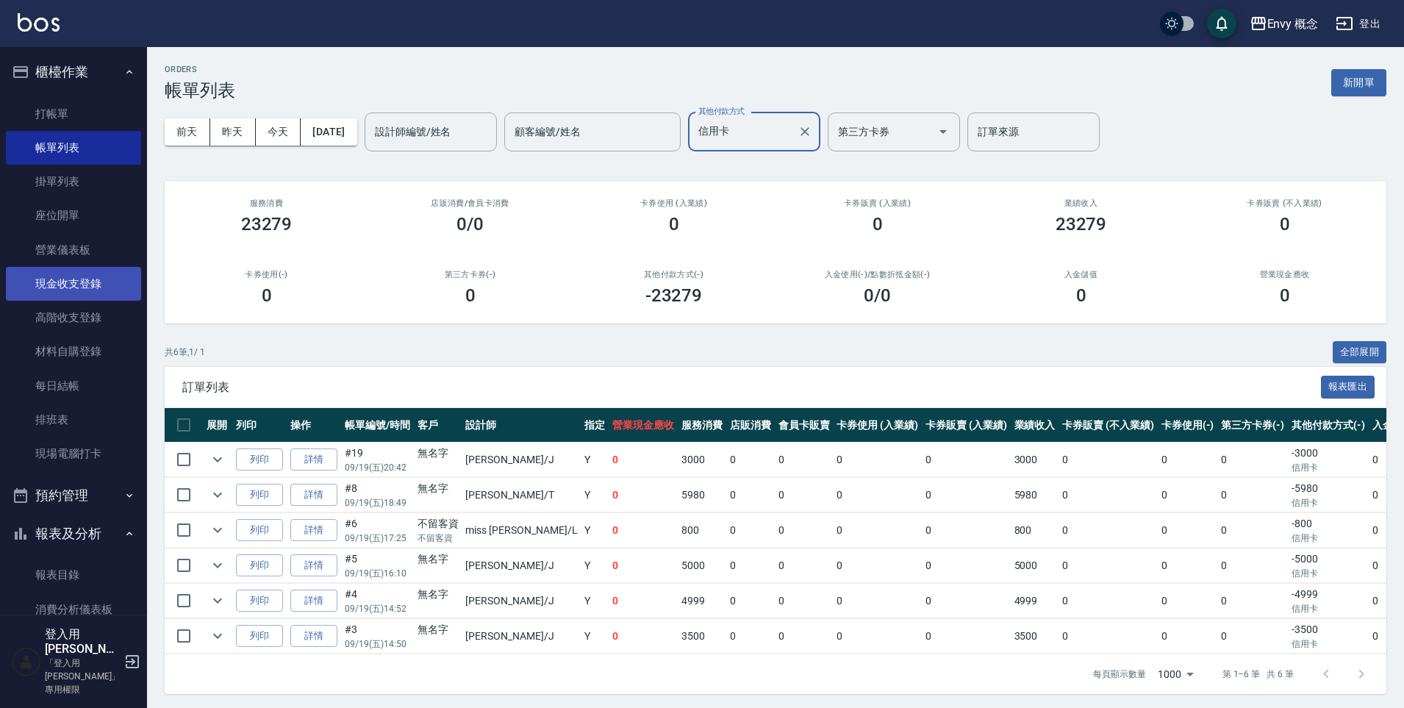
click at [92, 282] on link "現金收支登錄" at bounding box center [73, 284] width 135 height 34
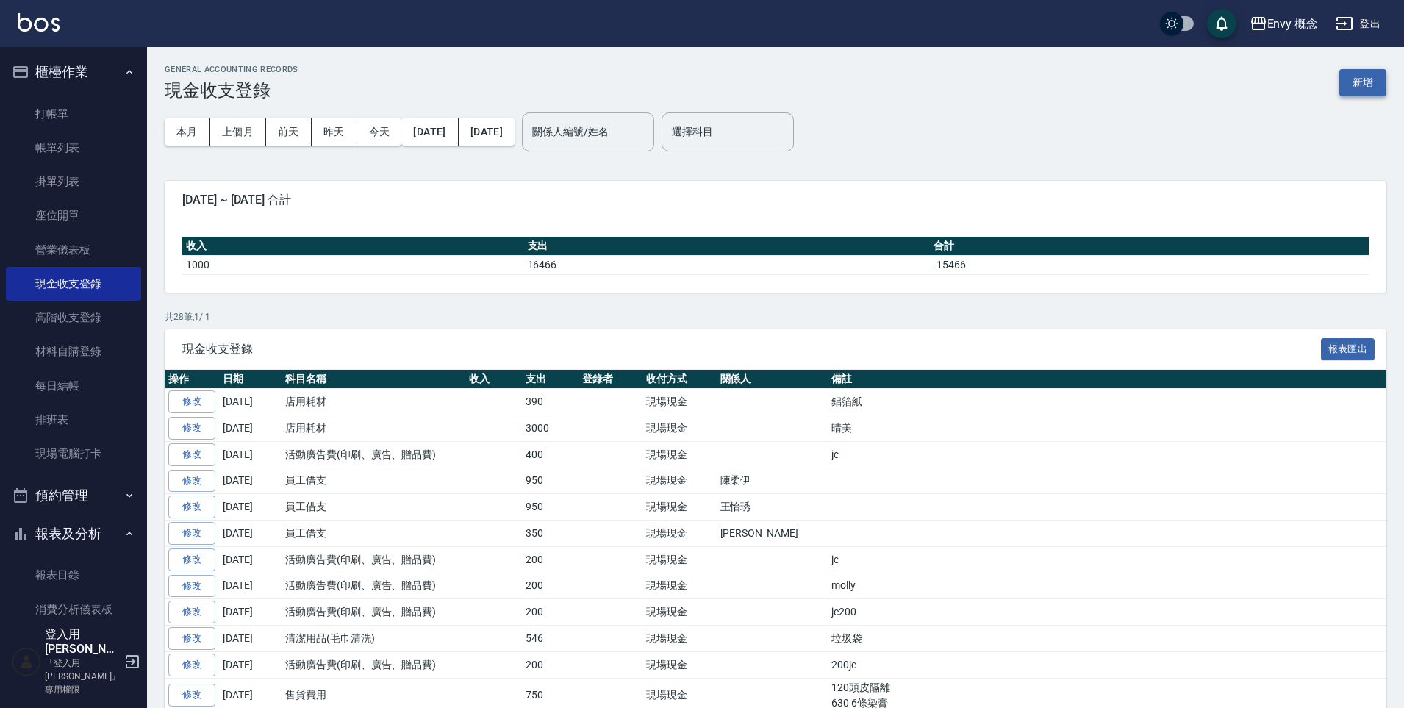
click at [1370, 84] on button "新增" at bounding box center [1362, 82] width 47 height 27
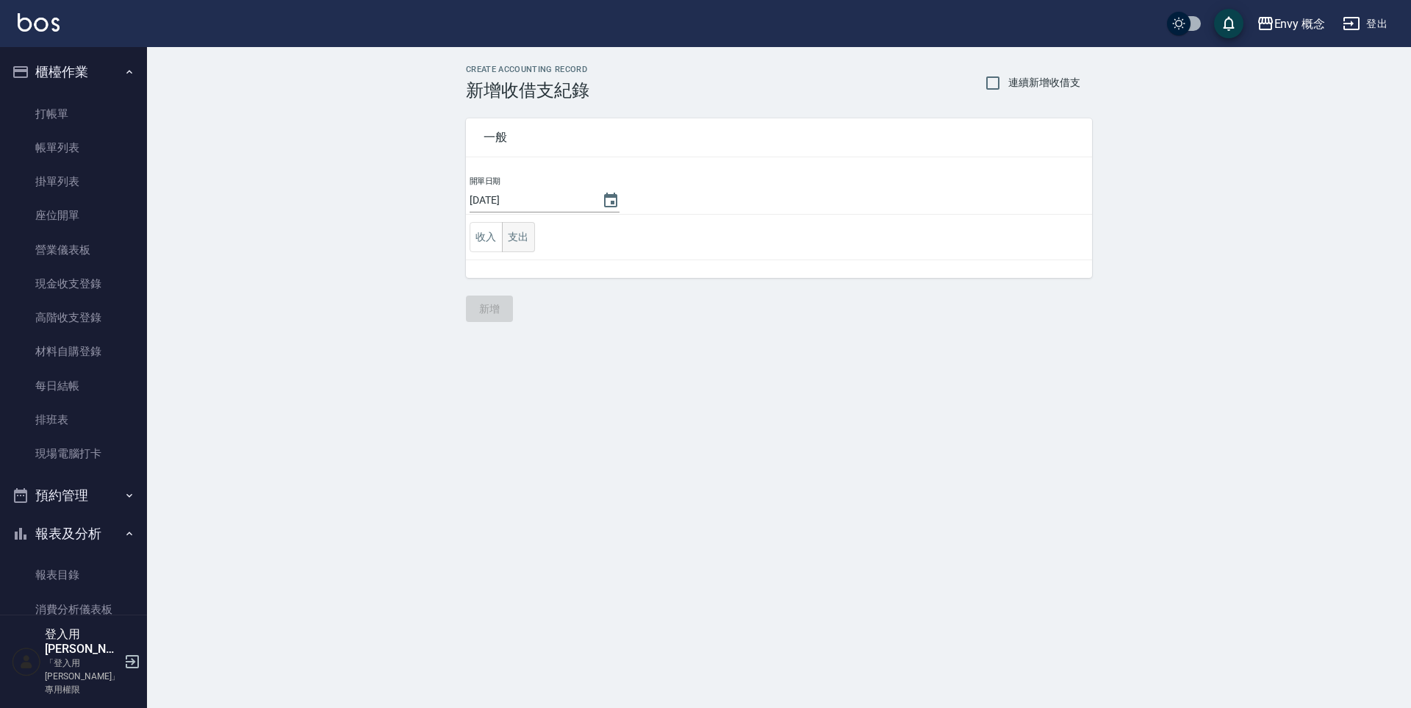
click at [514, 231] on button "支出" at bounding box center [518, 237] width 33 height 30
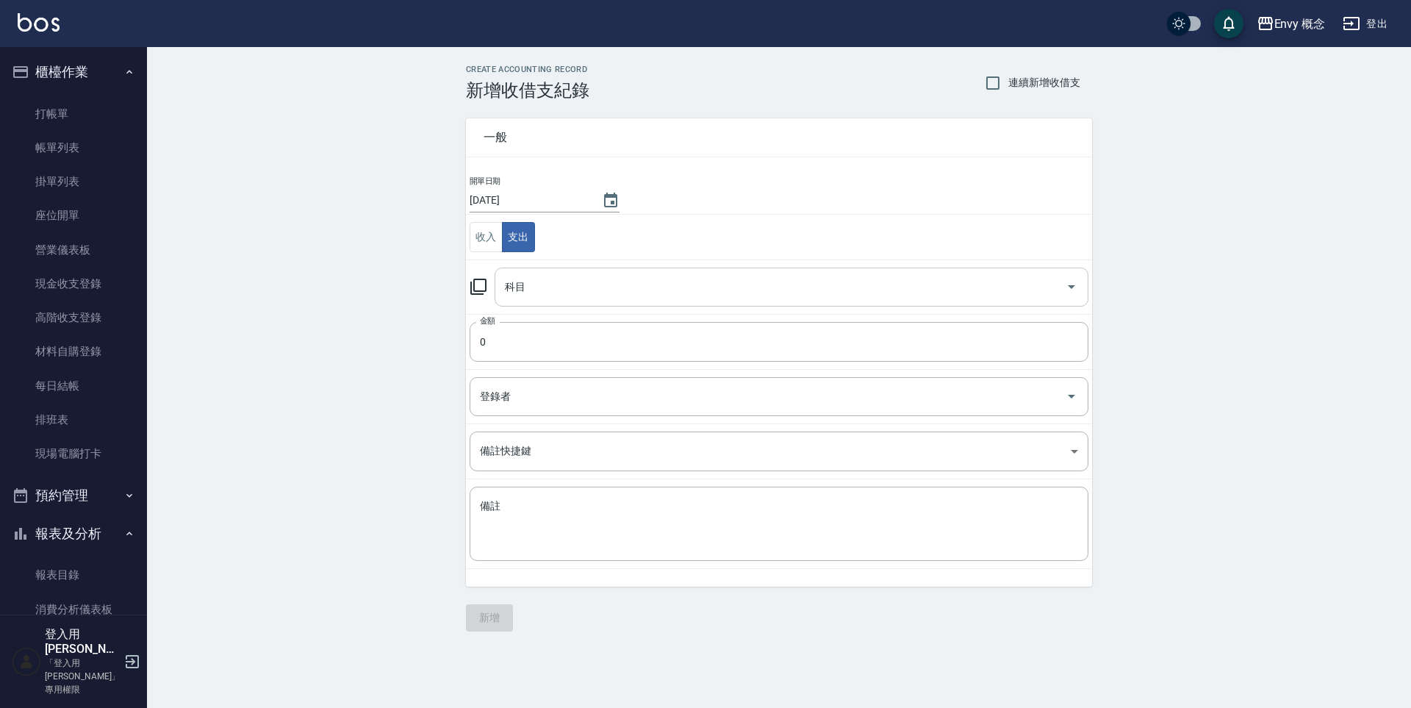
click at [547, 295] on input "科目" at bounding box center [780, 287] width 559 height 26
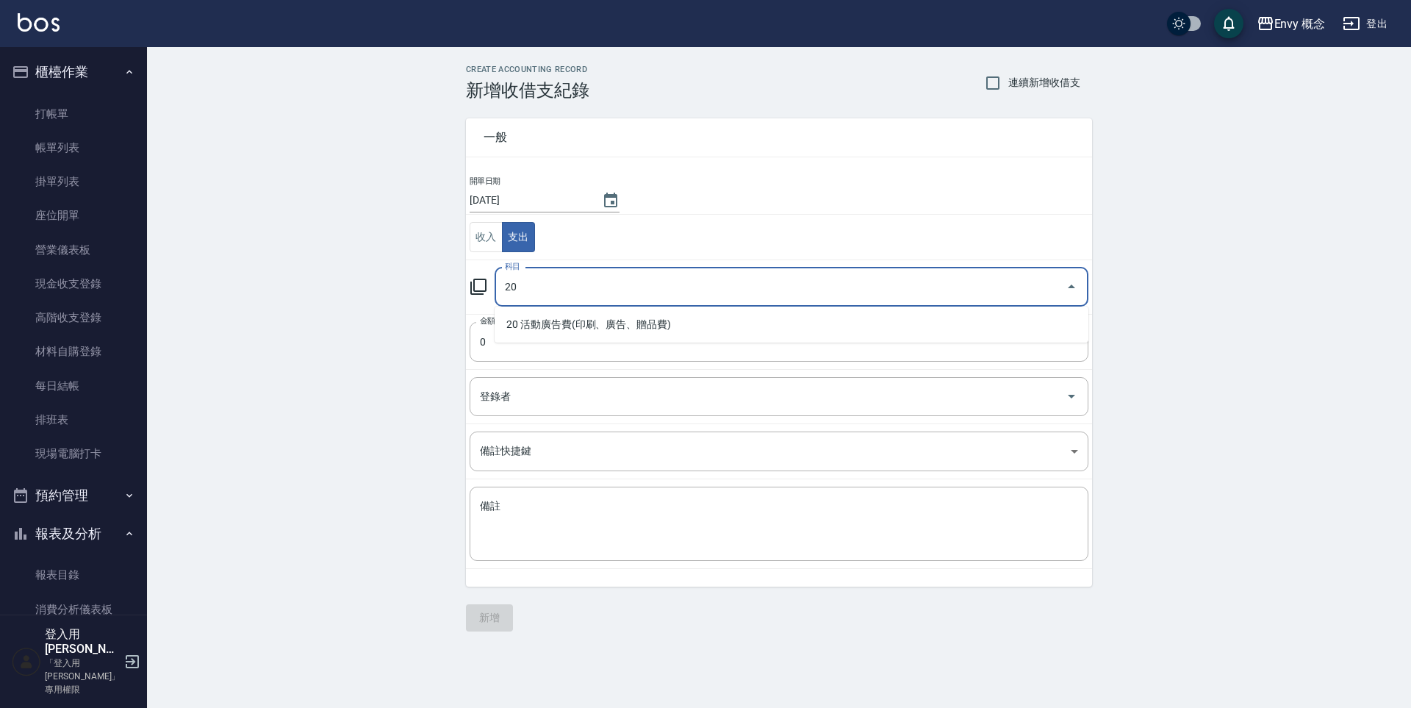
type input "20"
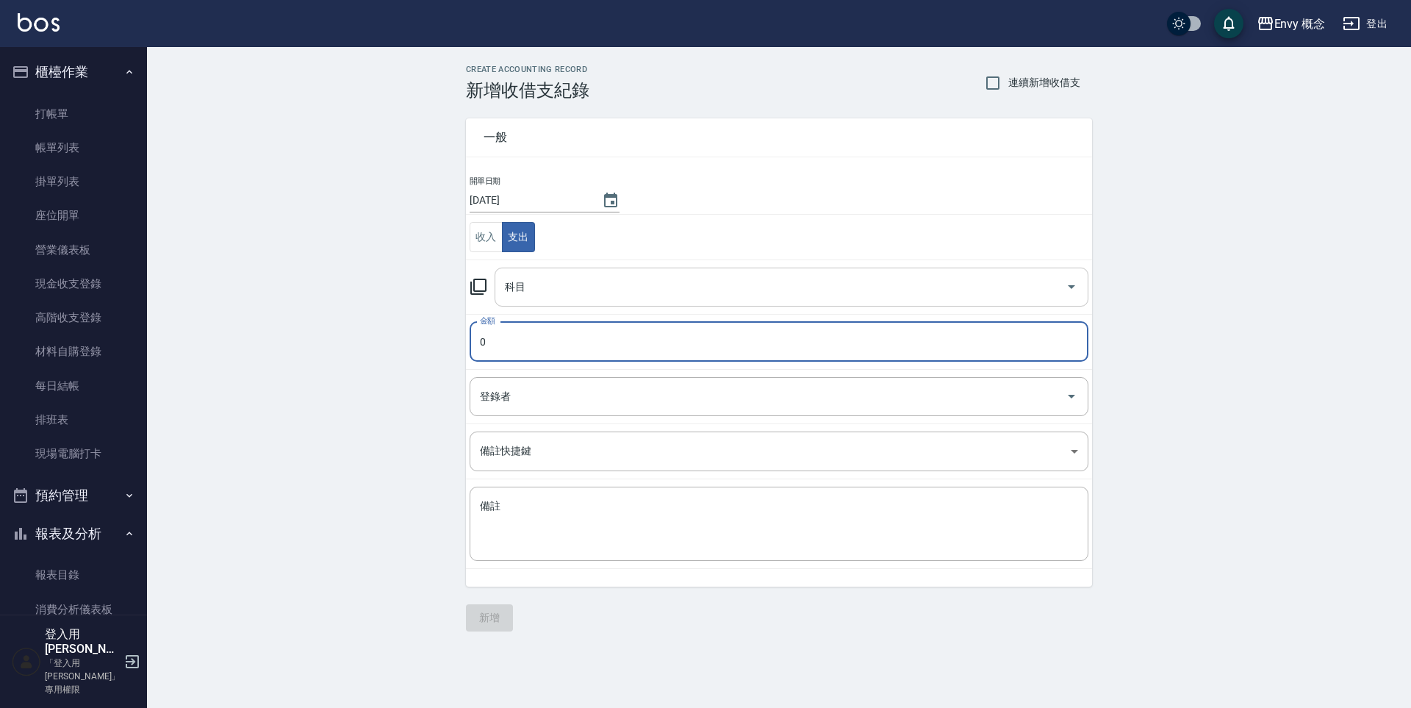
click at [535, 275] on div "科目" at bounding box center [792, 286] width 594 height 39
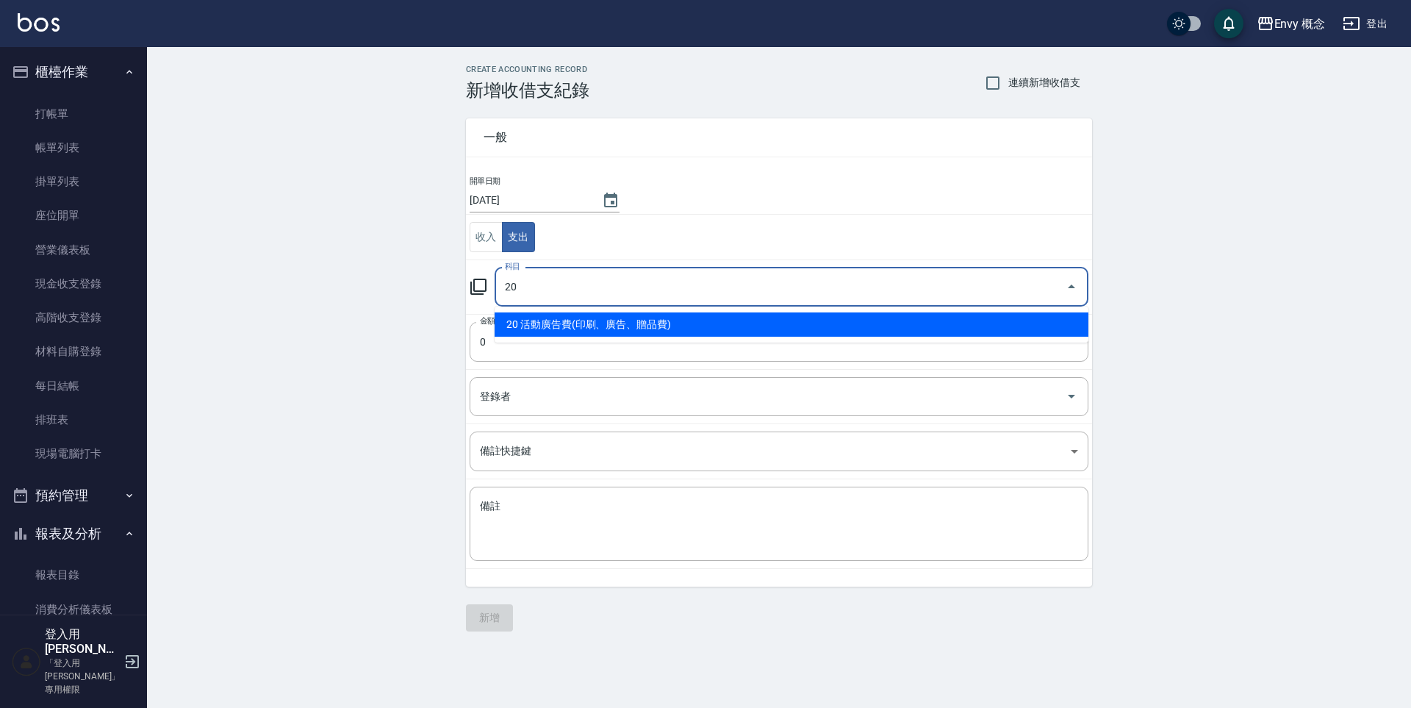
click at [659, 316] on li "20 活動廣告費(印刷、廣告、贈品費)" at bounding box center [792, 324] width 594 height 24
type input "20 活動廣告費(印刷、廣告、贈品費)"
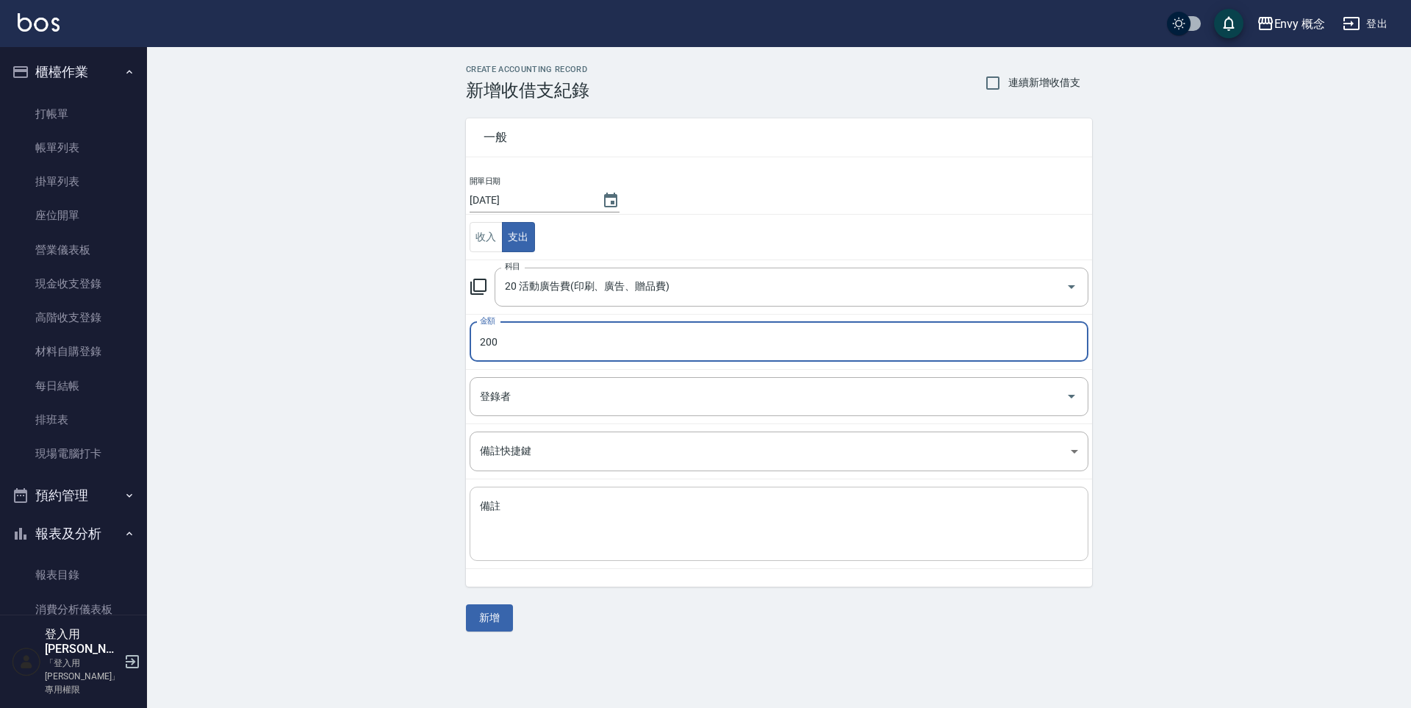
type input "200"
click at [583, 520] on textarea "備註" at bounding box center [779, 524] width 598 height 50
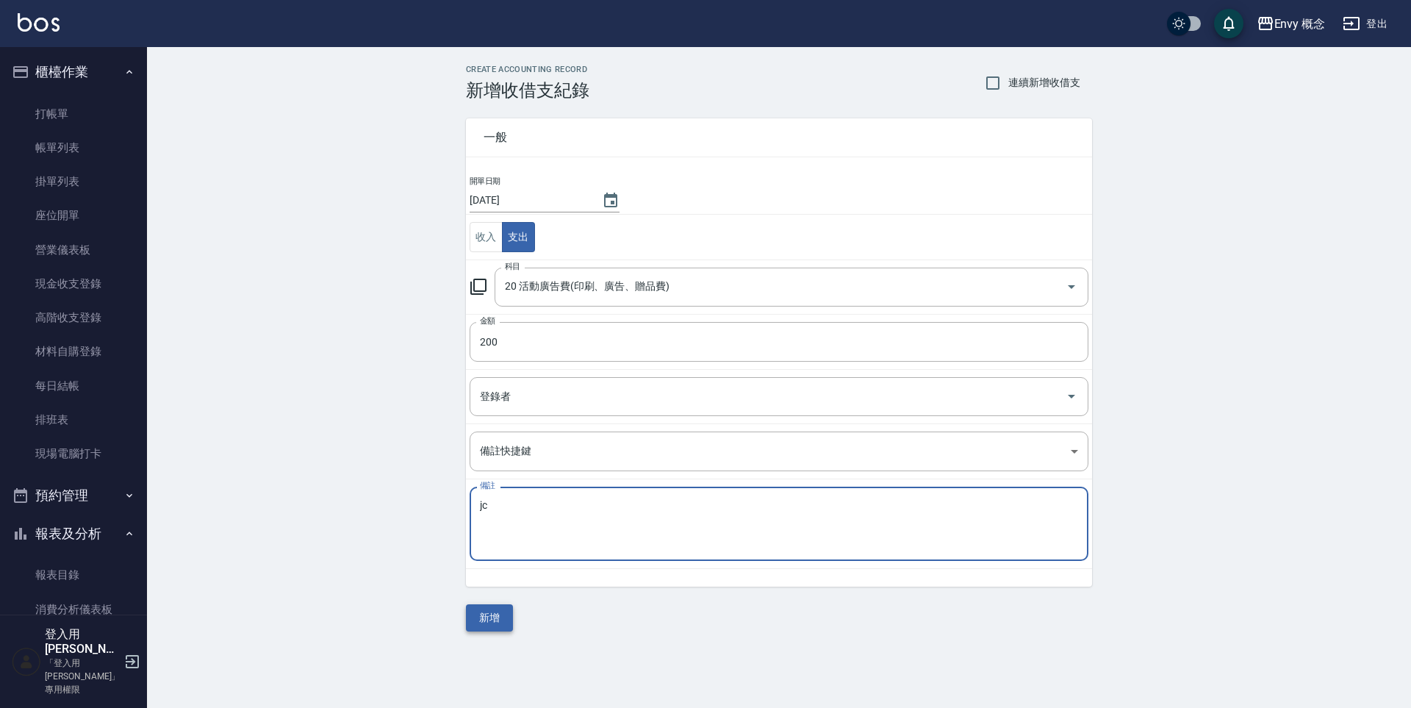
type textarea "jc"
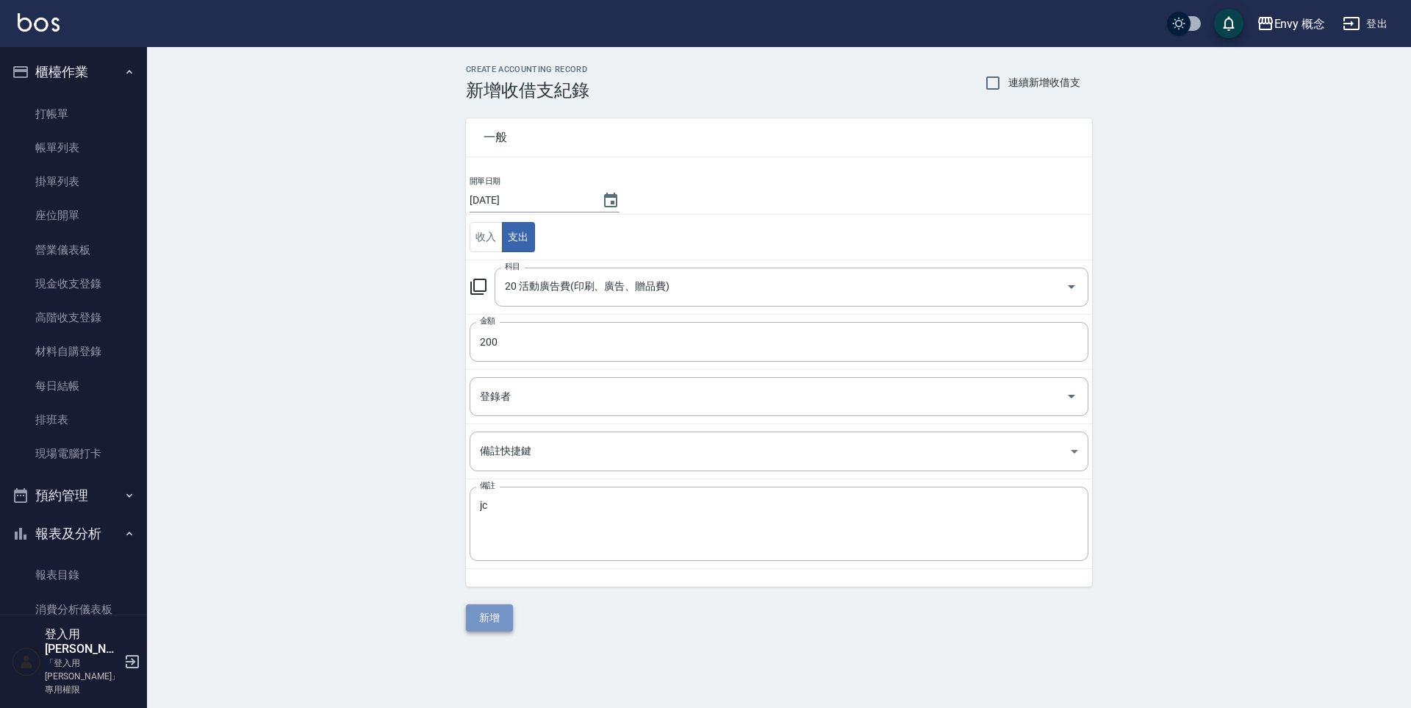
click at [500, 617] on button "新增" at bounding box center [489, 617] width 47 height 27
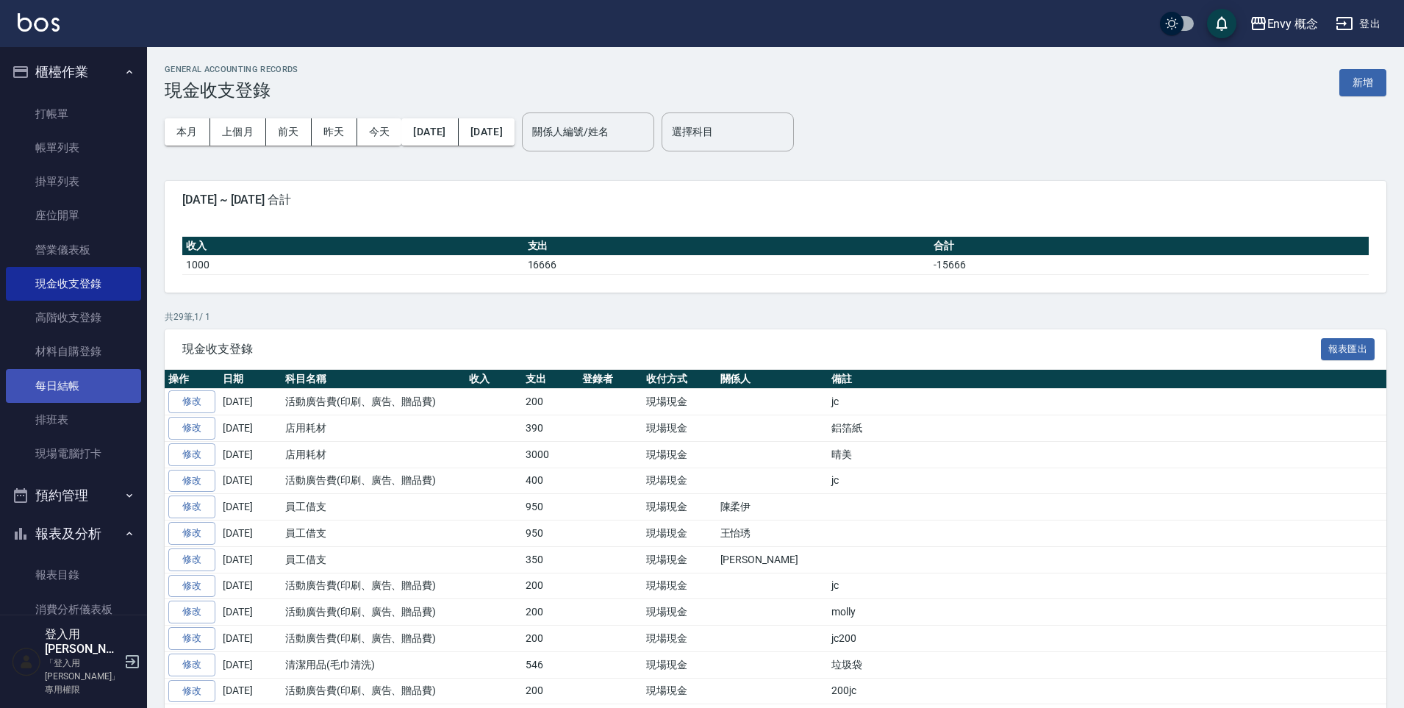
click at [45, 389] on link "每日結帳" at bounding box center [73, 386] width 135 height 34
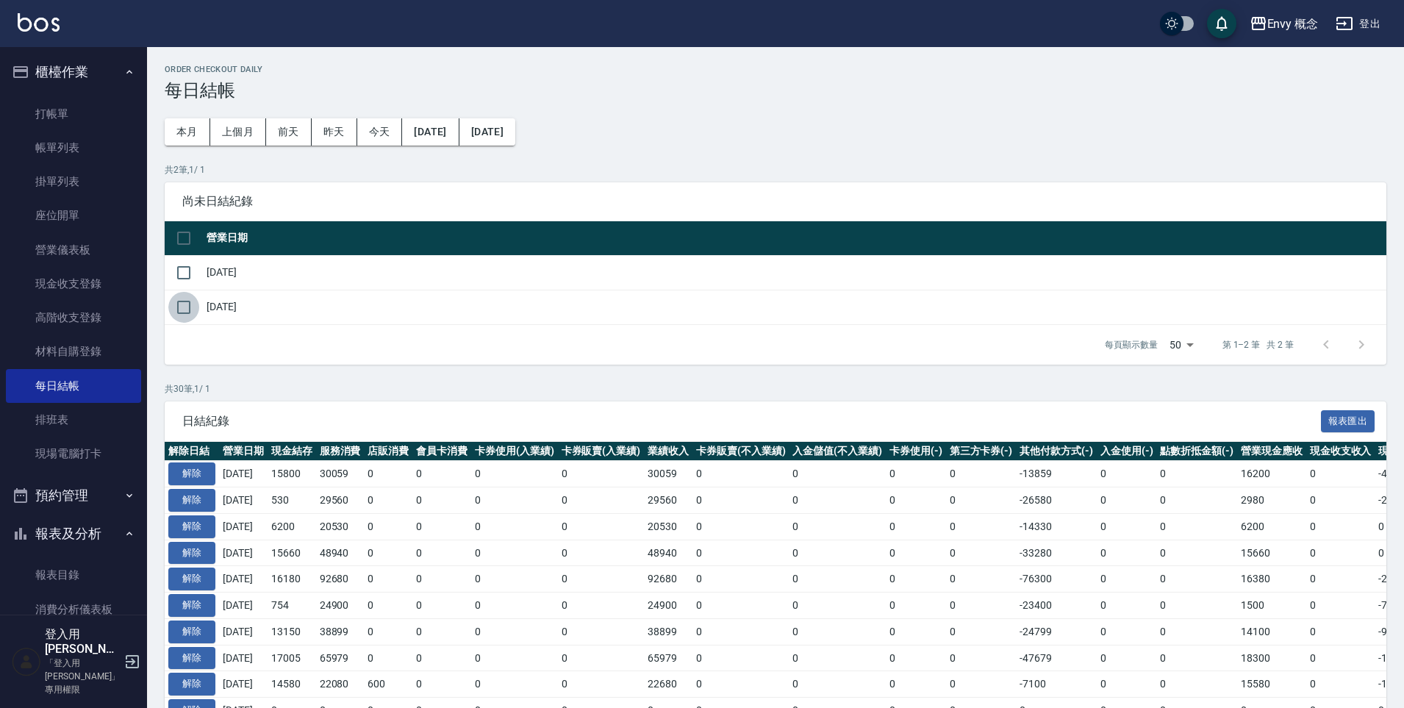
click at [181, 306] on input "checkbox" at bounding box center [183, 307] width 31 height 31
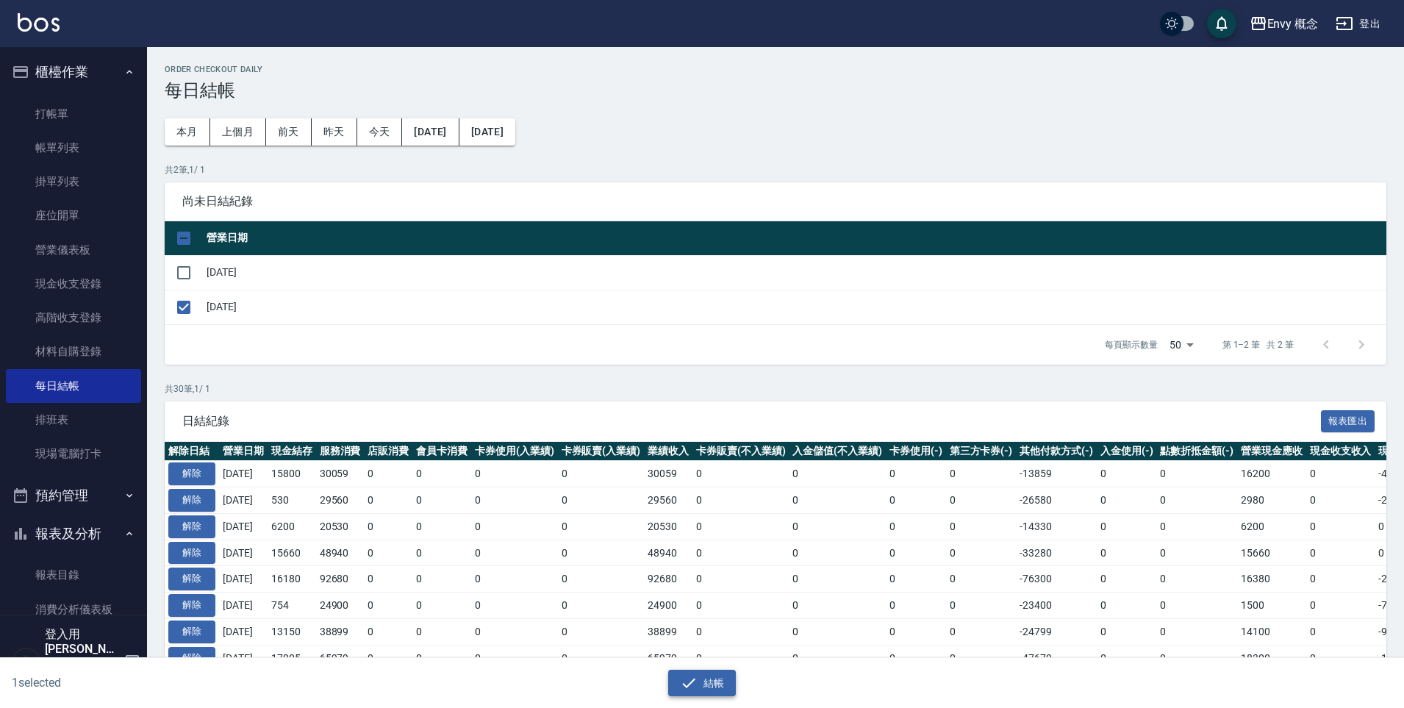
click at [696, 680] on icon "button" at bounding box center [689, 683] width 18 height 18
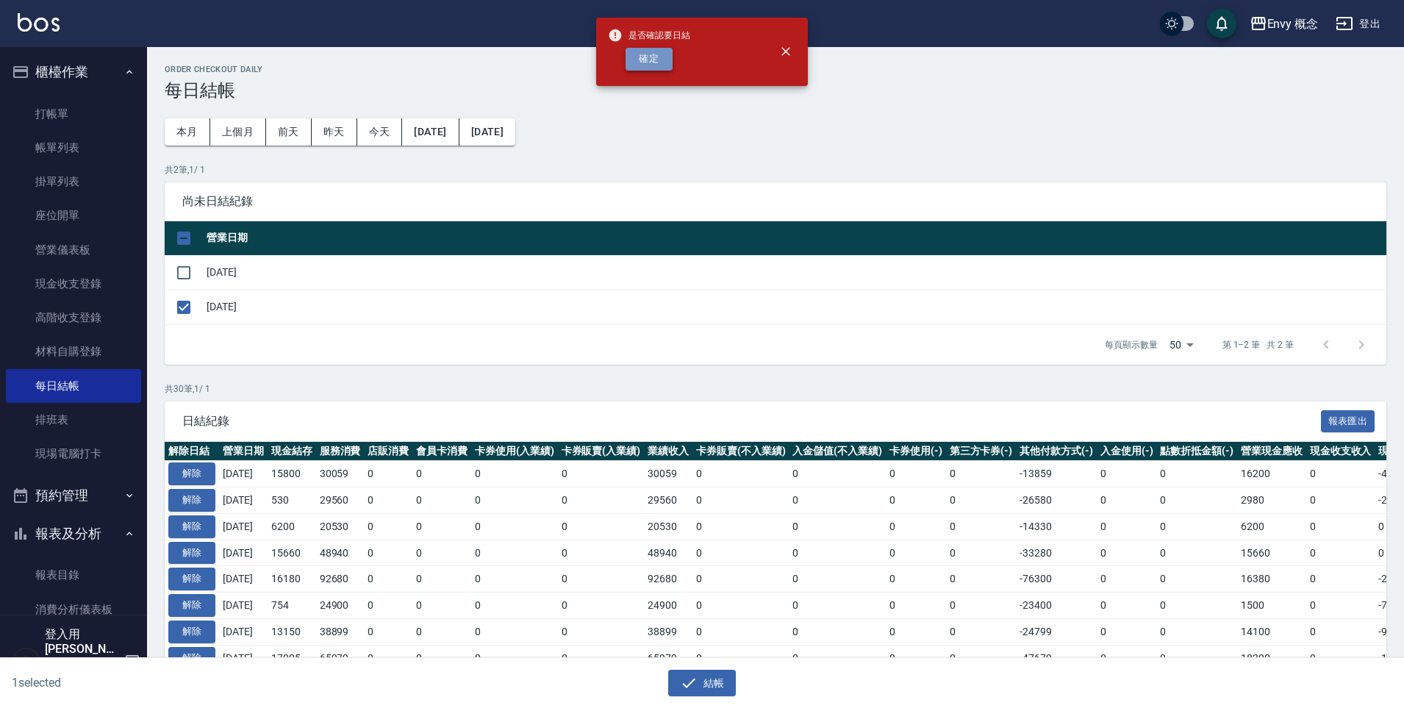
click at [655, 59] on button "確定" at bounding box center [648, 59] width 47 height 23
checkbox input "false"
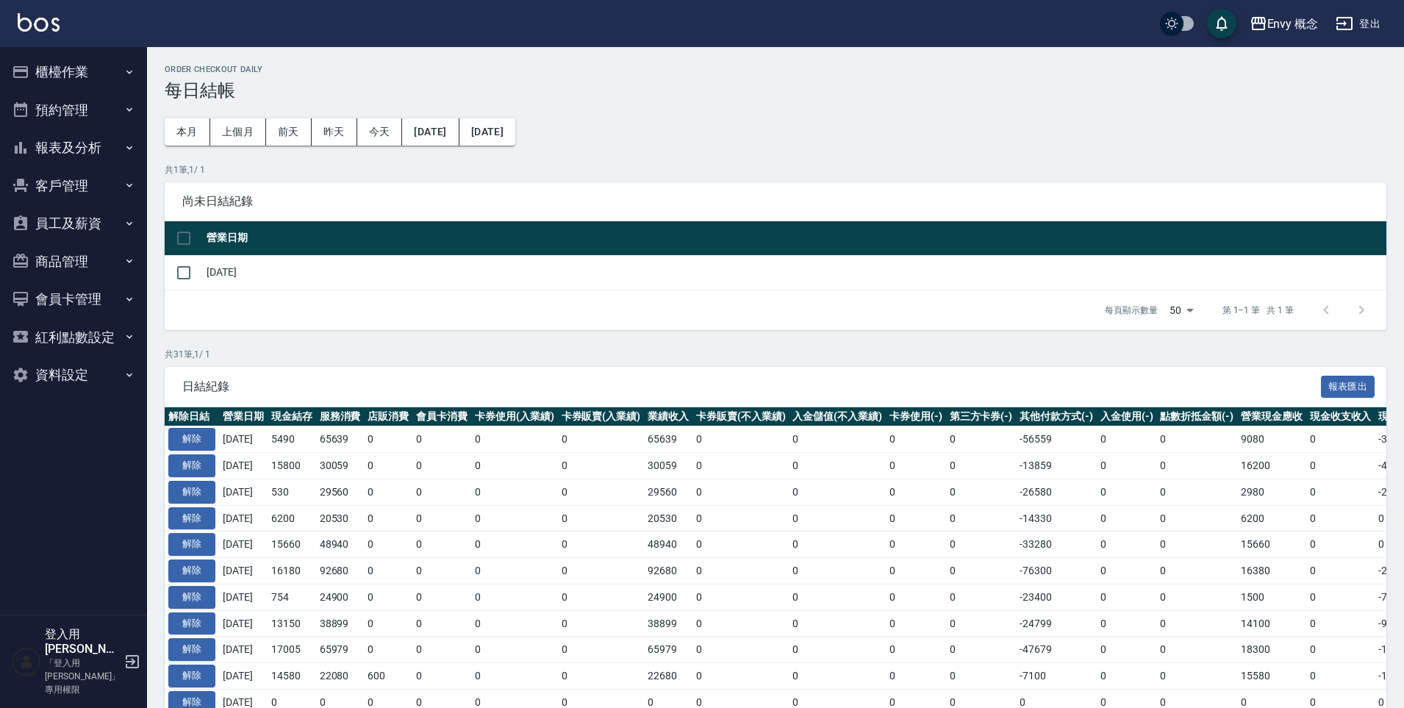
click at [72, 71] on button "櫃檯作業" at bounding box center [73, 72] width 135 height 38
